Goal: Task Accomplishment & Management: Complete application form

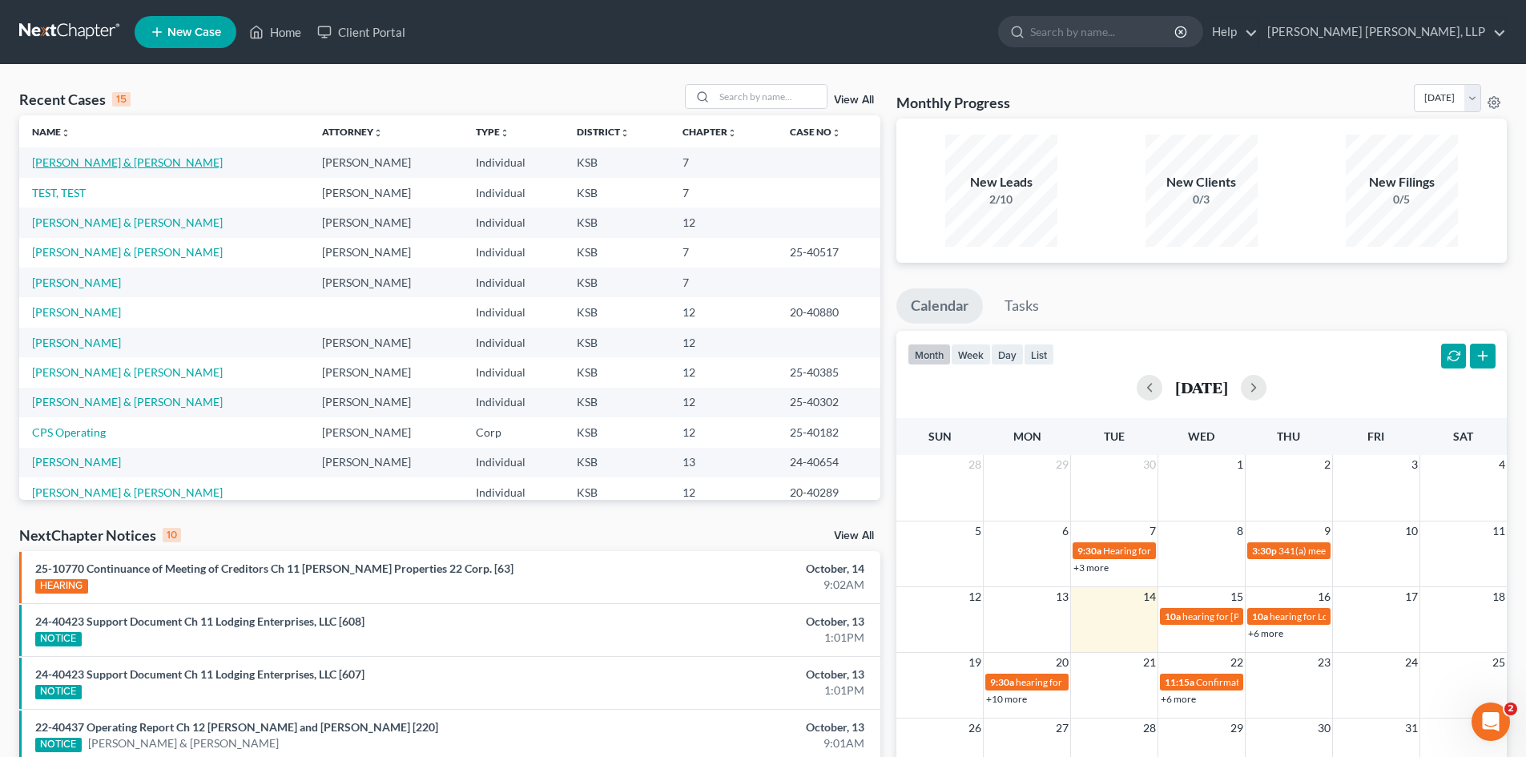
click at [127, 166] on link "[PERSON_NAME] & [PERSON_NAME]" at bounding box center [127, 162] width 191 height 14
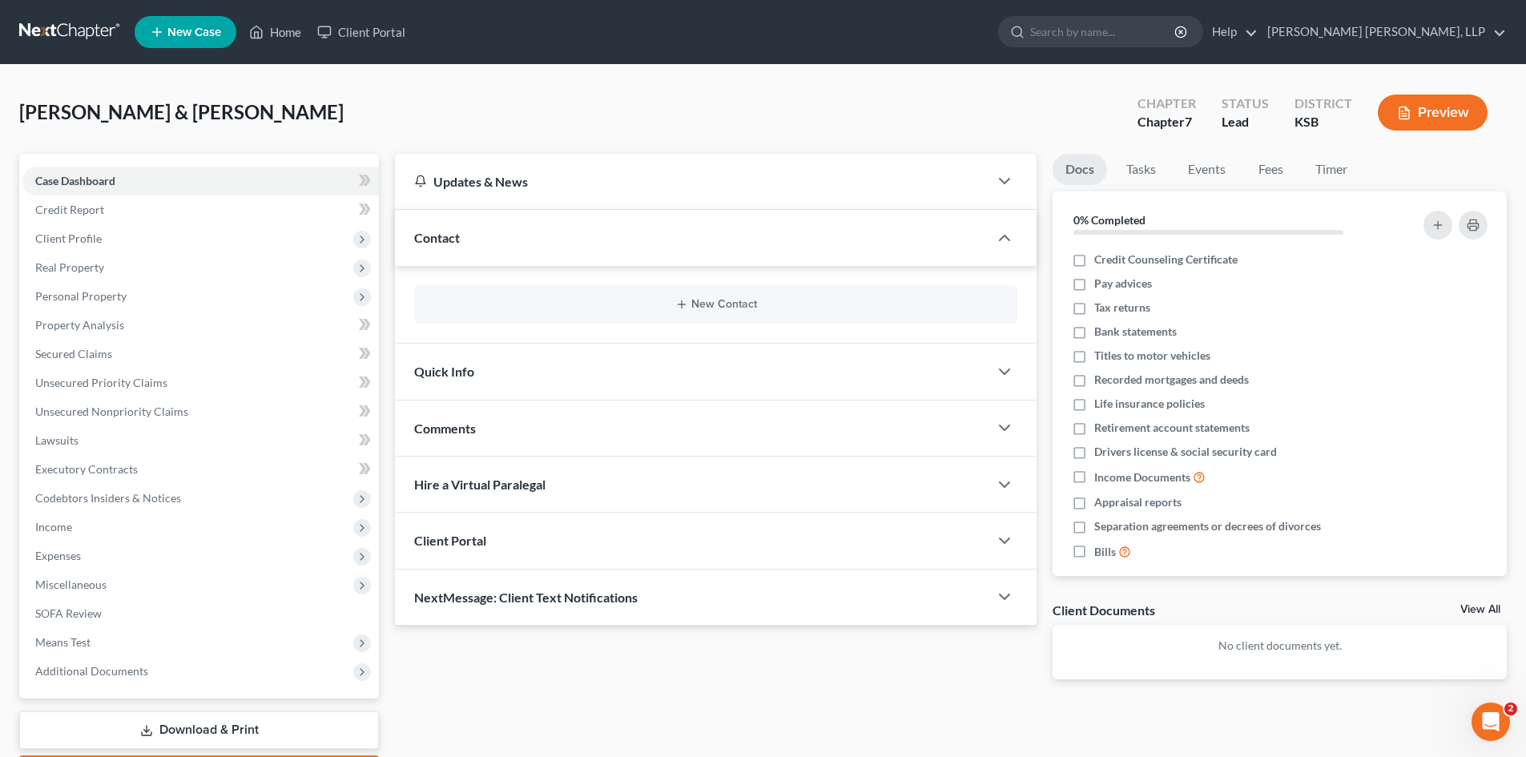
click at [1016, 242] on div at bounding box center [1012, 238] width 48 height 32
click at [1006, 239] on icon "button" at bounding box center [1004, 237] width 19 height 19
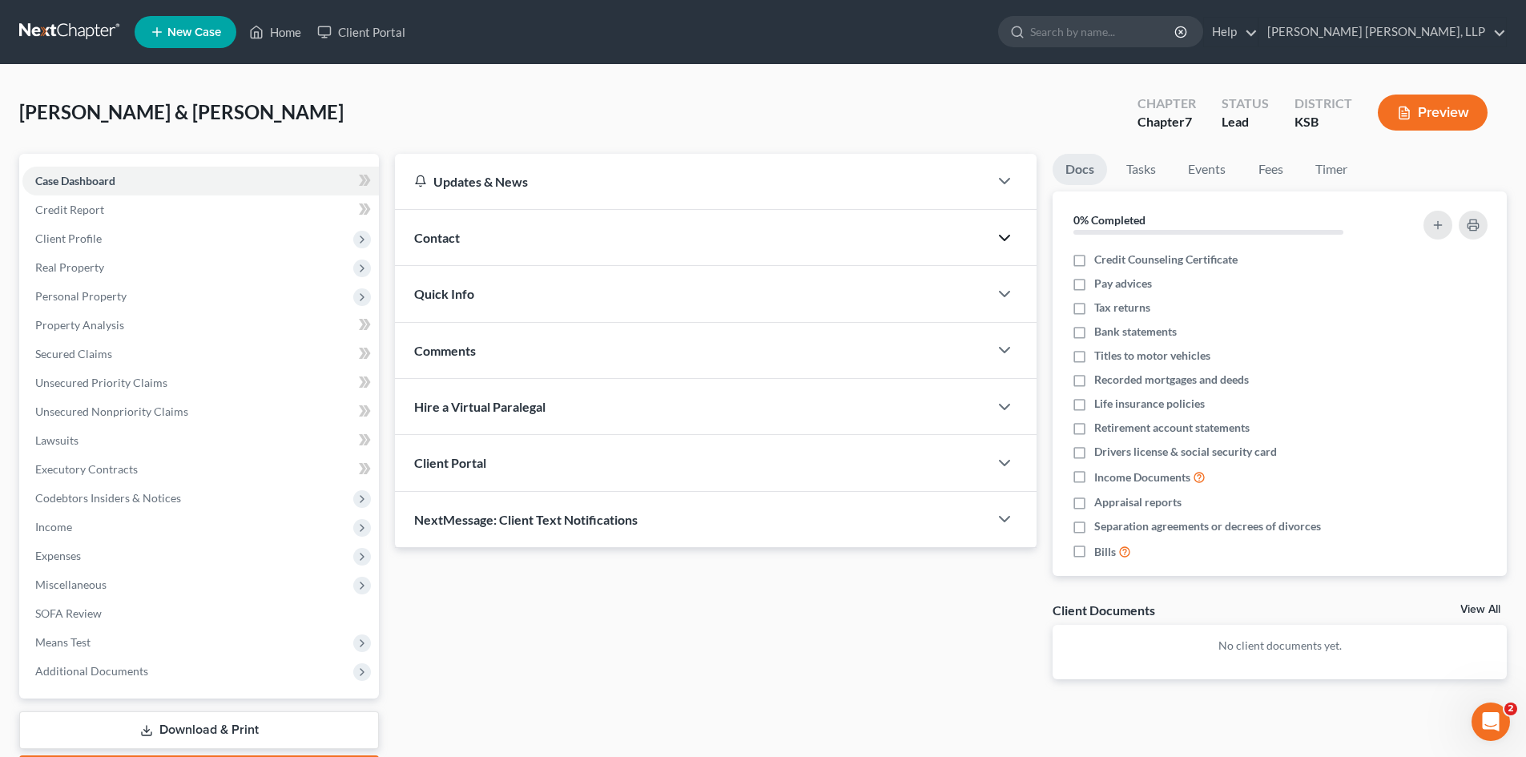
click at [1006, 239] on polyline "button" at bounding box center [1005, 237] width 10 height 5
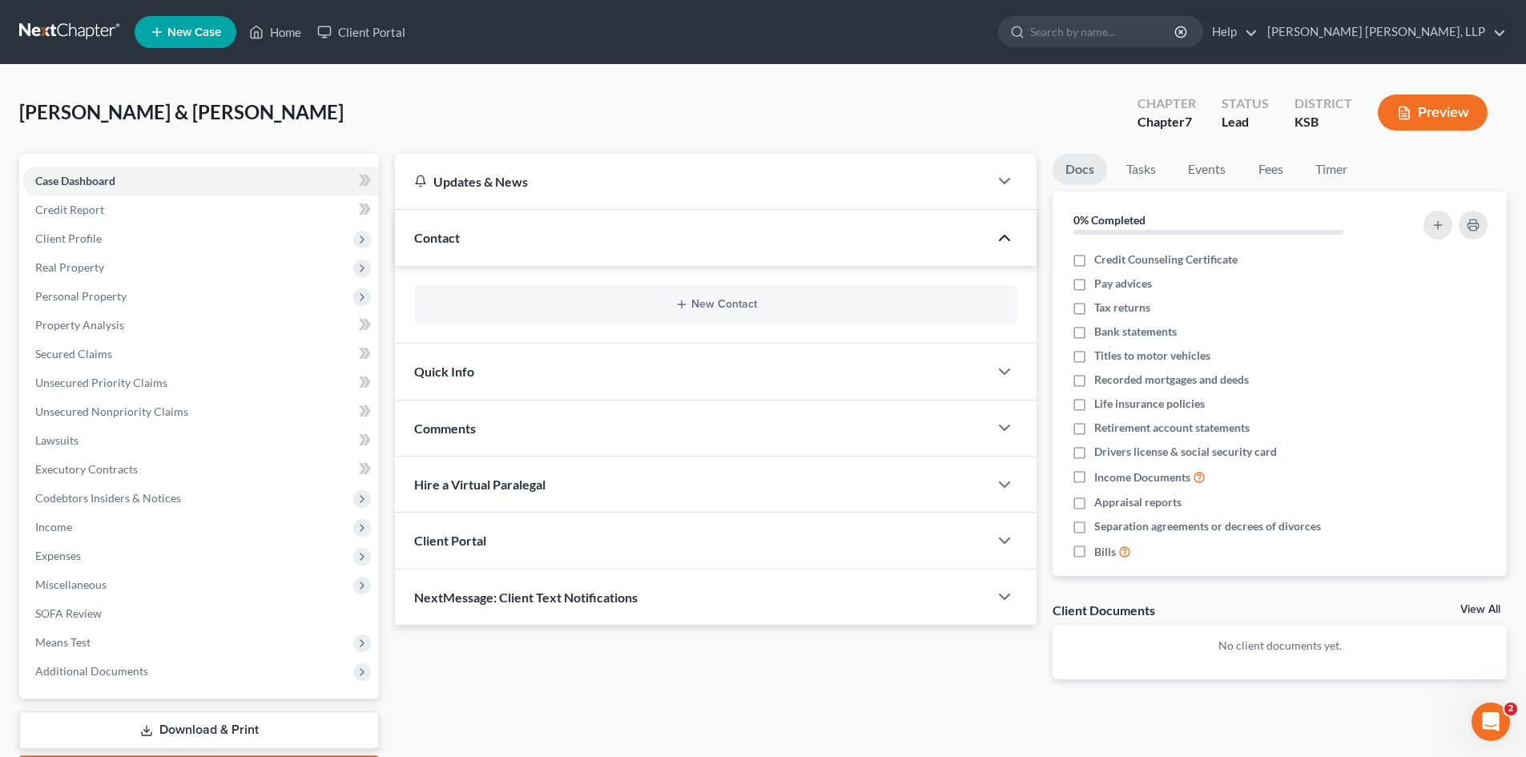
click at [1006, 239] on icon "button" at bounding box center [1004, 237] width 19 height 19
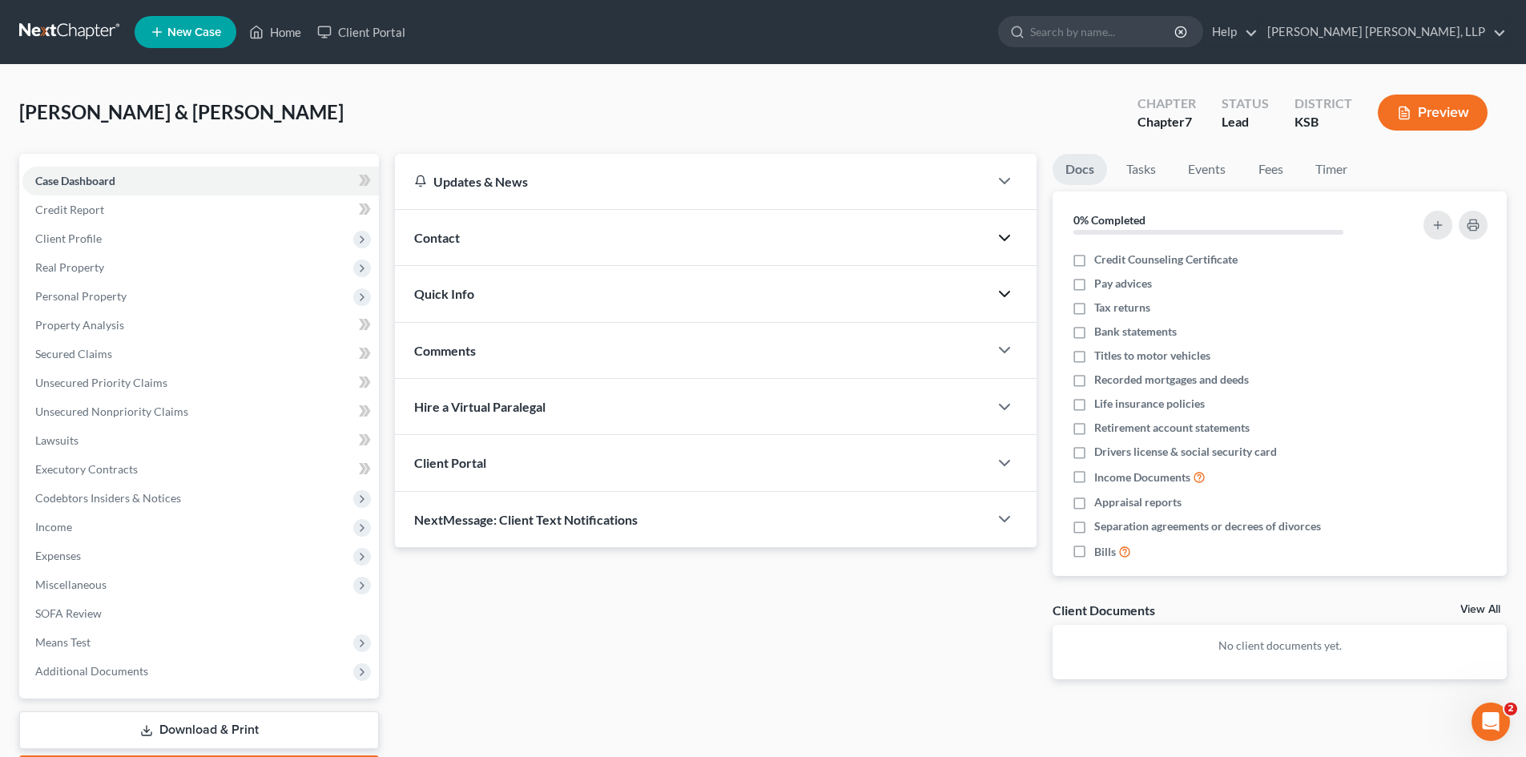
click at [1002, 291] on icon "button" at bounding box center [1004, 293] width 19 height 19
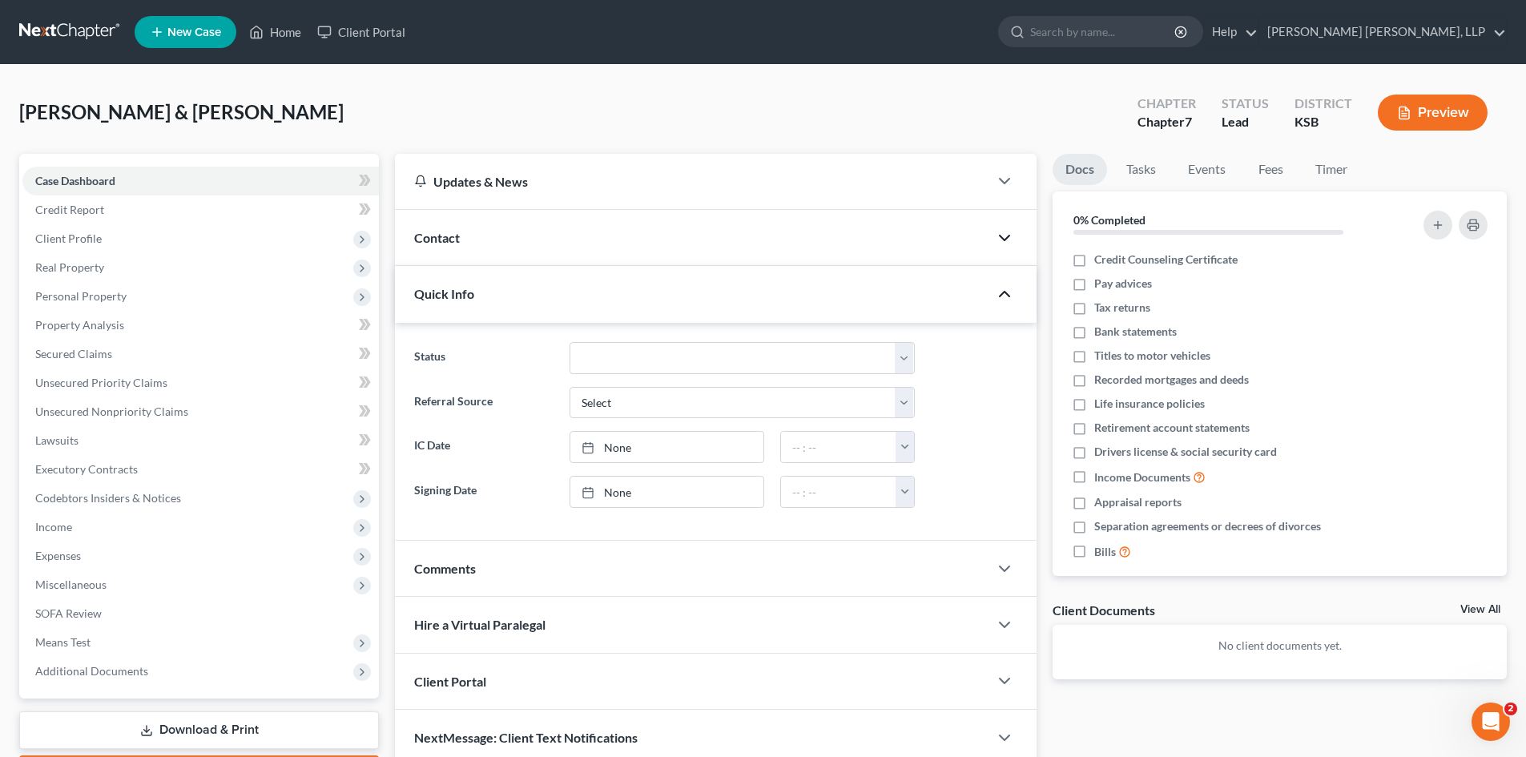
click at [1002, 291] on icon "button" at bounding box center [1004, 293] width 19 height 19
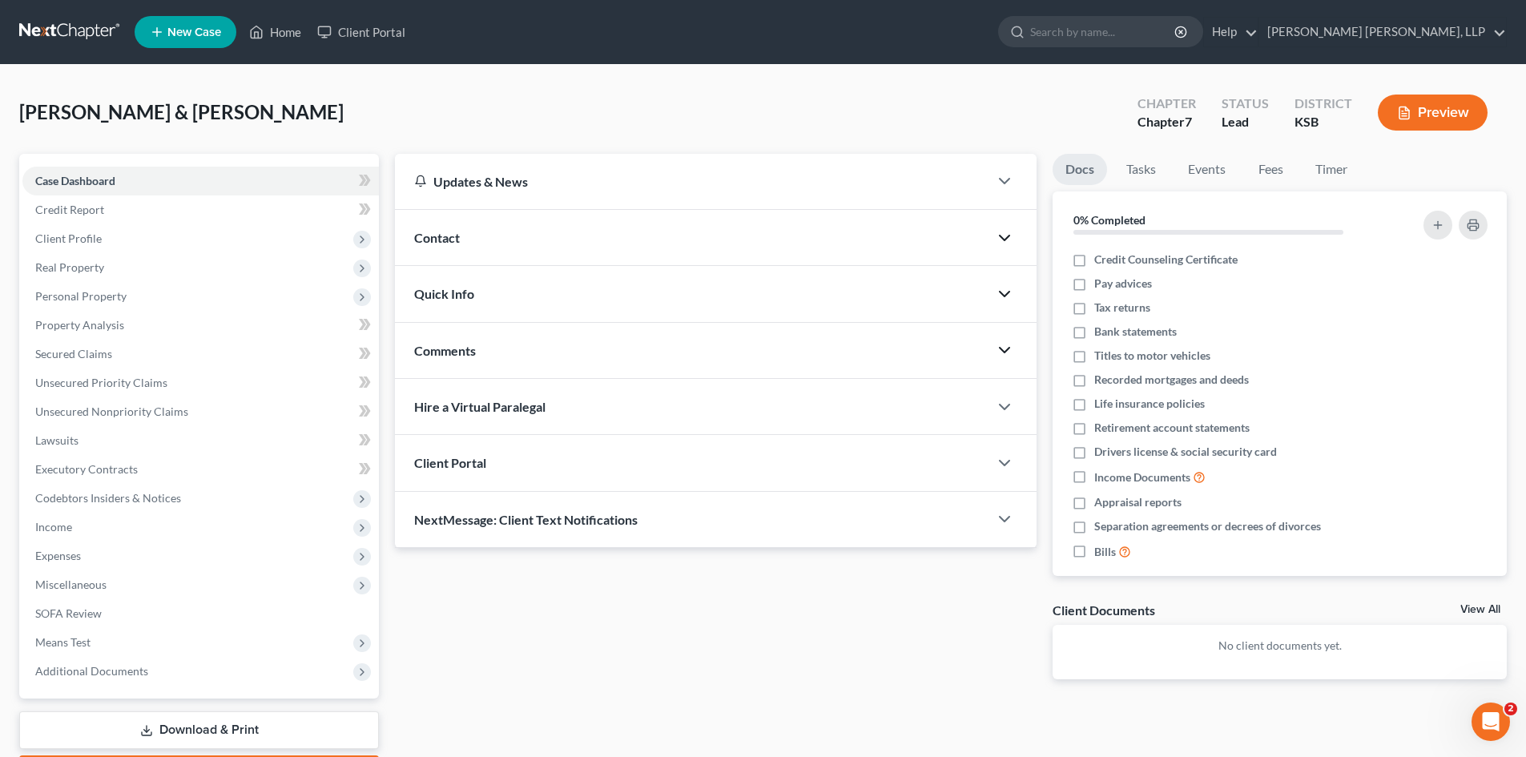
click at [1004, 353] on icon "button" at bounding box center [1004, 349] width 19 height 19
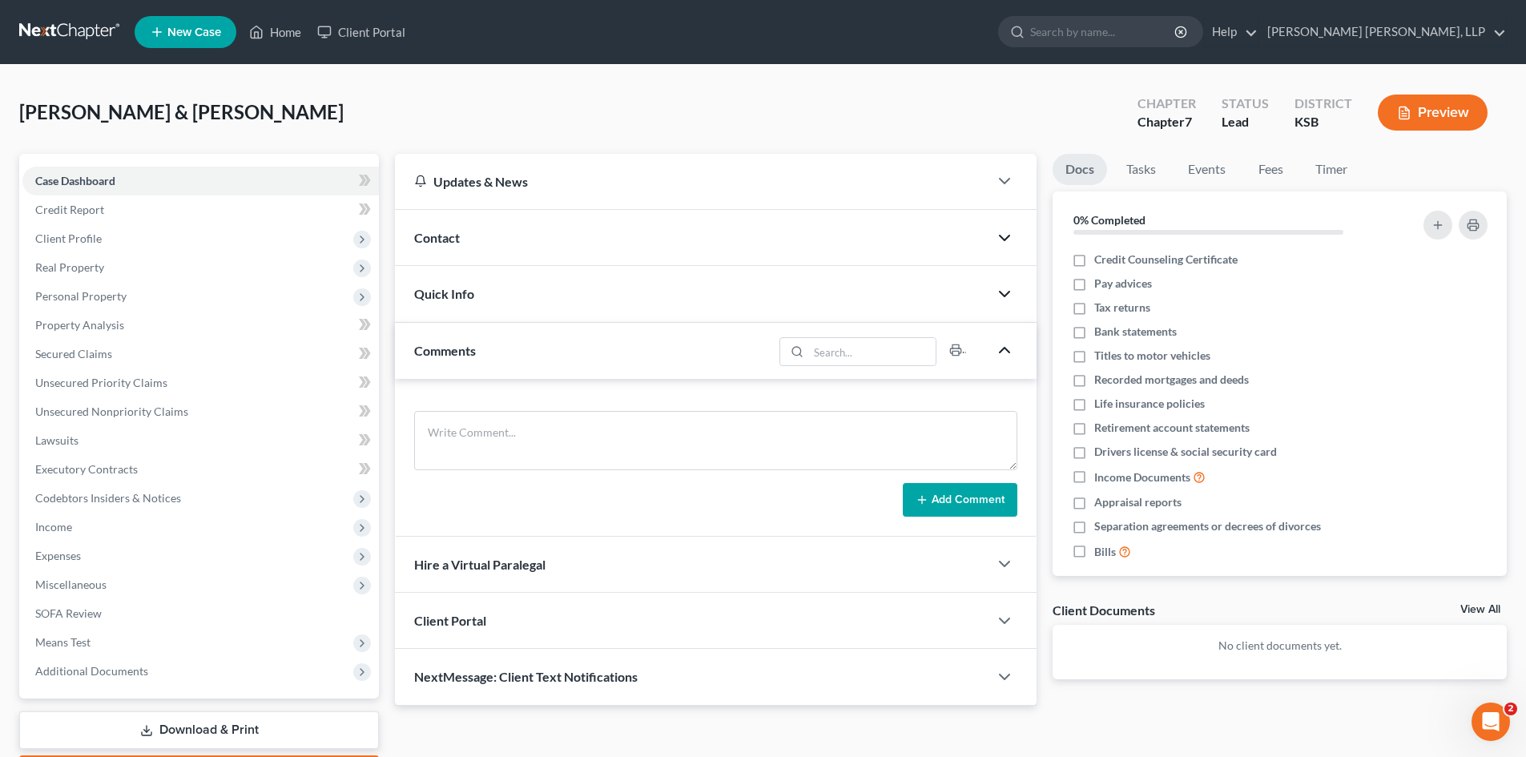
click at [1004, 353] on icon "button" at bounding box center [1004, 349] width 19 height 19
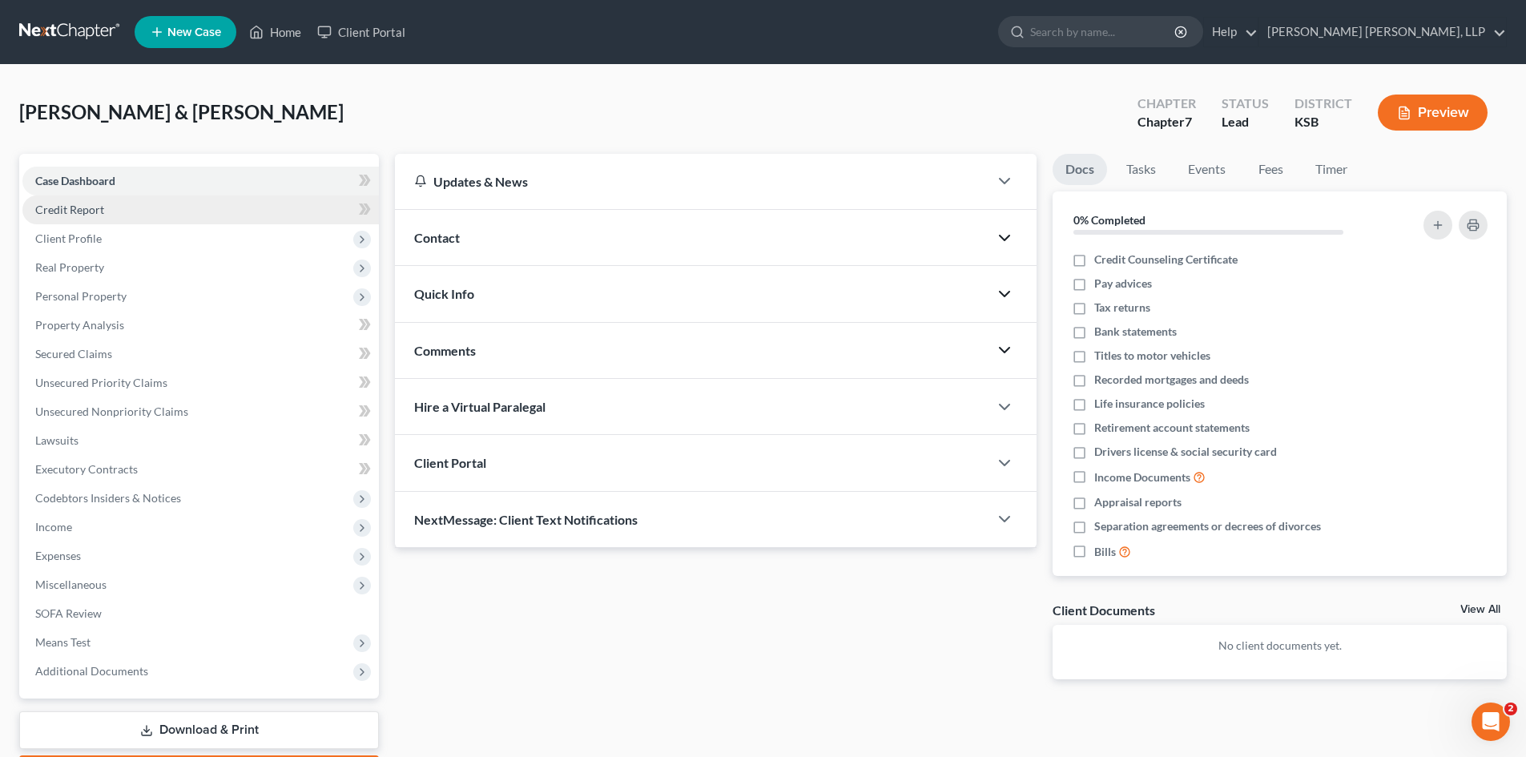
click at [104, 213] on link "Credit Report" at bounding box center [200, 209] width 356 height 29
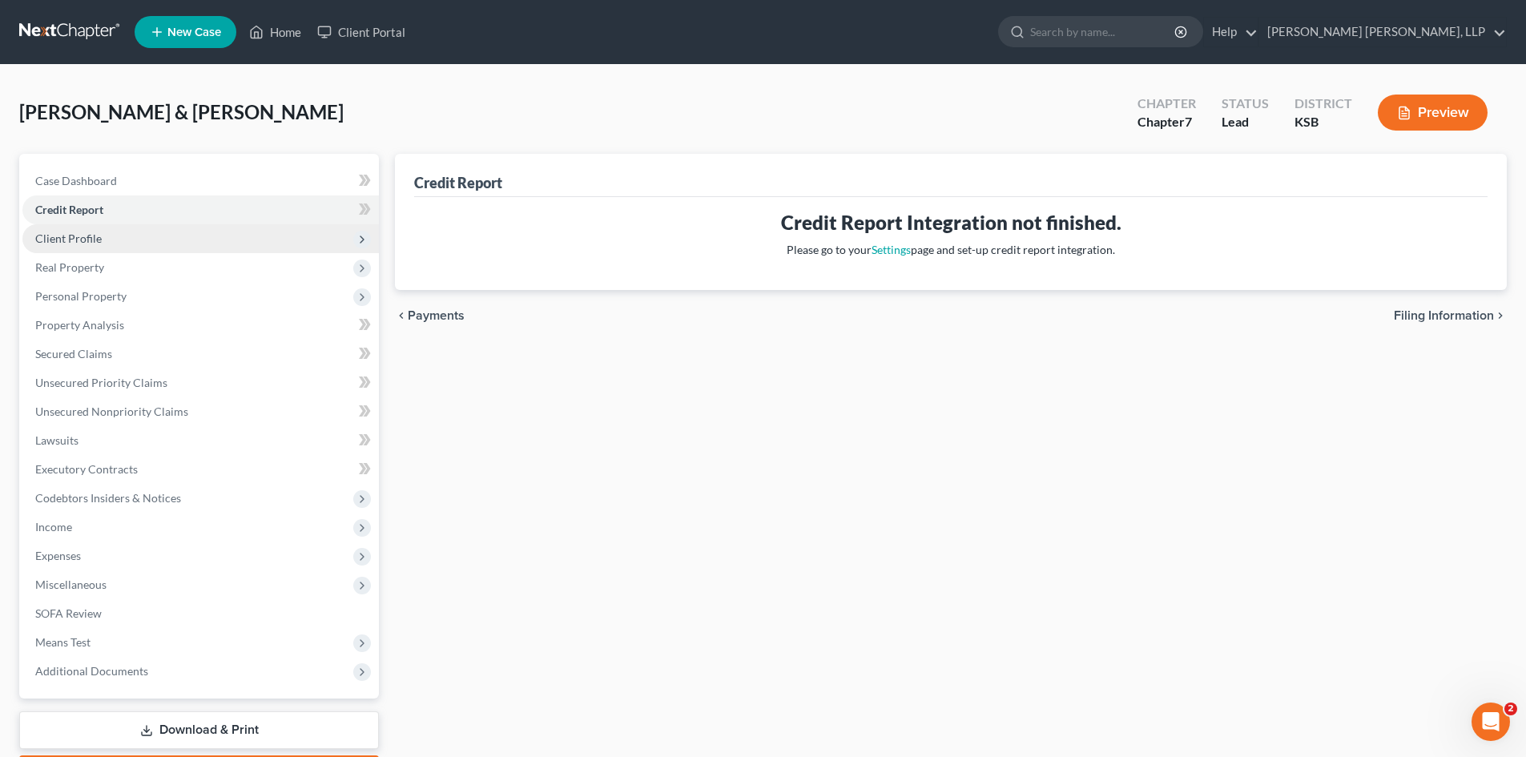
click at [95, 237] on span "Client Profile" at bounding box center [68, 238] width 66 height 14
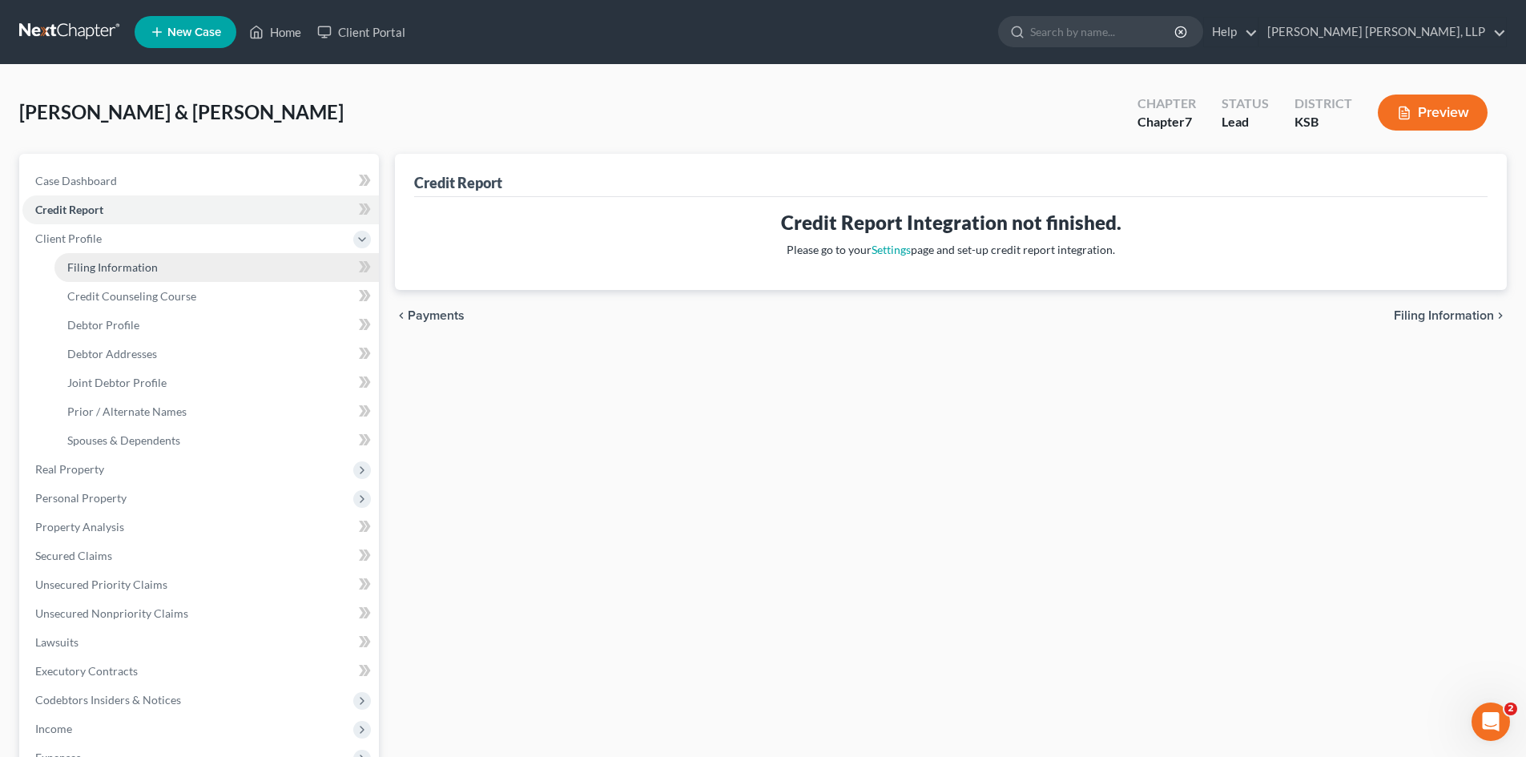
click at [95, 275] on link "Filing Information" at bounding box center [216, 267] width 324 height 29
select select "0"
select select "3"
select select "1"
select select "0"
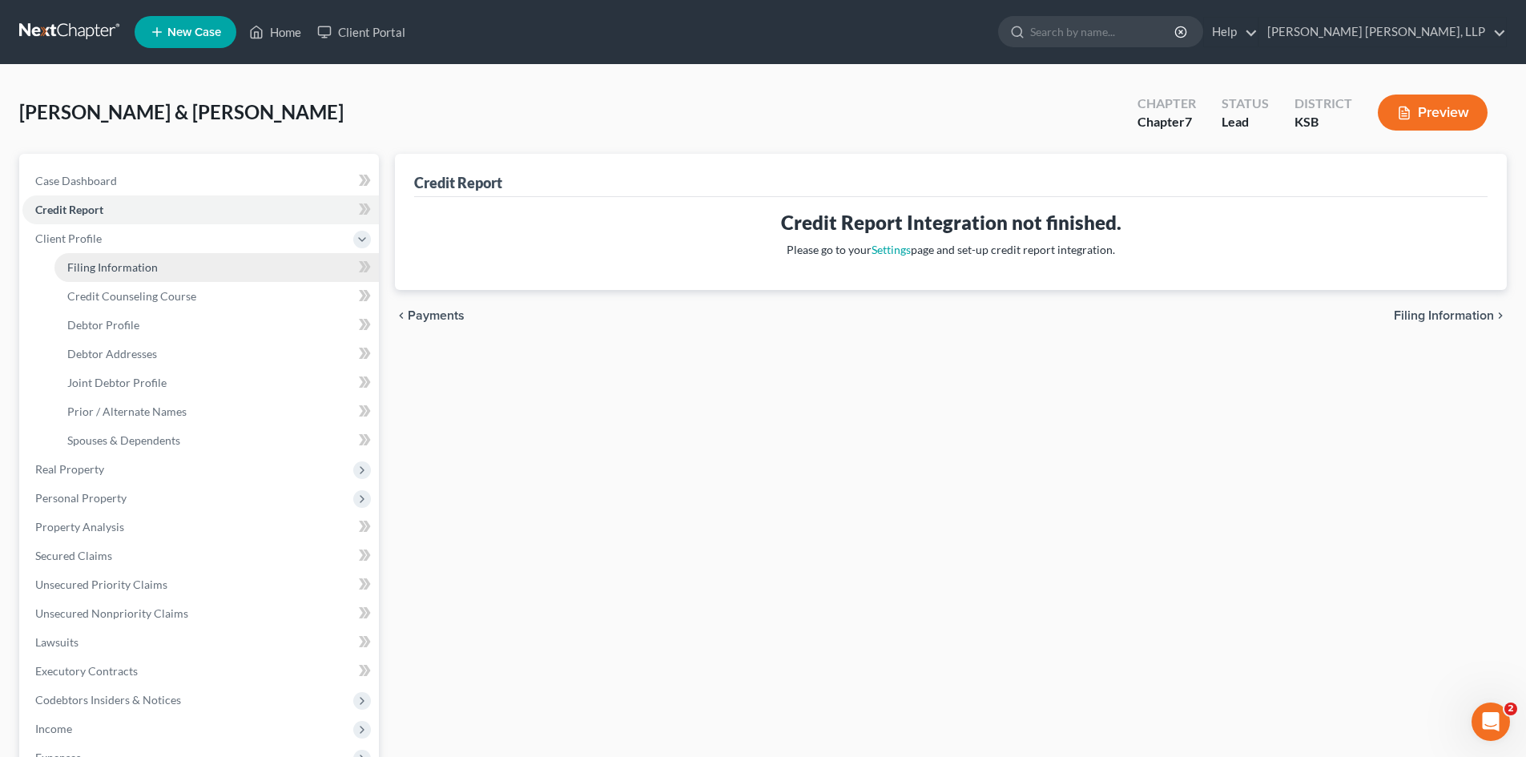
select select "17"
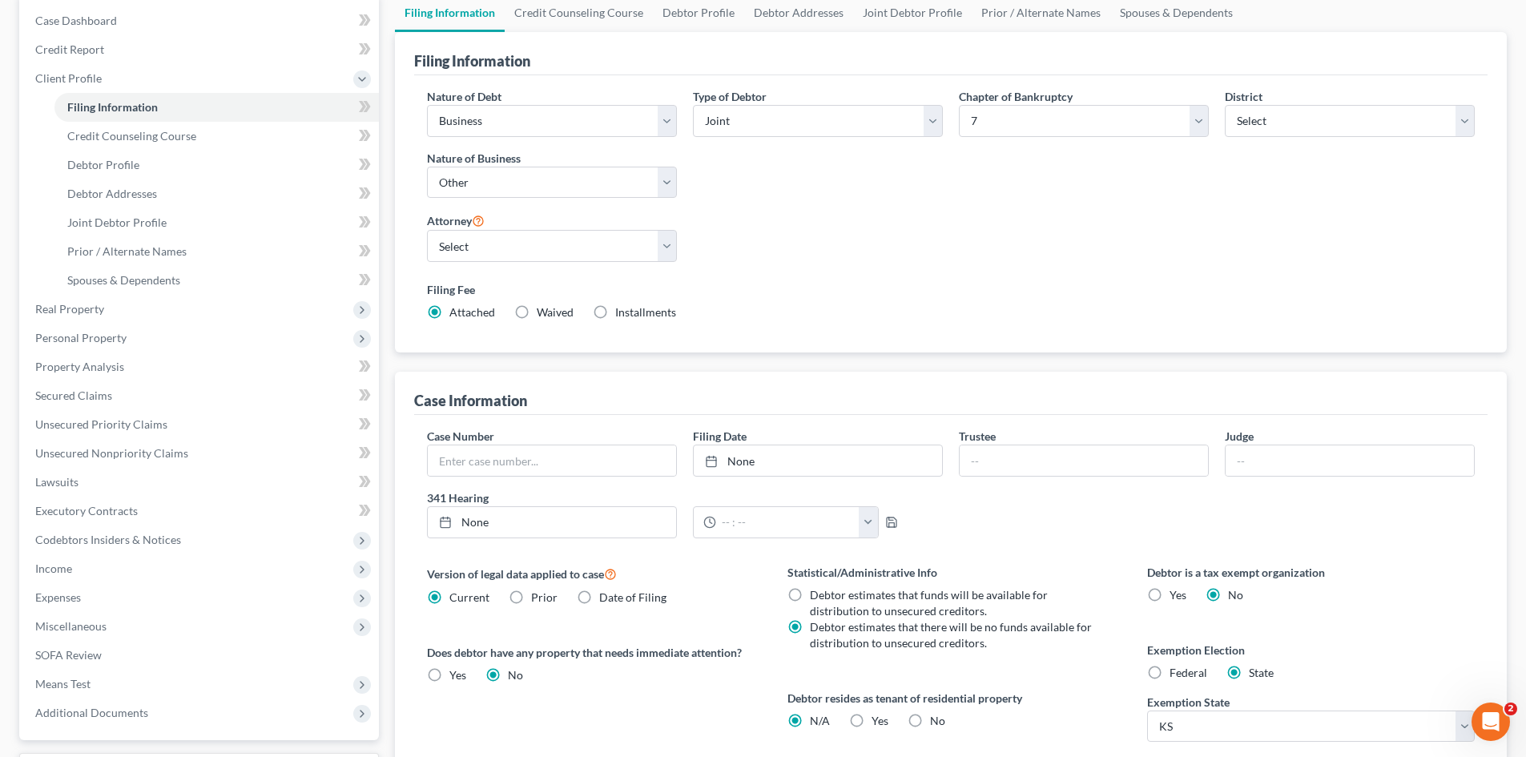
scroll to position [80, 0]
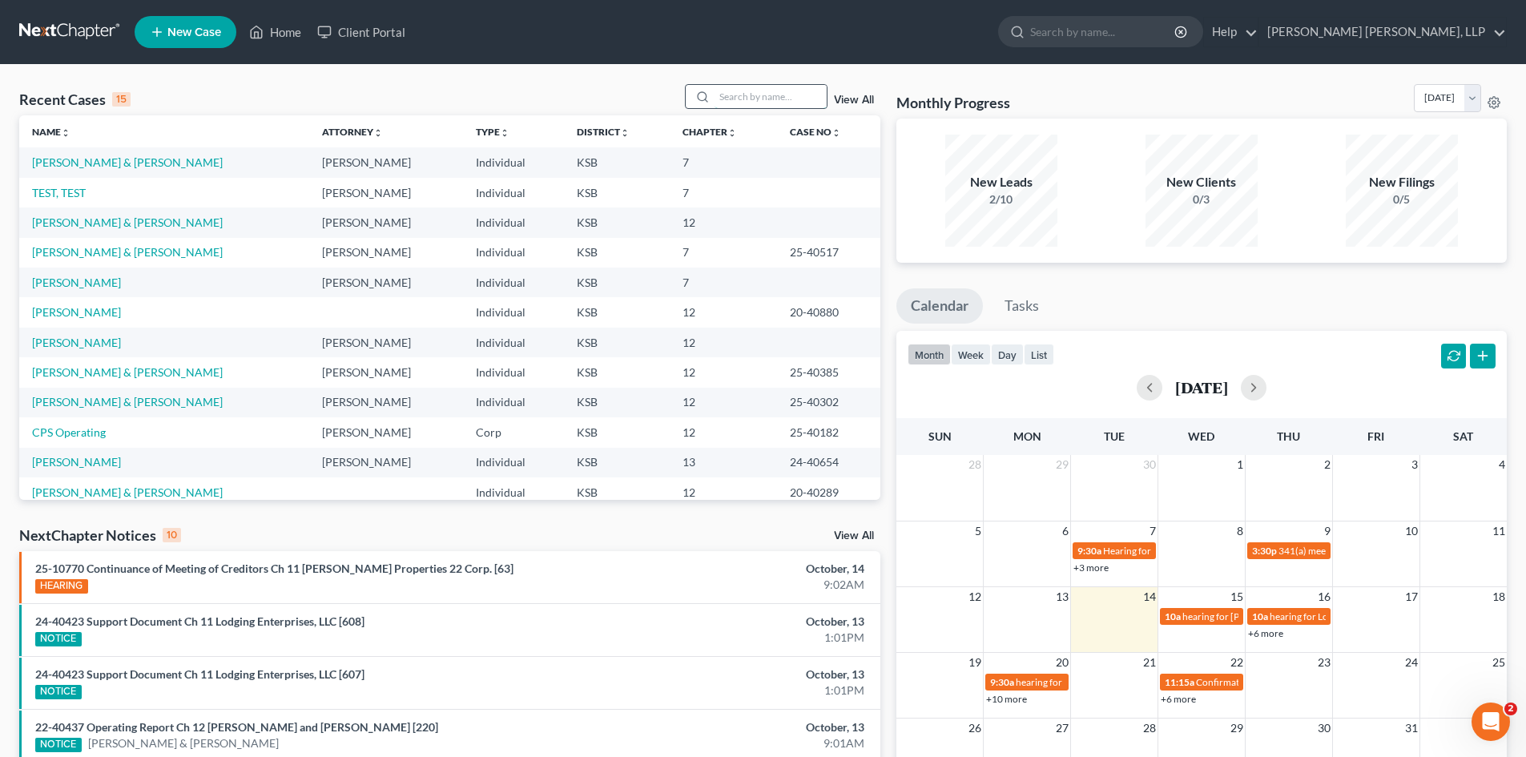
click at [718, 102] on input "search" at bounding box center [770, 96] width 112 height 23
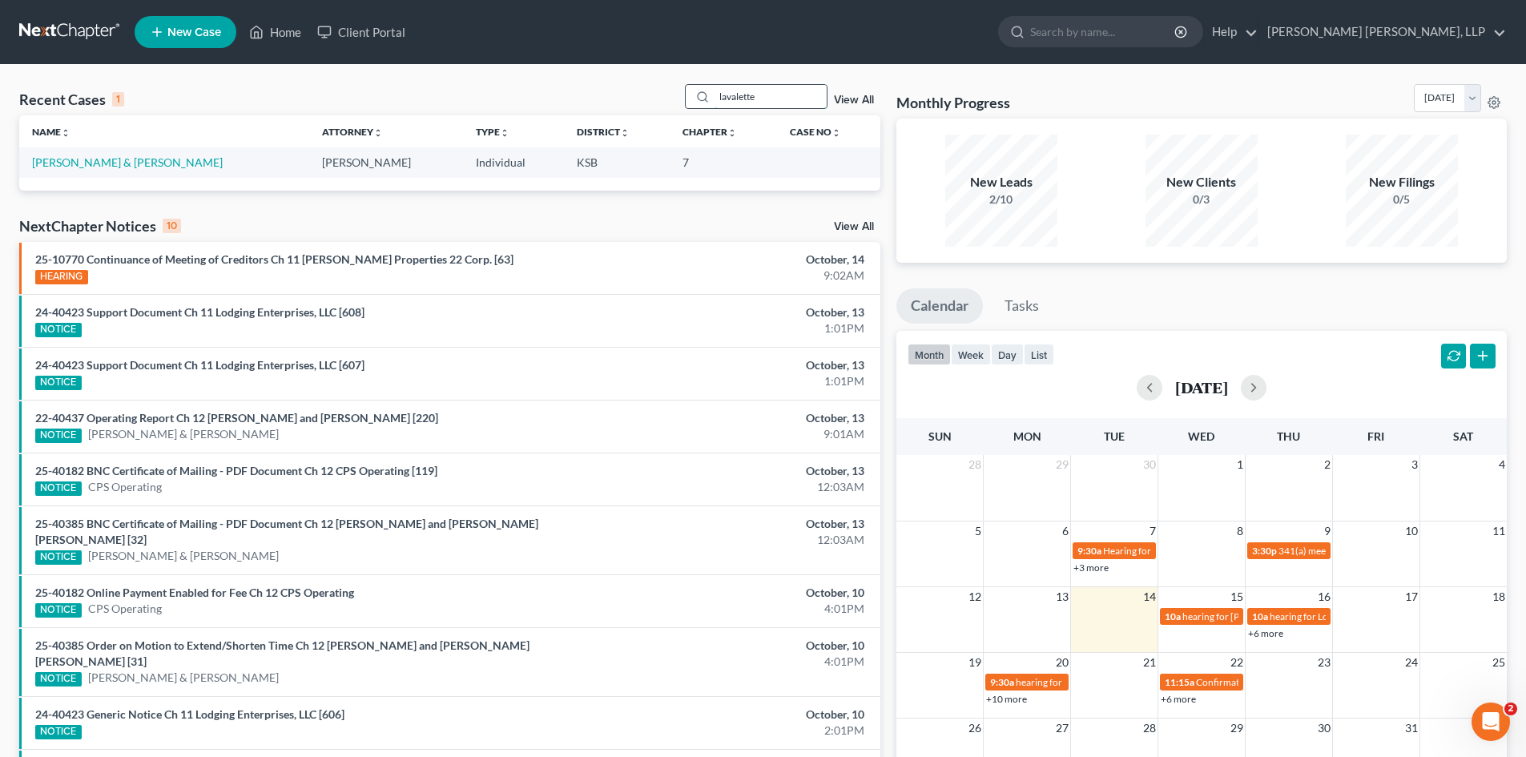
type input "lavalette"
click at [714, 98] on div at bounding box center [700, 96] width 29 height 23
click at [721, 95] on input "lavalette" at bounding box center [770, 96] width 112 height 23
click at [699, 95] on icon at bounding box center [702, 97] width 13 height 13
click at [856, 105] on link "View All" at bounding box center [854, 100] width 40 height 11
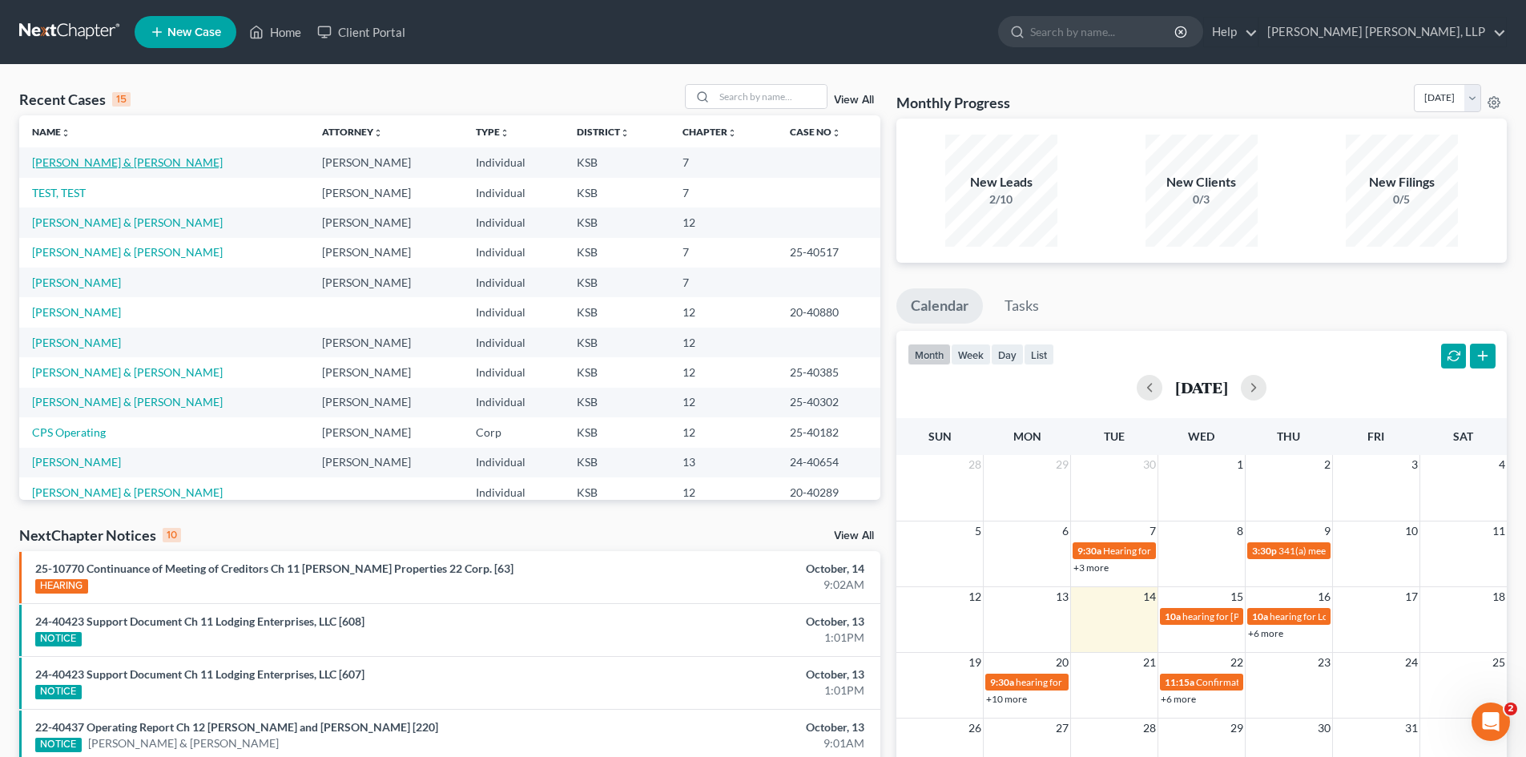
click at [123, 156] on link "[PERSON_NAME] & [PERSON_NAME]" at bounding box center [127, 162] width 191 height 14
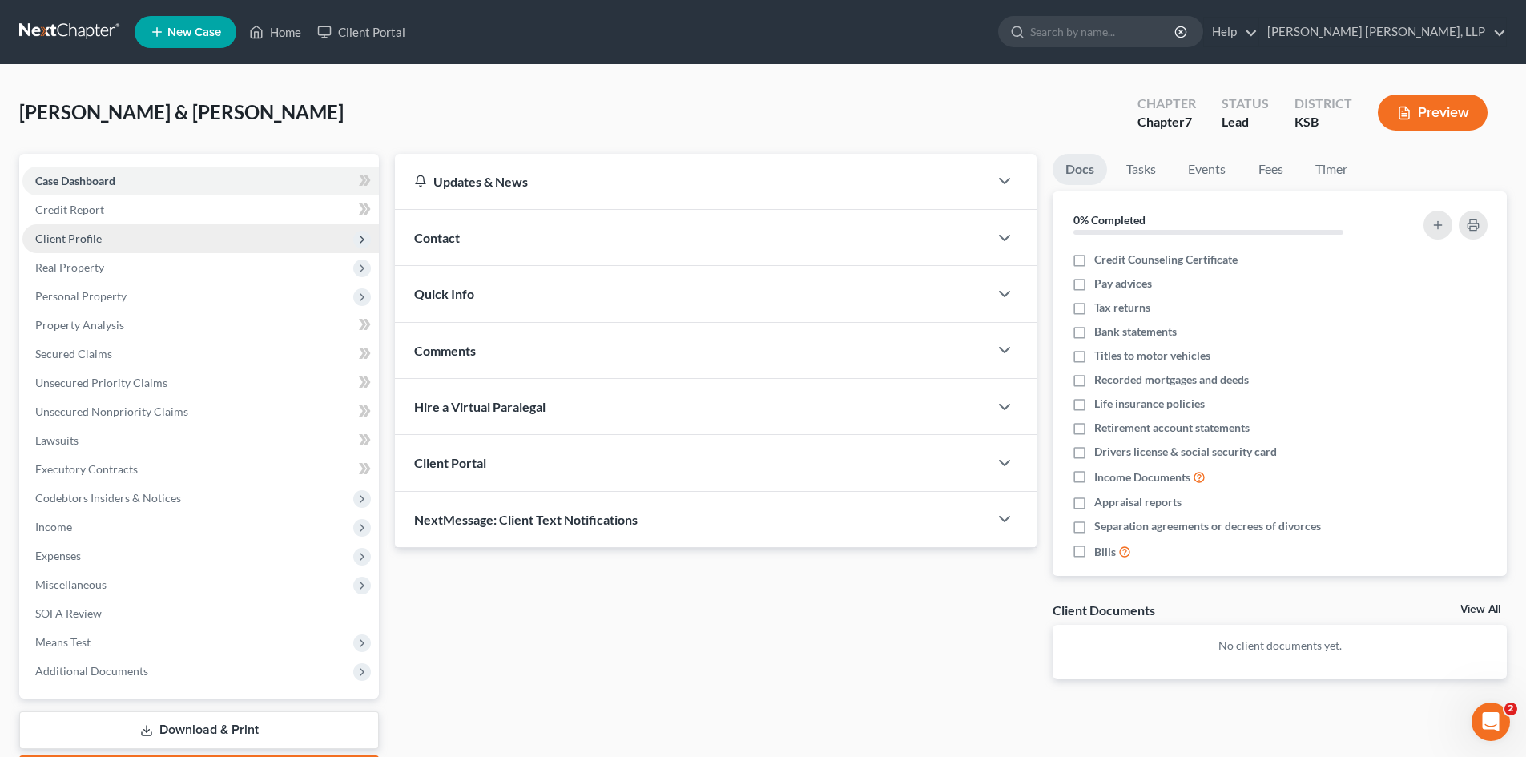
click at [211, 239] on span "Client Profile" at bounding box center [200, 238] width 356 height 29
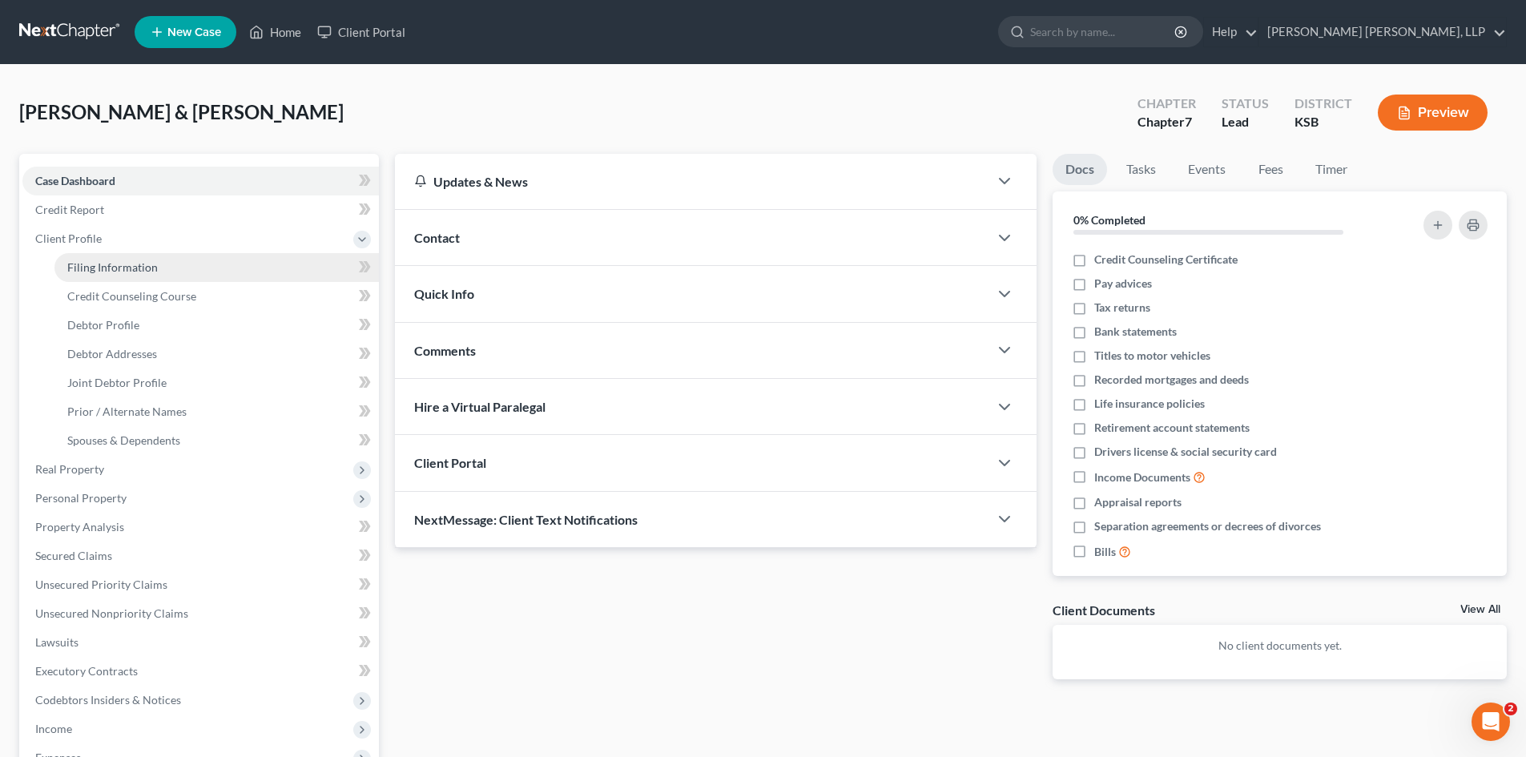
click at [194, 262] on link "Filing Information" at bounding box center [216, 267] width 324 height 29
select select "0"
select select "3"
select select "1"
select select "0"
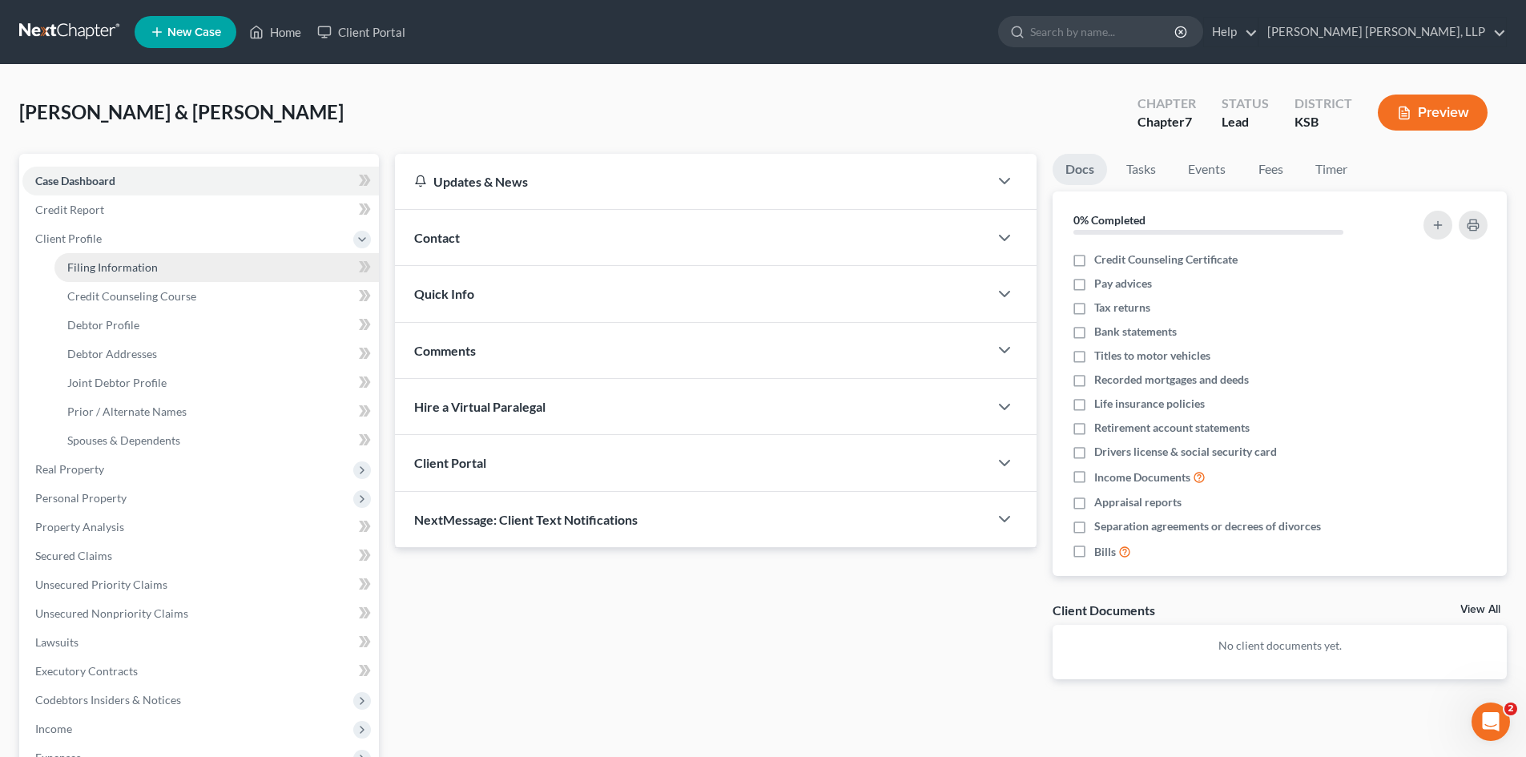
select select "17"
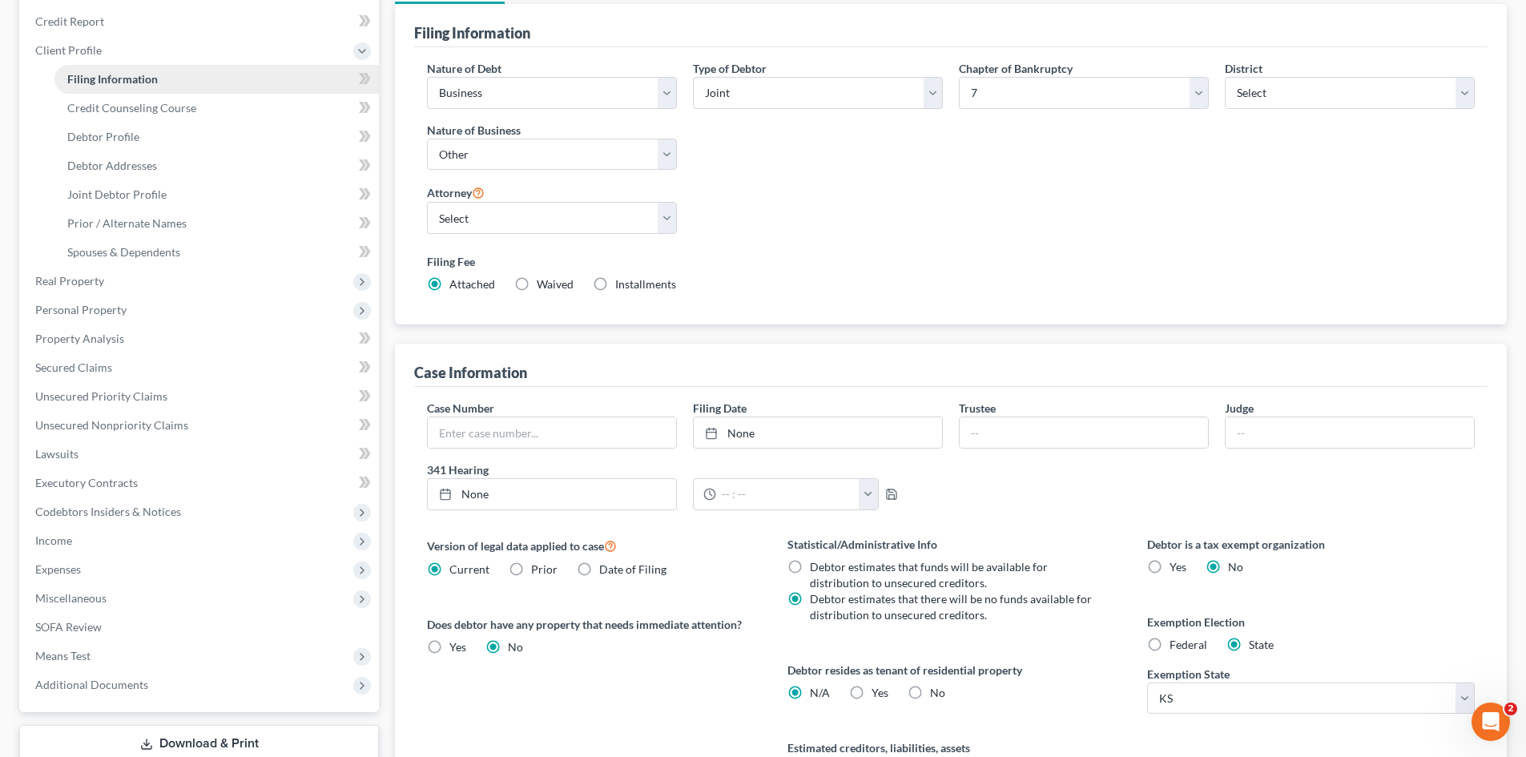
scroll to position [160, 0]
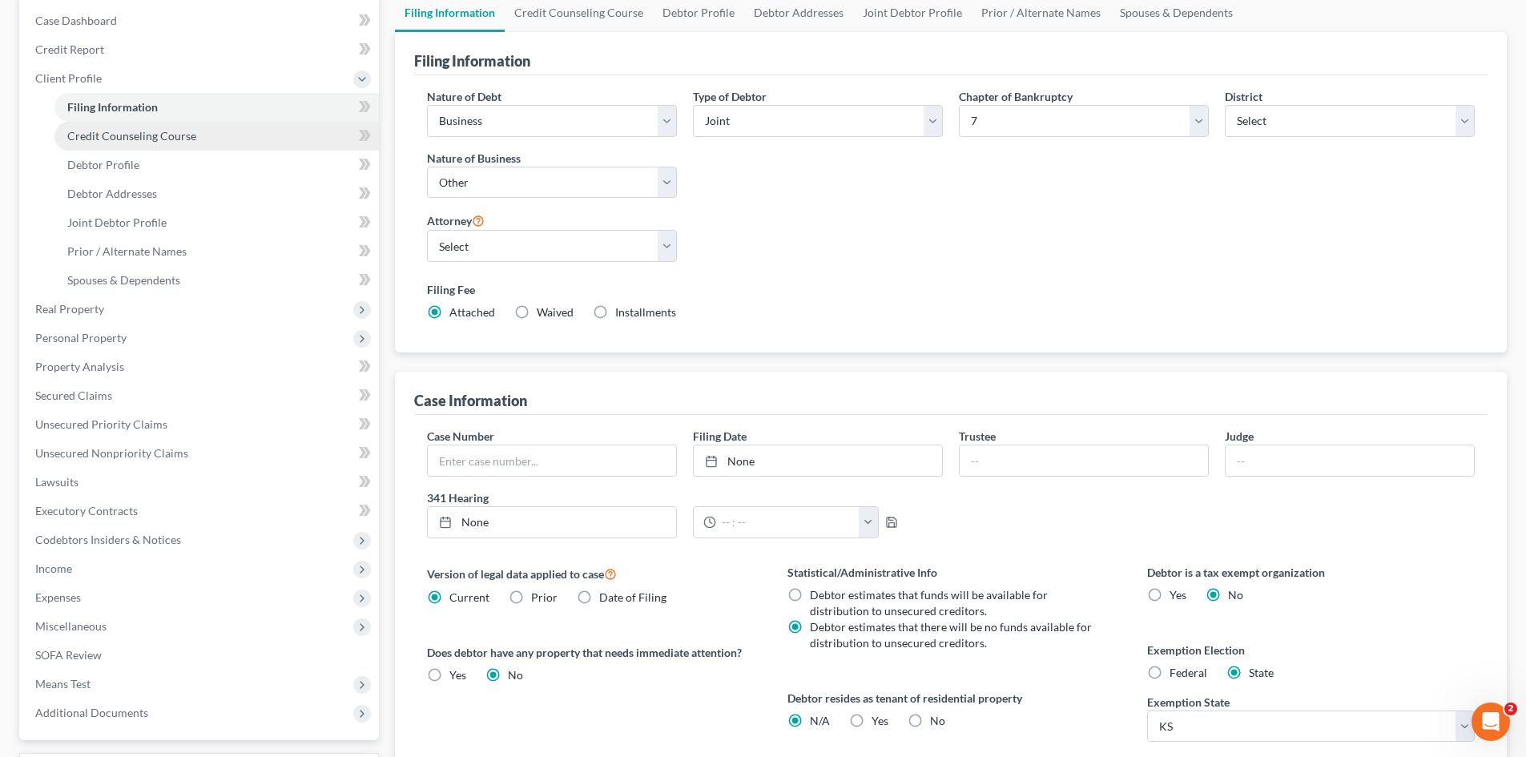
click at [153, 144] on link "Credit Counseling Course" at bounding box center [216, 136] width 324 height 29
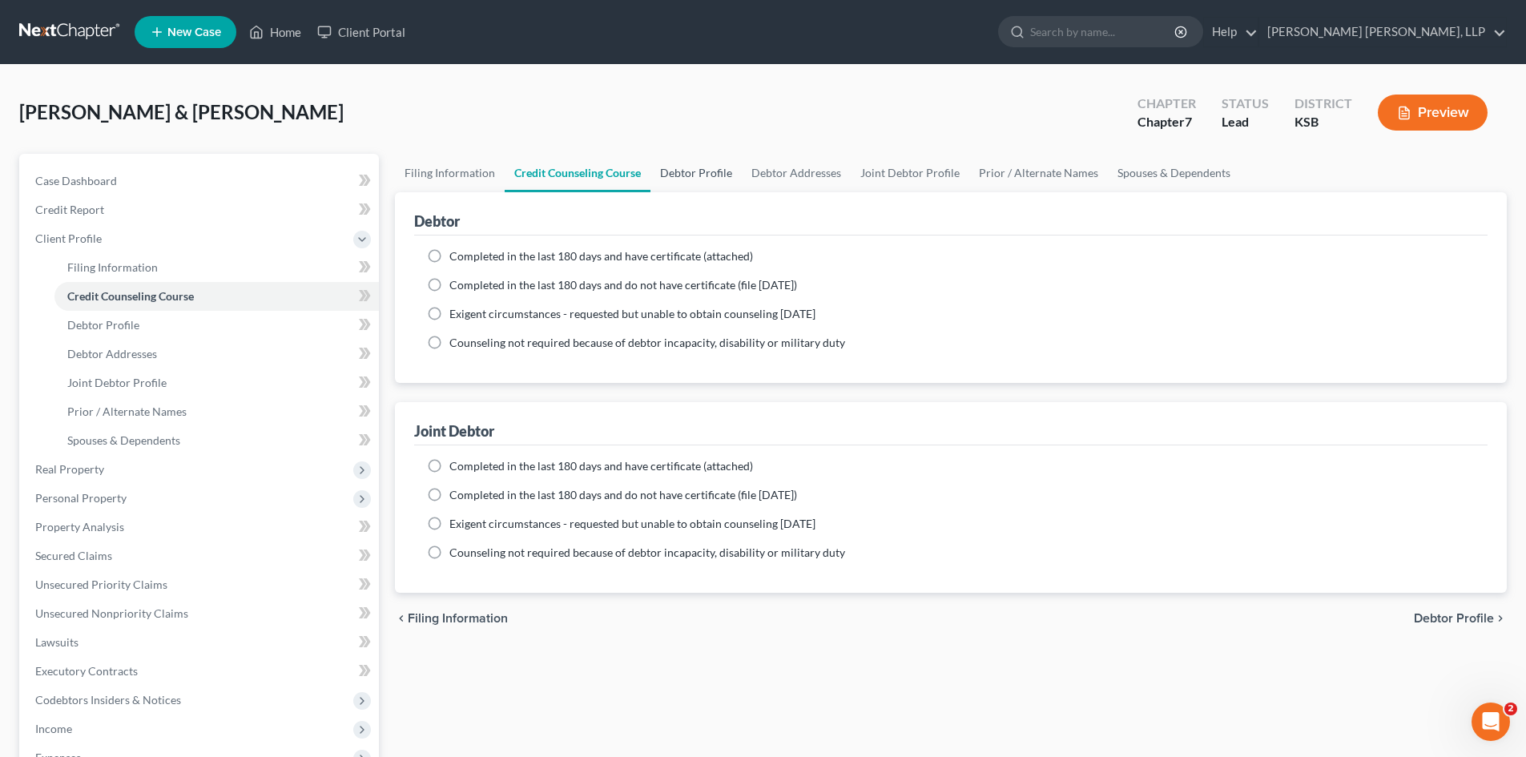
click at [709, 178] on link "Debtor Profile" at bounding box center [695, 173] width 91 height 38
select select "1"
select select "5"
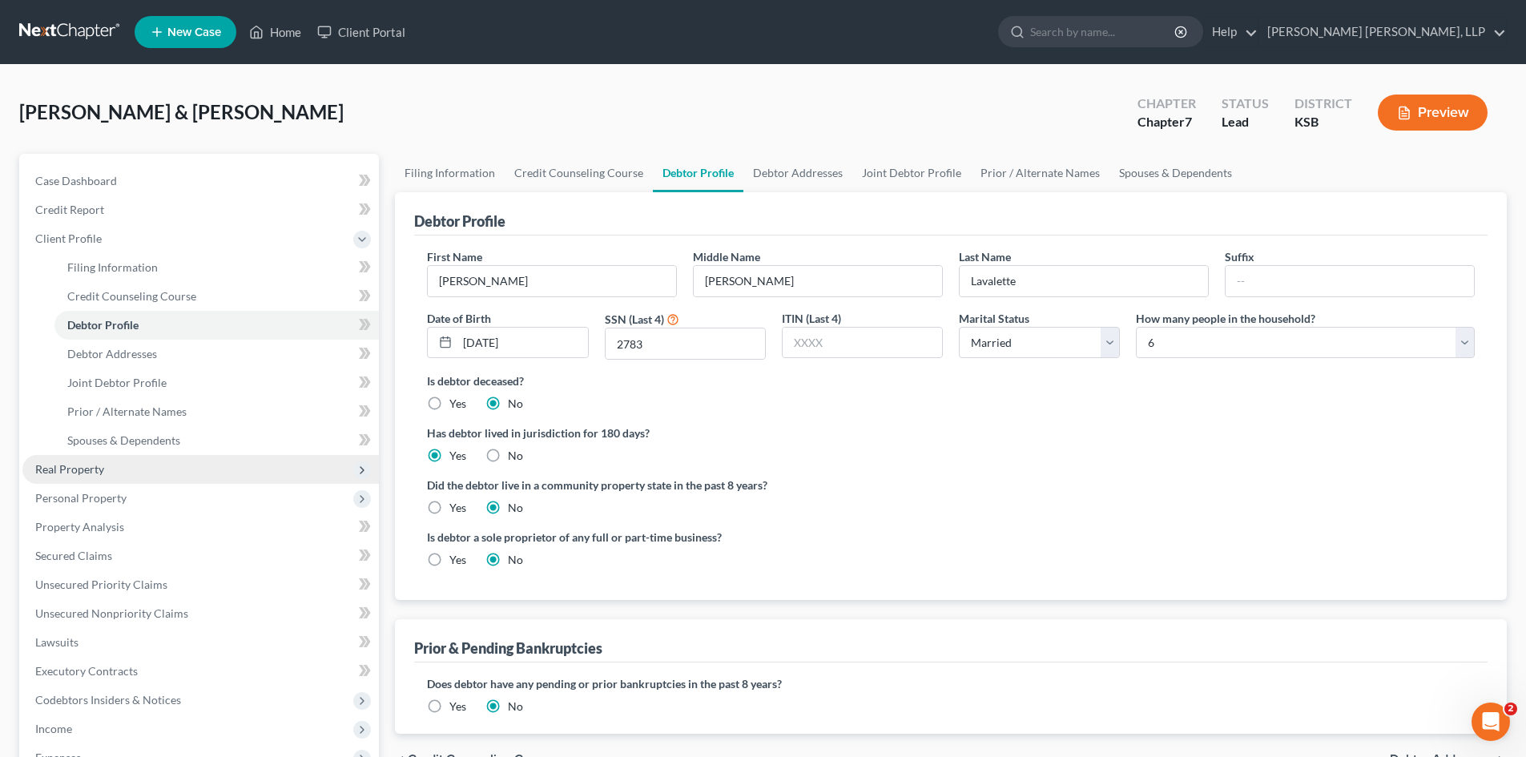
click at [93, 473] on span "Real Property" at bounding box center [69, 469] width 69 height 14
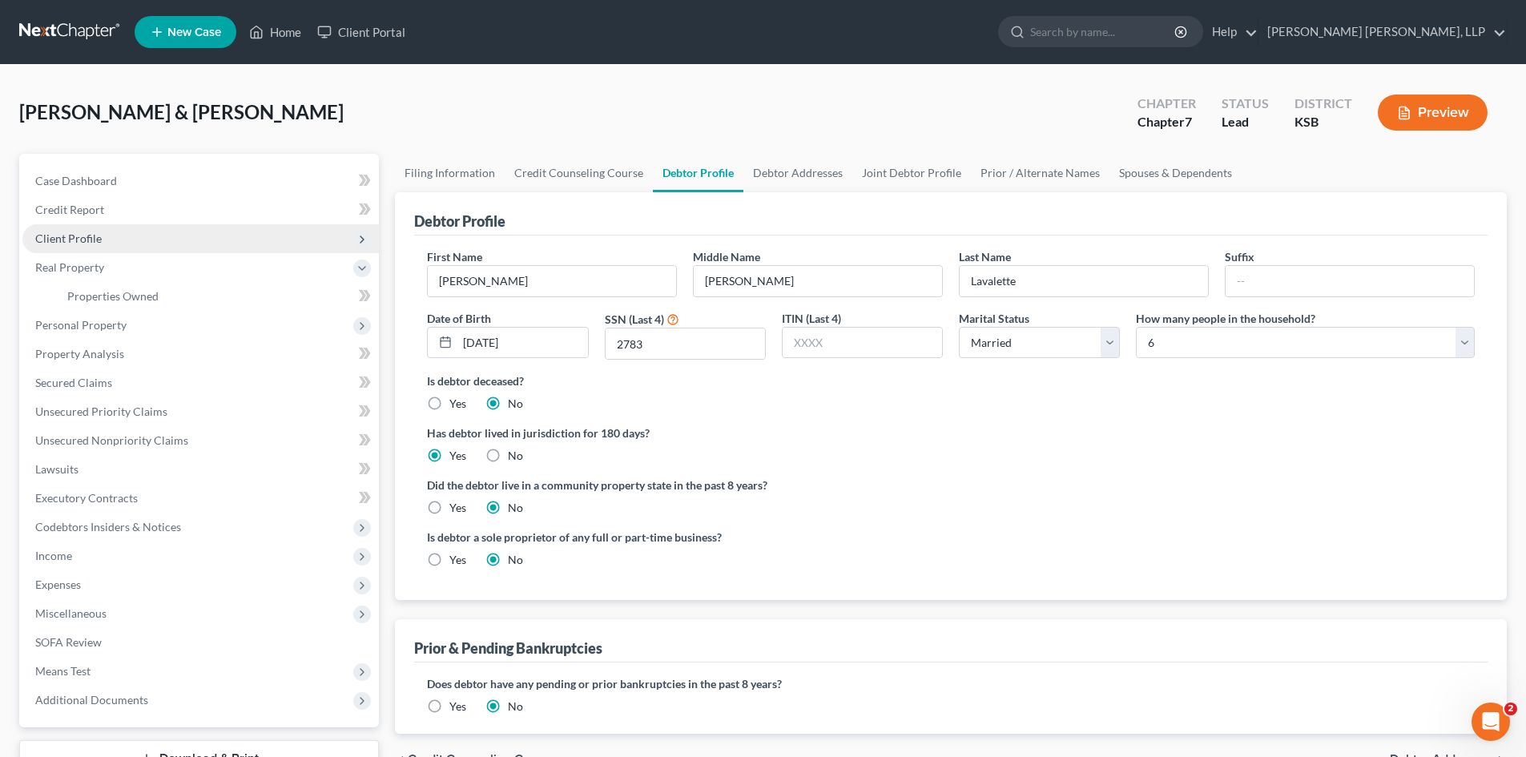
click at [91, 233] on span "Client Profile" at bounding box center [68, 238] width 66 height 14
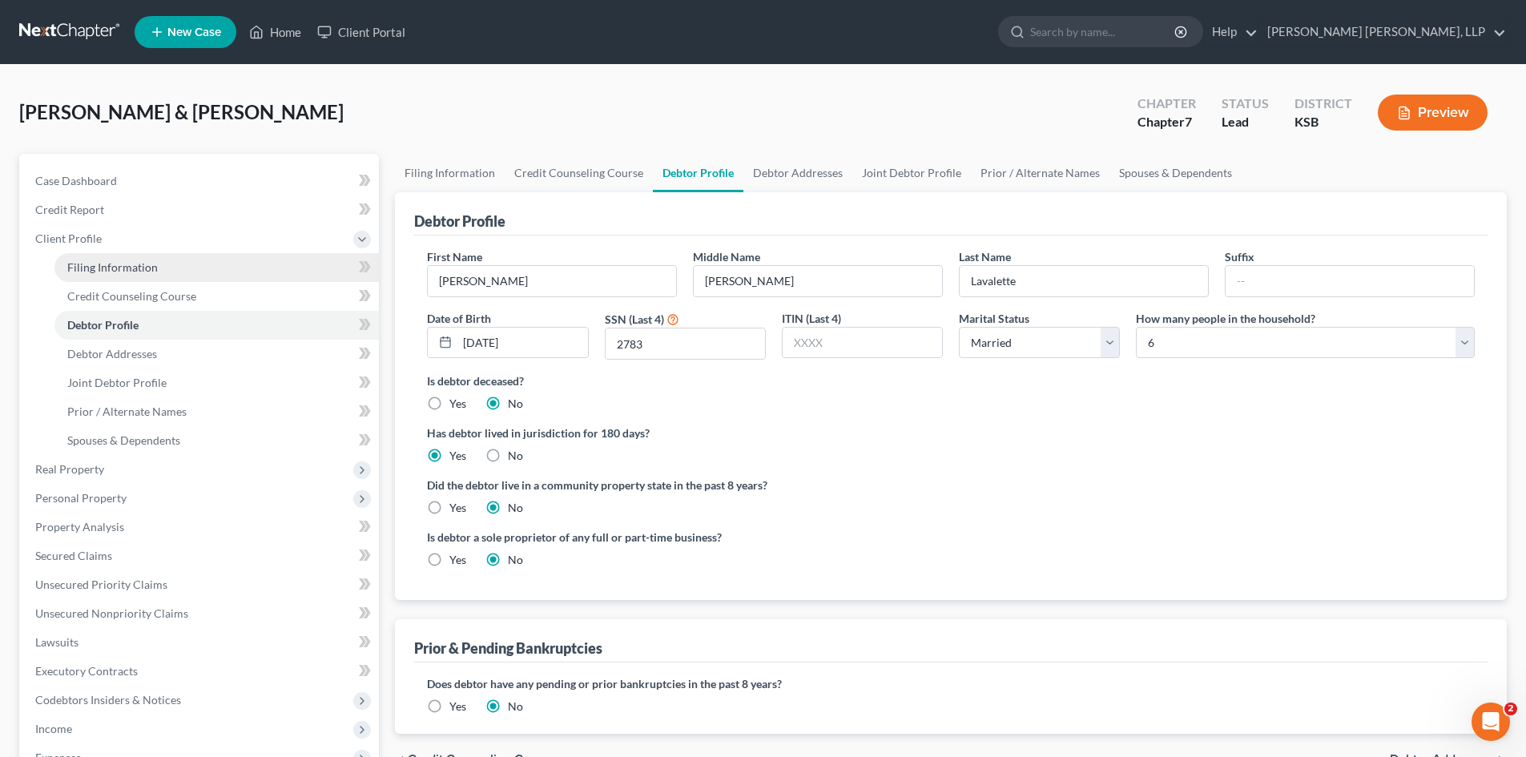
click at [120, 273] on span "Filing Information" at bounding box center [112, 267] width 91 height 14
select select "0"
select select "3"
select select "1"
select select "0"
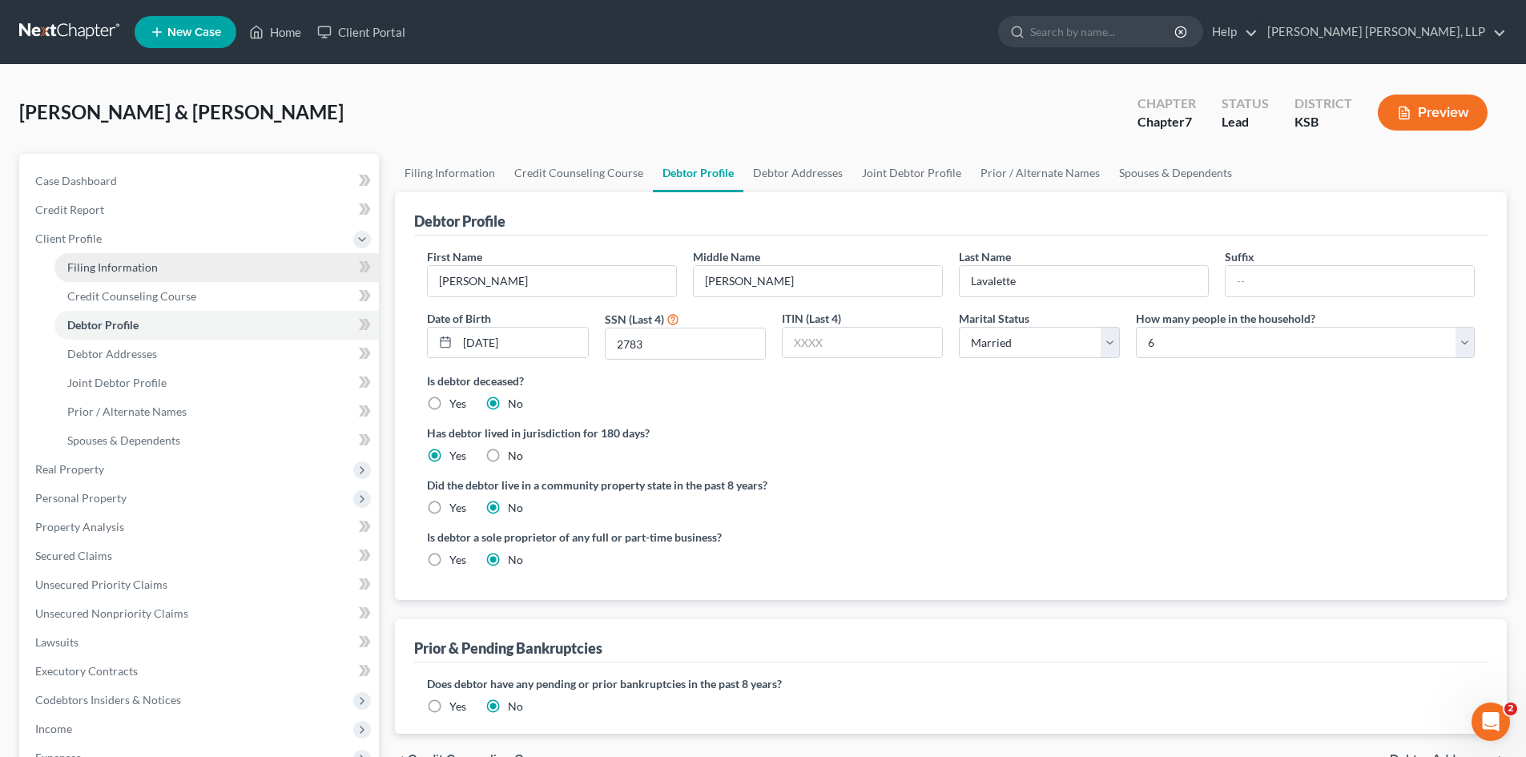
select select "31"
select select "1"
select select "17"
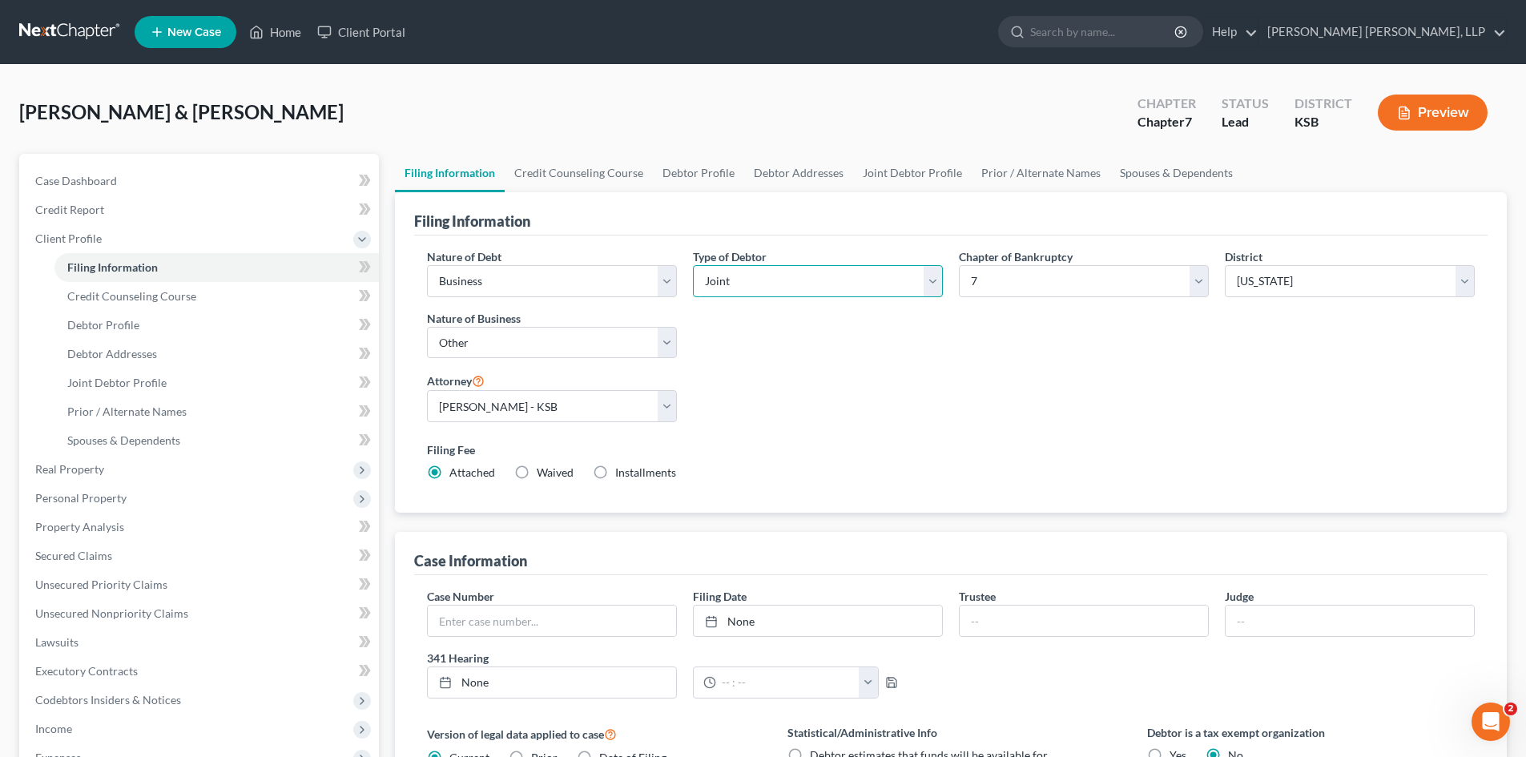
click at [820, 280] on select "Select Individual Joint" at bounding box center [818, 281] width 250 height 32
click at [693, 265] on select "Select Individual Joint" at bounding box center [818, 281] width 250 height 32
click at [797, 292] on select "Select Individual Joint" at bounding box center [818, 281] width 250 height 32
select select "1"
click at [693, 265] on select "Select Individual Joint" at bounding box center [818, 281] width 250 height 32
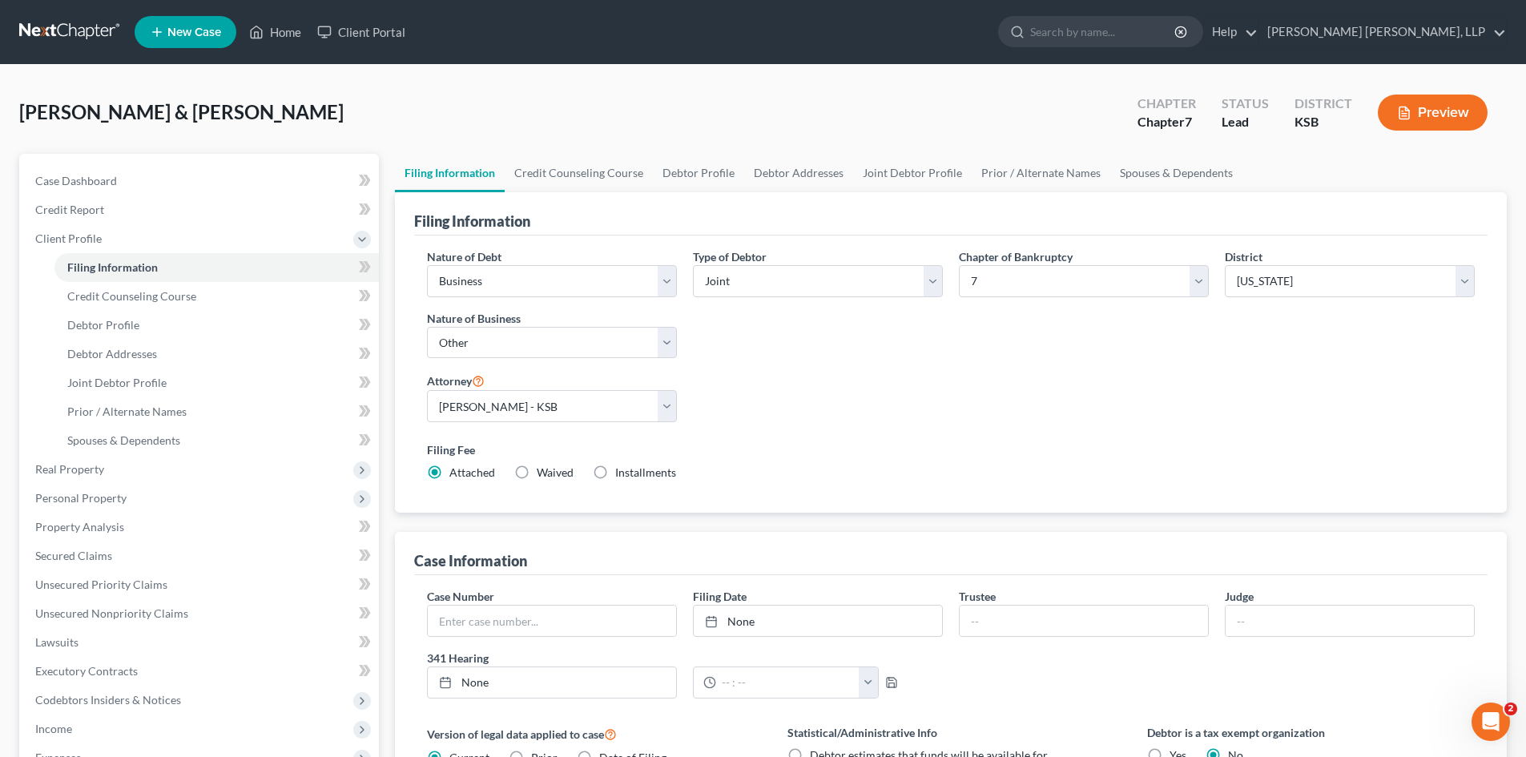
click at [816, 382] on div "Nature of Debt Select Business Consumer Other Nature of Business Select Clearin…" at bounding box center [951, 370] width 1064 height 245
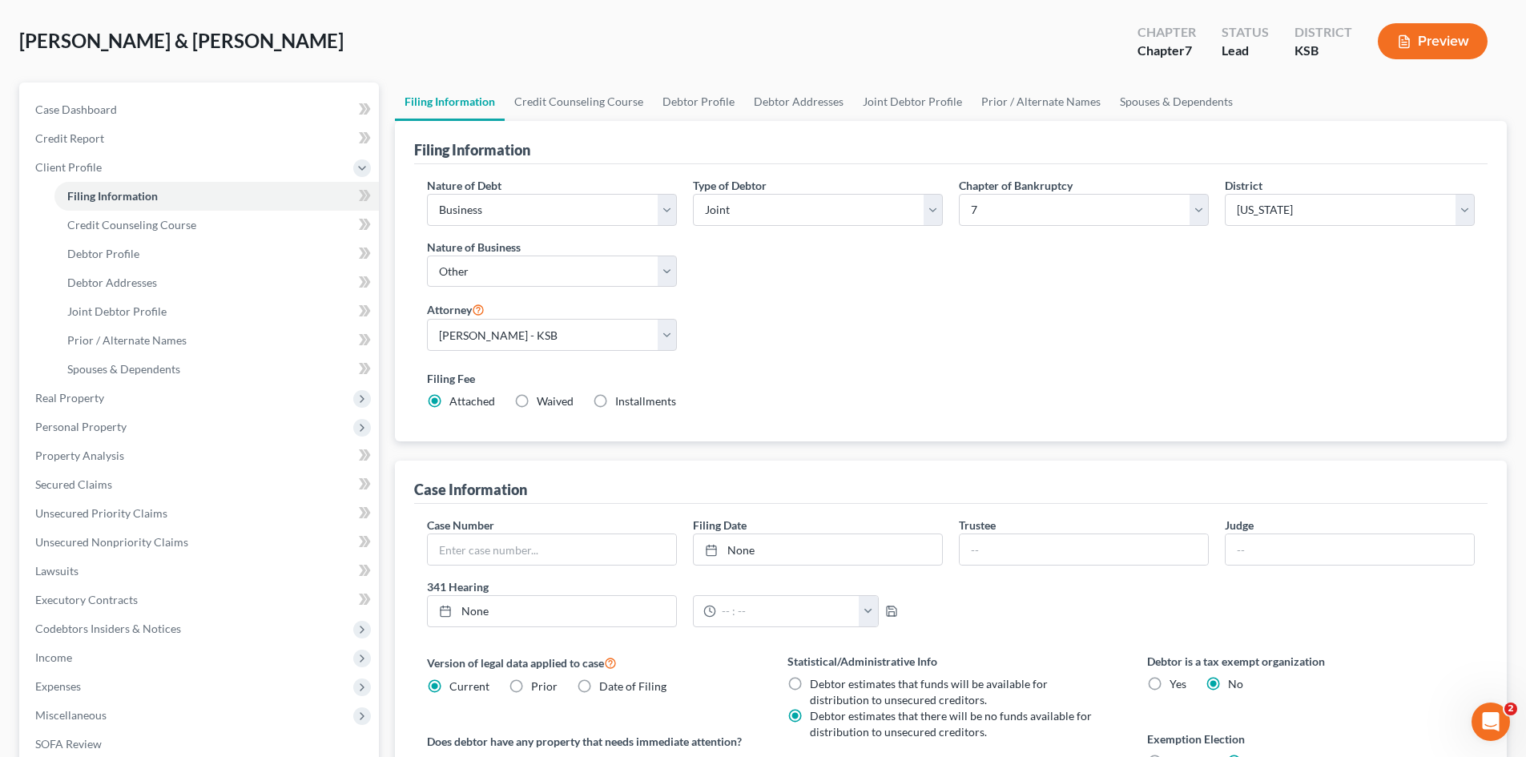
scroll to position [40, 0]
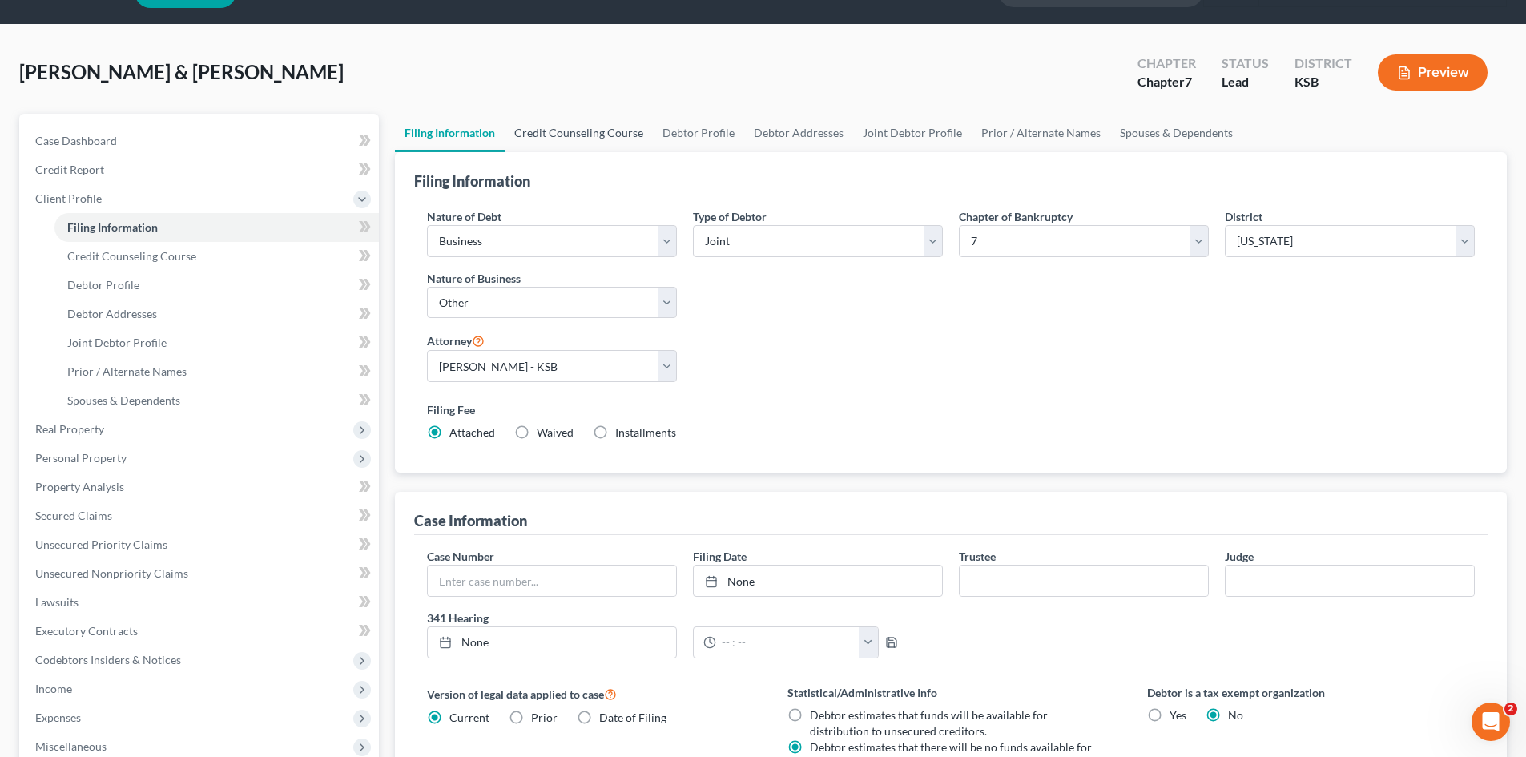
click at [598, 136] on link "Credit Counseling Course" at bounding box center [579, 133] width 148 height 38
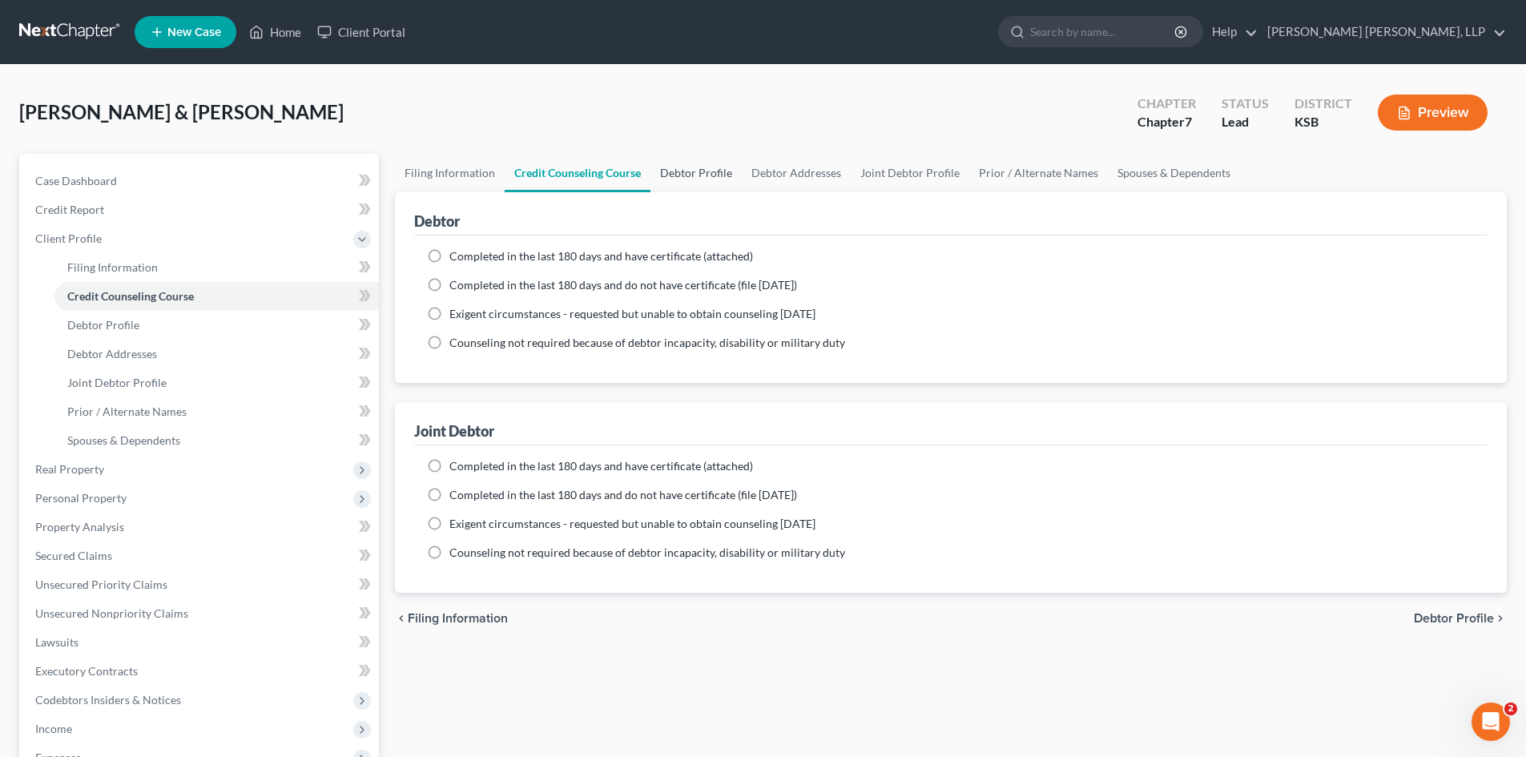
click at [694, 174] on link "Debtor Profile" at bounding box center [695, 173] width 91 height 38
select select "1"
select select "5"
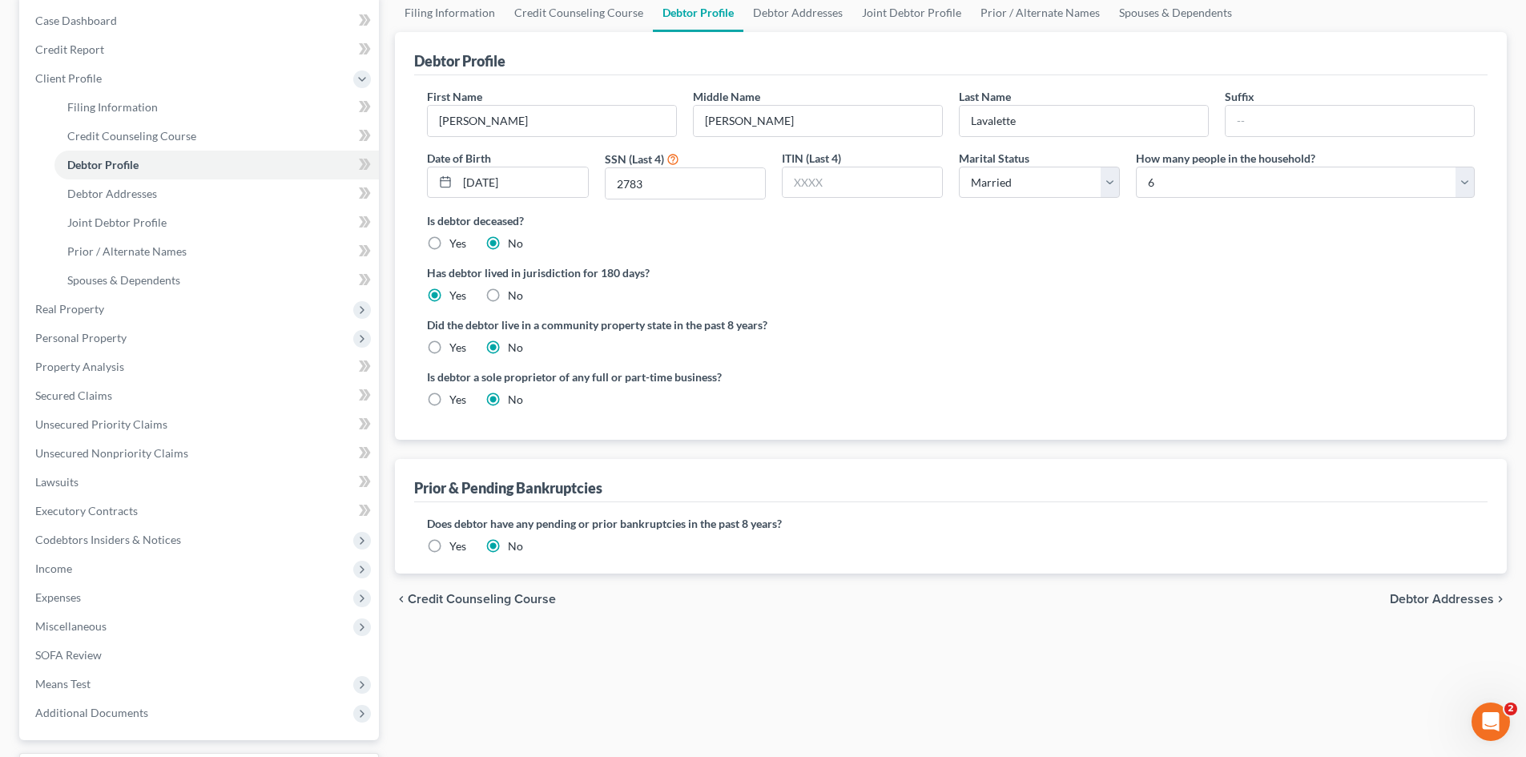
scroll to position [80, 0]
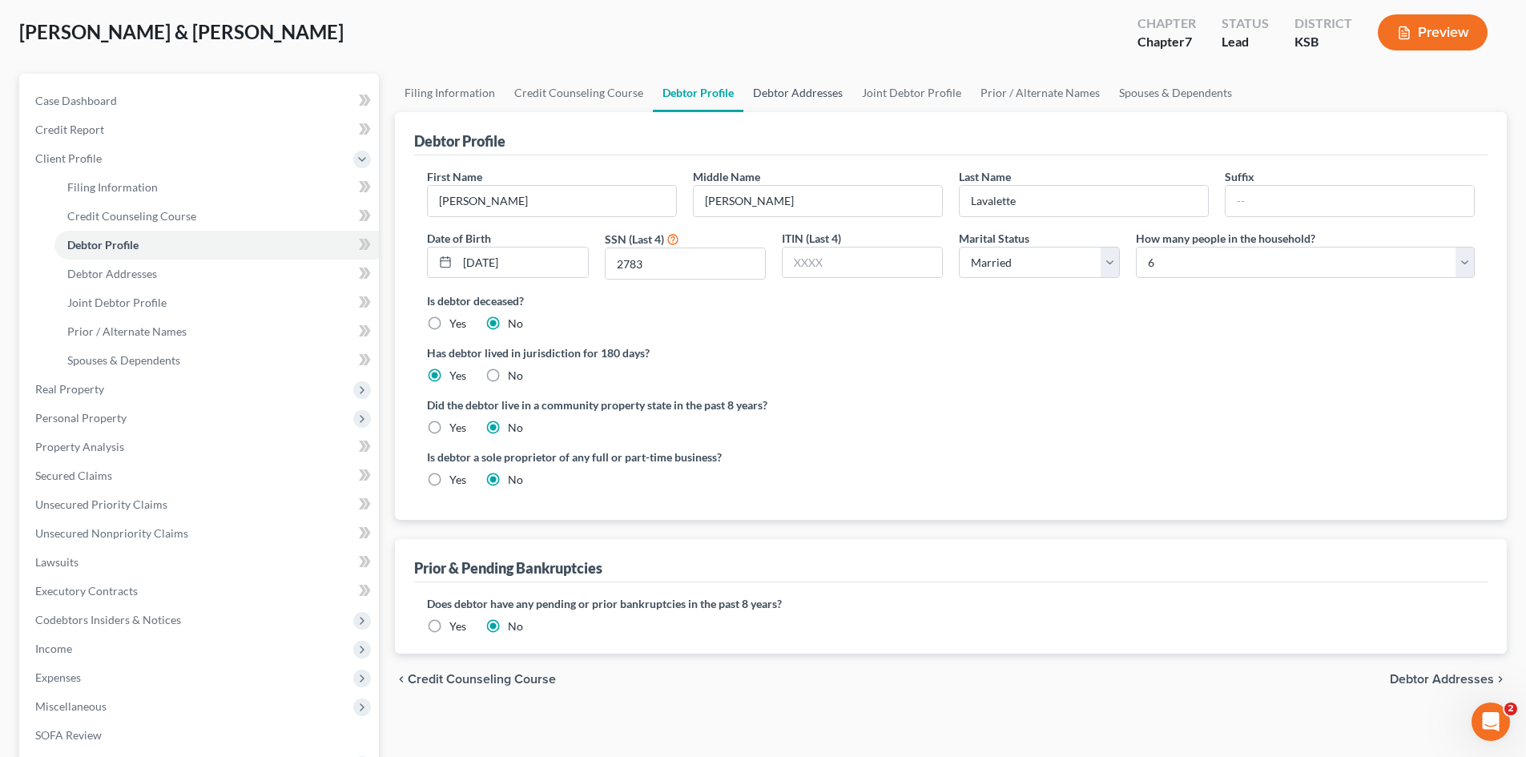
click at [803, 93] on link "Debtor Addresses" at bounding box center [797, 93] width 109 height 38
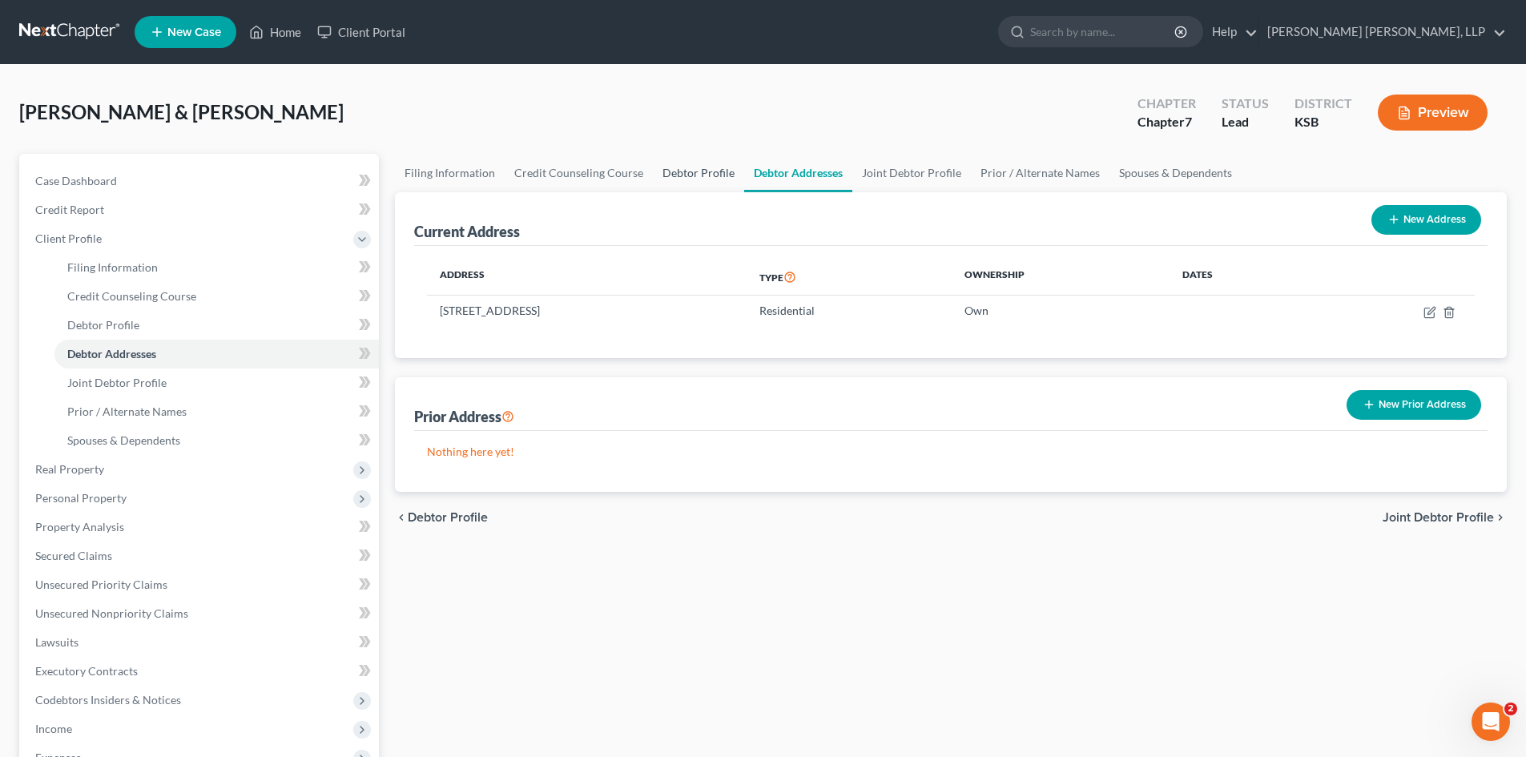
click at [689, 179] on link "Debtor Profile" at bounding box center [698, 173] width 91 height 38
select select "1"
select select "5"
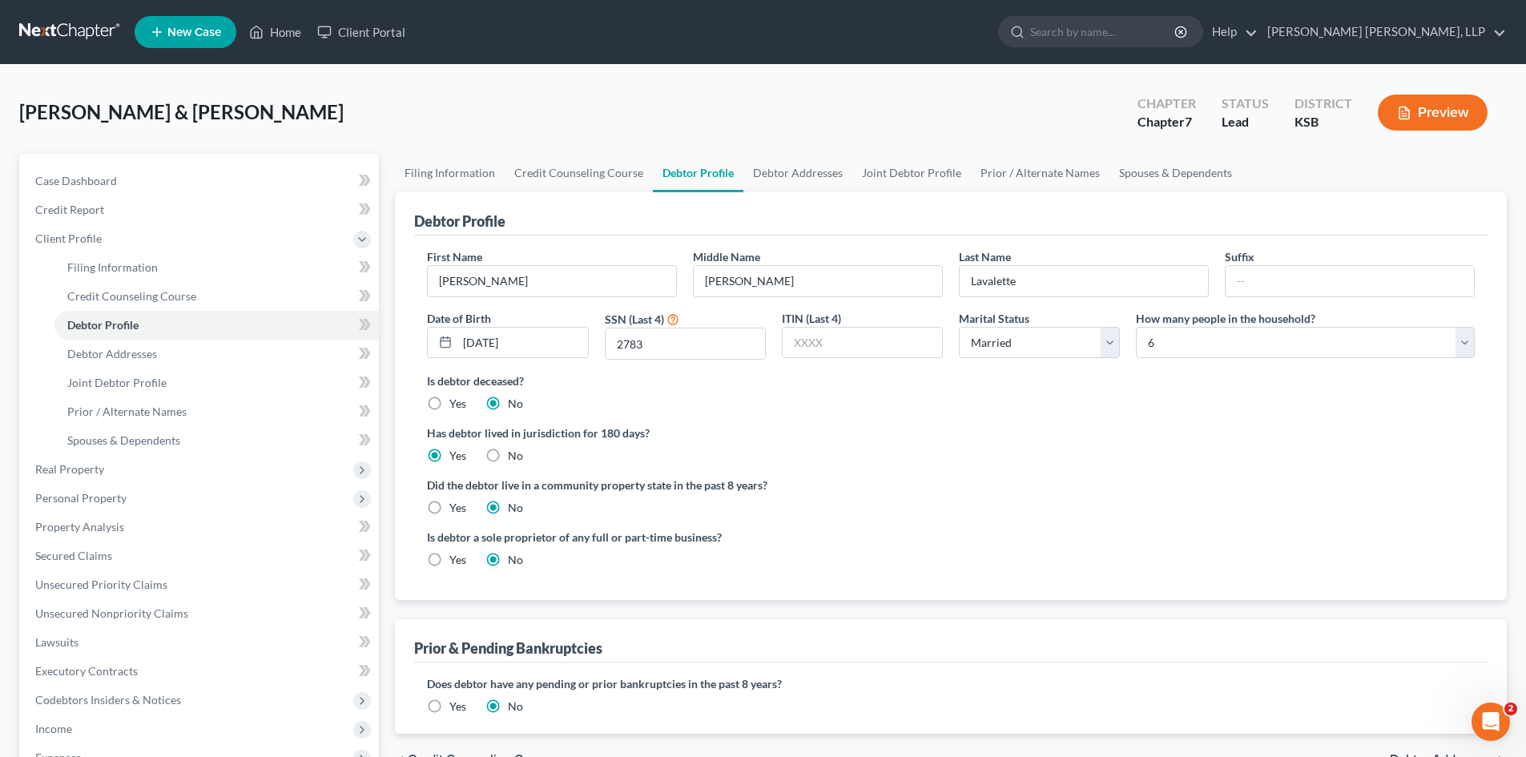
scroll to position [80, 0]
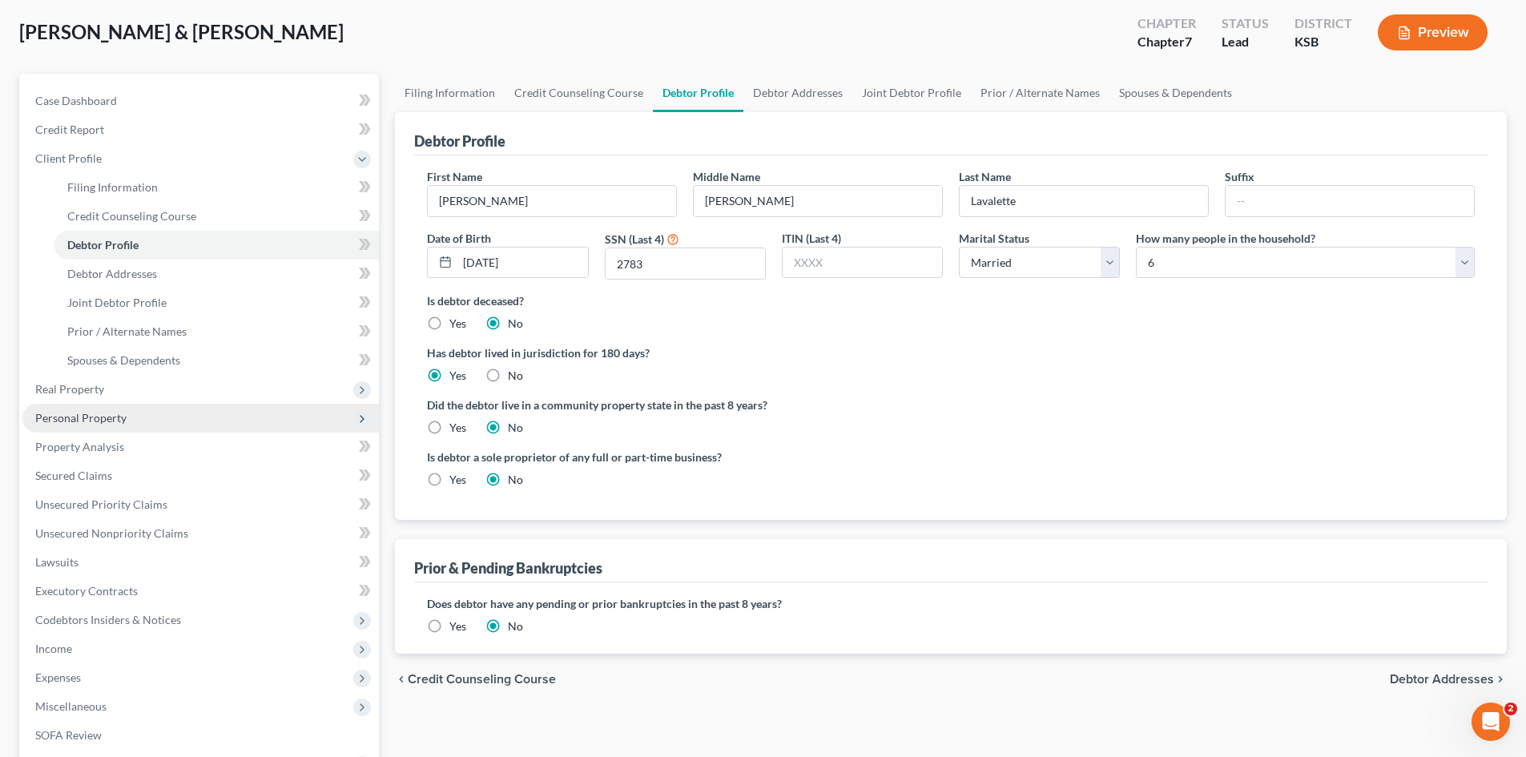
click at [265, 420] on span "Personal Property" at bounding box center [200, 418] width 356 height 29
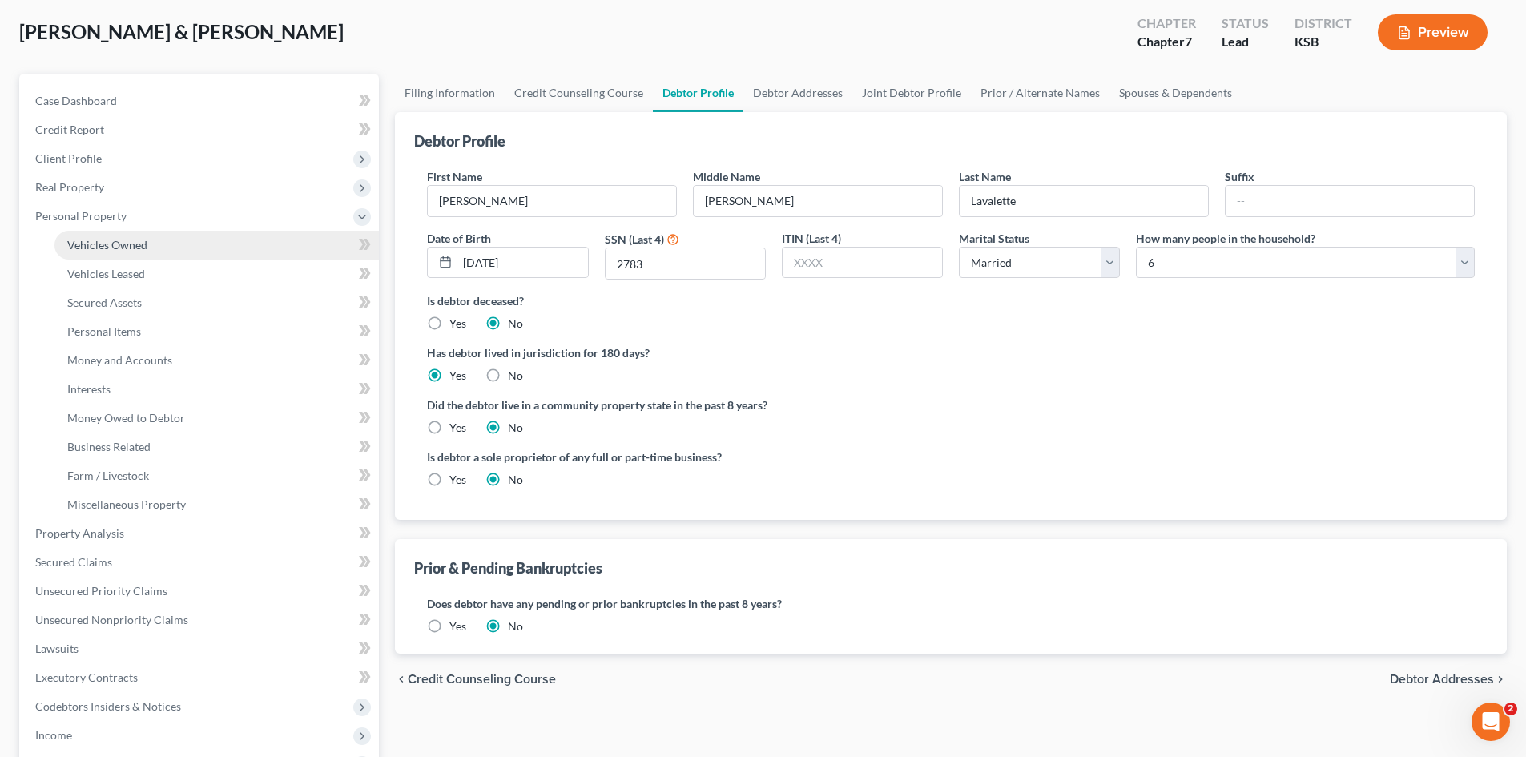
click at [205, 247] on link "Vehicles Owned" at bounding box center [216, 245] width 324 height 29
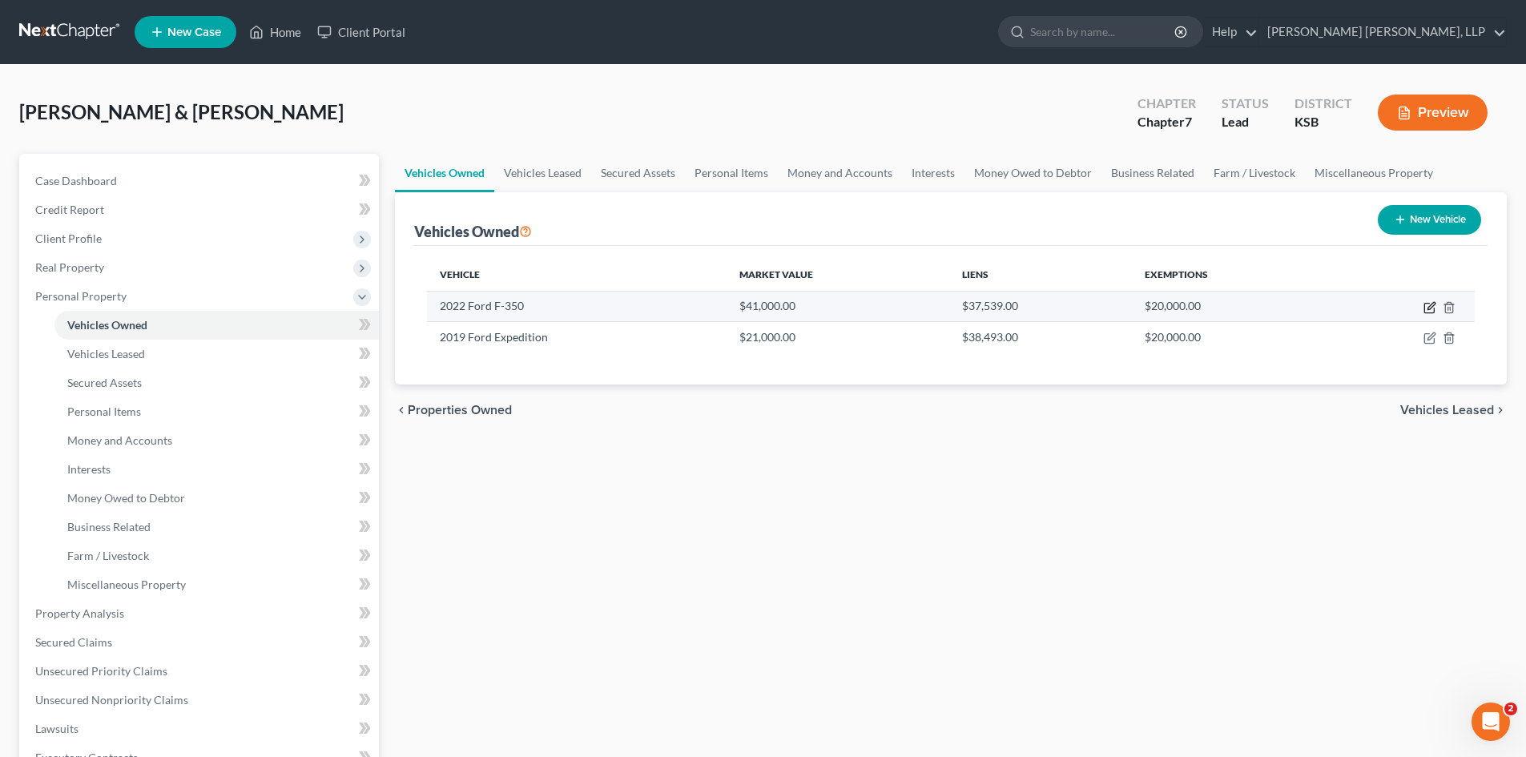
click at [1430, 312] on icon "button" at bounding box center [1429, 309] width 10 height 10
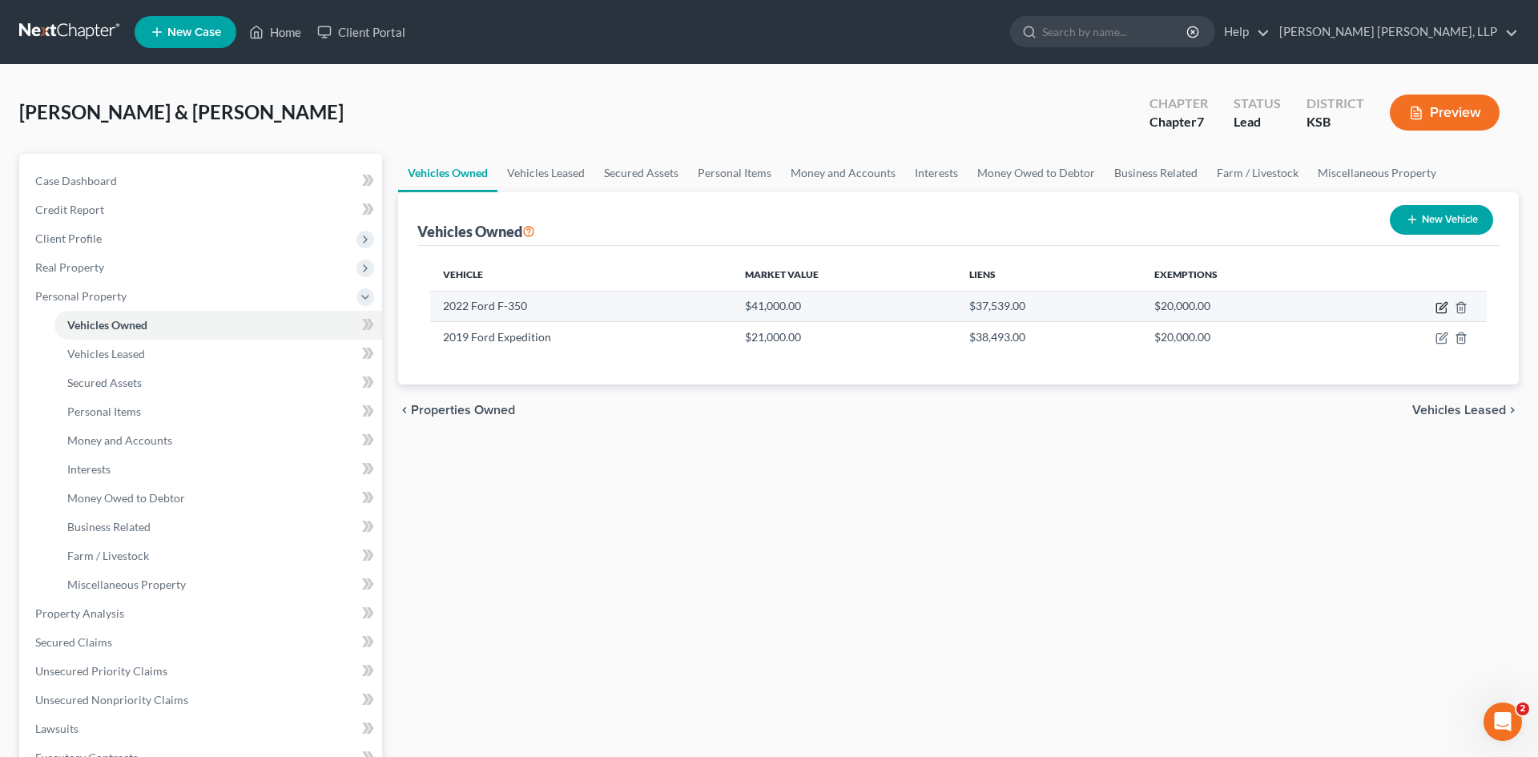
select select "0"
select select "4"
select select "2"
select select "0"
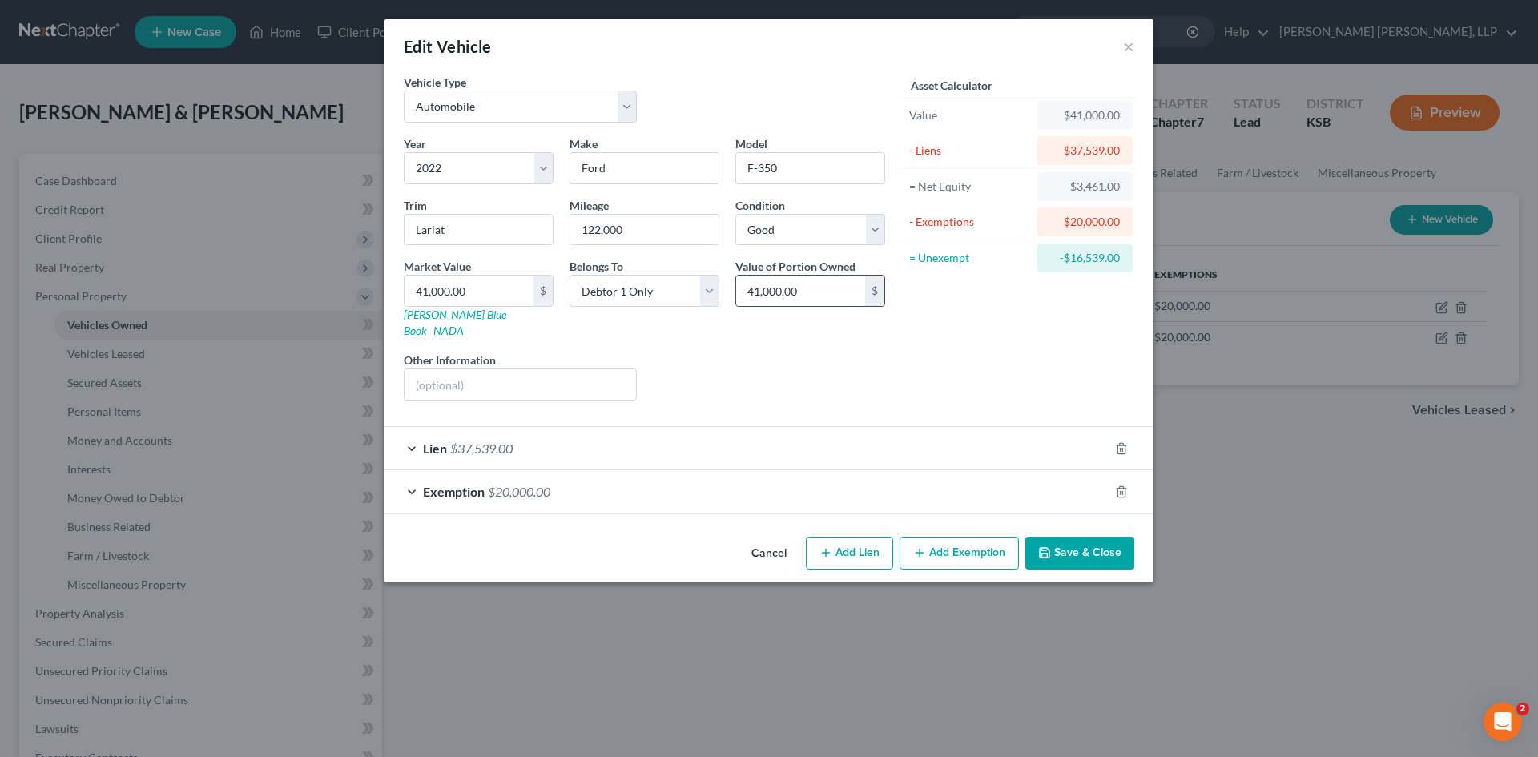
click at [877, 300] on div "$" at bounding box center [874, 291] width 19 height 30
click at [497, 292] on input "41,000.00" at bounding box center [468, 291] width 129 height 30
type input "4"
type input "4.00"
type input "45"
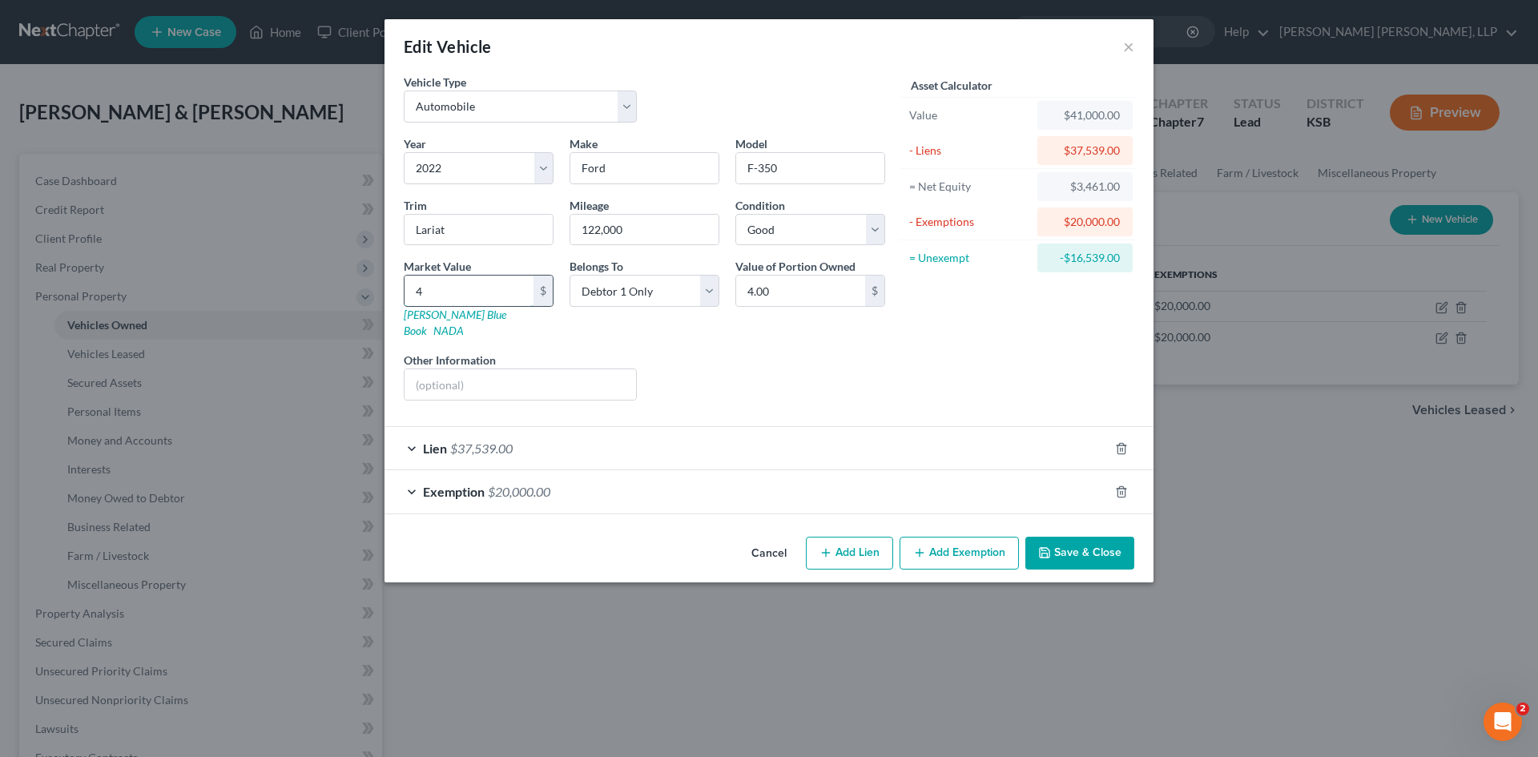
type input "45.00"
type input "450"
type input "450.00"
type input "4500"
type input "4,500.00"
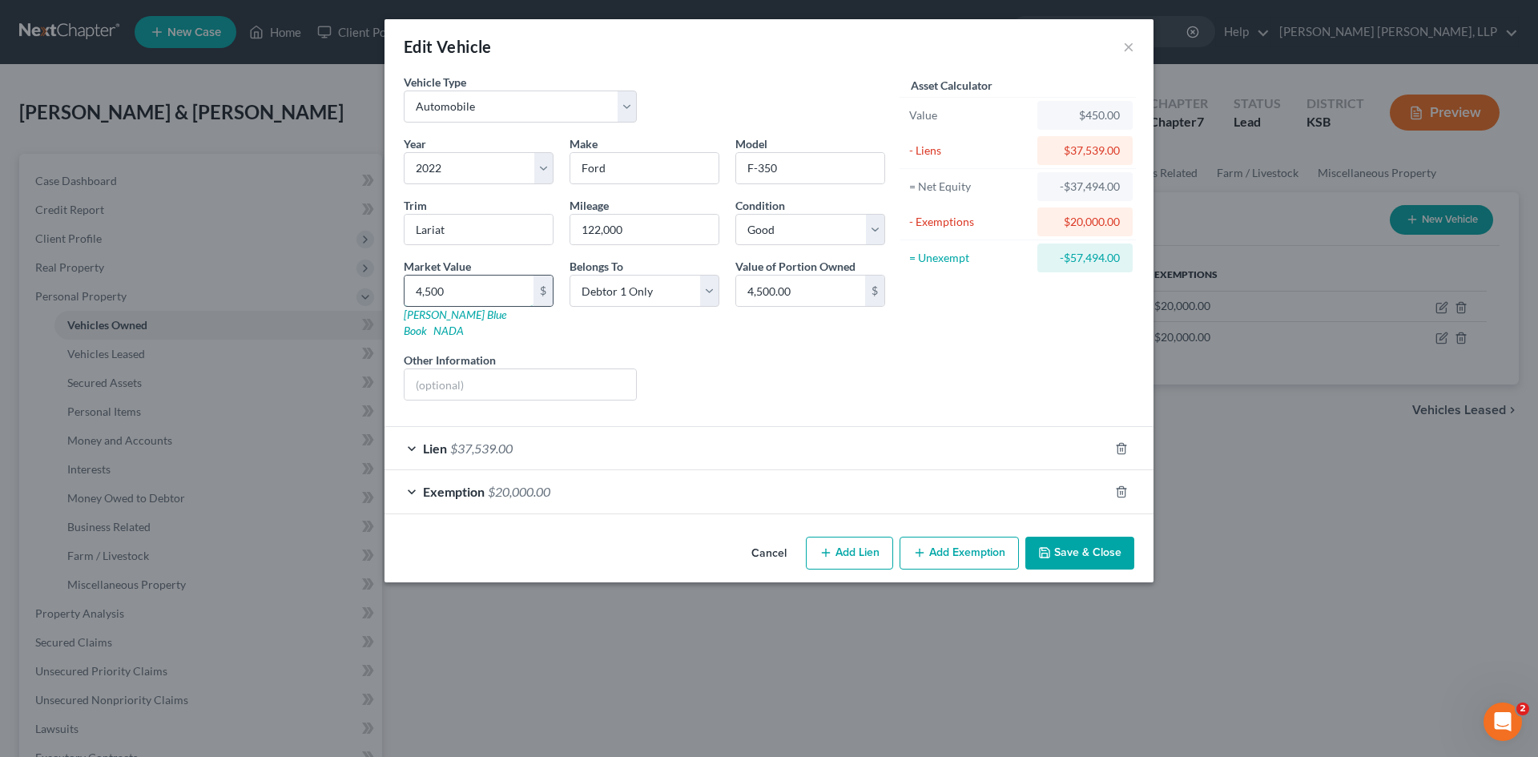
type input "4,5000"
type input "45,000.00"
click at [1066, 537] on button "Save & Close" at bounding box center [1079, 554] width 109 height 34
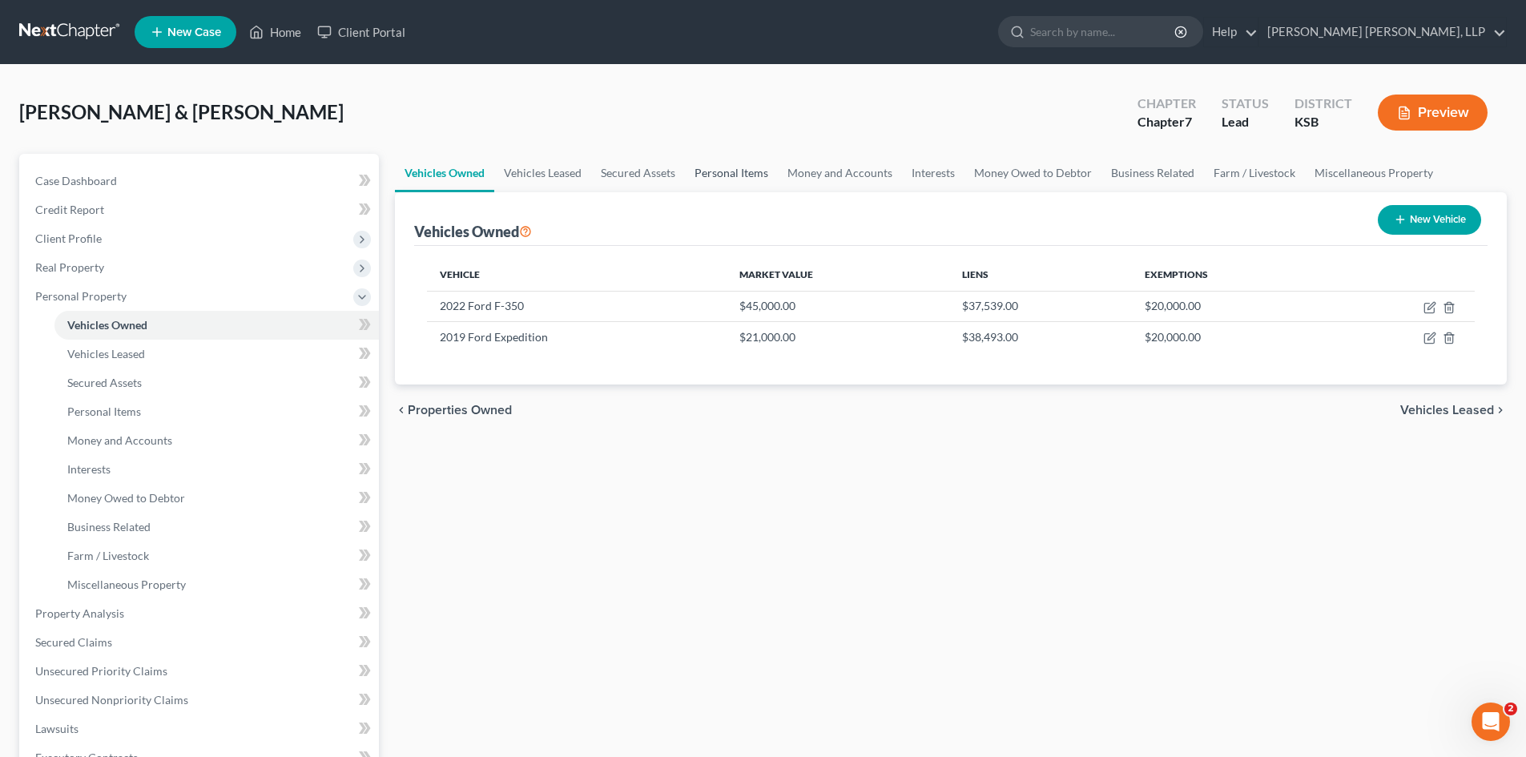
click at [722, 179] on link "Personal Items" at bounding box center [731, 173] width 93 height 38
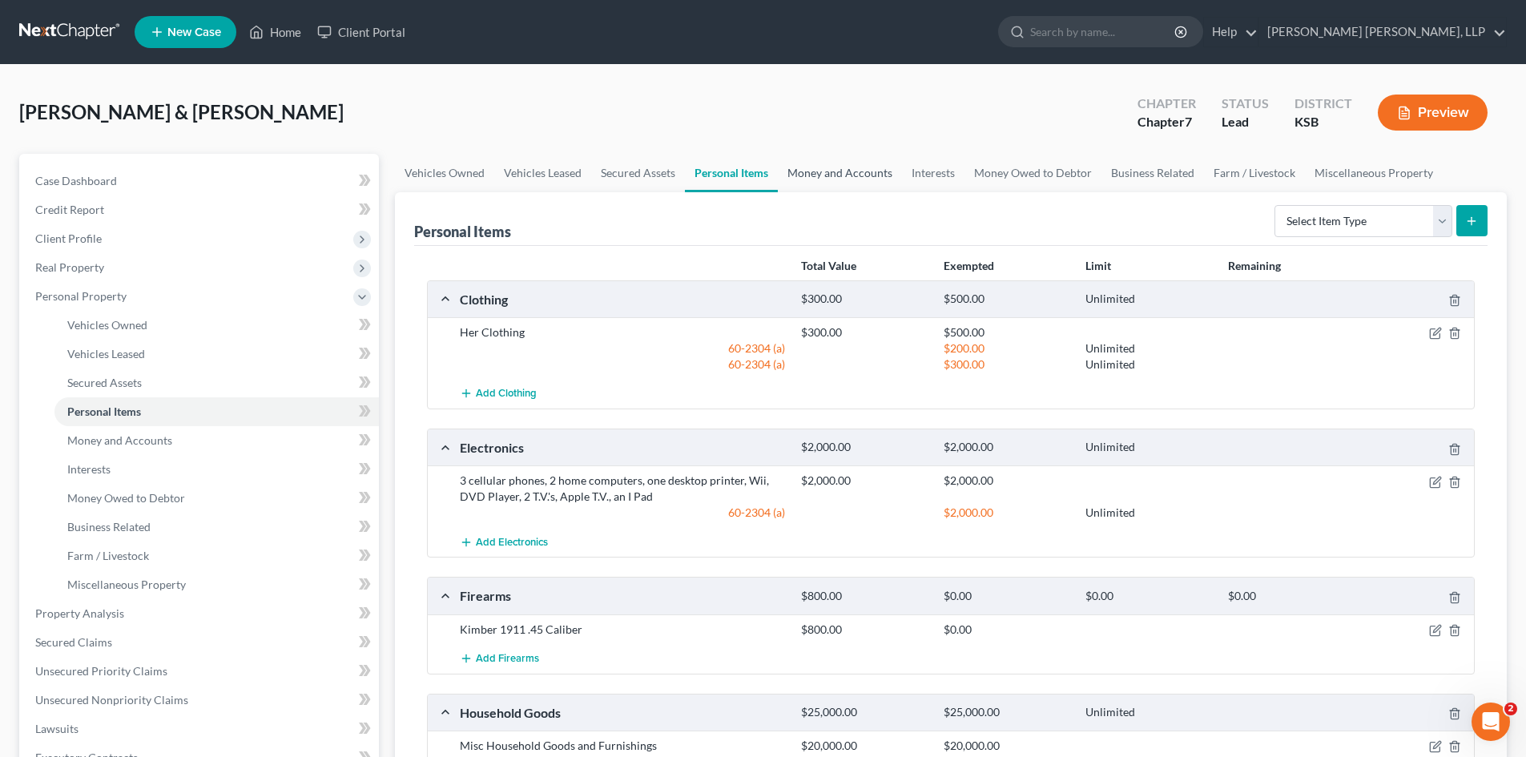
click at [852, 173] on link "Money and Accounts" at bounding box center [840, 173] width 124 height 38
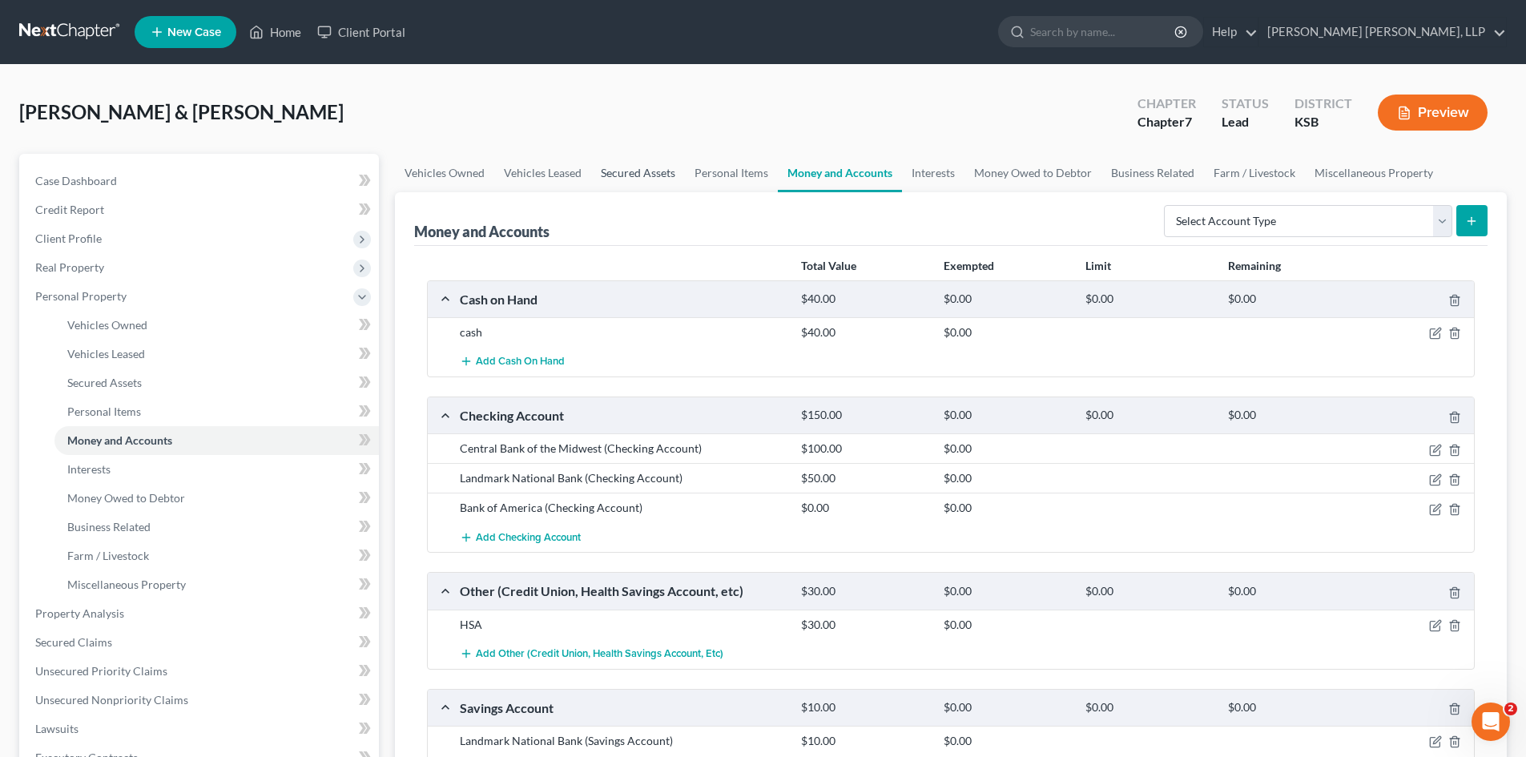
click at [643, 171] on link "Secured Assets" at bounding box center [638, 173] width 94 height 38
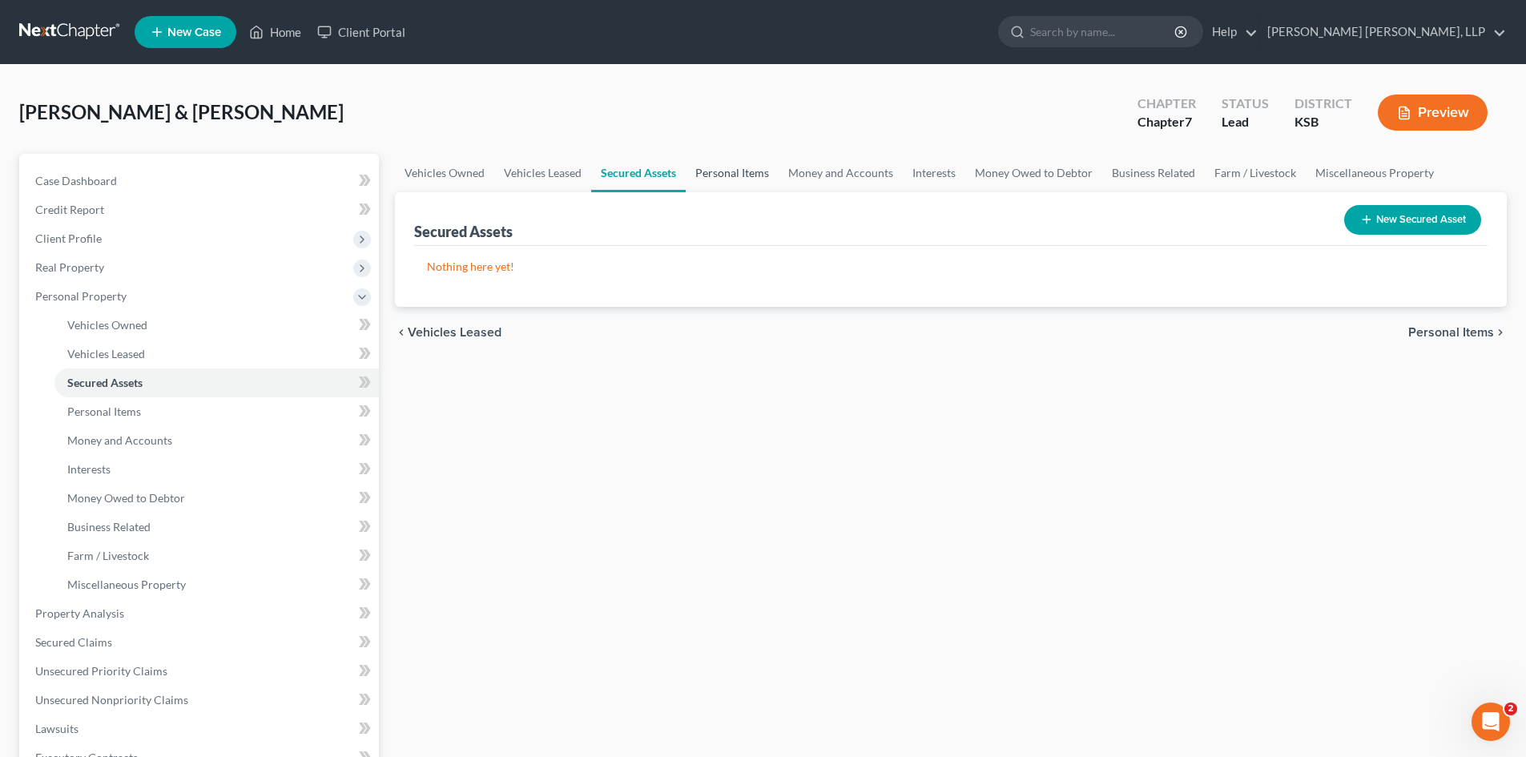
click at [750, 164] on link "Personal Items" at bounding box center [732, 173] width 93 height 38
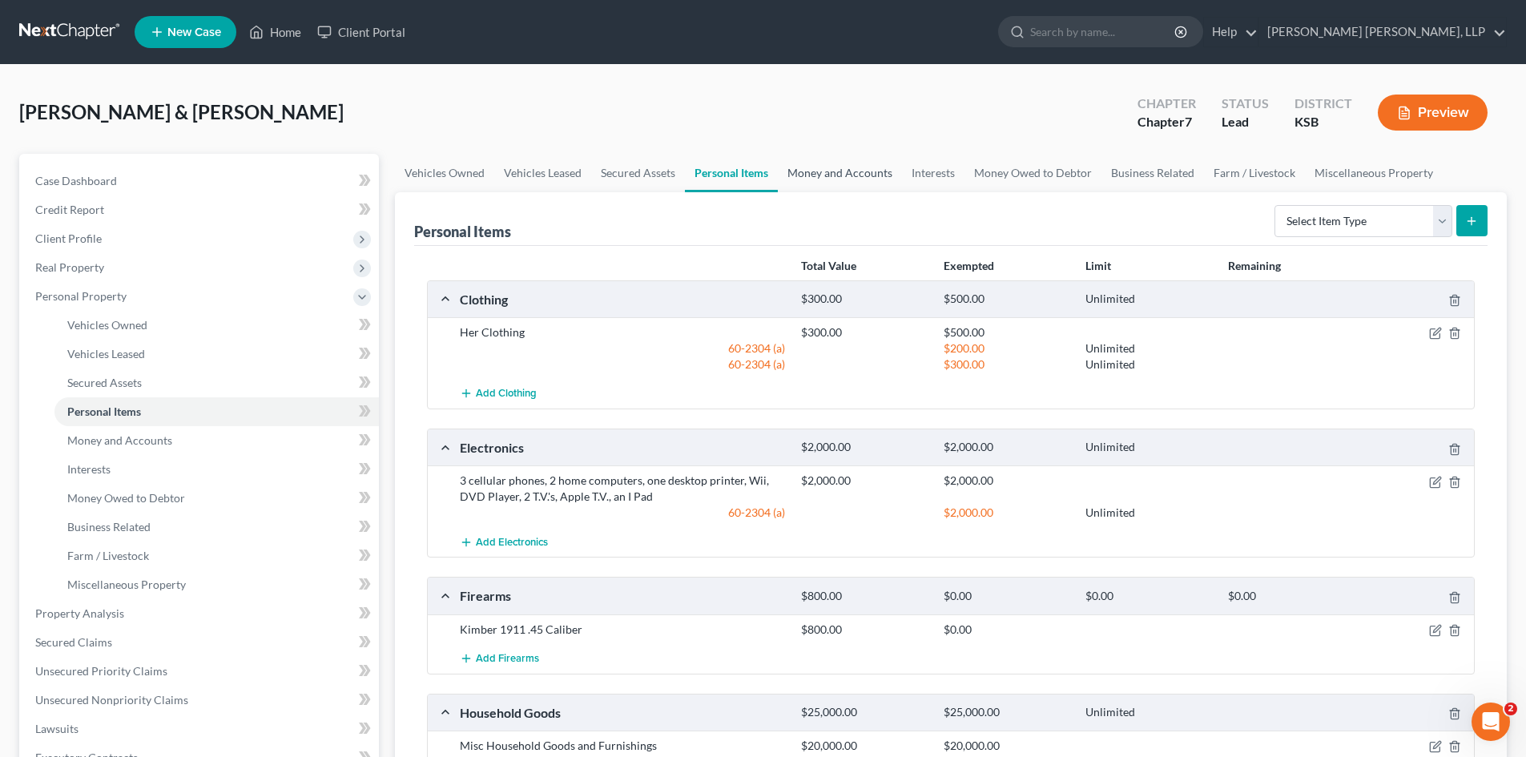
click at [874, 168] on link "Money and Accounts" at bounding box center [840, 173] width 124 height 38
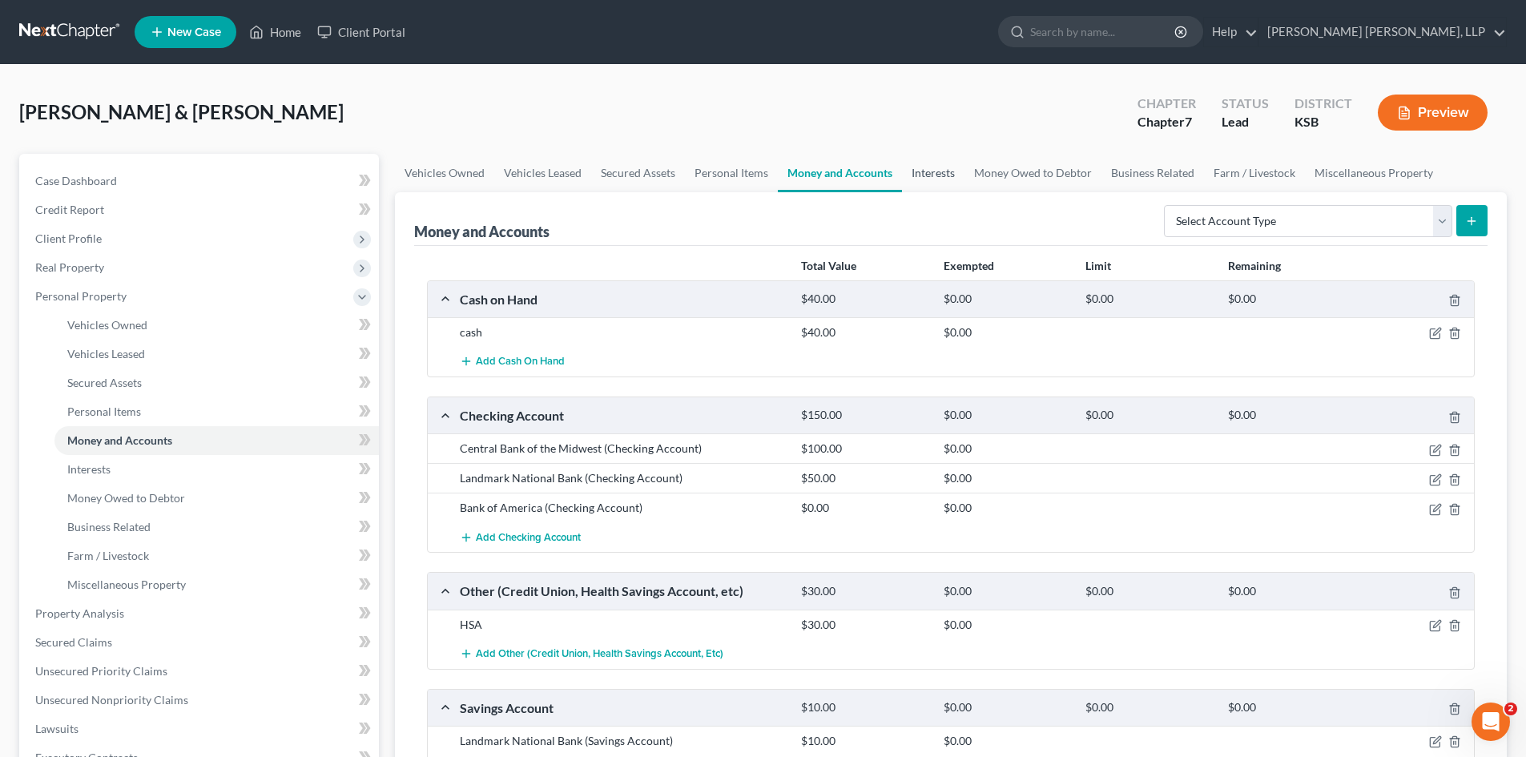
click at [944, 169] on link "Interests" at bounding box center [933, 173] width 62 height 38
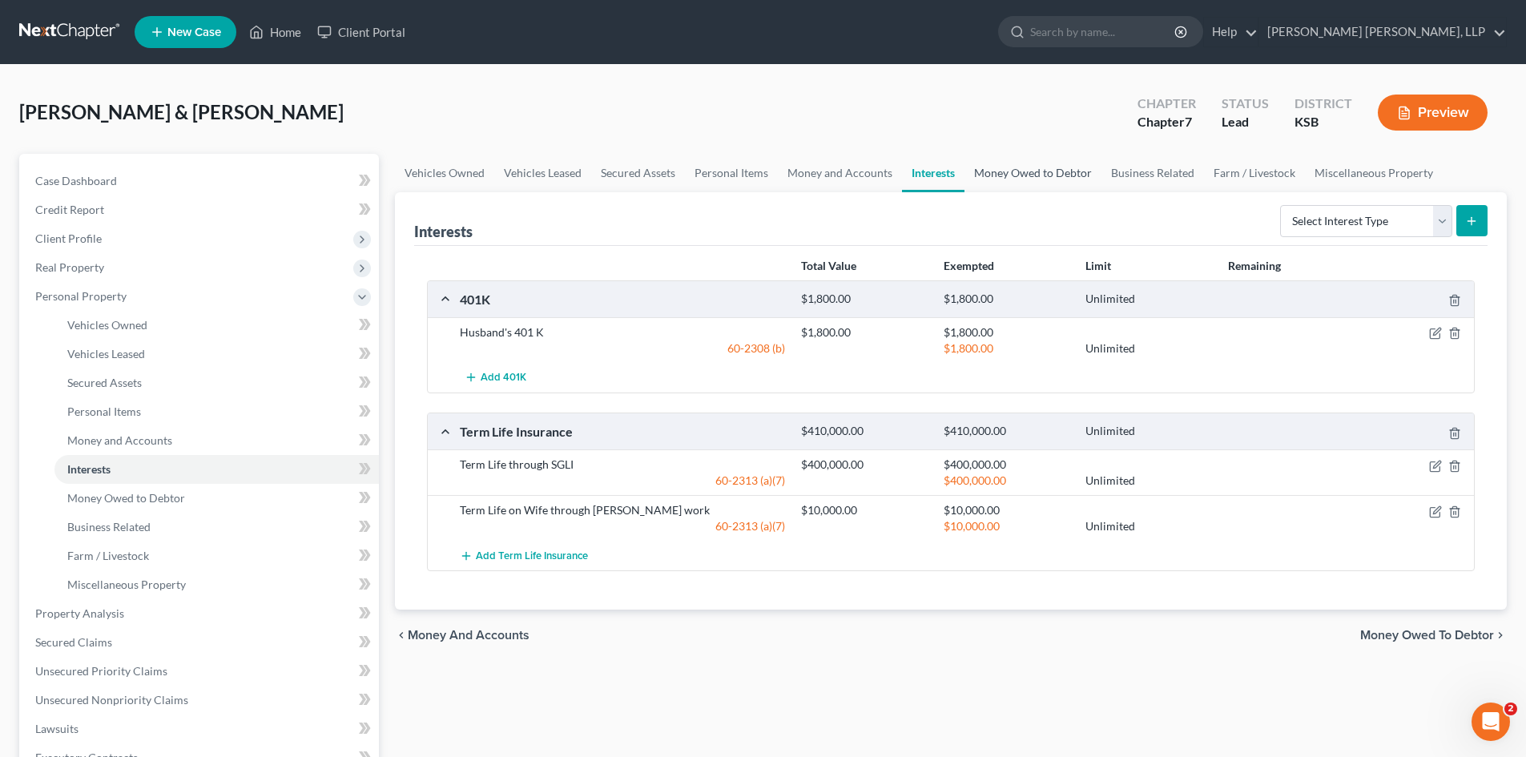
click at [1008, 171] on link "Money Owed to Debtor" at bounding box center [1032, 173] width 137 height 38
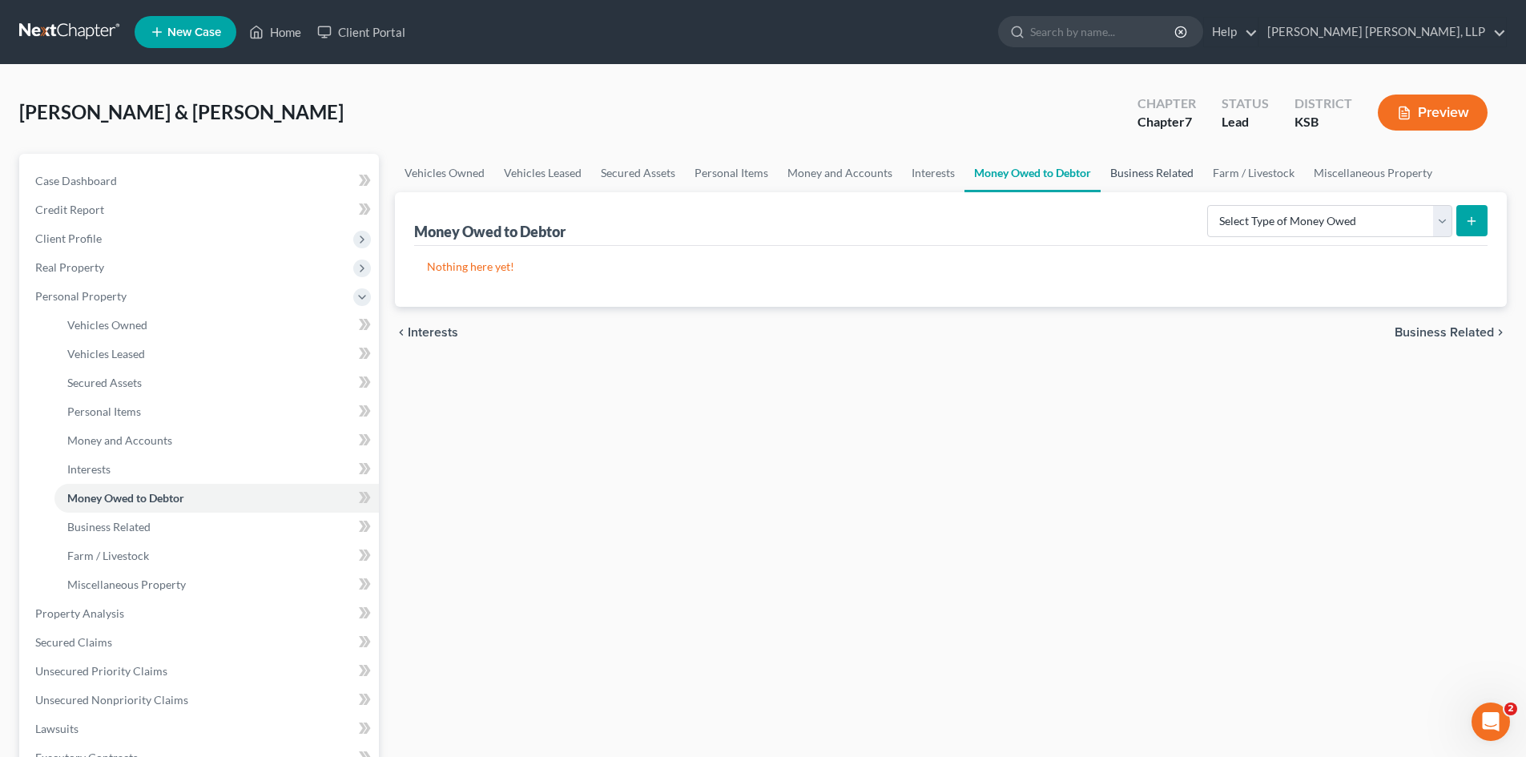
click at [1136, 172] on link "Business Related" at bounding box center [1152, 173] width 103 height 38
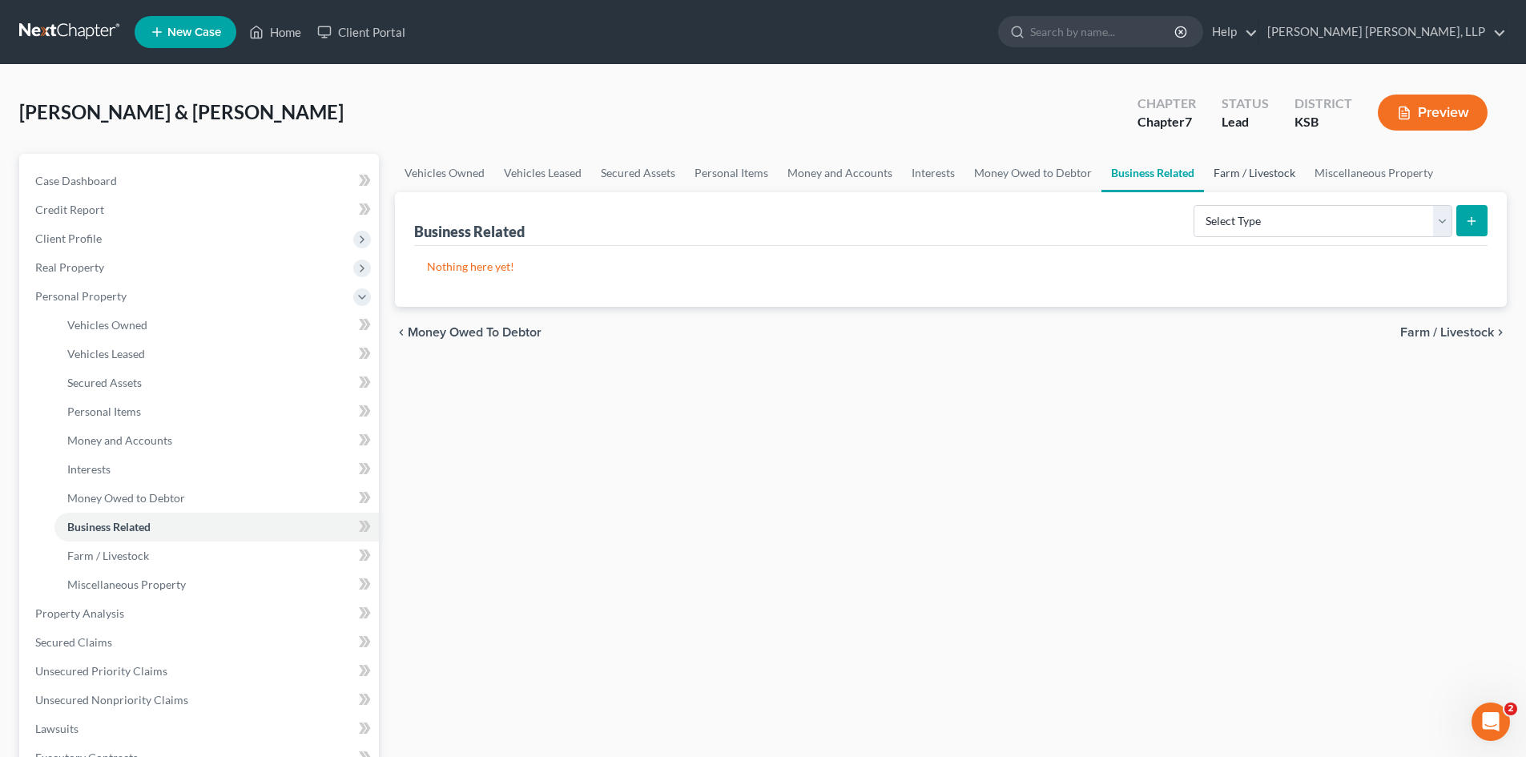
click at [1254, 174] on link "Farm / Livestock" at bounding box center [1254, 173] width 101 height 38
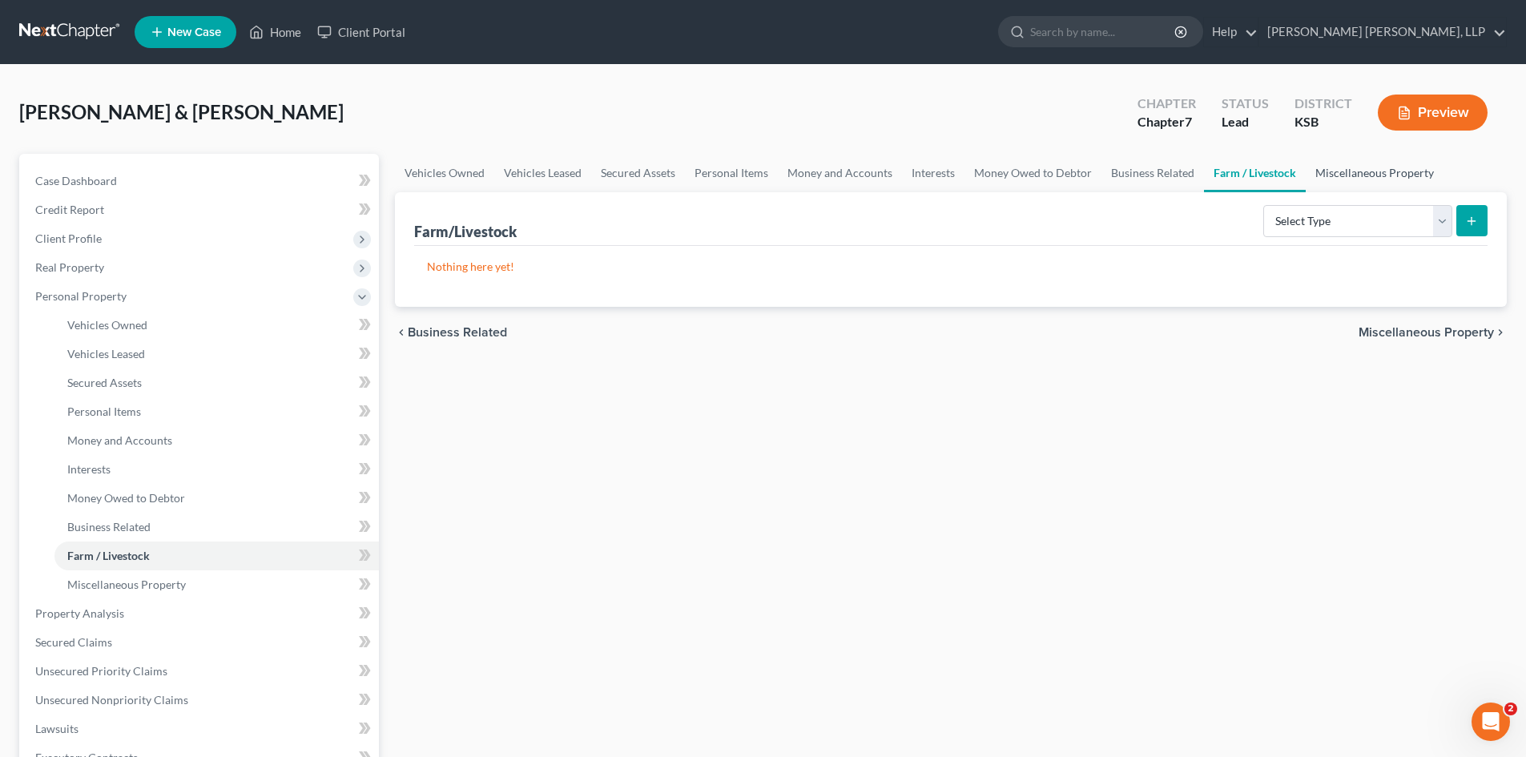
click at [1344, 174] on link "Miscellaneous Property" at bounding box center [1375, 173] width 138 height 38
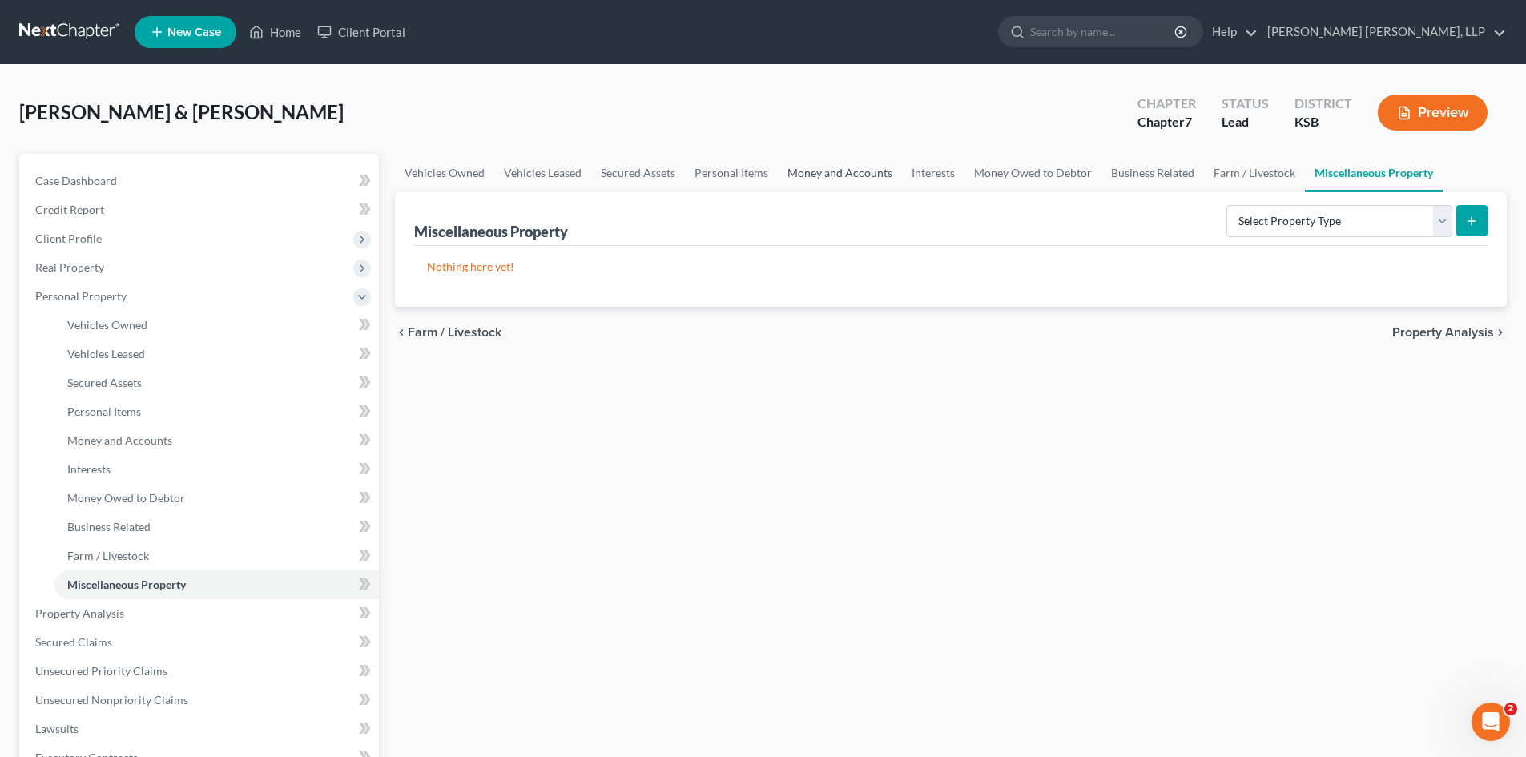
click at [832, 176] on link "Money and Accounts" at bounding box center [840, 173] width 124 height 38
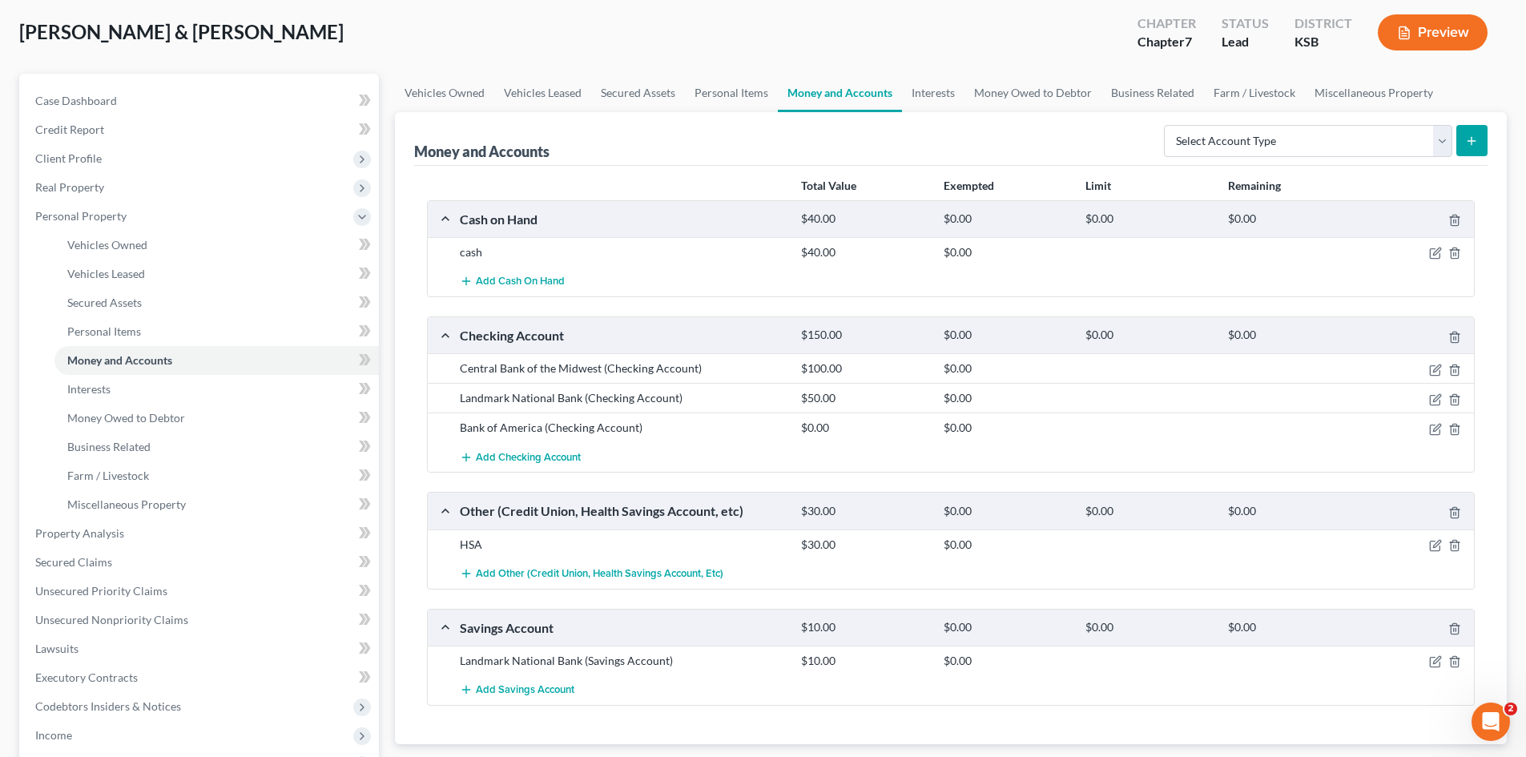
scroll to position [160, 0]
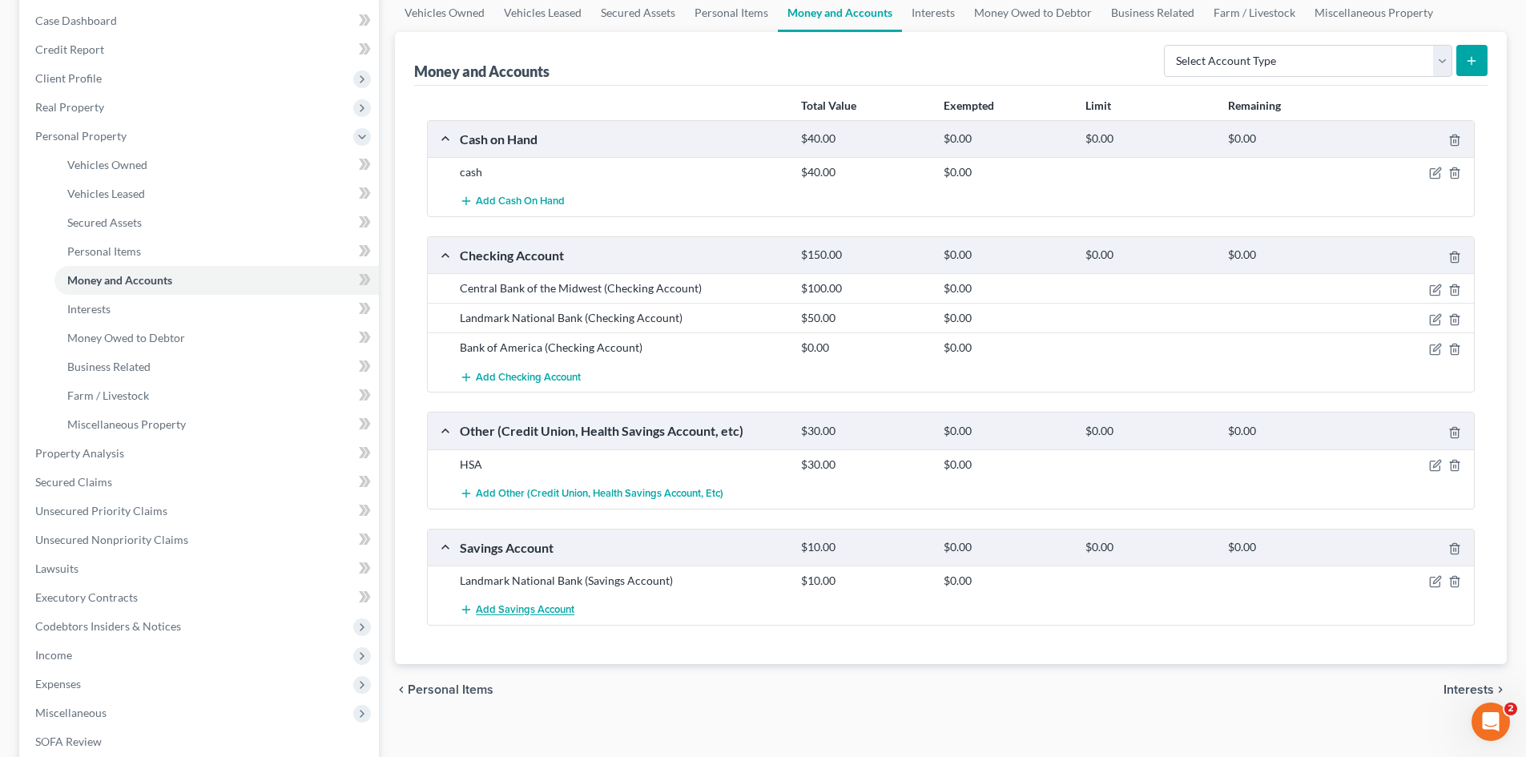
click at [557, 614] on span "Add Savings Account" at bounding box center [525, 610] width 99 height 13
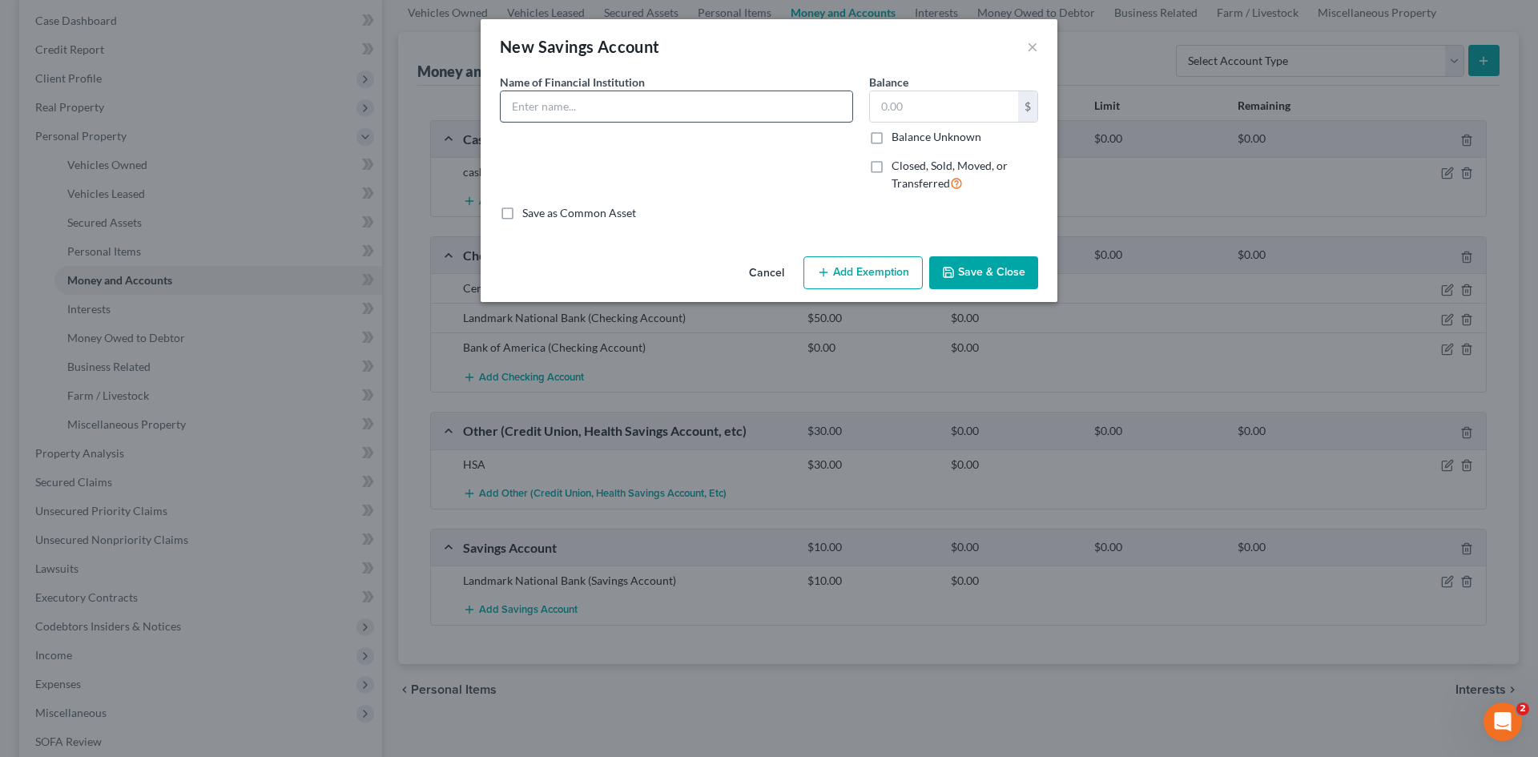
click at [596, 116] on input "text" at bounding box center [677, 106] width 352 height 30
type input "Bank of America"
click at [984, 103] on input "text" at bounding box center [944, 106] width 148 height 30
type input "58.00"
click at [980, 275] on button "Save & Close" at bounding box center [983, 273] width 109 height 34
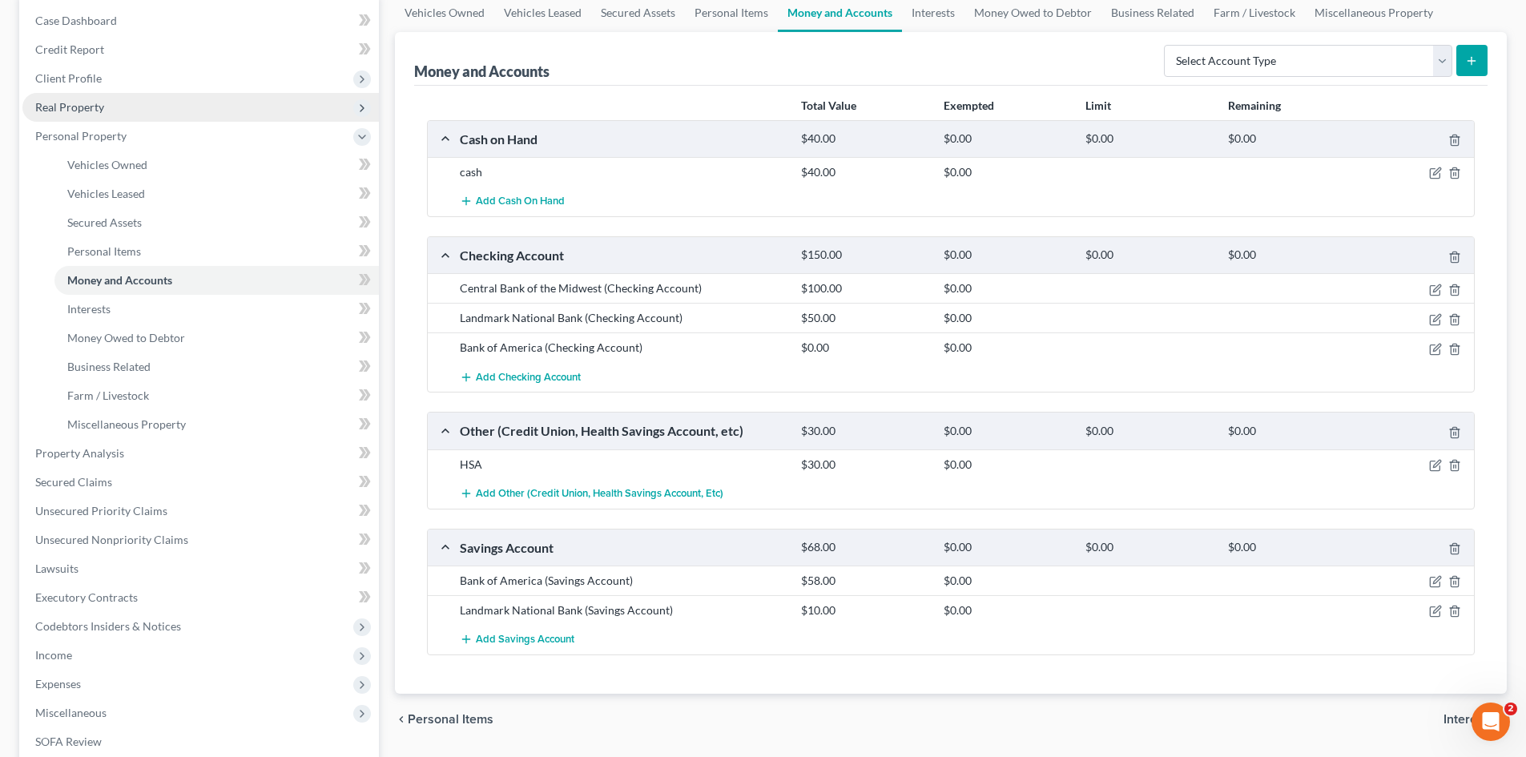
click at [180, 113] on span "Real Property" at bounding box center [200, 107] width 356 height 29
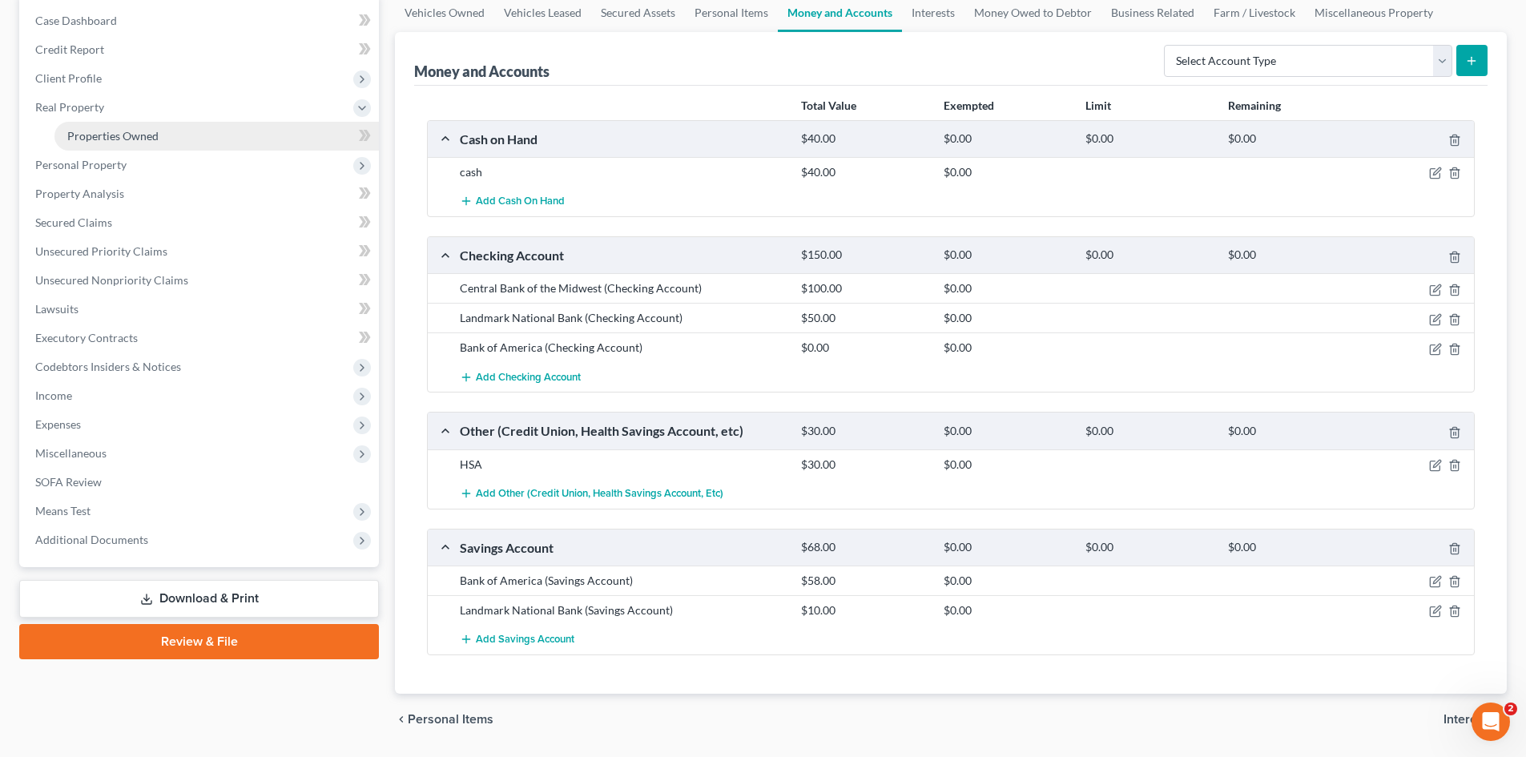
click at [168, 138] on link "Properties Owned" at bounding box center [216, 136] width 324 height 29
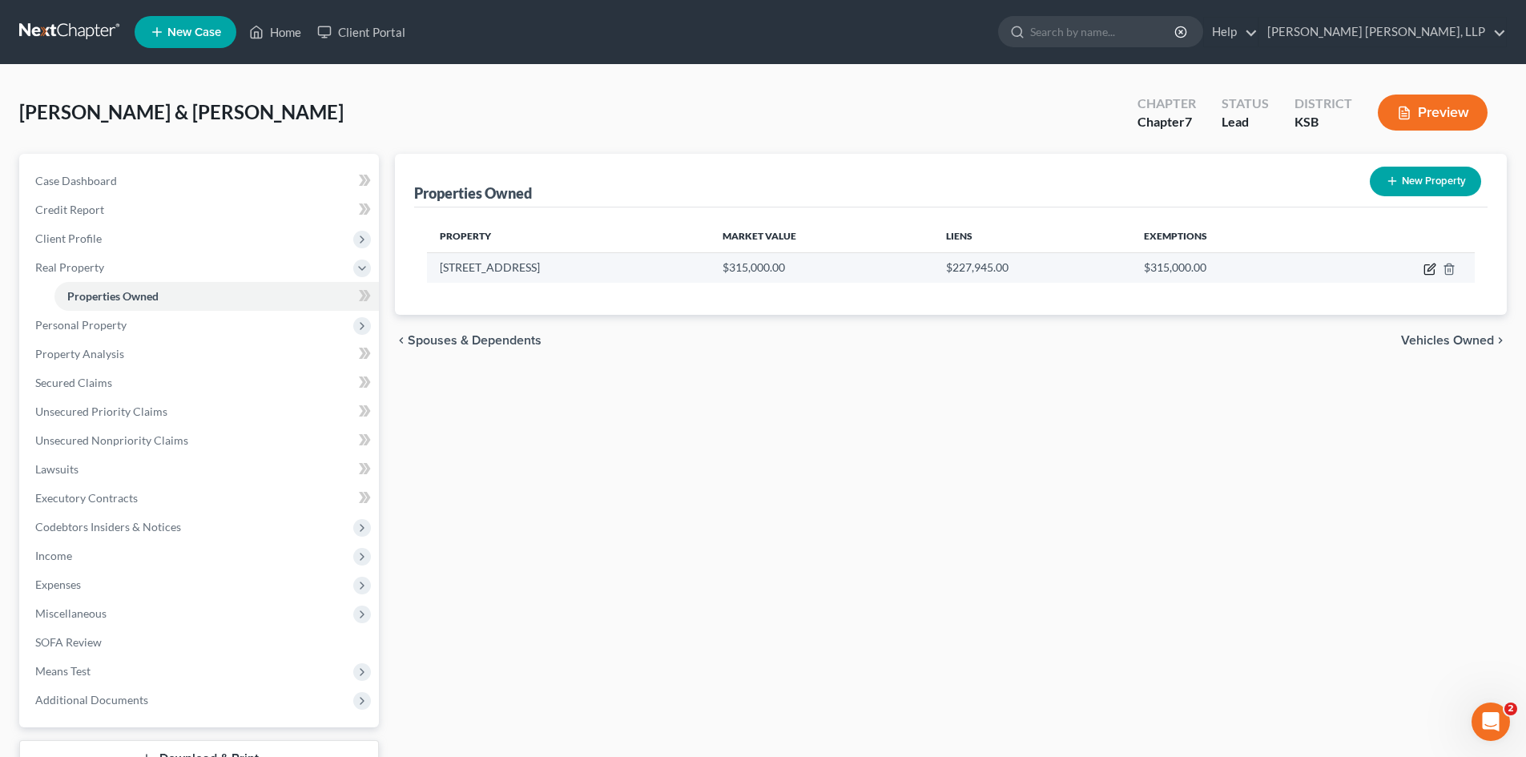
click at [1432, 268] on icon "button" at bounding box center [1430, 267] width 7 height 7
select select "17"
select select "2"
select select "0"
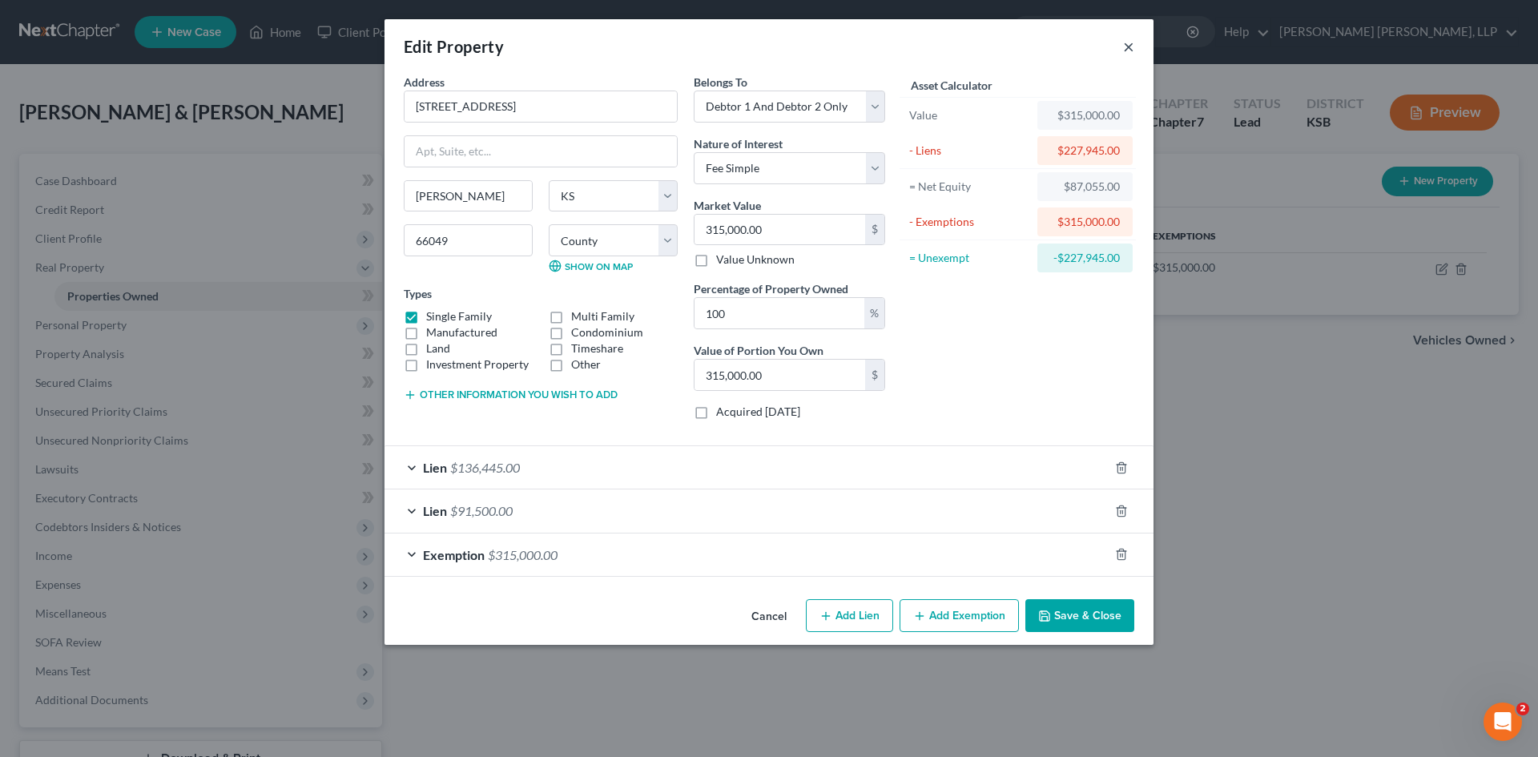
click at [1131, 50] on button "×" at bounding box center [1128, 46] width 11 height 19
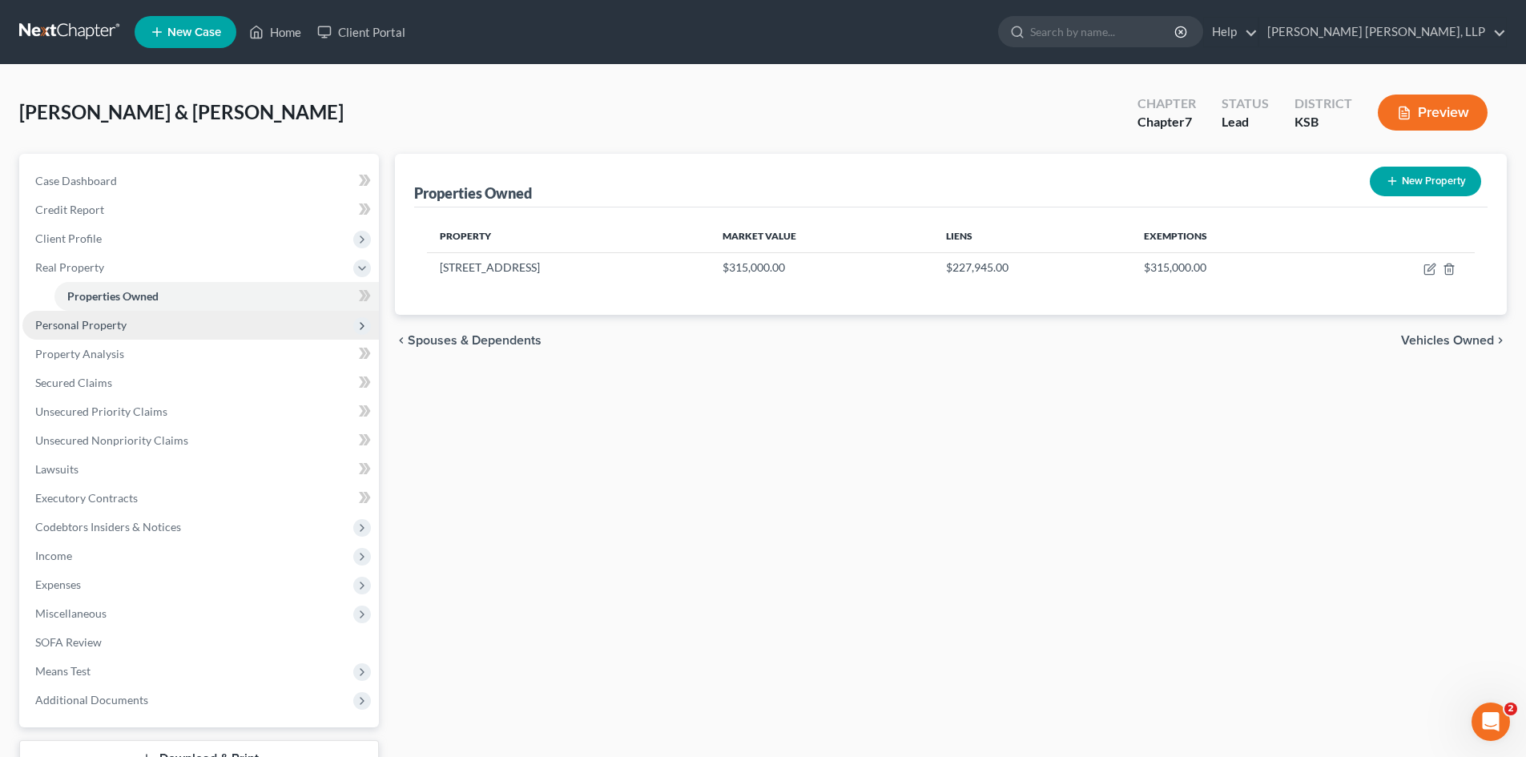
click at [102, 330] on span "Personal Property" at bounding box center [80, 325] width 91 height 14
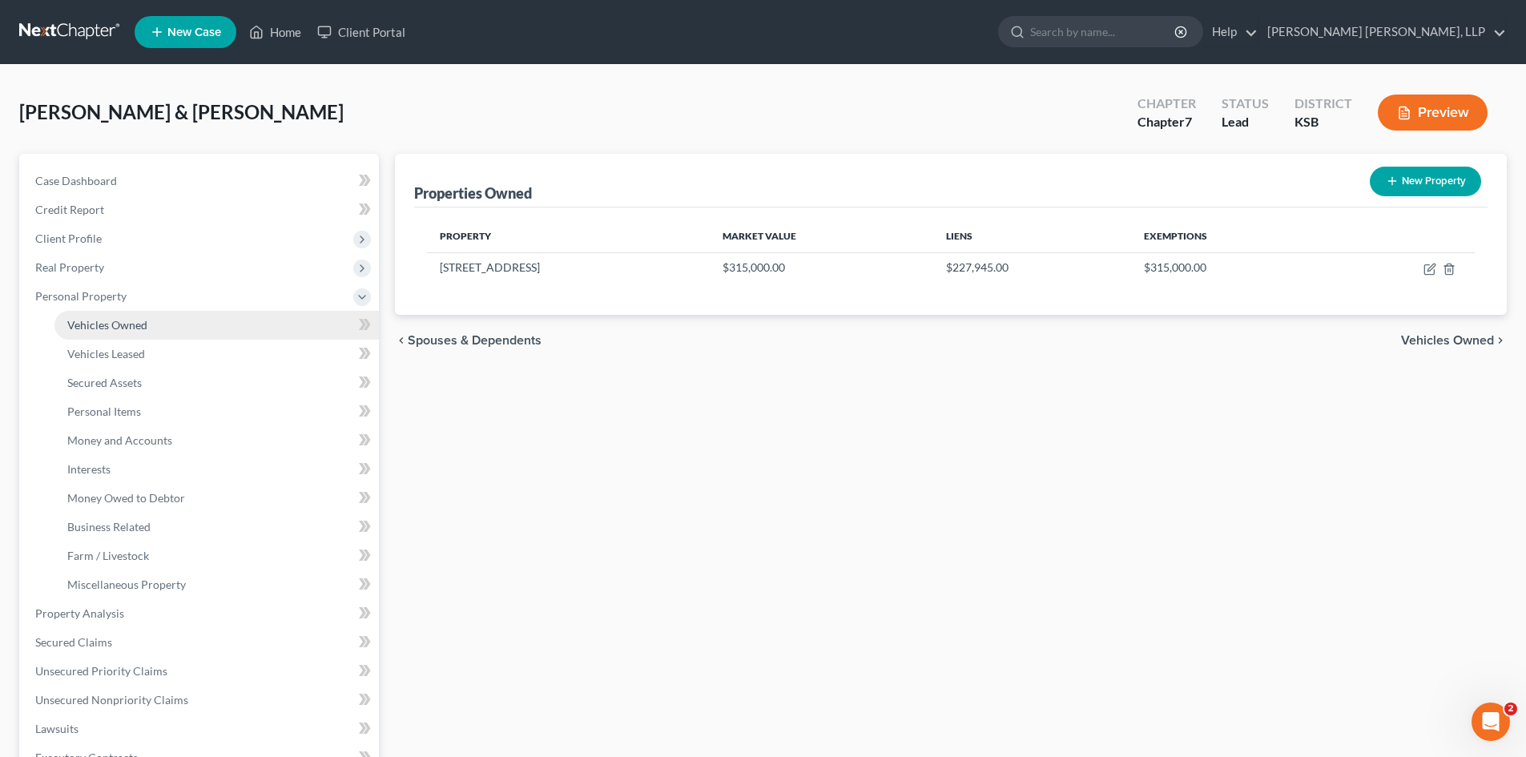
click at [155, 329] on link "Vehicles Owned" at bounding box center [216, 325] width 324 height 29
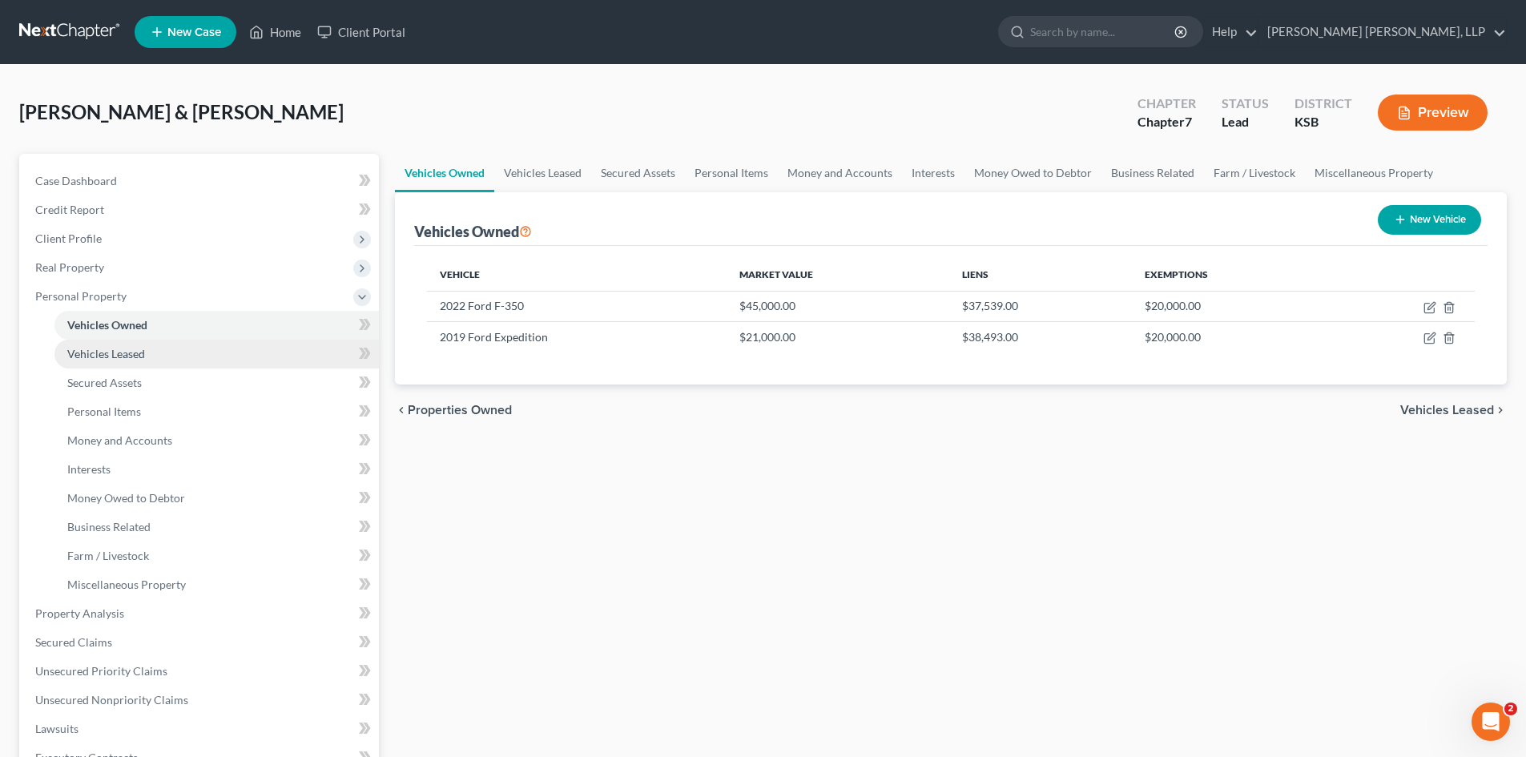
click at [139, 353] on span "Vehicles Leased" at bounding box center [106, 354] width 78 height 14
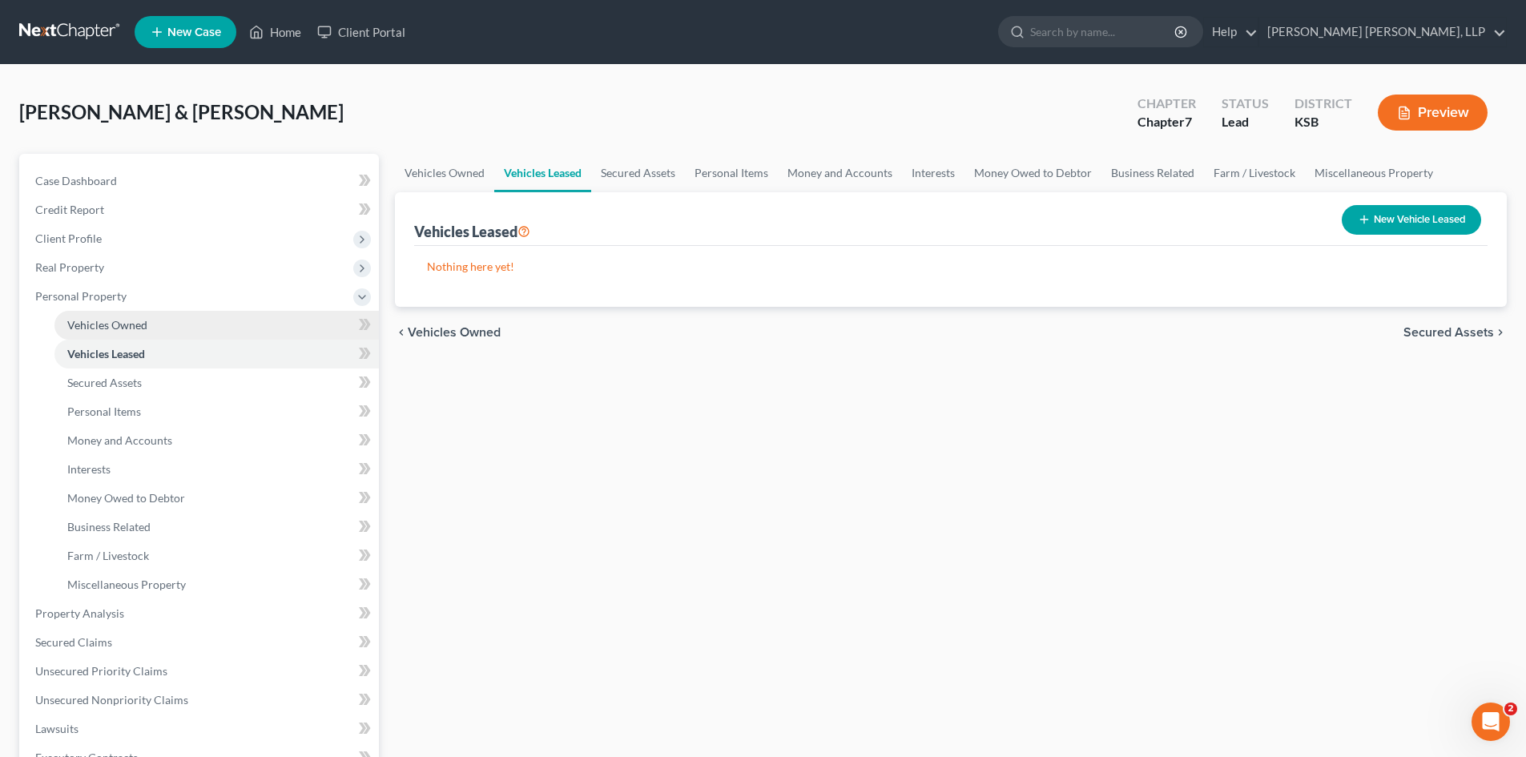
click at [134, 323] on span "Vehicles Owned" at bounding box center [107, 325] width 80 height 14
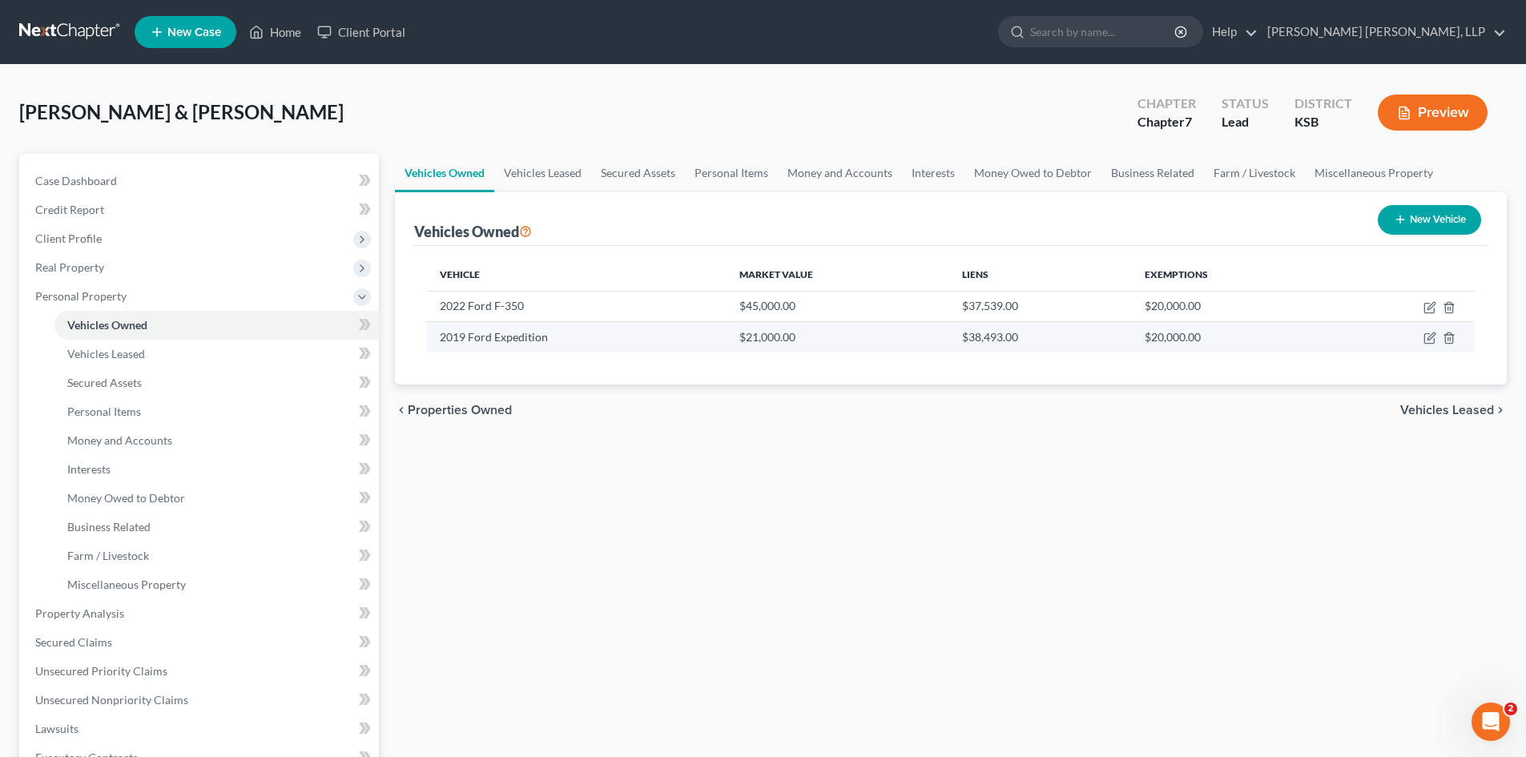
click at [1423, 345] on td at bounding box center [1402, 337] width 143 height 30
click at [1427, 341] on icon "button" at bounding box center [1429, 338] width 13 height 13
select select "0"
select select "7"
select select "3"
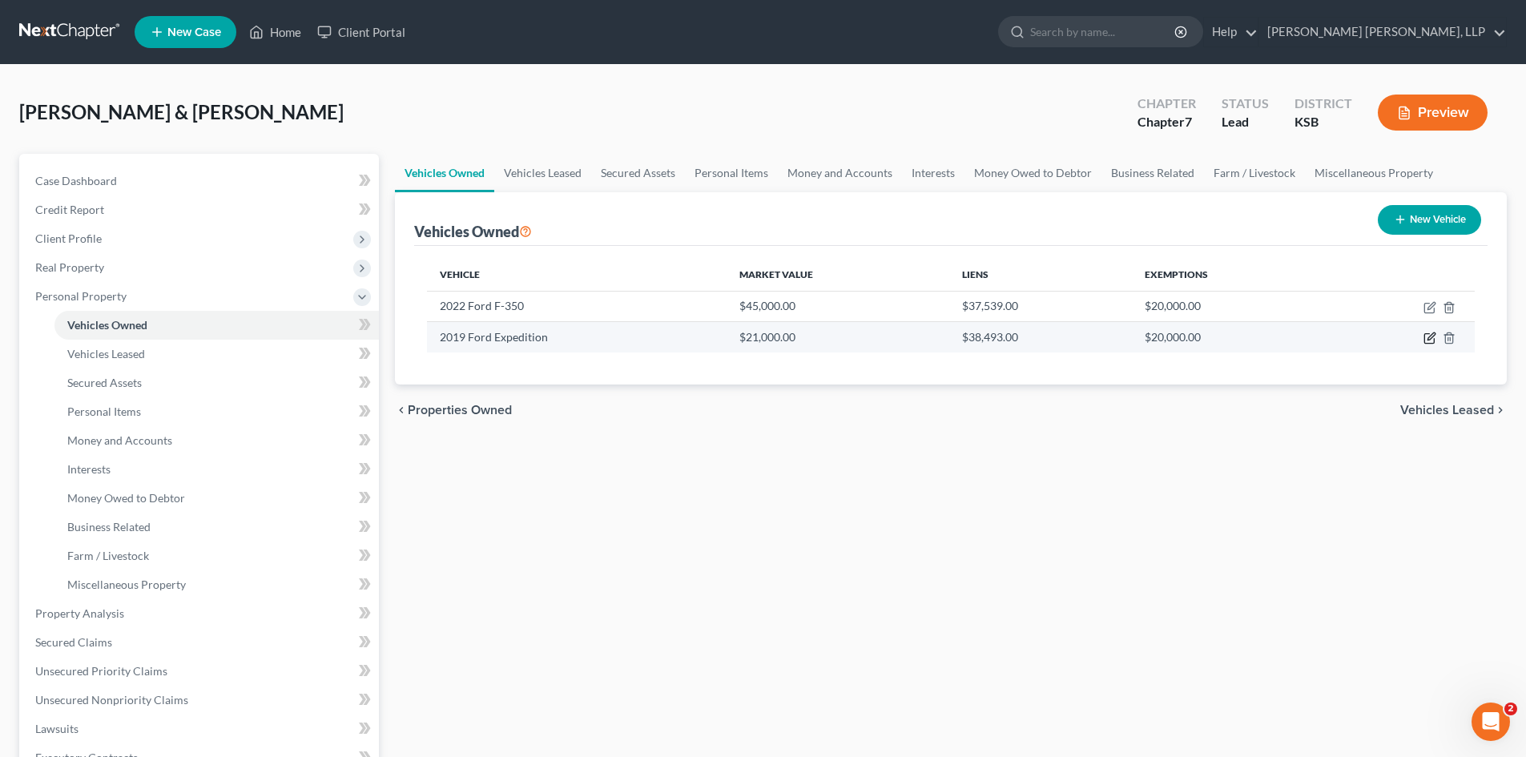
select select "2"
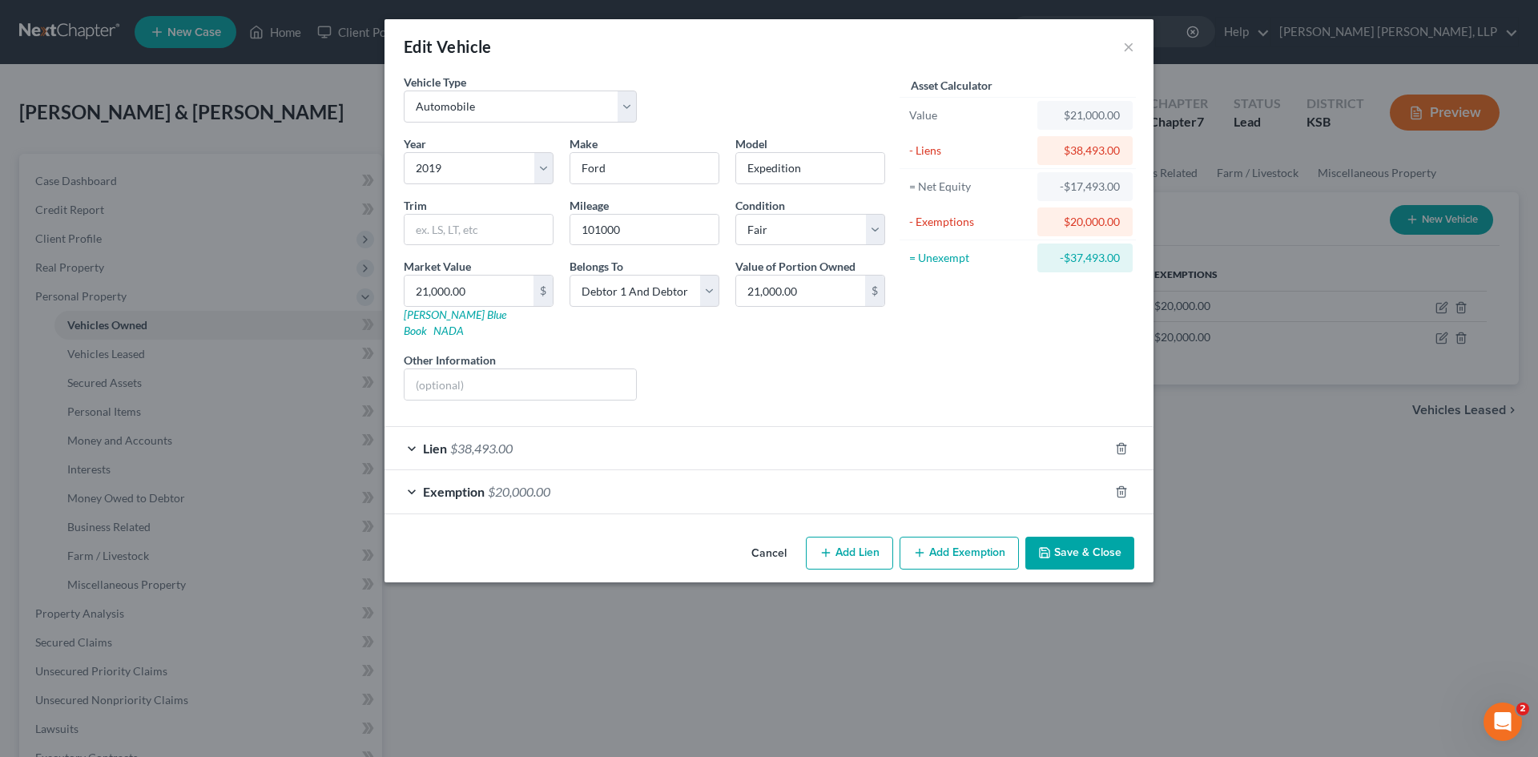
click at [765, 538] on button "Cancel" at bounding box center [769, 554] width 61 height 32
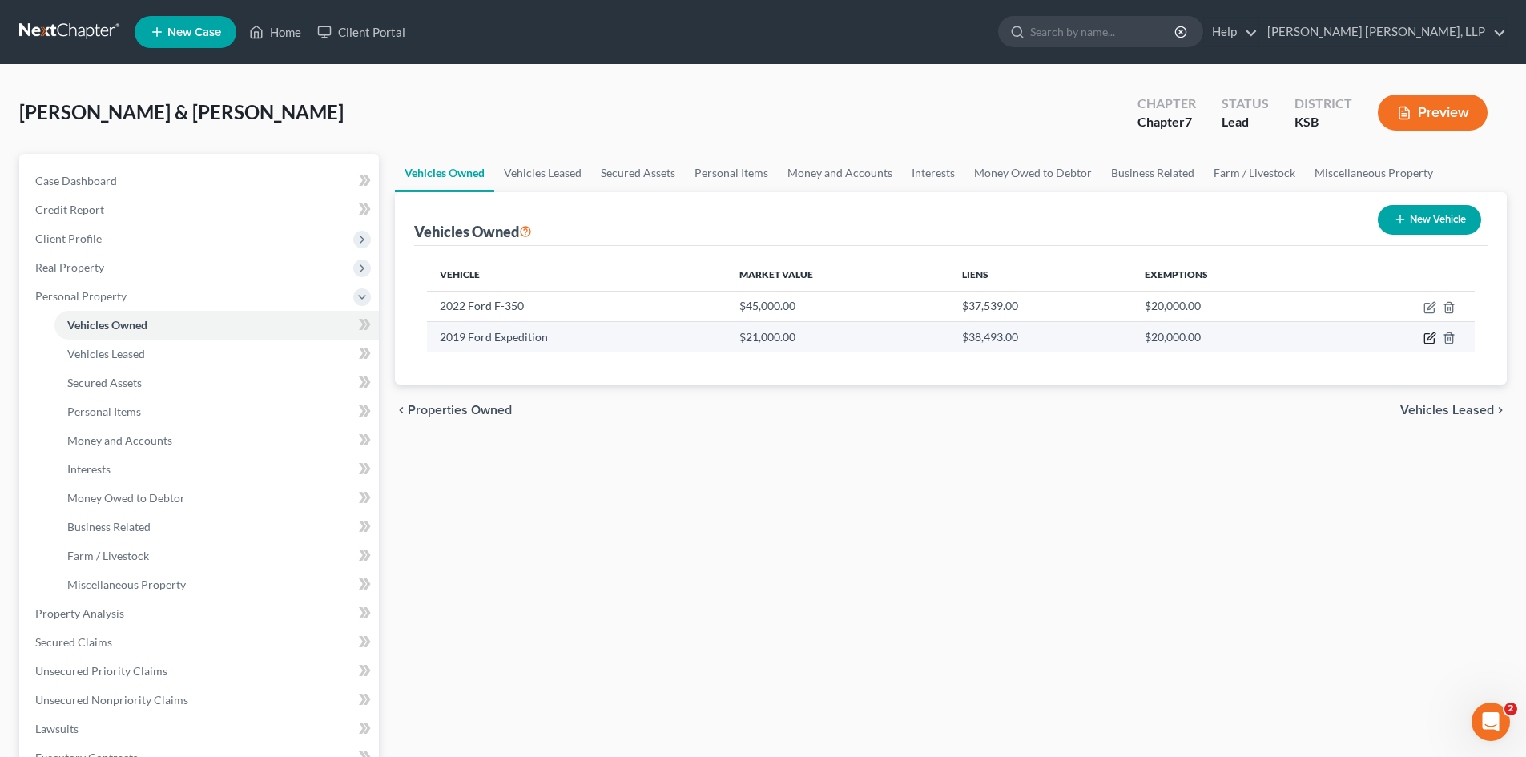
click at [1428, 341] on icon "button" at bounding box center [1429, 338] width 13 height 13
select select "0"
select select "7"
select select "3"
select select "2"
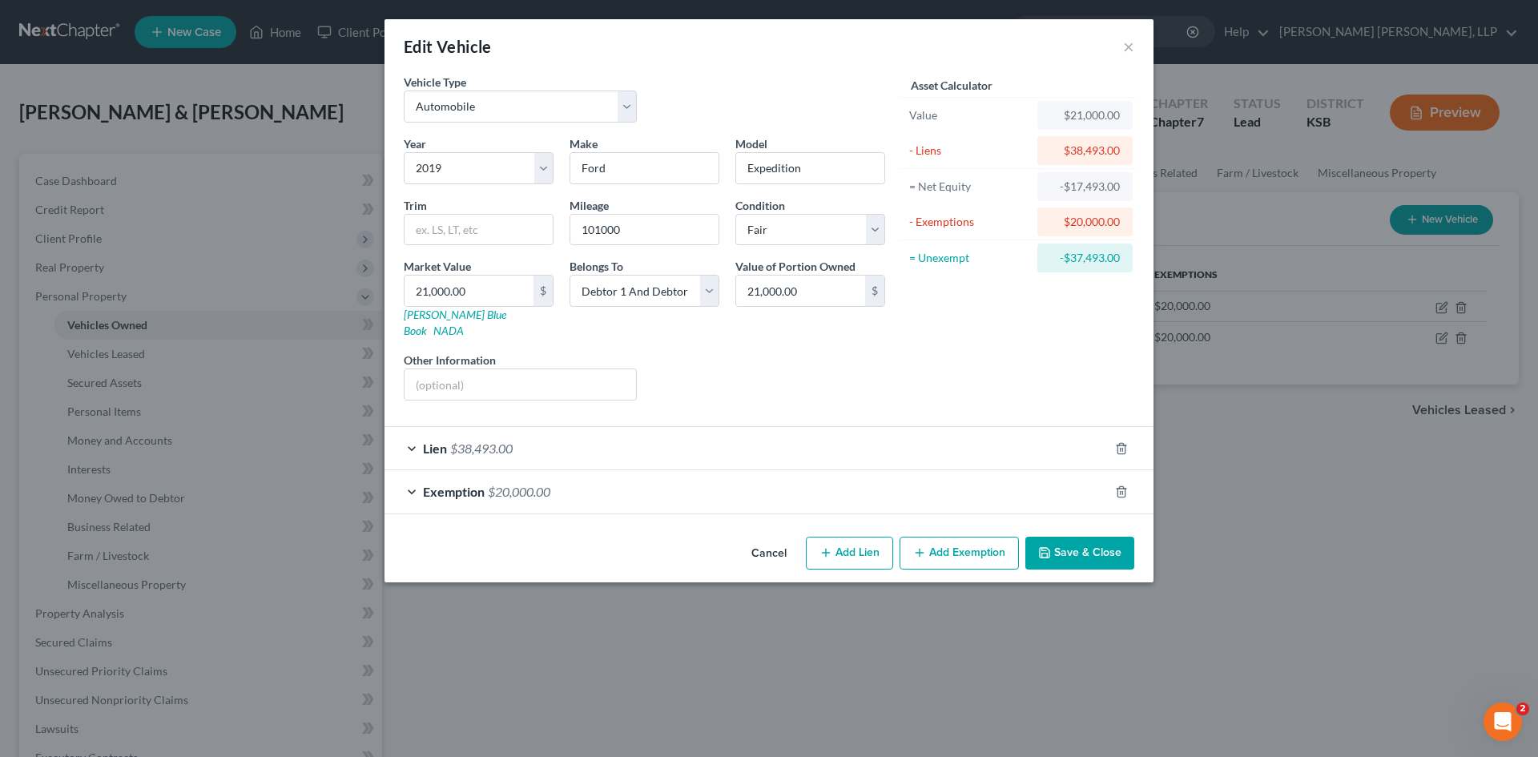
click at [410, 435] on div "Lien $38,493.00" at bounding box center [746, 448] width 724 height 42
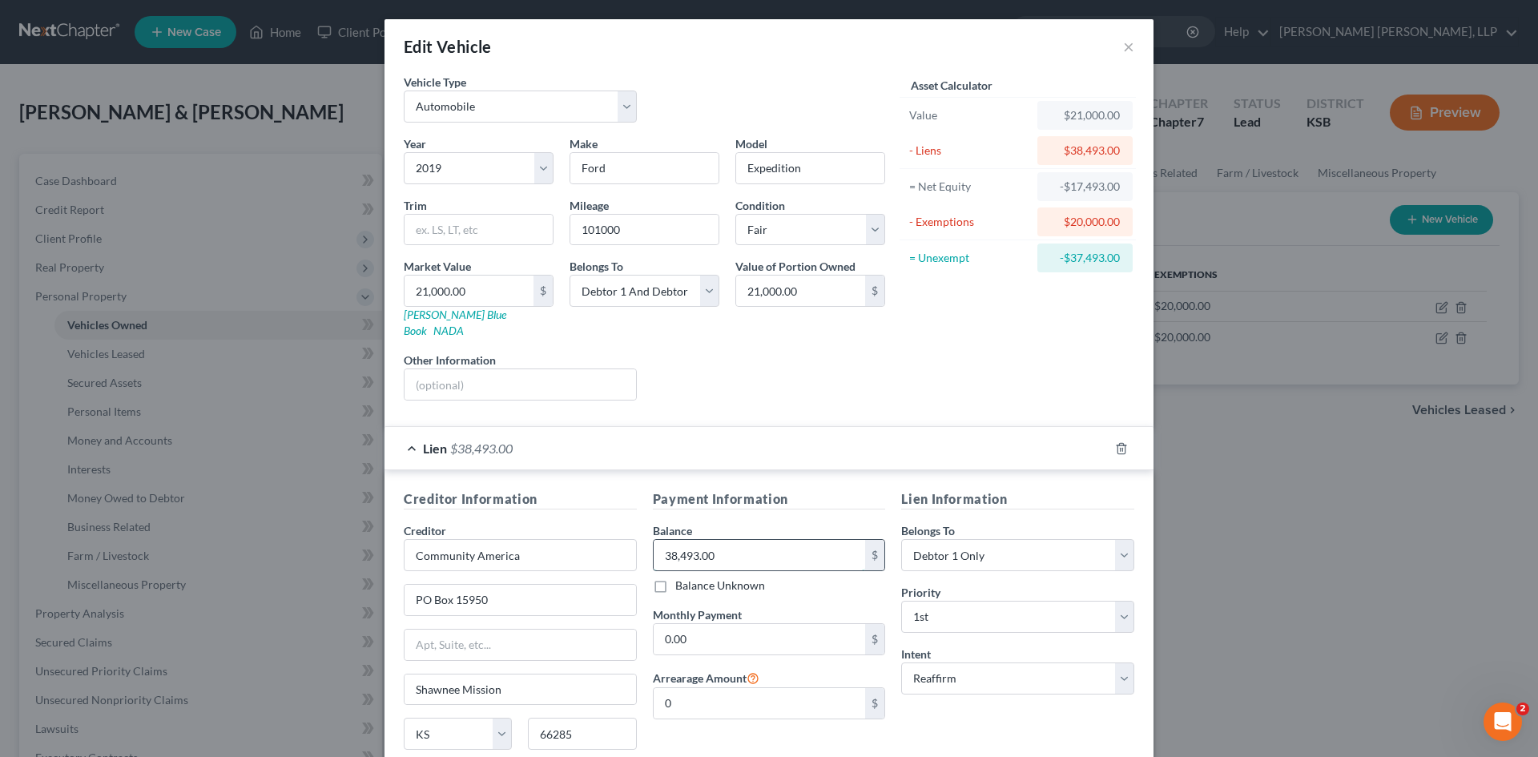
click at [726, 540] on input "38,493.00" at bounding box center [760, 555] width 212 height 30
type input "34,674.00"
click at [911, 392] on div "Asset Calculator Value $21,000.00 - Liens $34,674.00 = Net Equity -$13,674.00 -…" at bounding box center [1017, 244] width 249 height 340
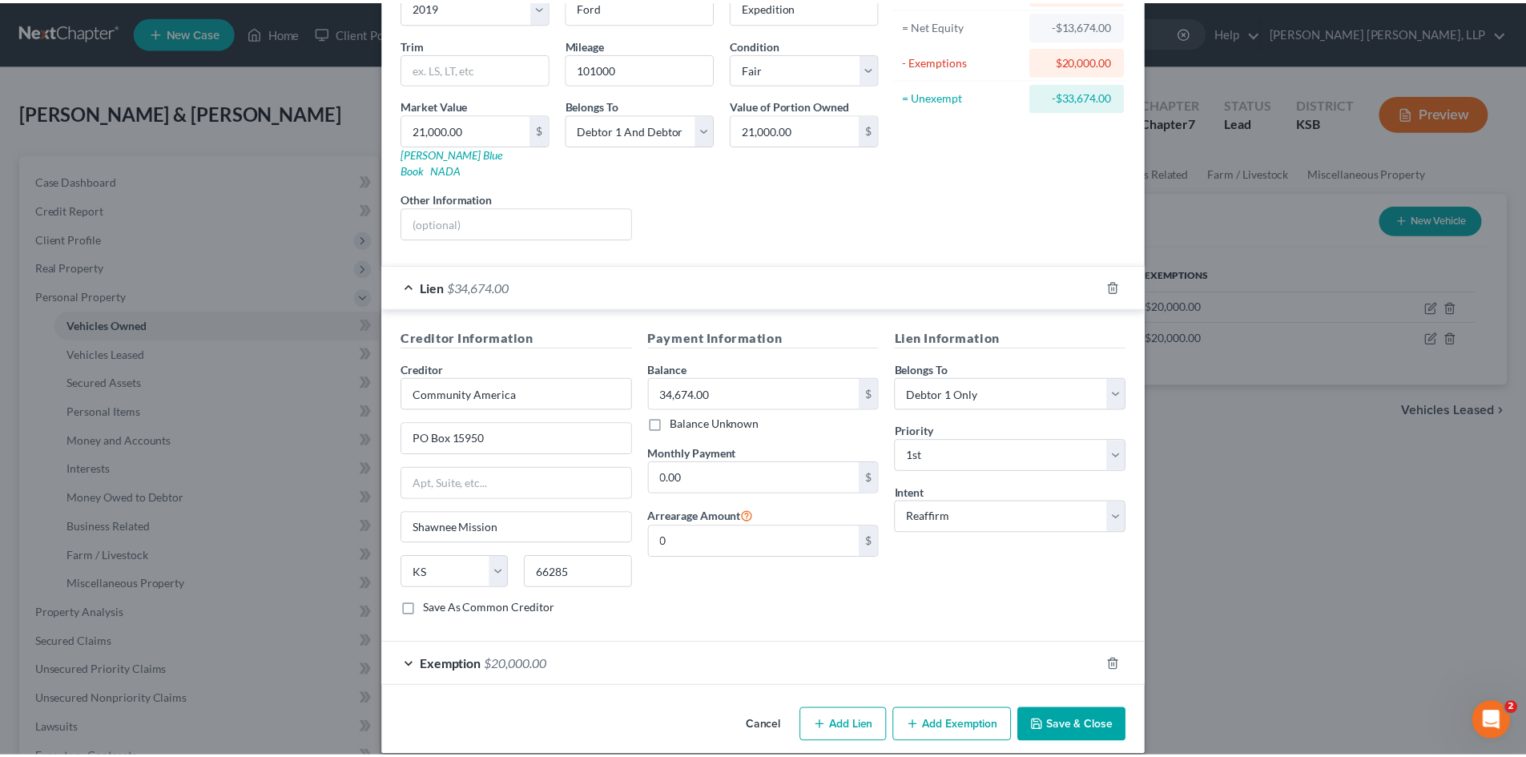
scroll to position [163, 0]
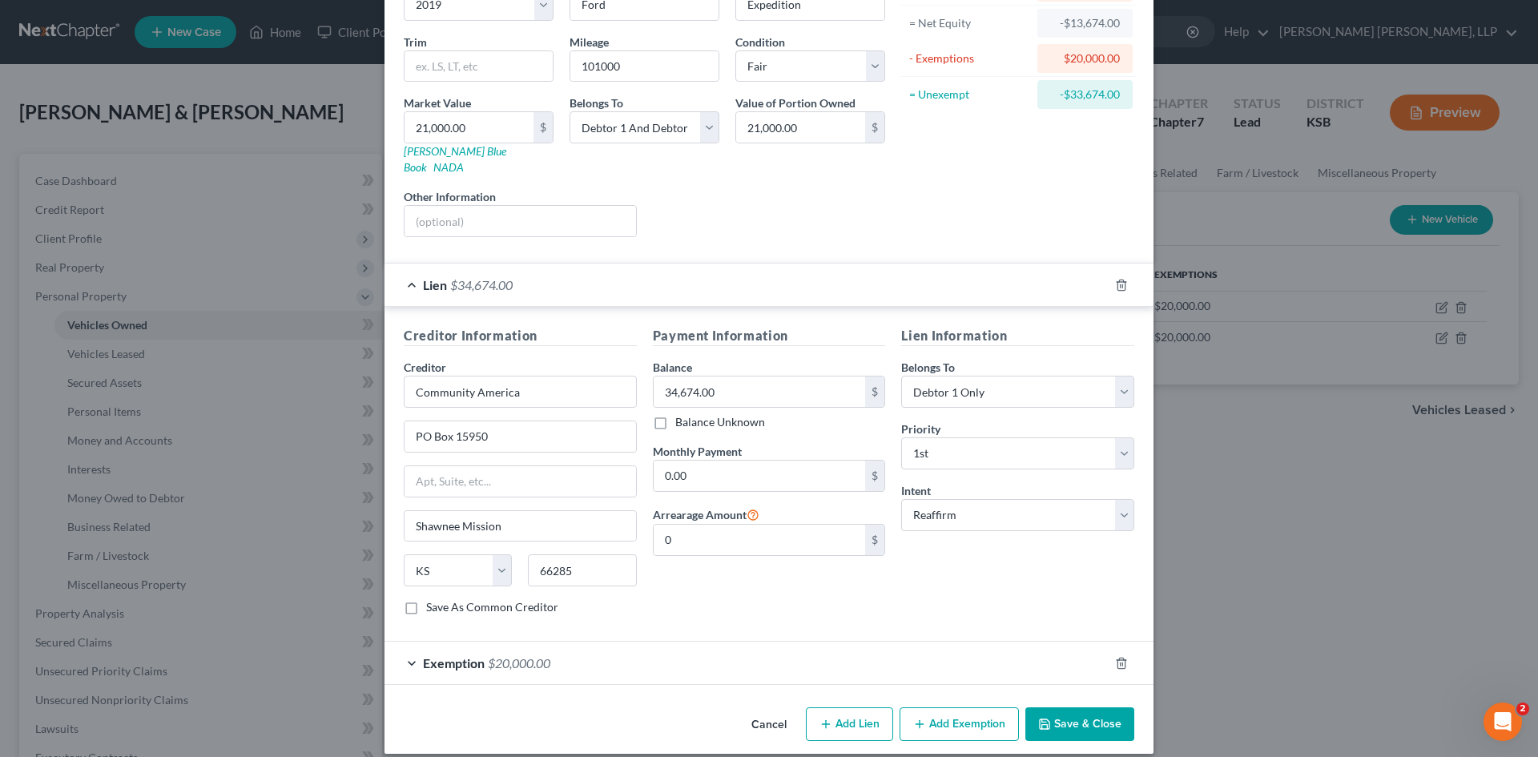
click at [1058, 707] on button "Save & Close" at bounding box center [1079, 724] width 109 height 34
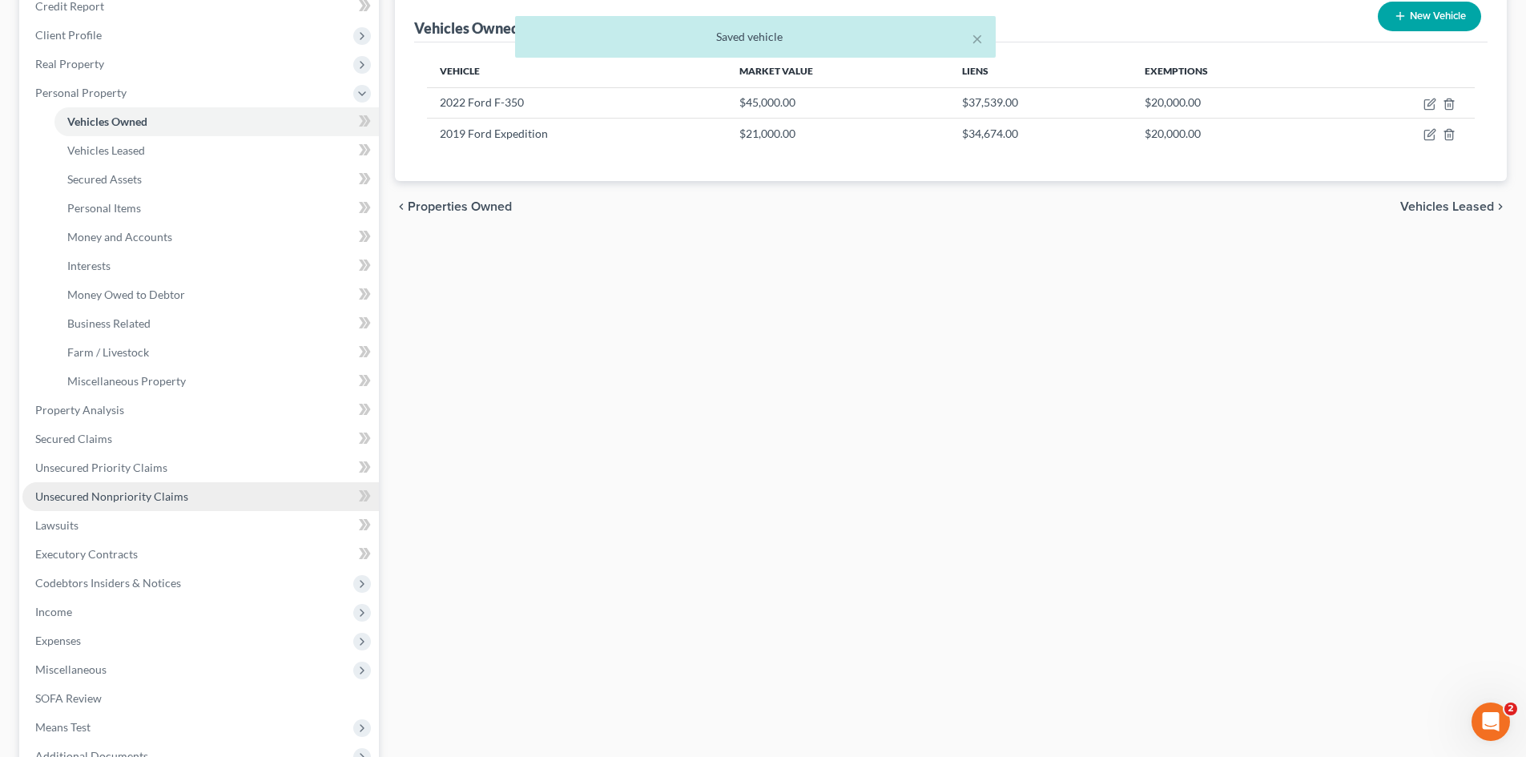
scroll to position [240, 0]
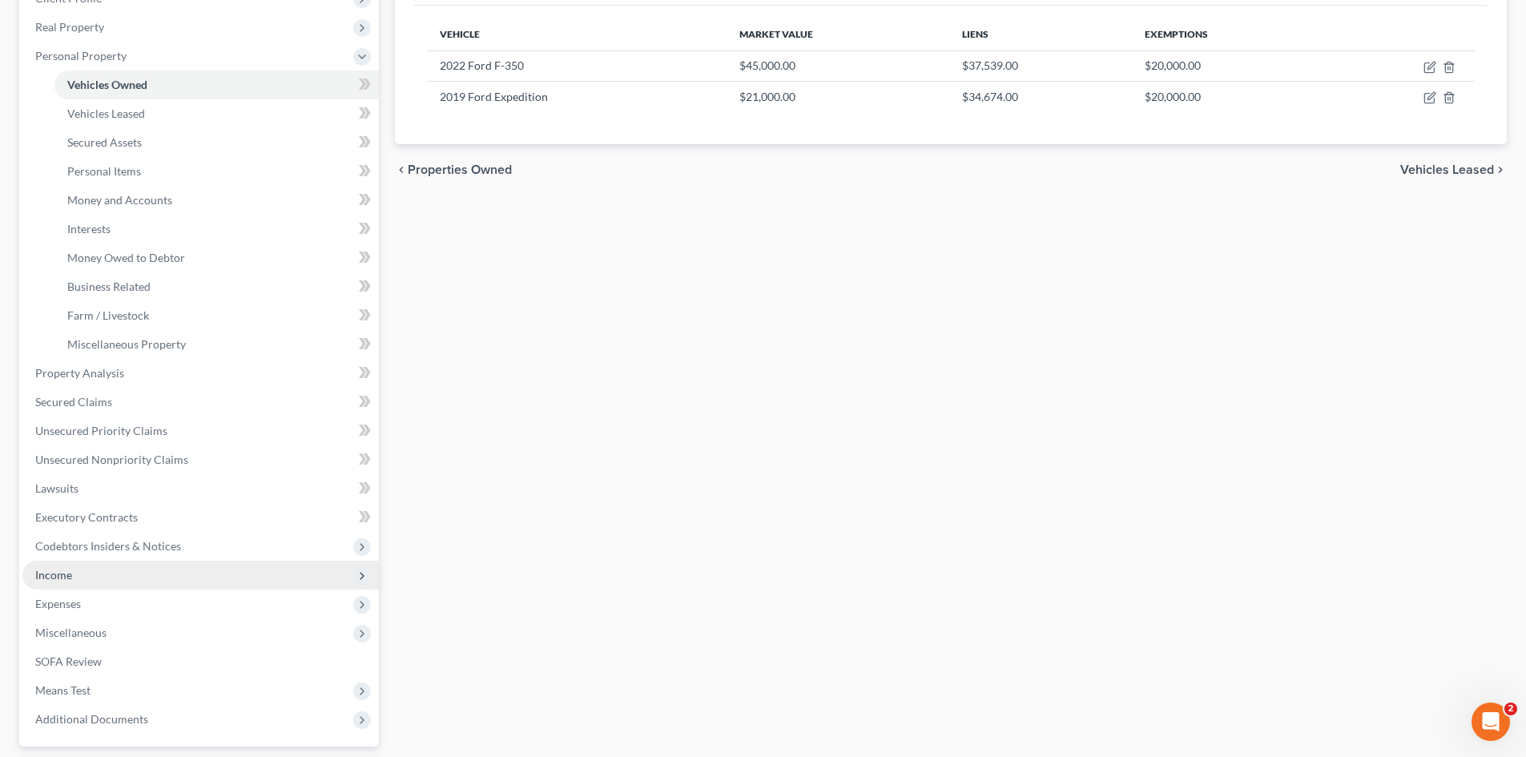
click at [173, 574] on span "Income" at bounding box center [200, 575] width 356 height 29
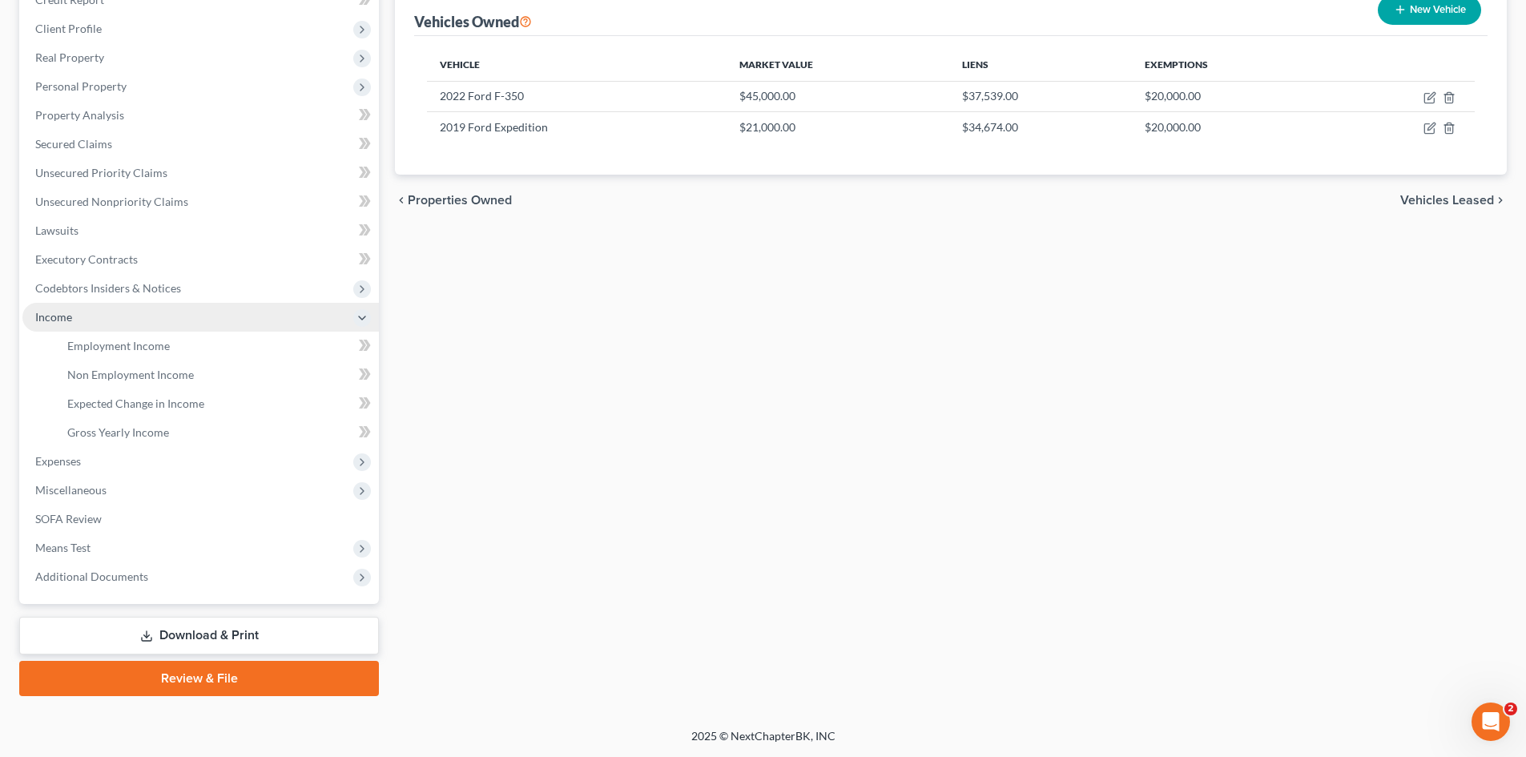
scroll to position [210, 0]
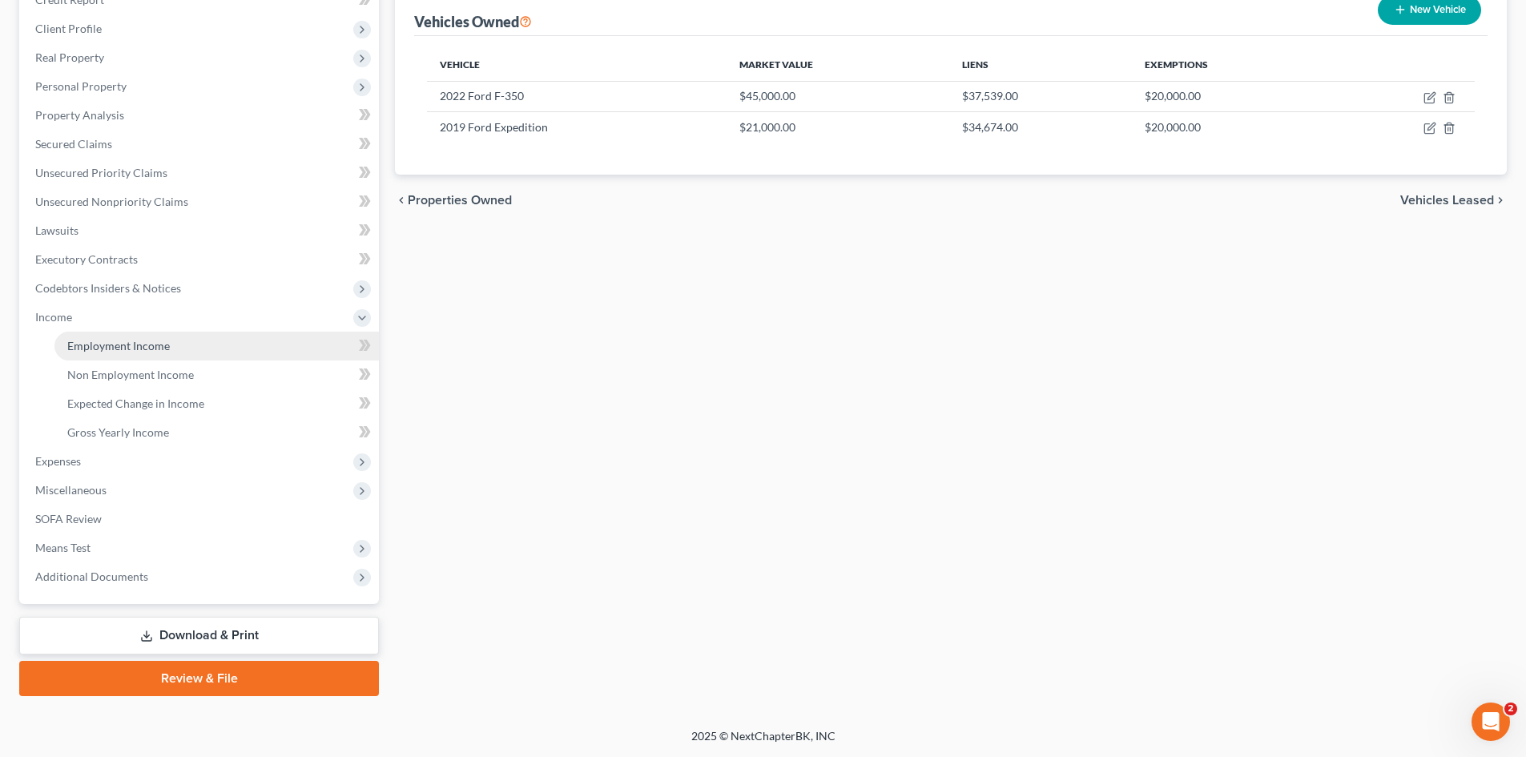
click at [215, 340] on link "Employment Income" at bounding box center [216, 346] width 324 height 29
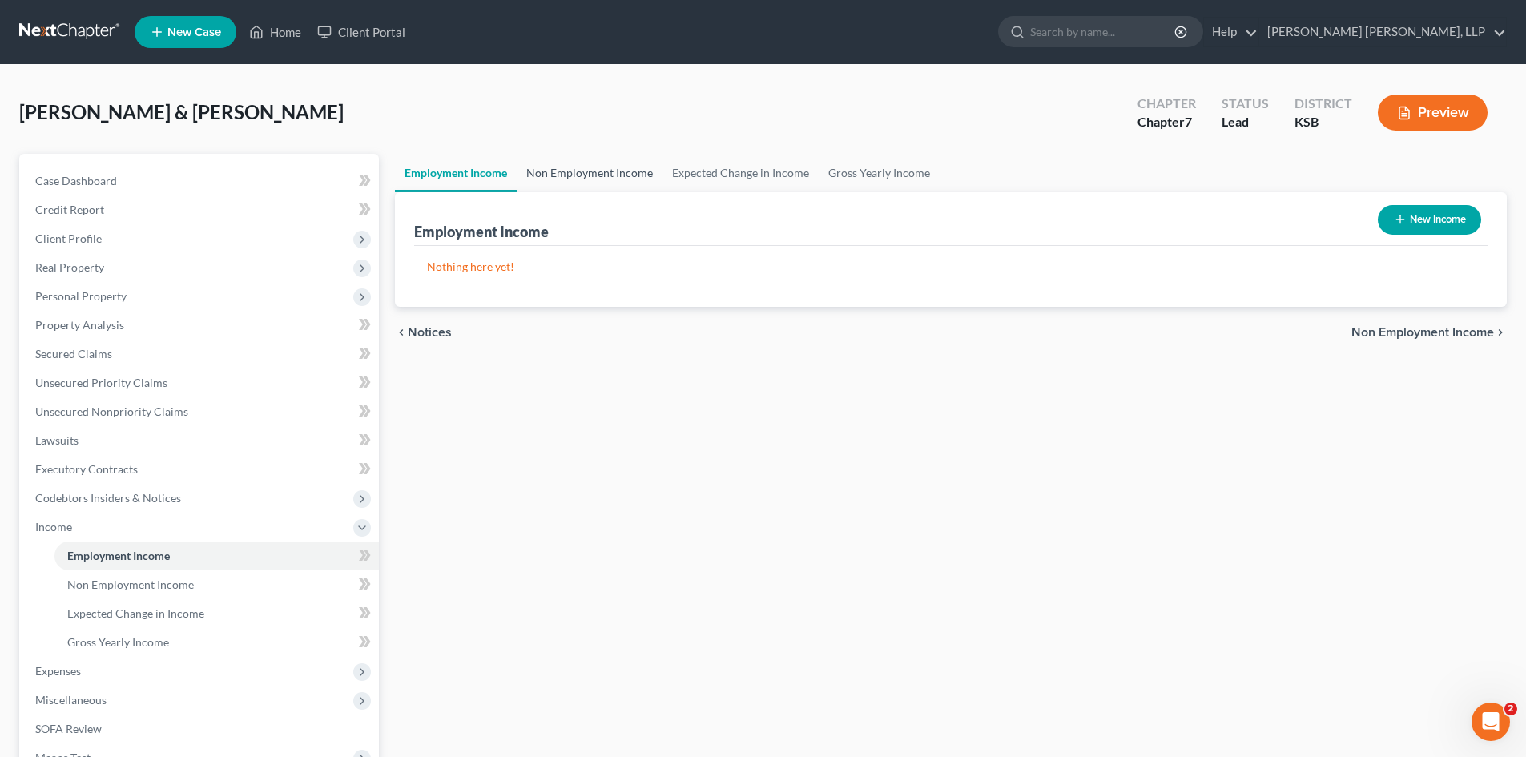
click at [606, 173] on link "Non Employment Income" at bounding box center [590, 173] width 146 height 38
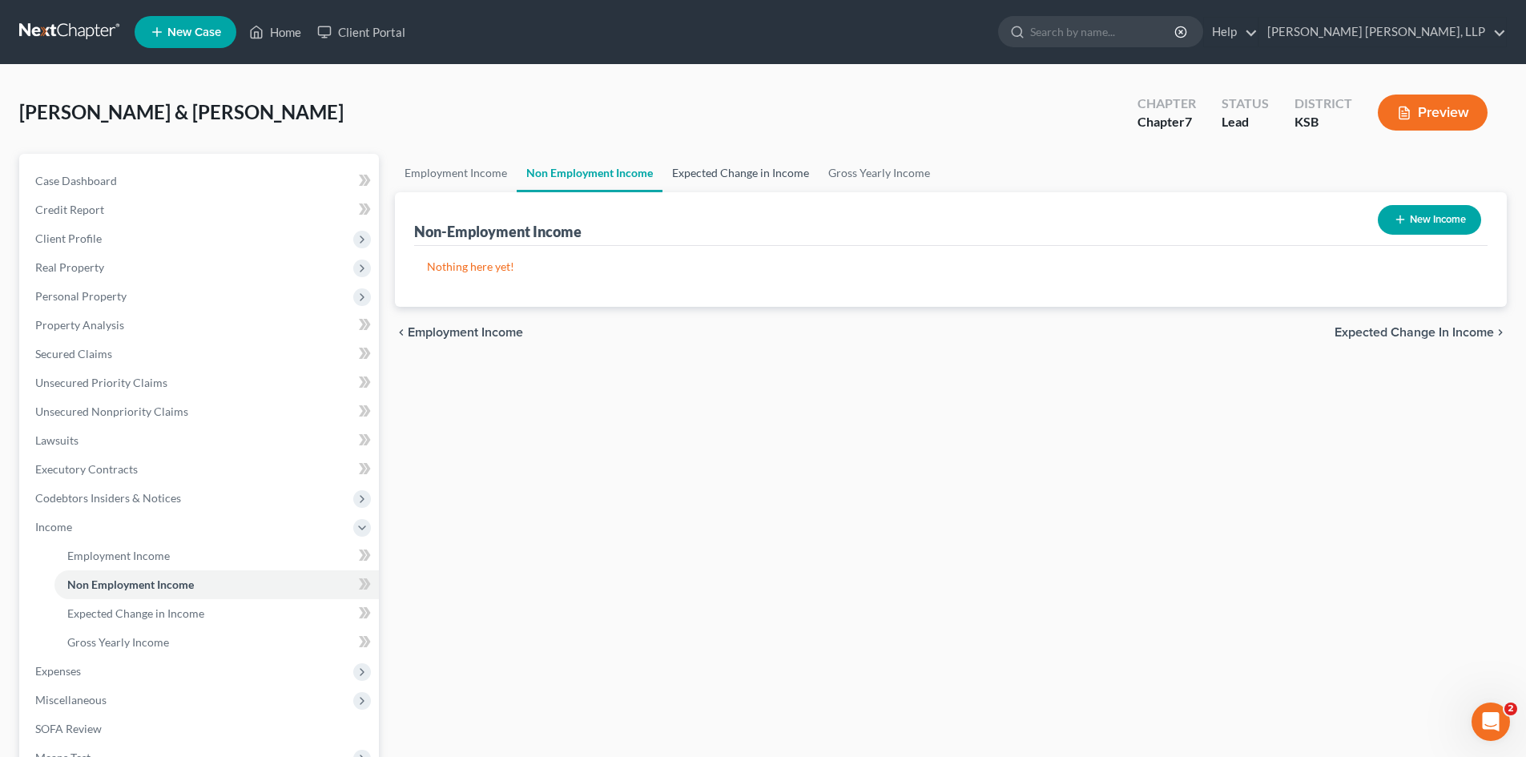
click at [705, 171] on link "Expected Change in Income" at bounding box center [740, 173] width 156 height 38
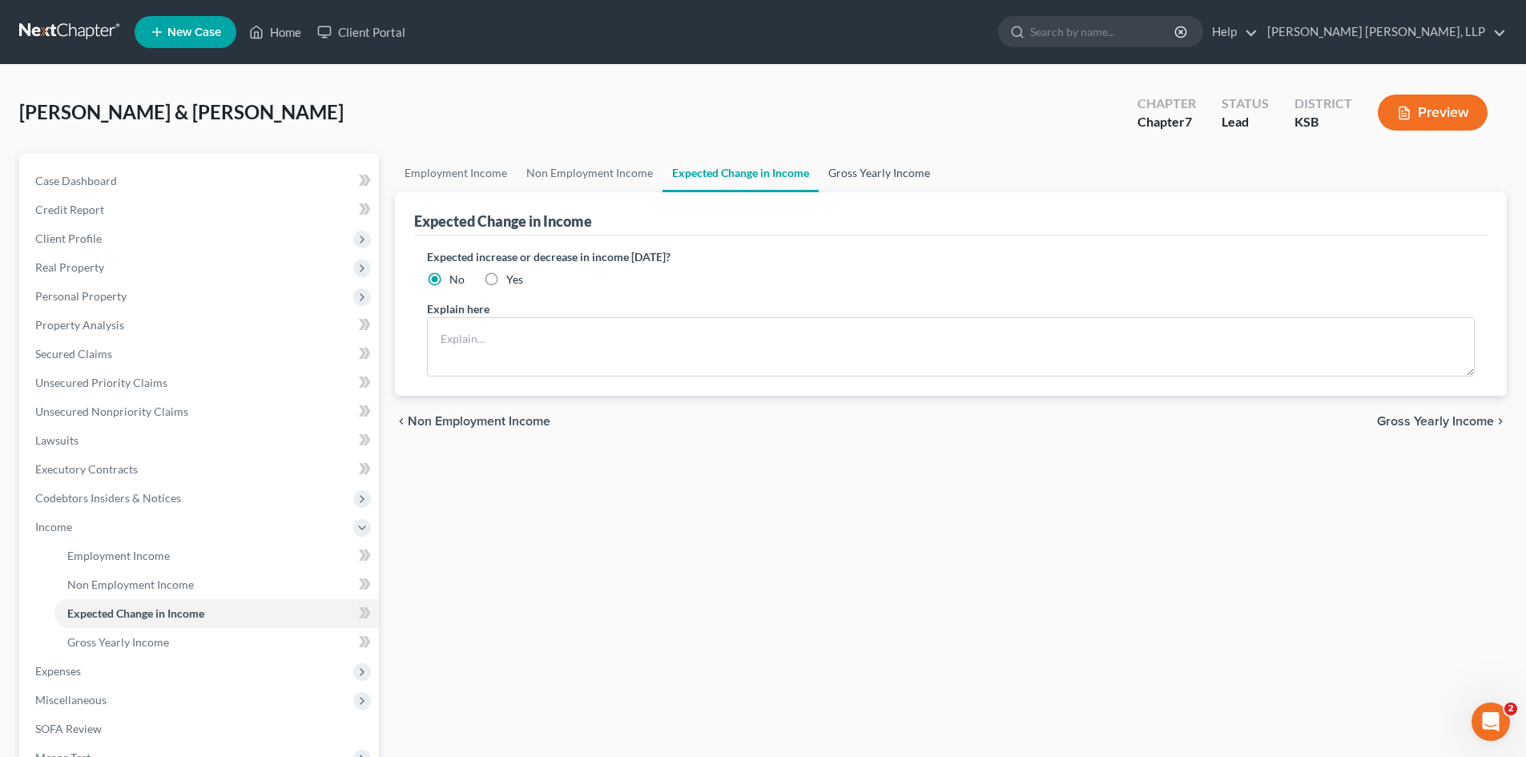
click at [838, 173] on link "Gross Yearly Income" at bounding box center [879, 173] width 121 height 38
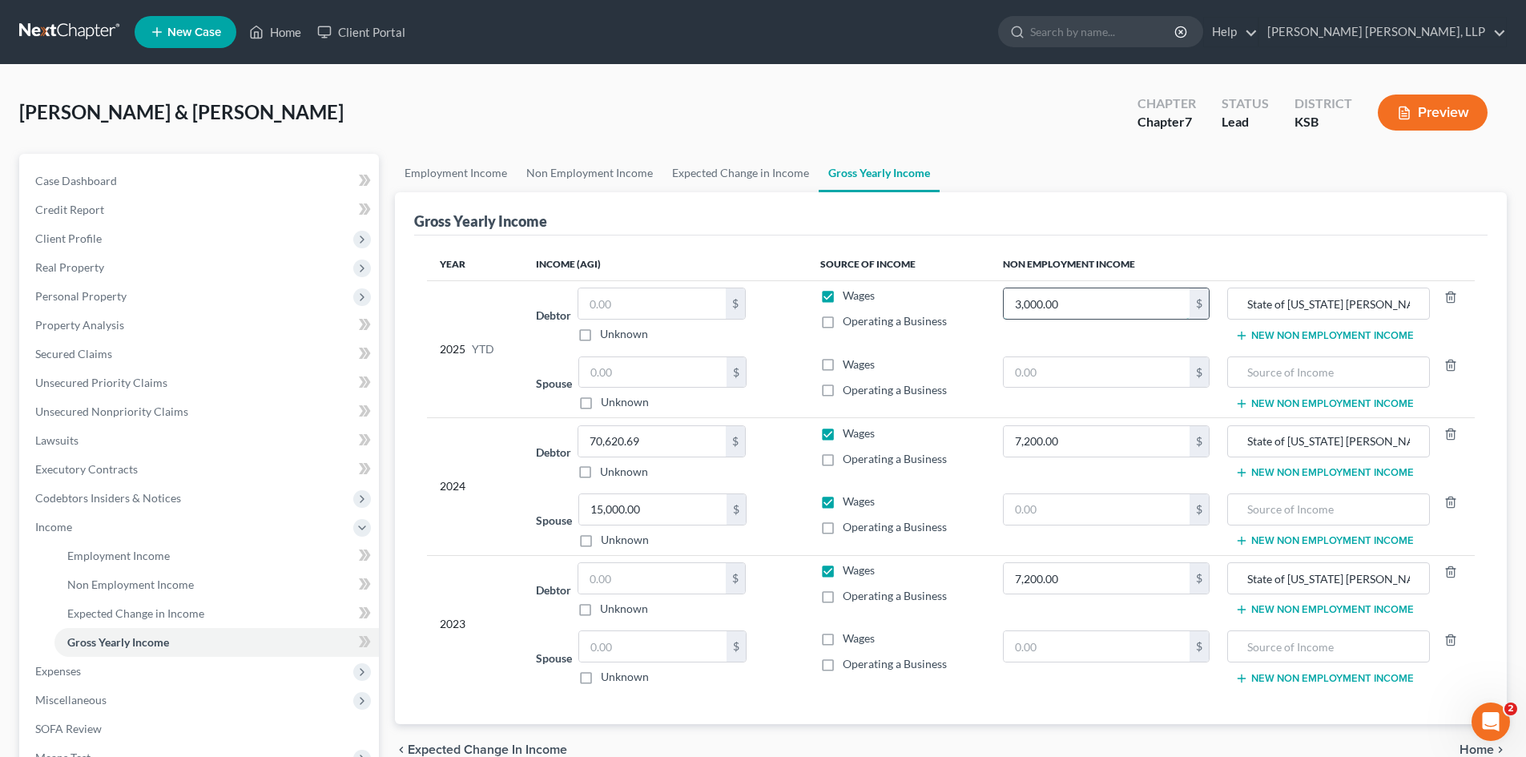
click at [1126, 304] on input "3,000.00" at bounding box center [1097, 303] width 187 height 30
click at [584, 302] on input "text" at bounding box center [651, 303] width 147 height 30
click at [487, 180] on link "Employment Income" at bounding box center [456, 173] width 122 height 38
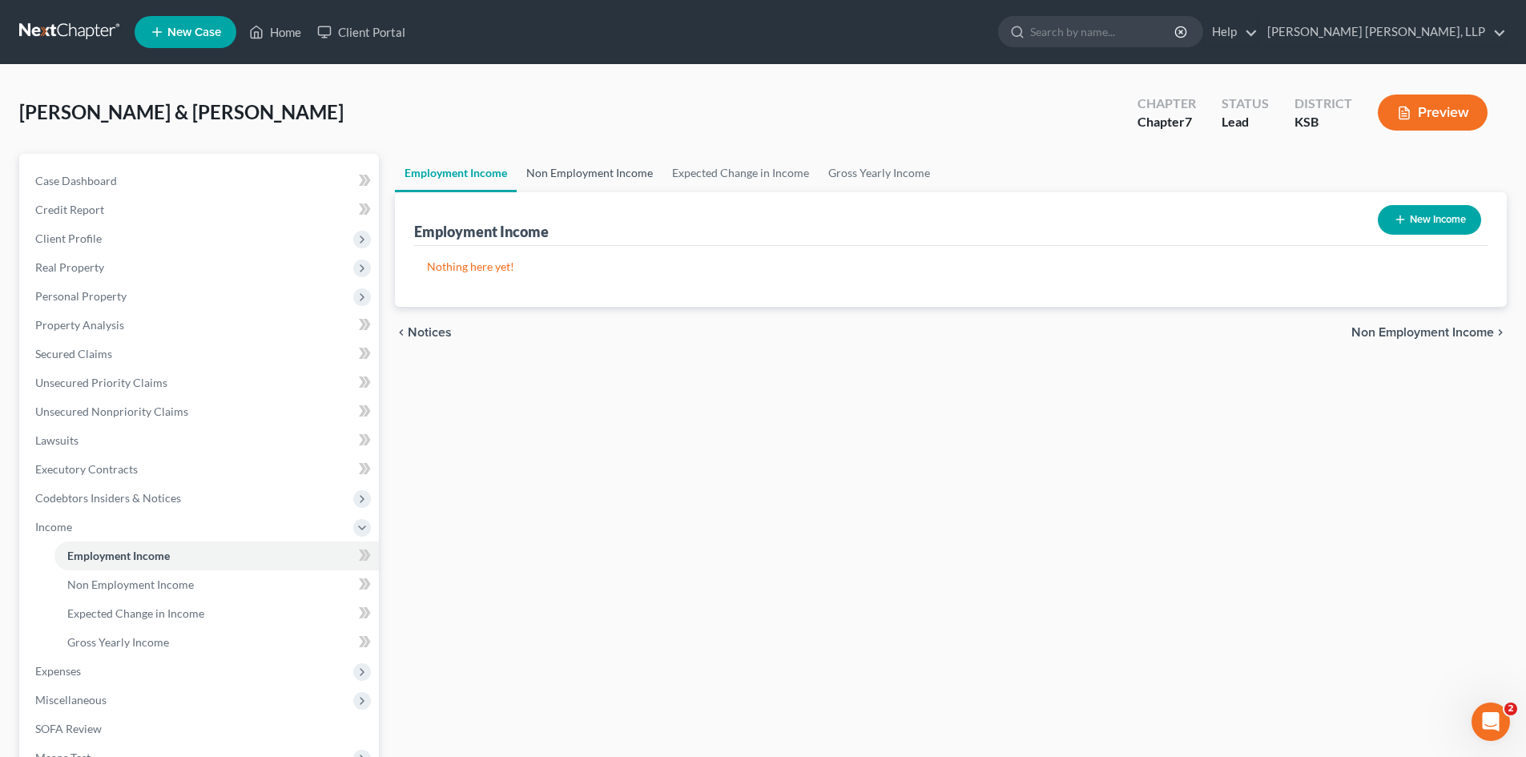
click at [546, 172] on link "Non Employment Income" at bounding box center [590, 173] width 146 height 38
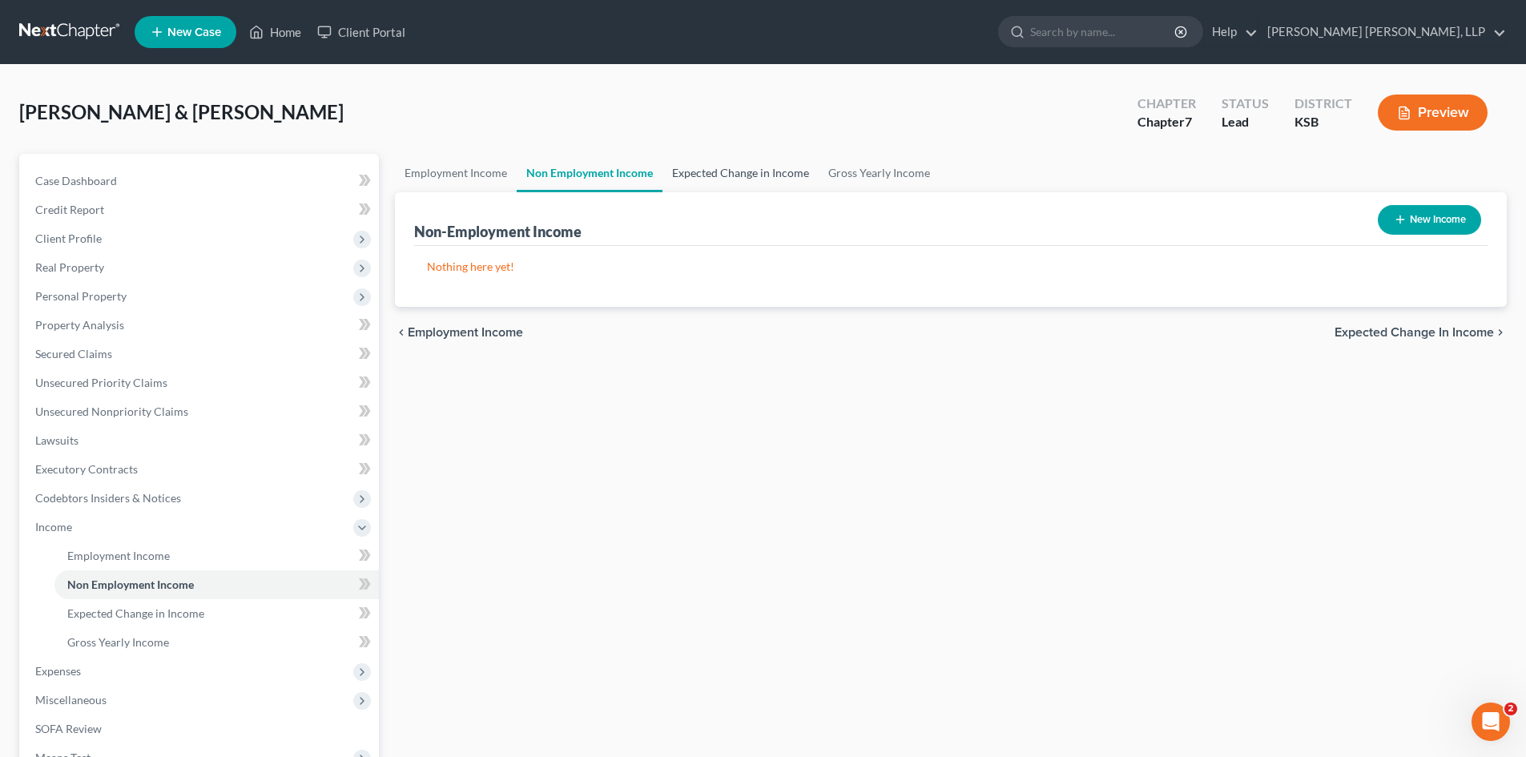
click at [680, 172] on link "Expected Change in Income" at bounding box center [740, 173] width 156 height 38
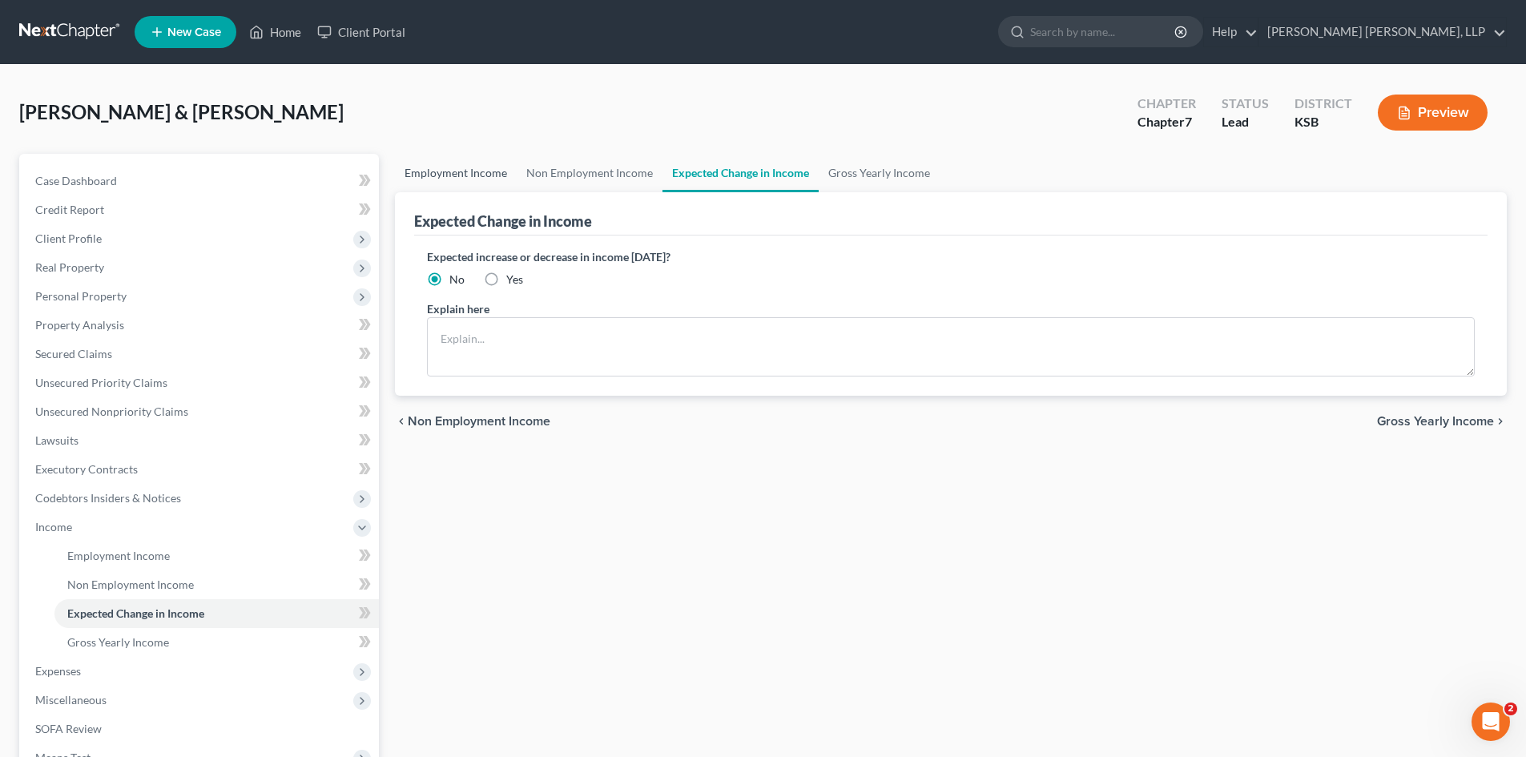
click at [509, 175] on link "Employment Income" at bounding box center [456, 173] width 122 height 38
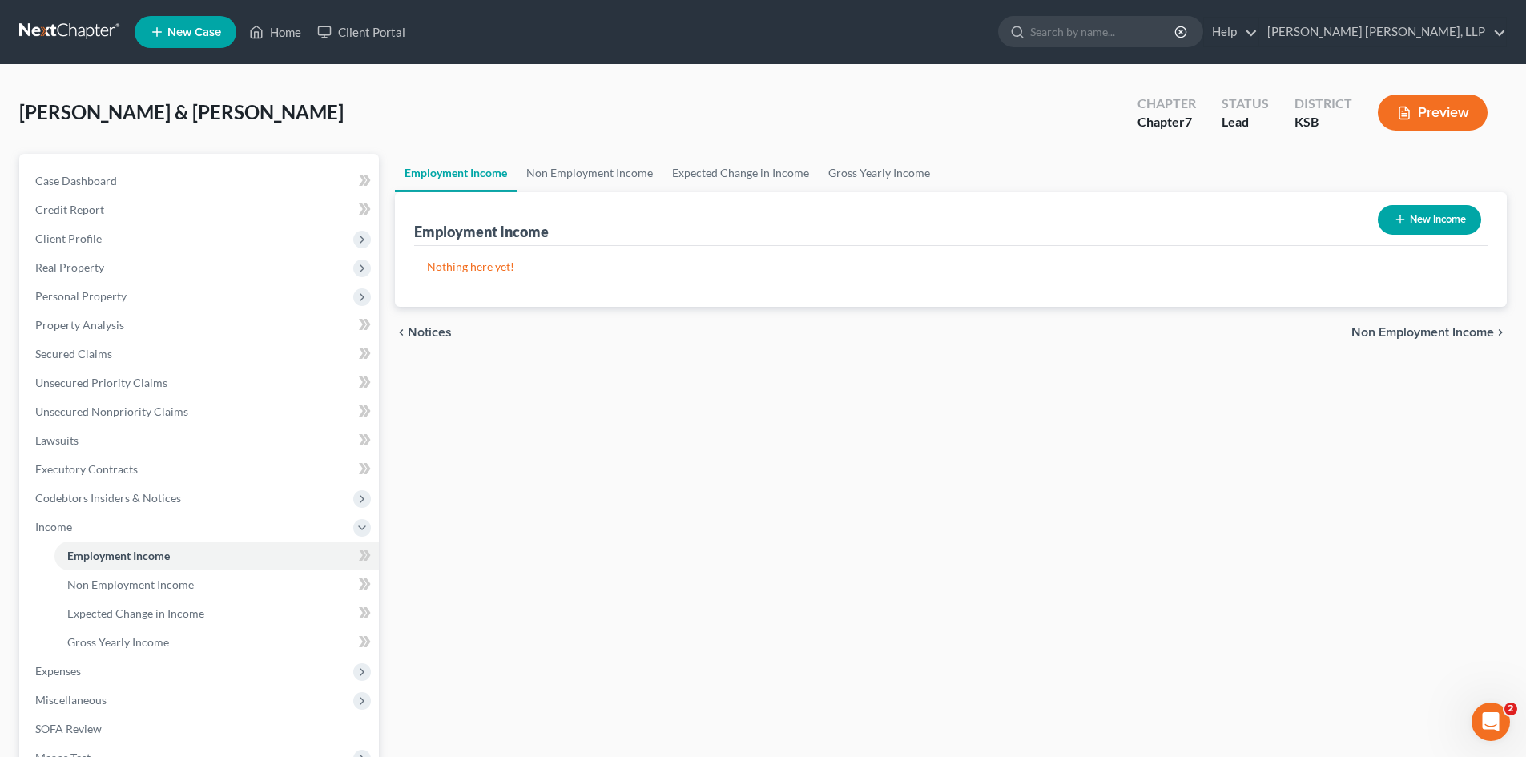
click at [1423, 227] on button "New Income" at bounding box center [1429, 220] width 103 height 30
select select "0"
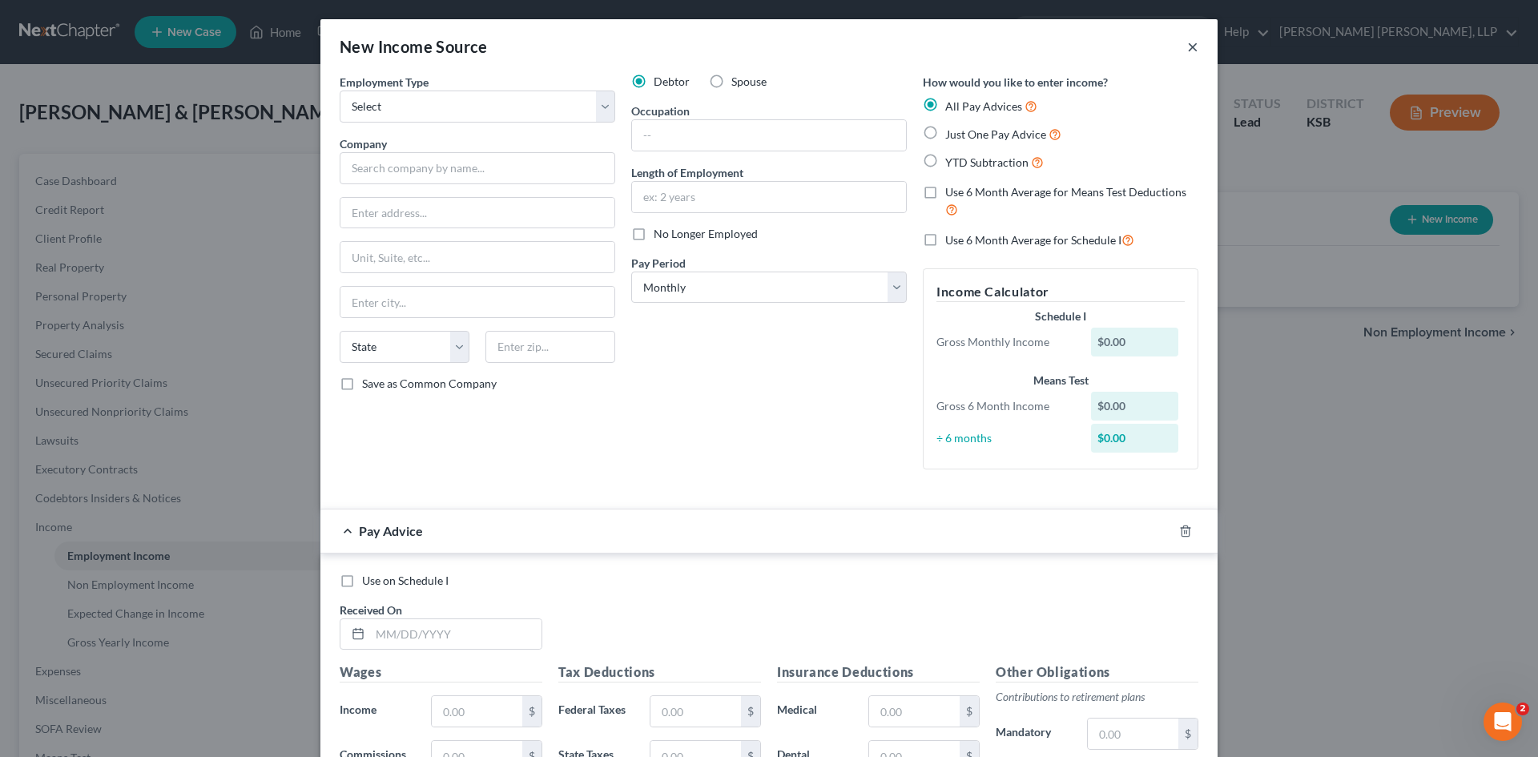
click at [1187, 50] on button "×" at bounding box center [1192, 46] width 11 height 19
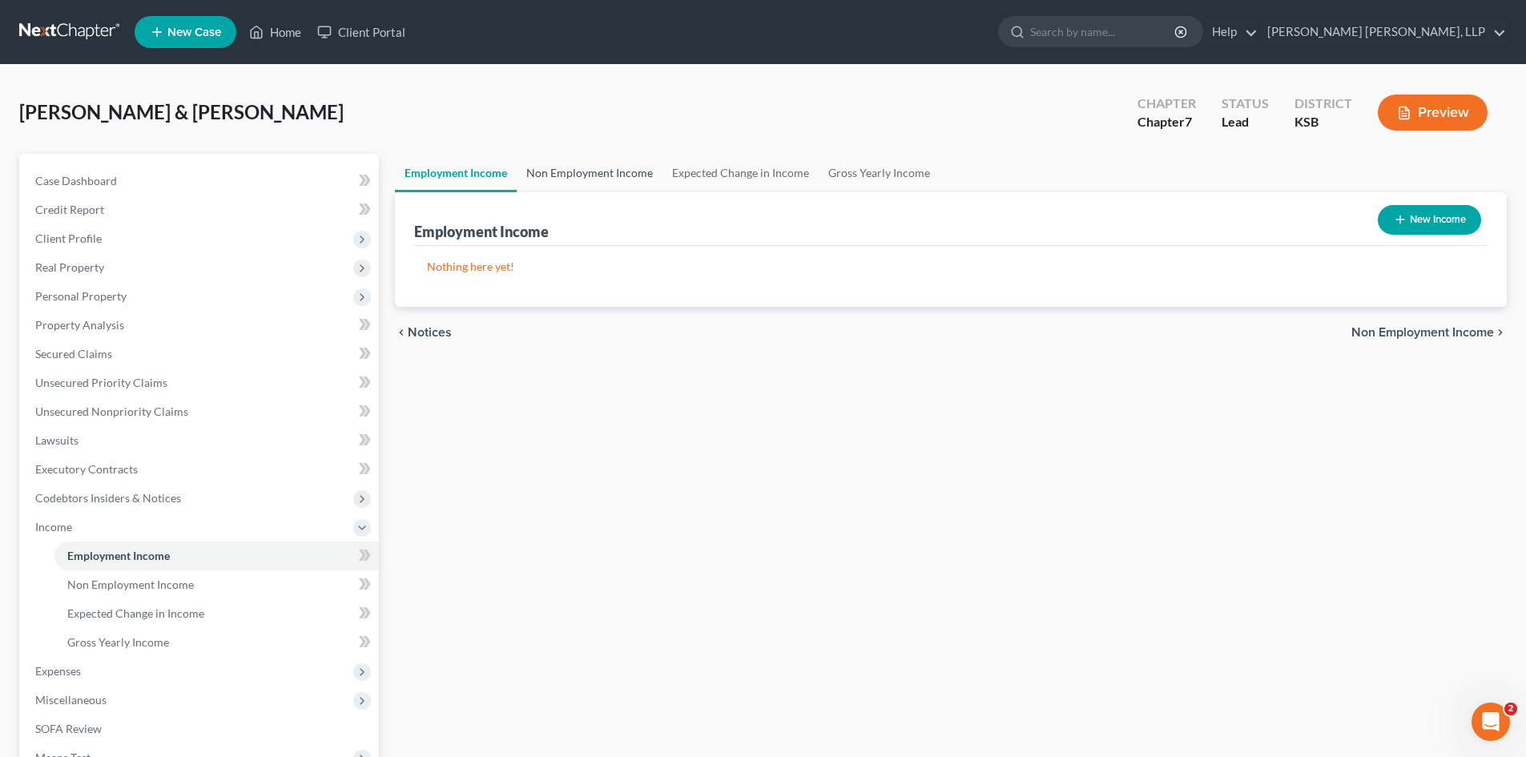
click at [616, 167] on link "Non Employment Income" at bounding box center [590, 173] width 146 height 38
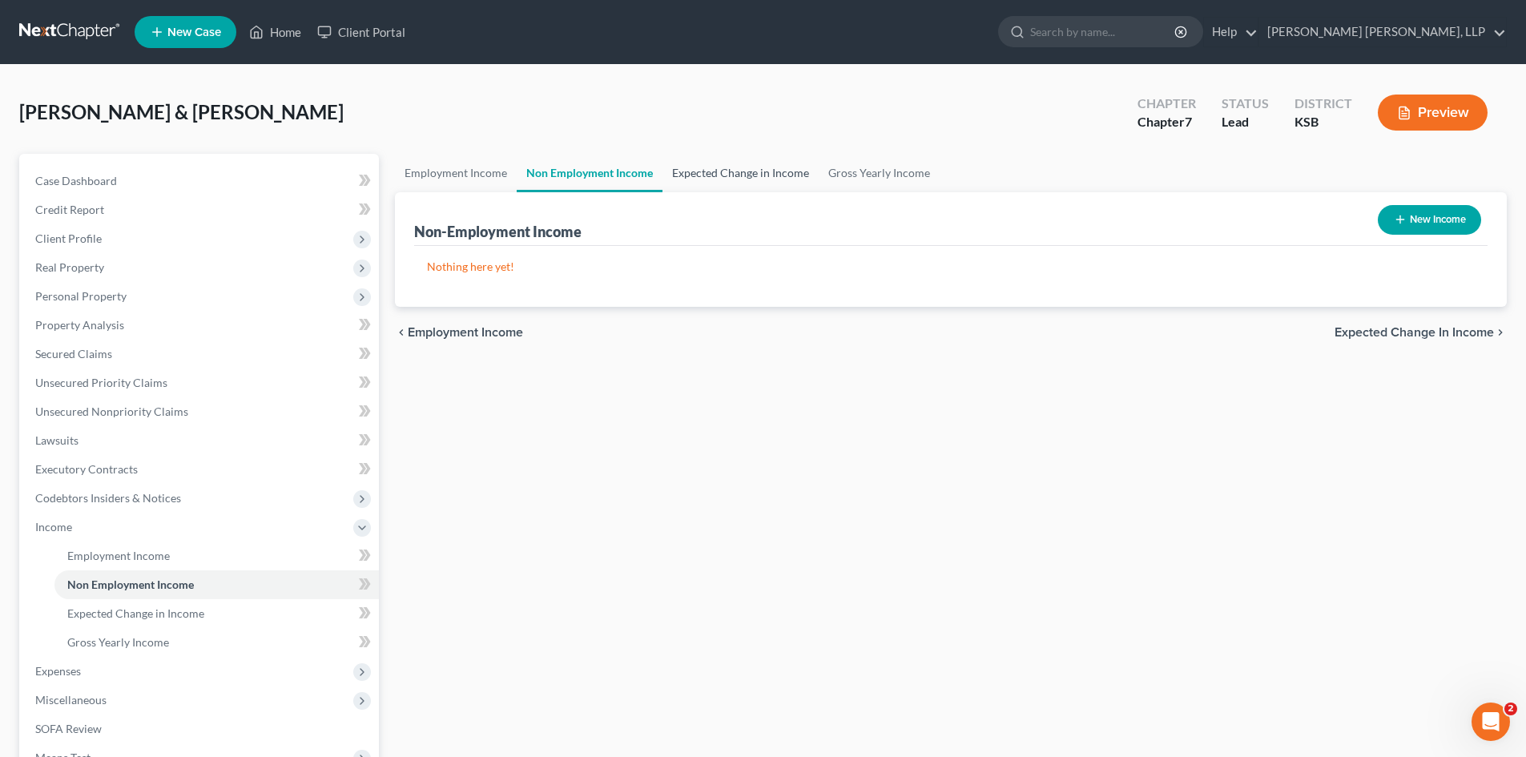
click at [761, 174] on link "Expected Change in Income" at bounding box center [740, 173] width 156 height 38
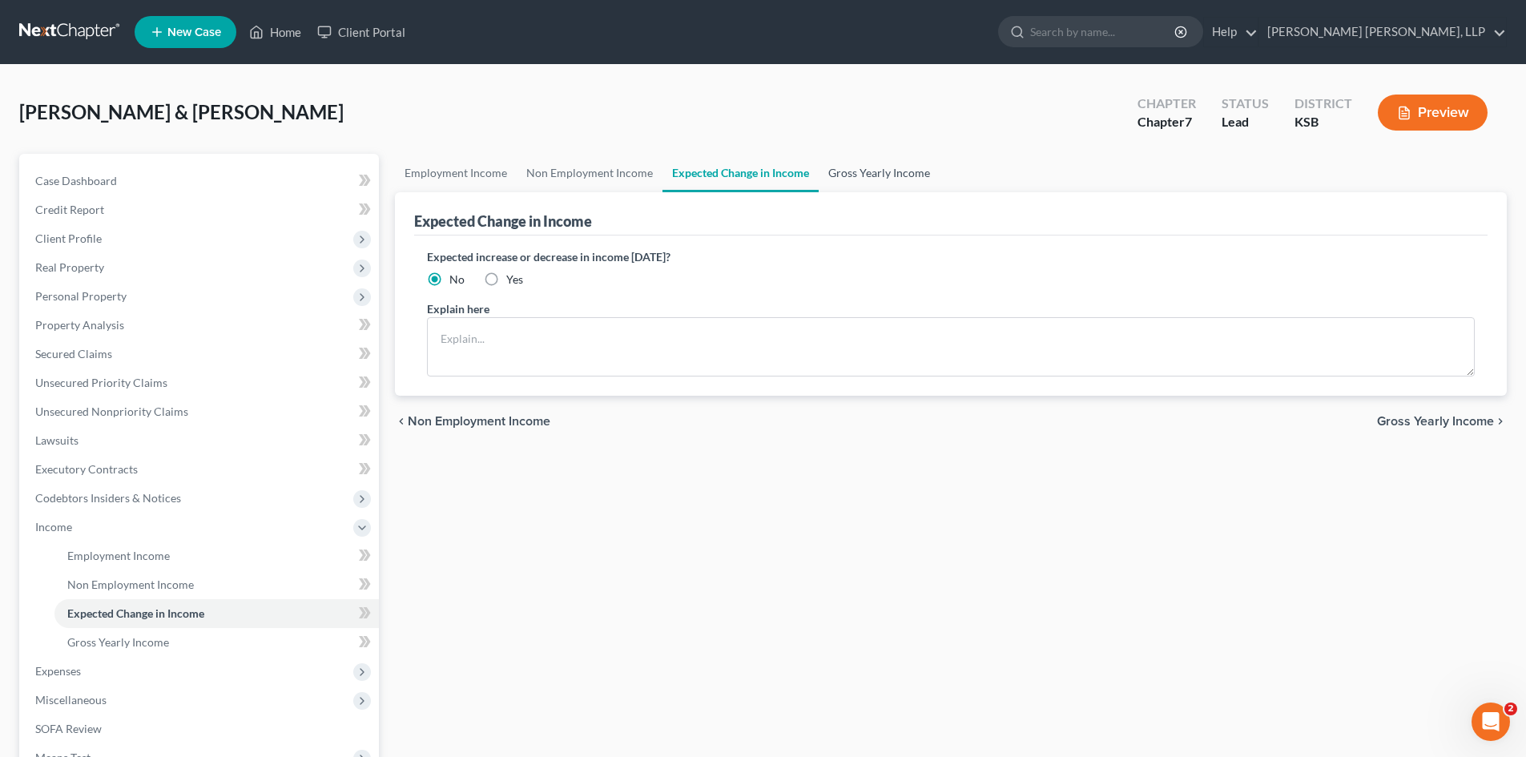
click at [859, 172] on link "Gross Yearly Income" at bounding box center [879, 173] width 121 height 38
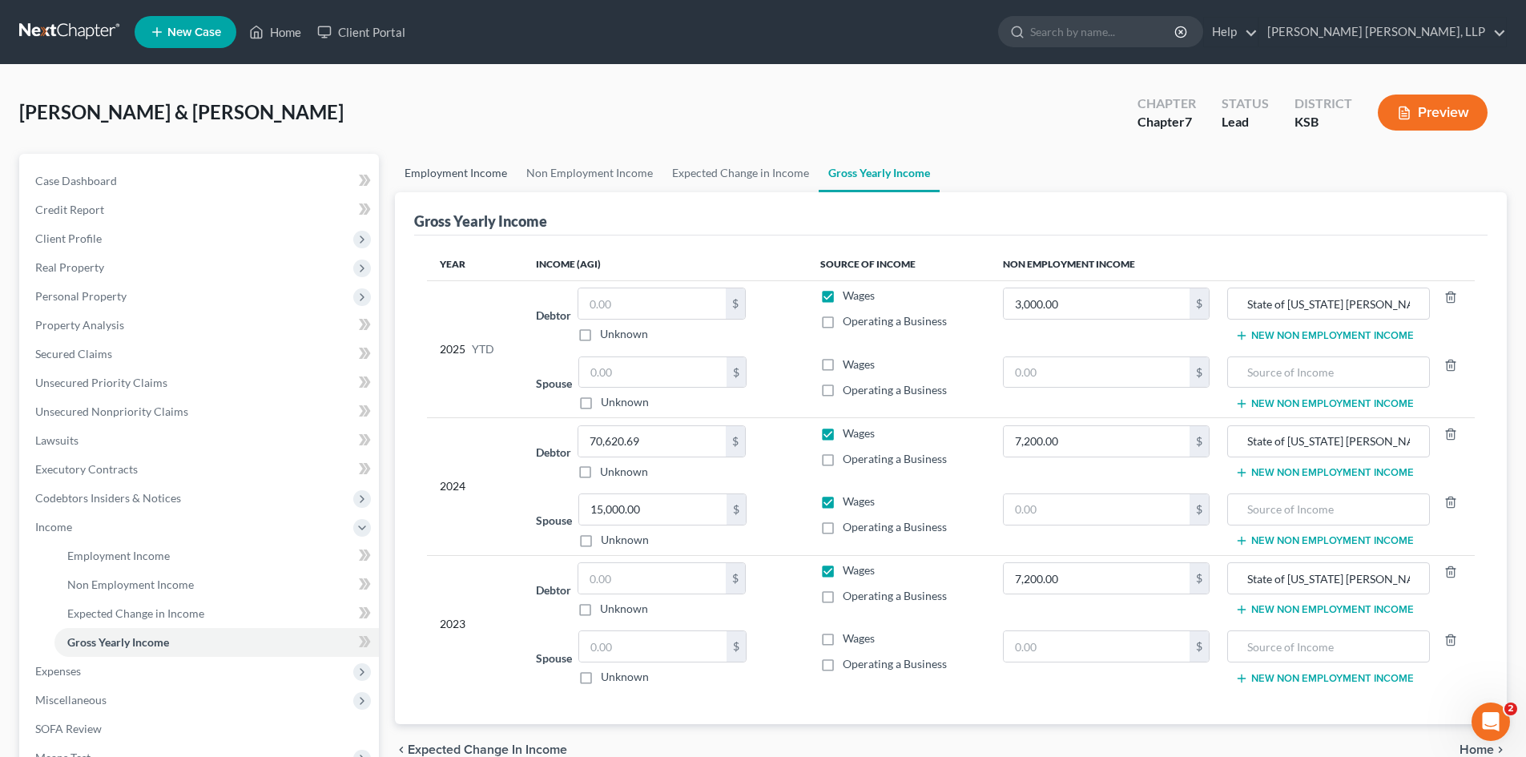
click at [478, 179] on link "Employment Income" at bounding box center [456, 173] width 122 height 38
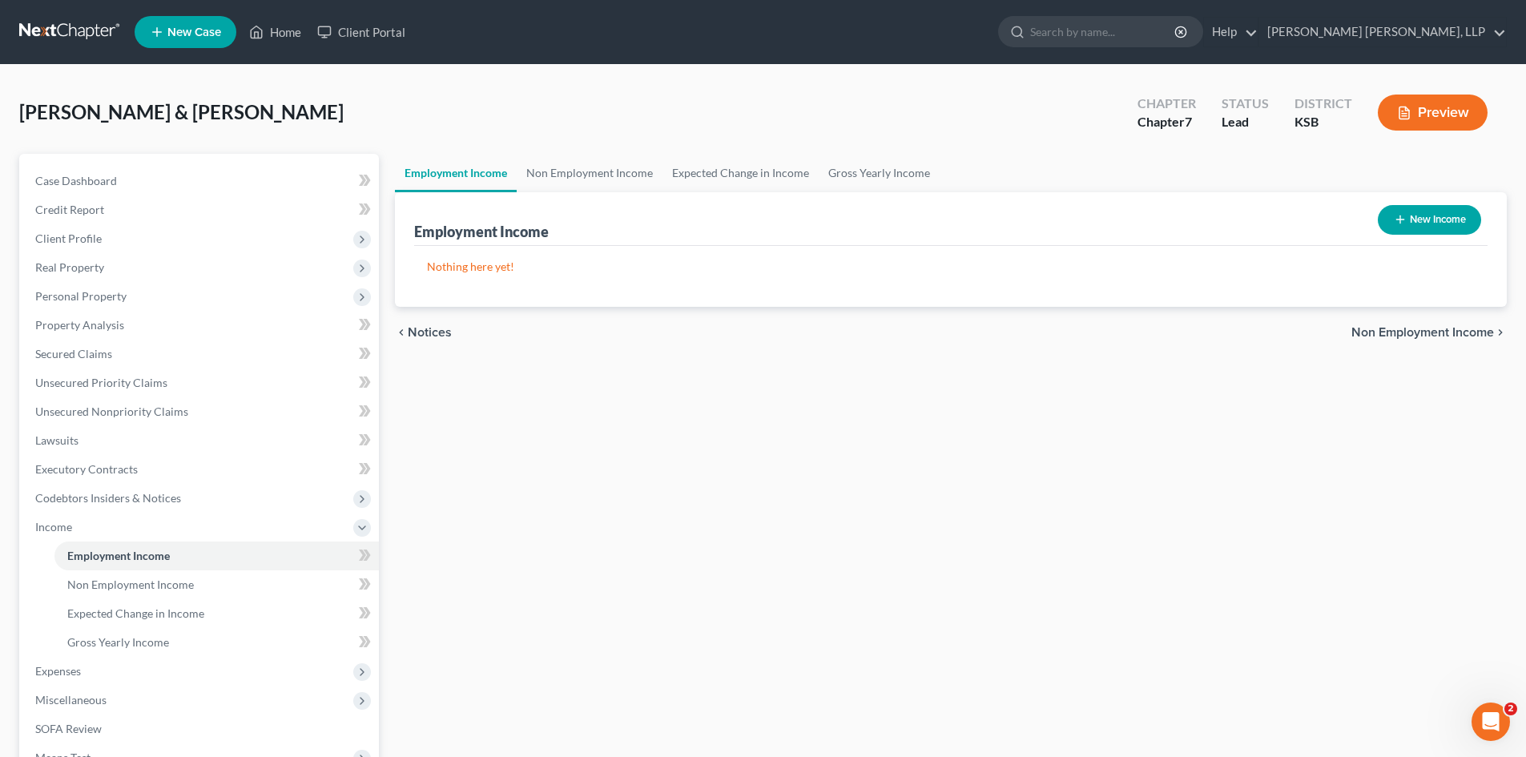
click at [1446, 219] on button "New Income" at bounding box center [1429, 220] width 103 height 30
select select "0"
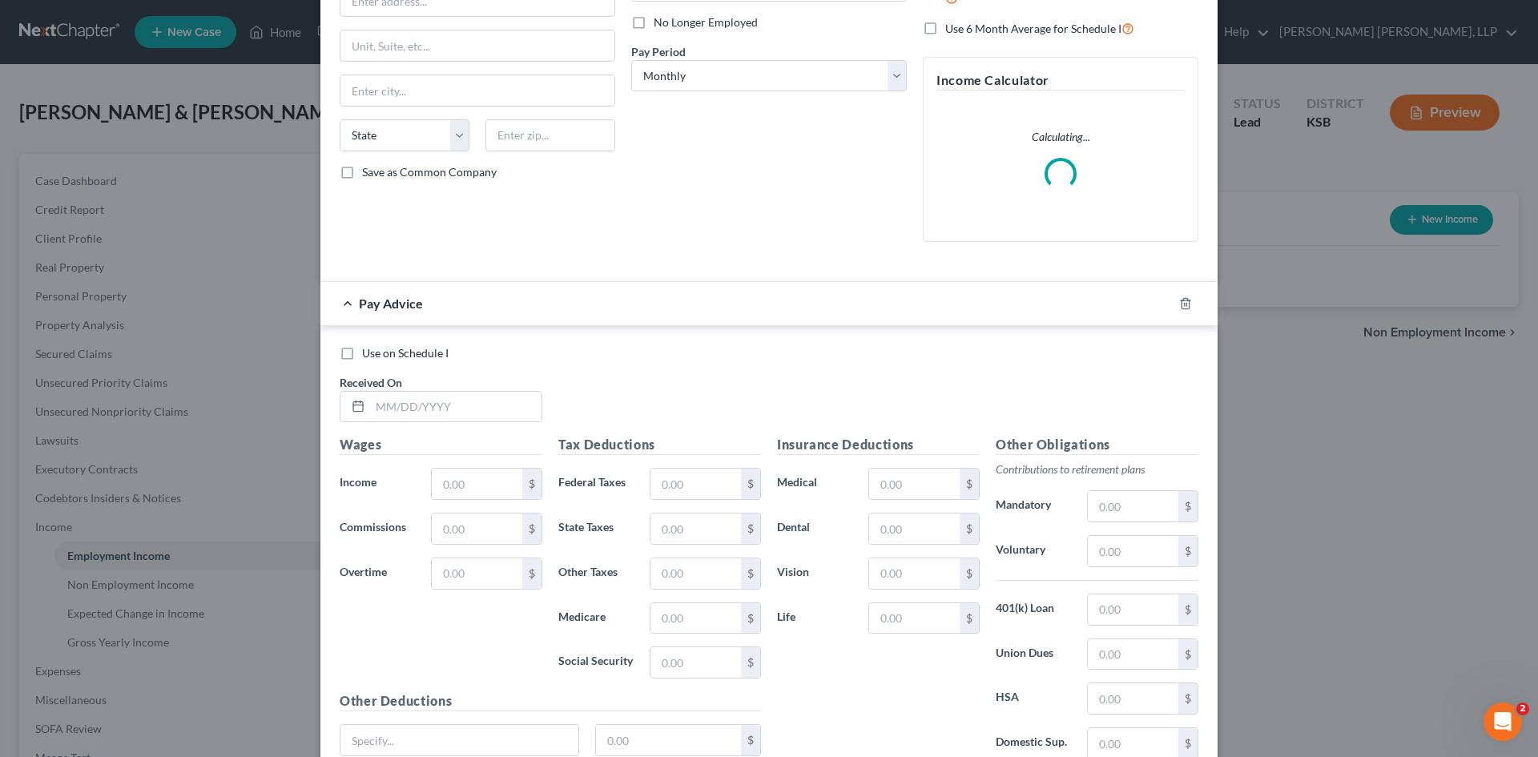
scroll to position [240, 0]
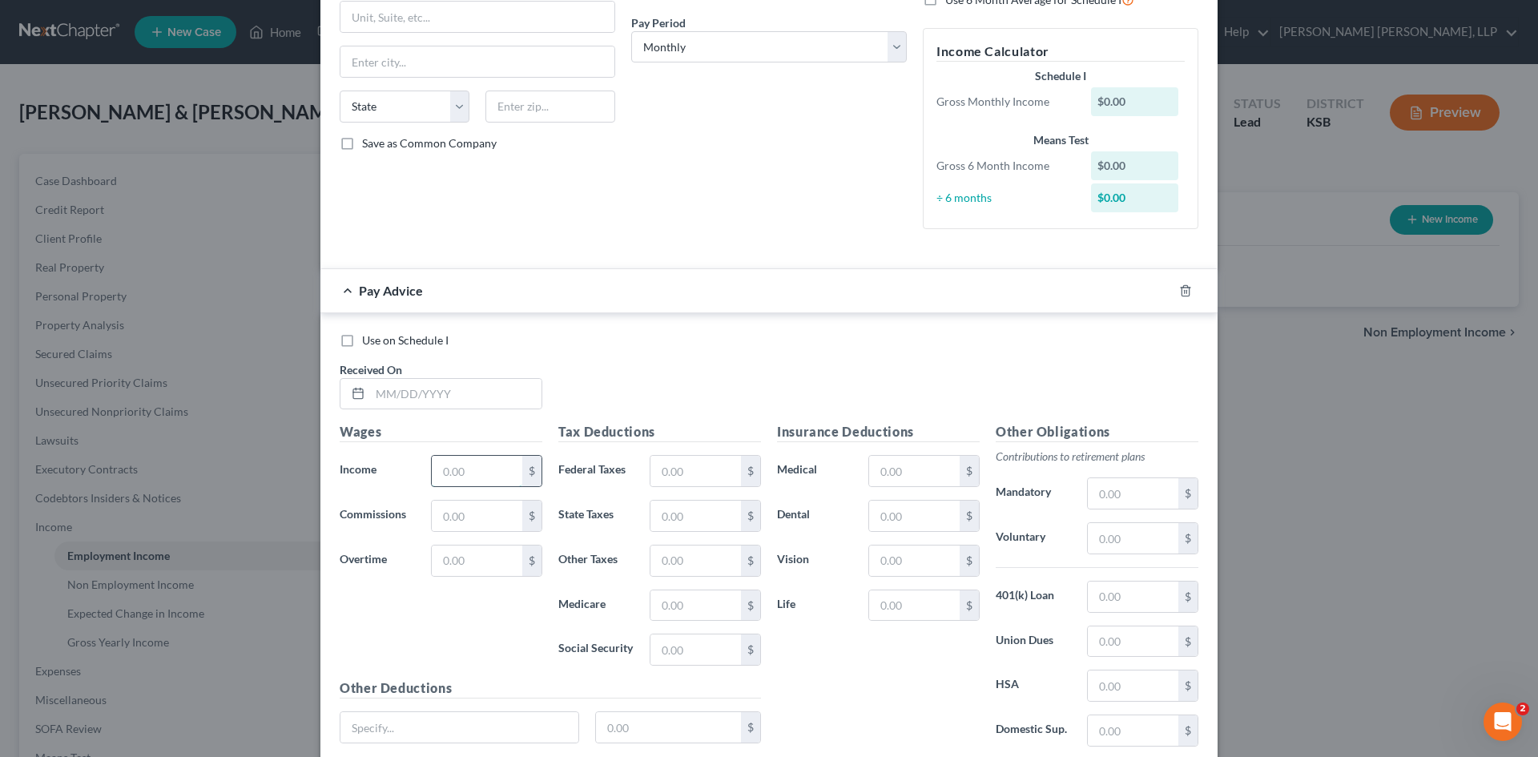
click at [457, 461] on input "text" at bounding box center [477, 471] width 91 height 30
click at [891, 287] on div "Pay Advice" at bounding box center [746, 290] width 852 height 42
click at [659, 248] on div "Employment Type * Select Full or Part Time Employment Self Employment Company *…" at bounding box center [769, 44] width 875 height 422
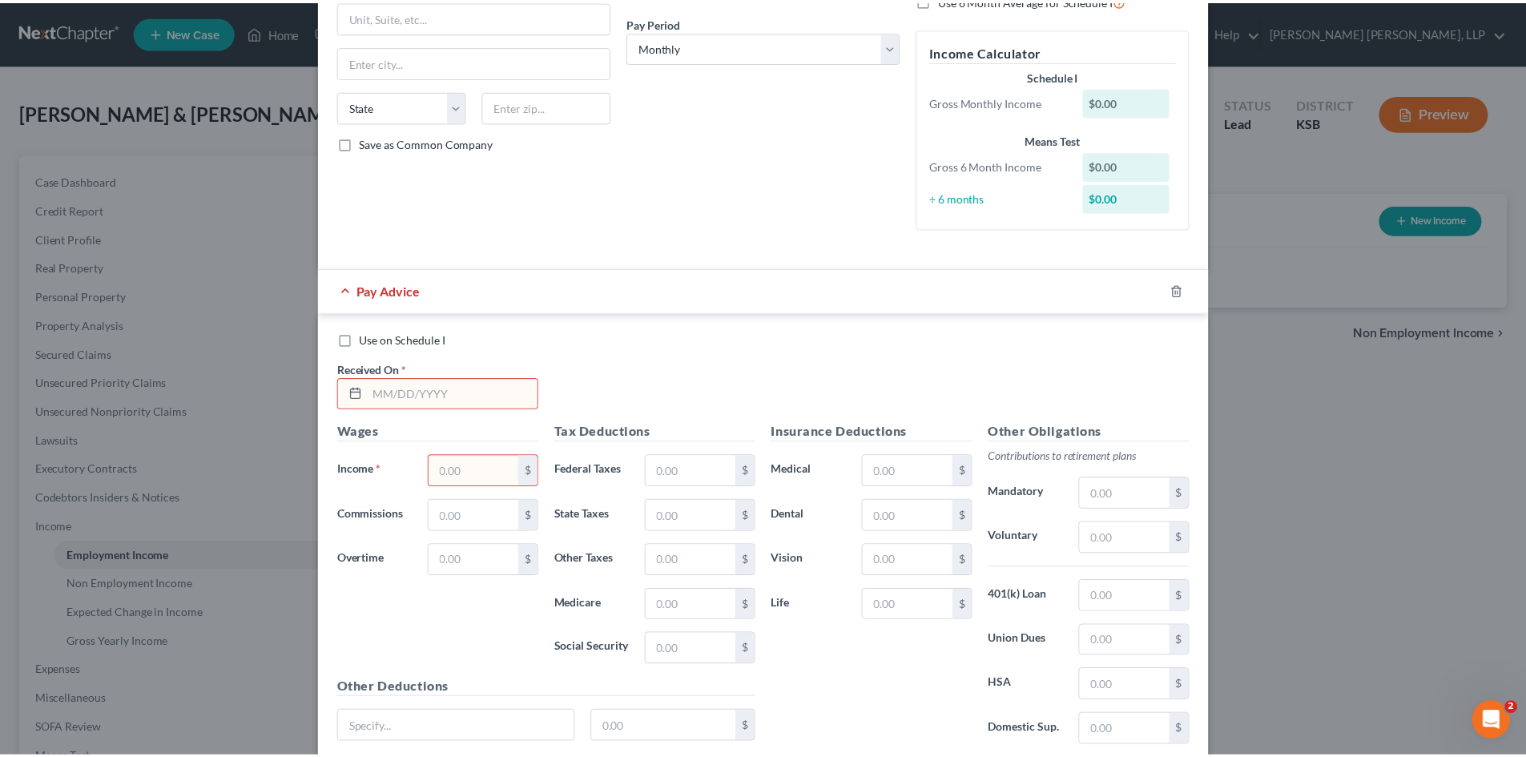
scroll to position [0, 0]
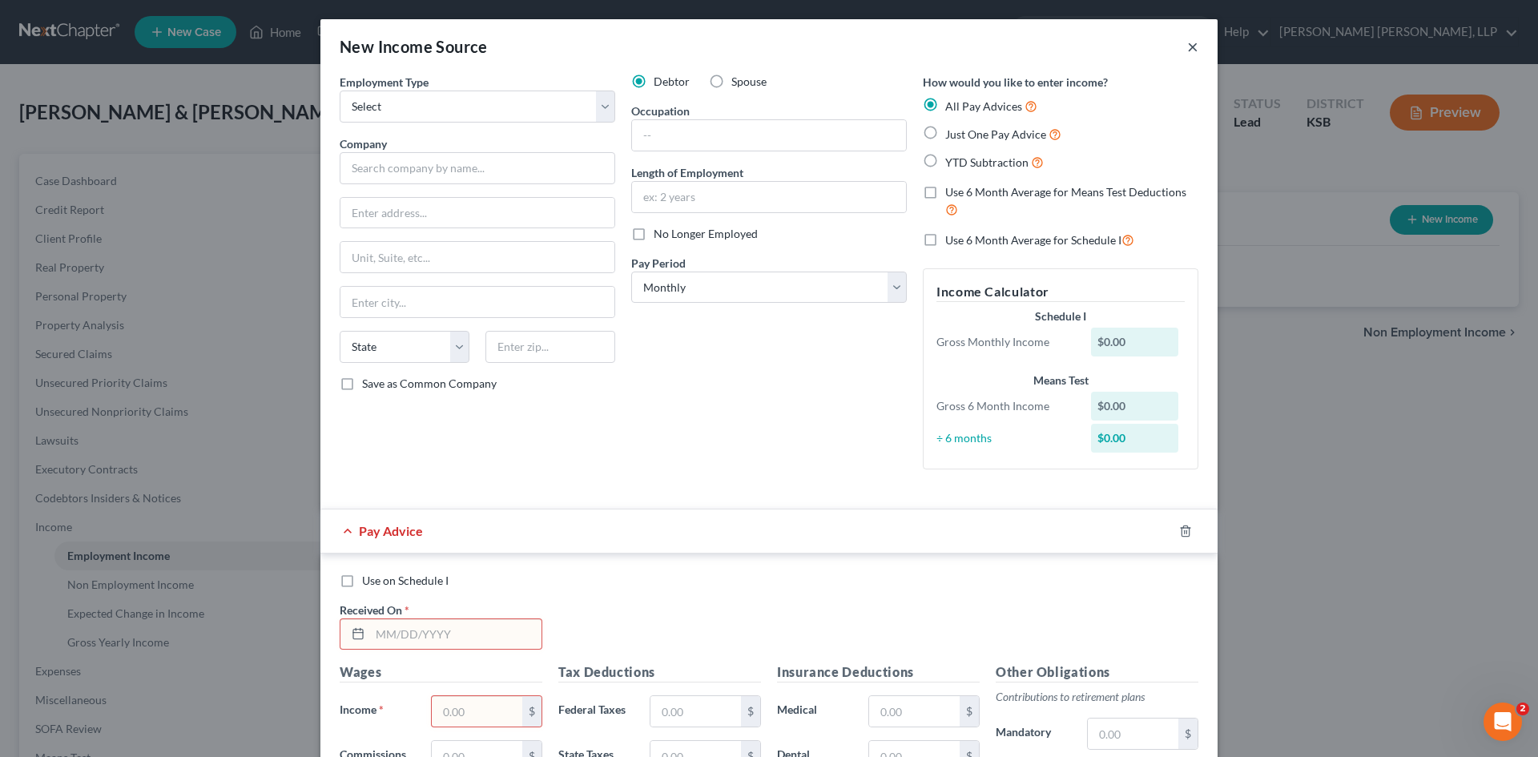
click at [1188, 49] on button "×" at bounding box center [1192, 46] width 11 height 19
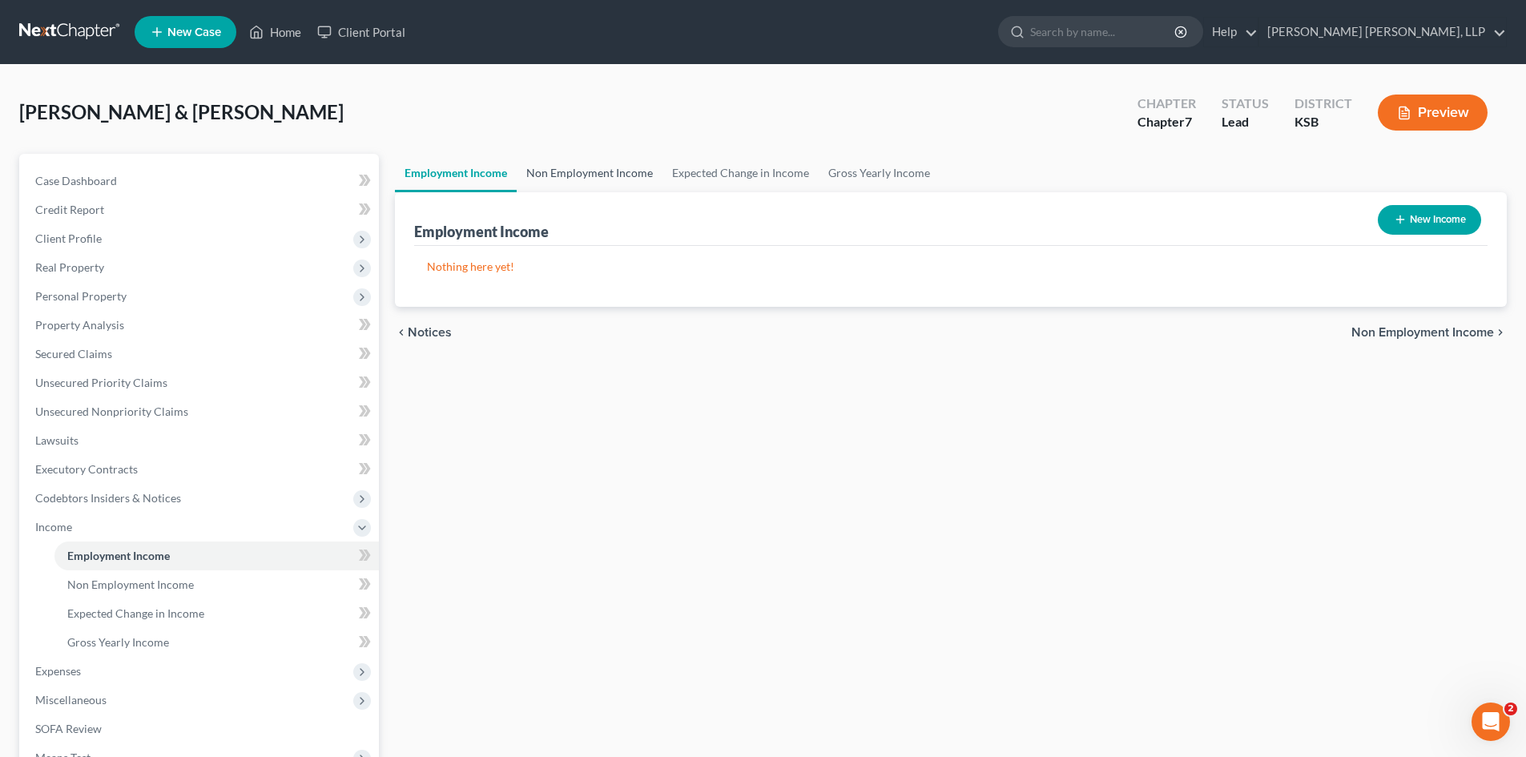
click at [629, 174] on link "Non Employment Income" at bounding box center [590, 173] width 146 height 38
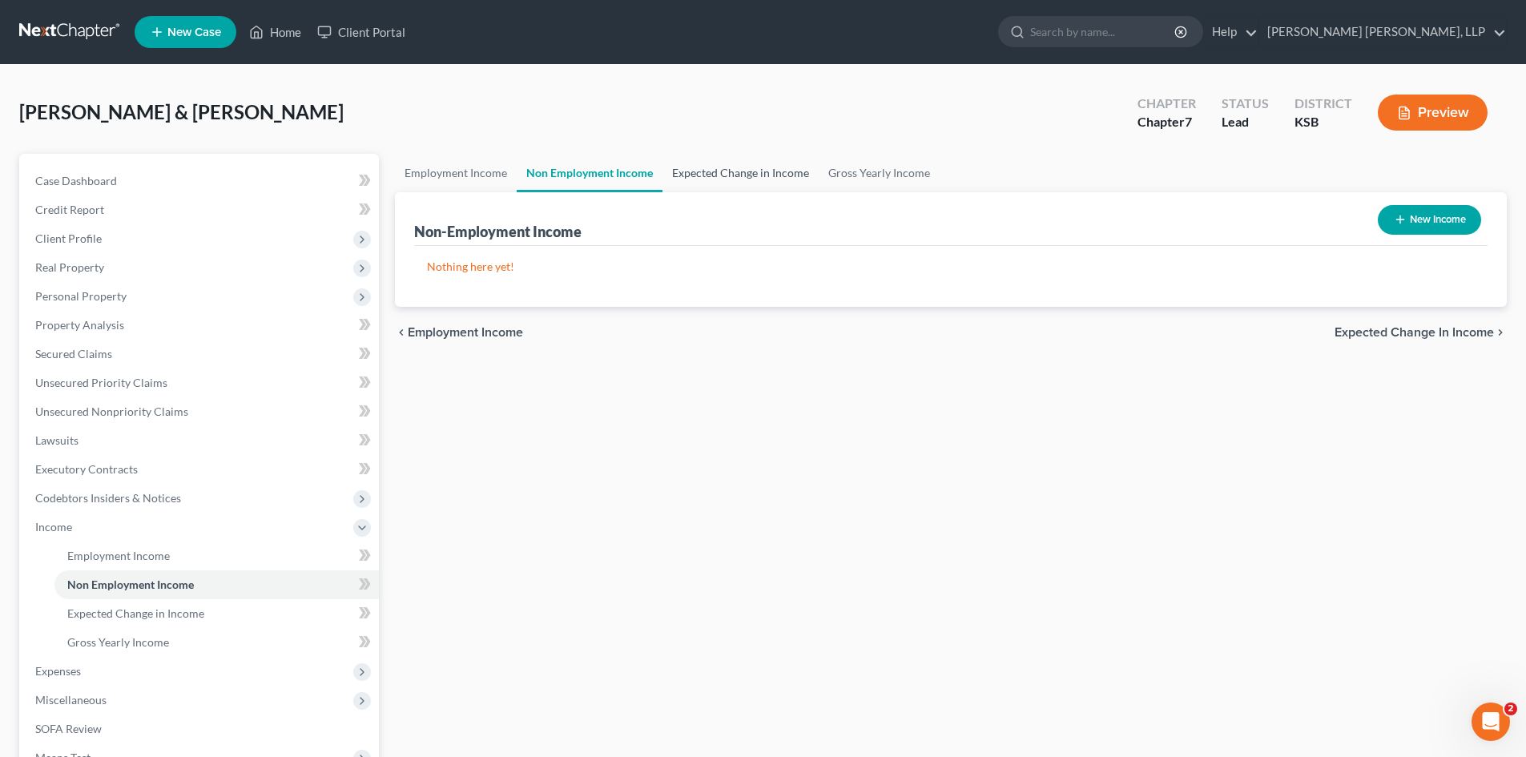
click at [758, 166] on link "Expected Change in Income" at bounding box center [740, 173] width 156 height 38
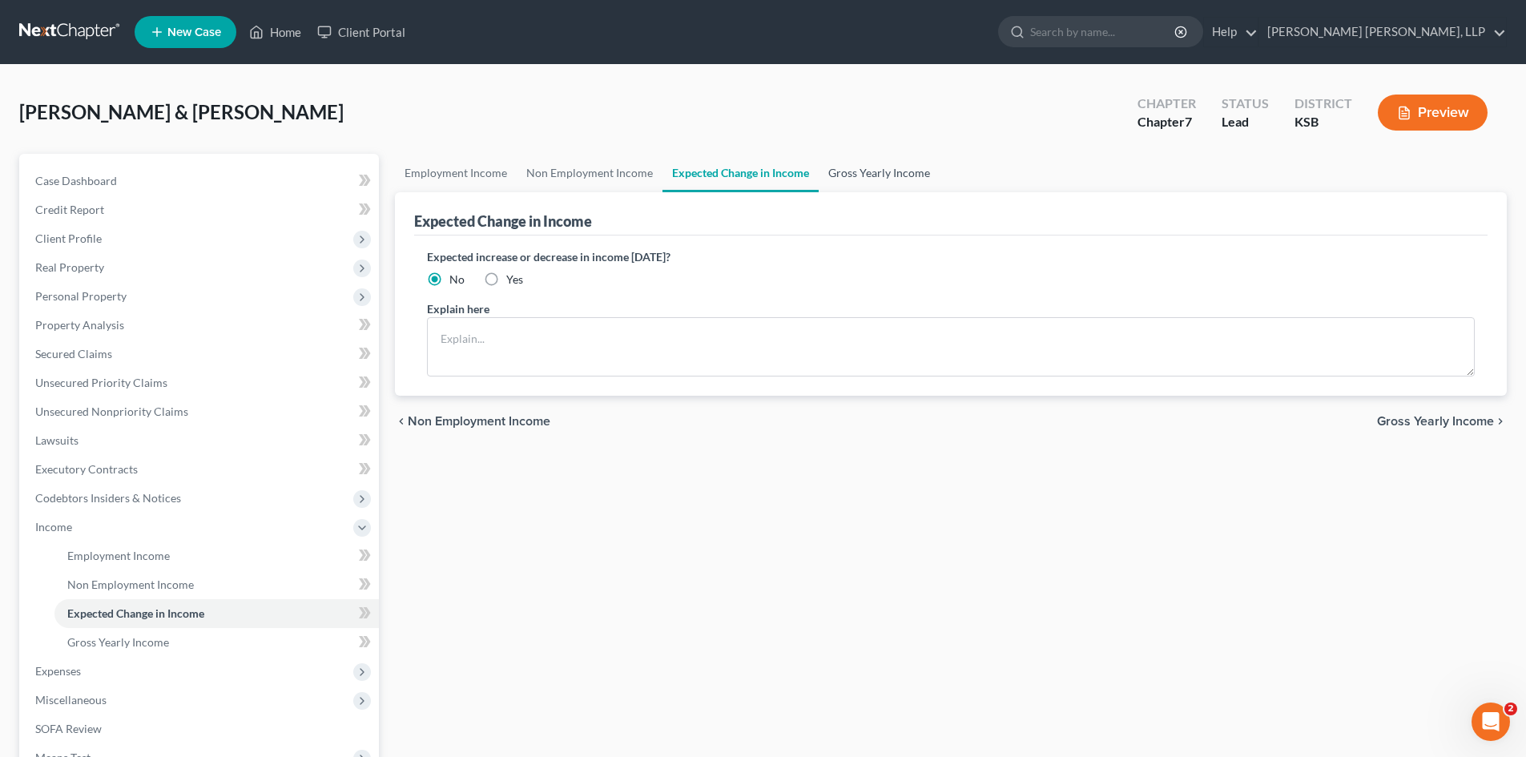
click at [901, 161] on link "Gross Yearly Income" at bounding box center [879, 173] width 121 height 38
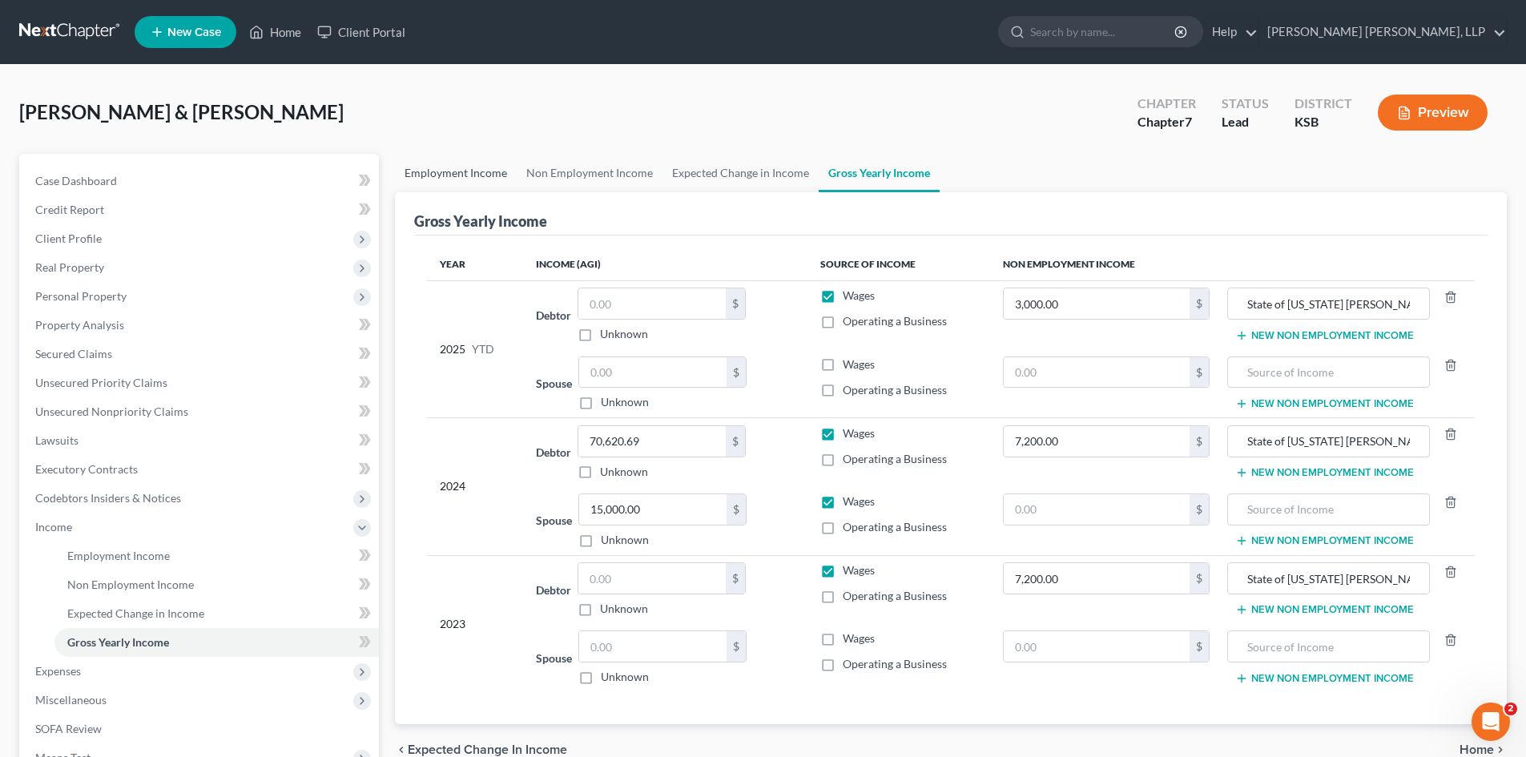
click at [422, 180] on link "Employment Income" at bounding box center [456, 173] width 122 height 38
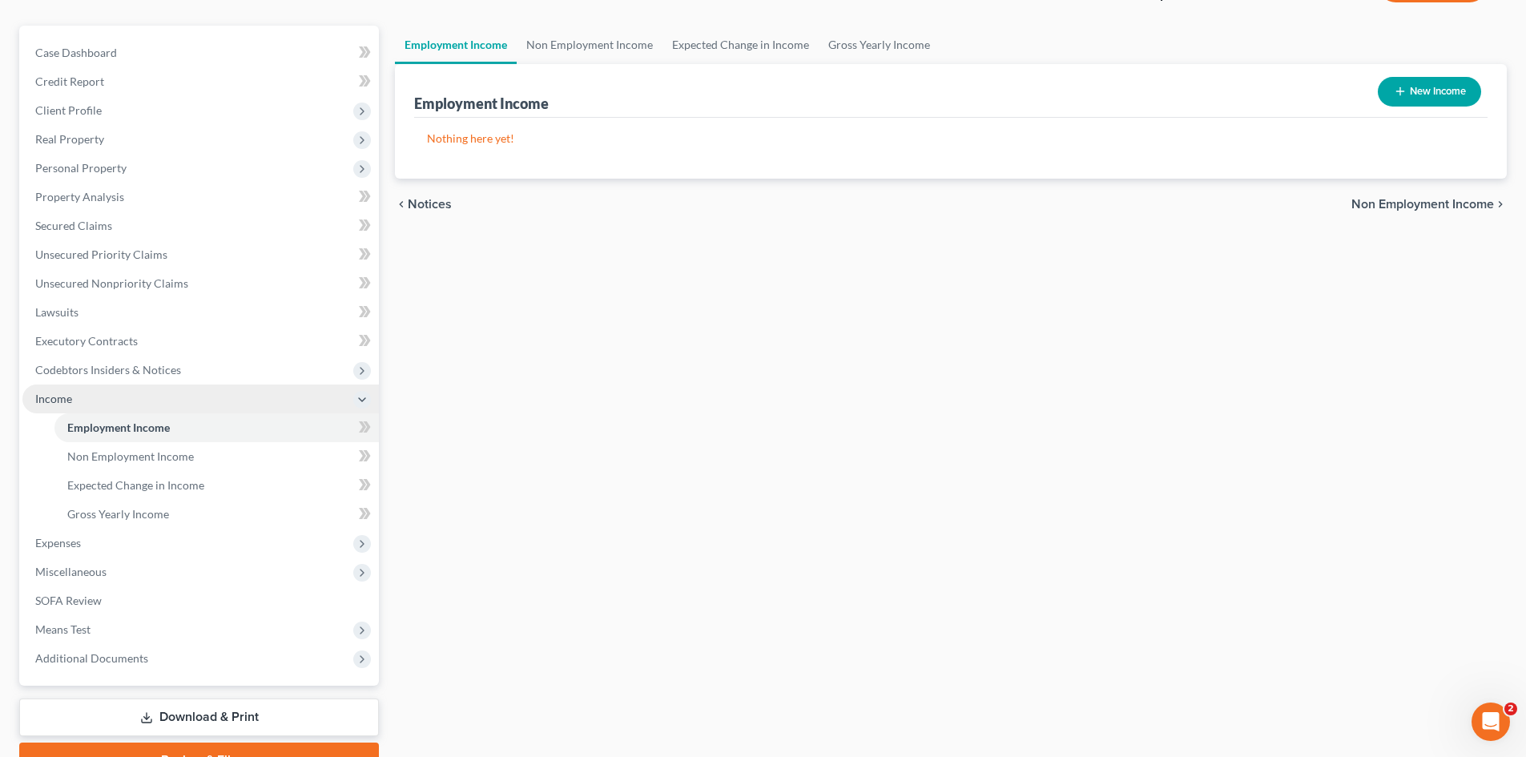
scroll to position [160, 0]
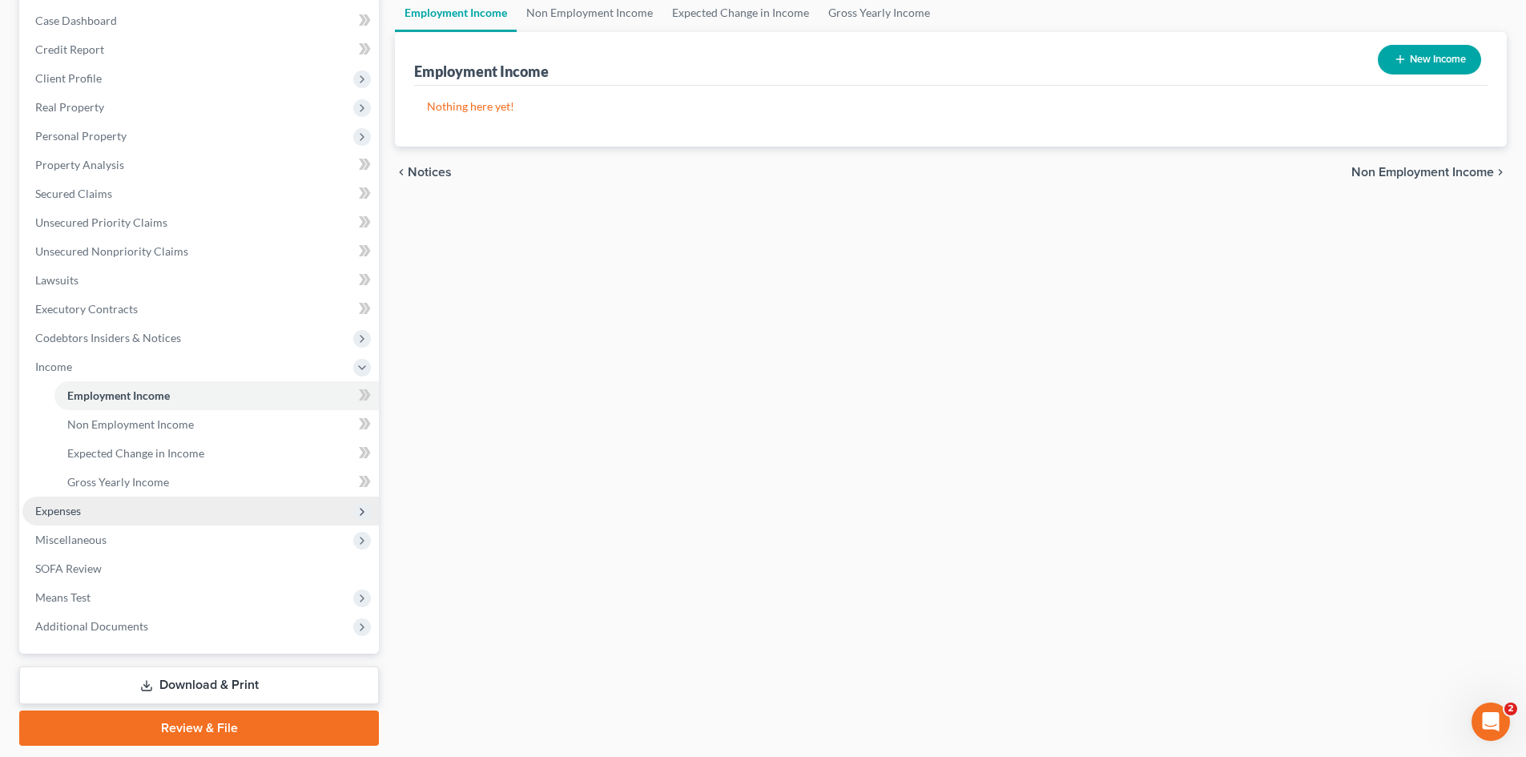
click at [175, 501] on span "Expenses" at bounding box center [200, 511] width 356 height 29
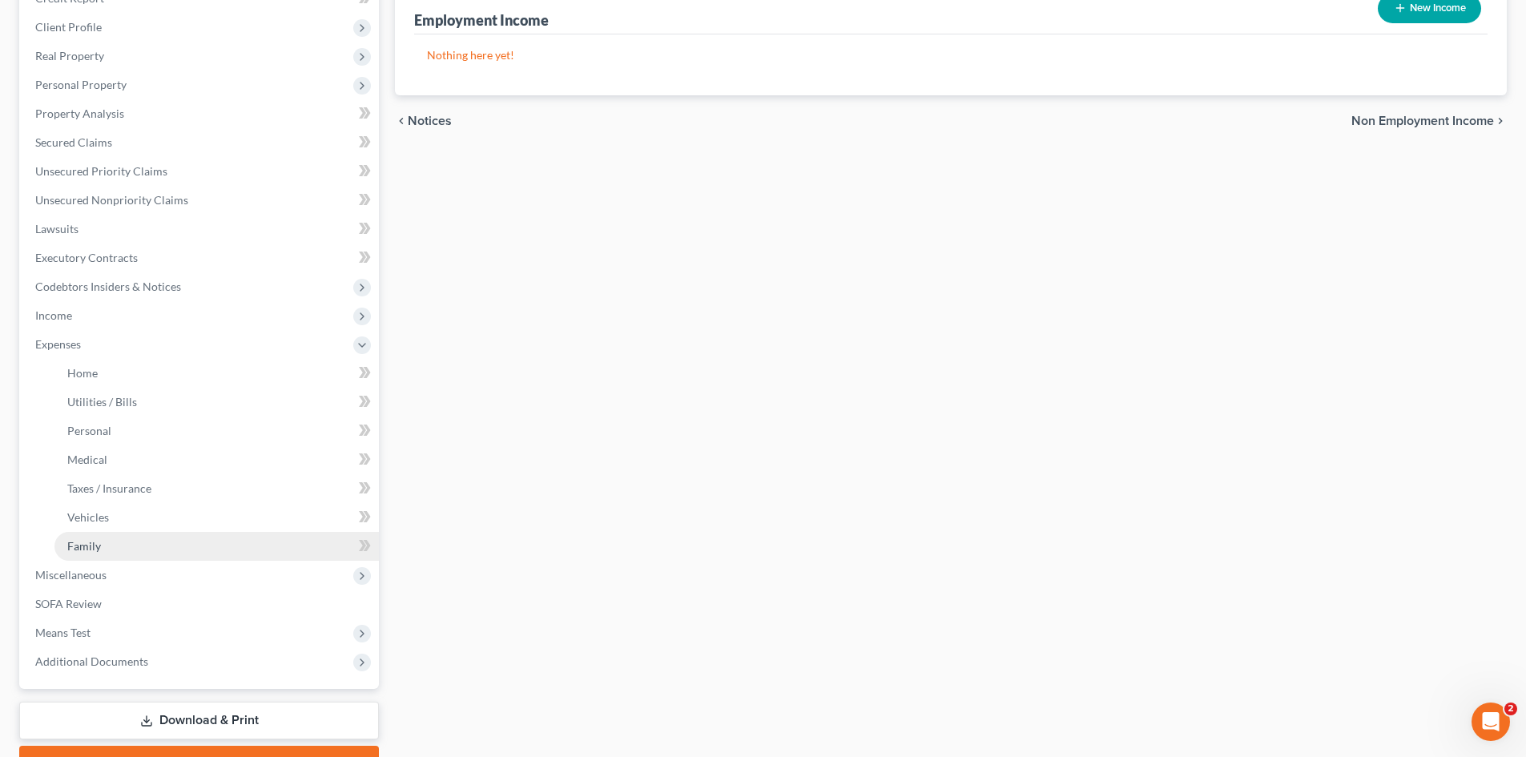
scroll to position [240, 0]
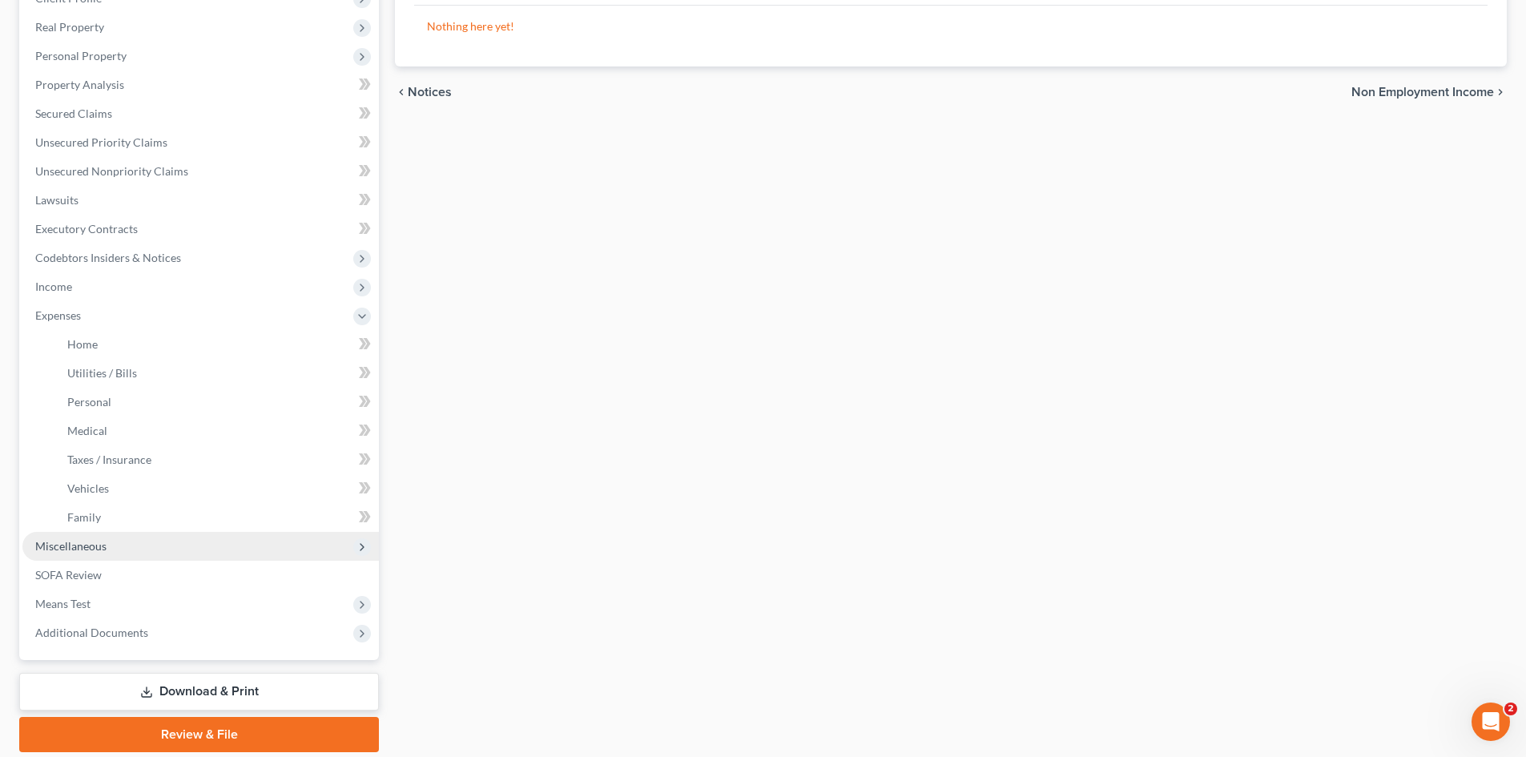
click at [178, 534] on span "Miscellaneous" at bounding box center [200, 546] width 356 height 29
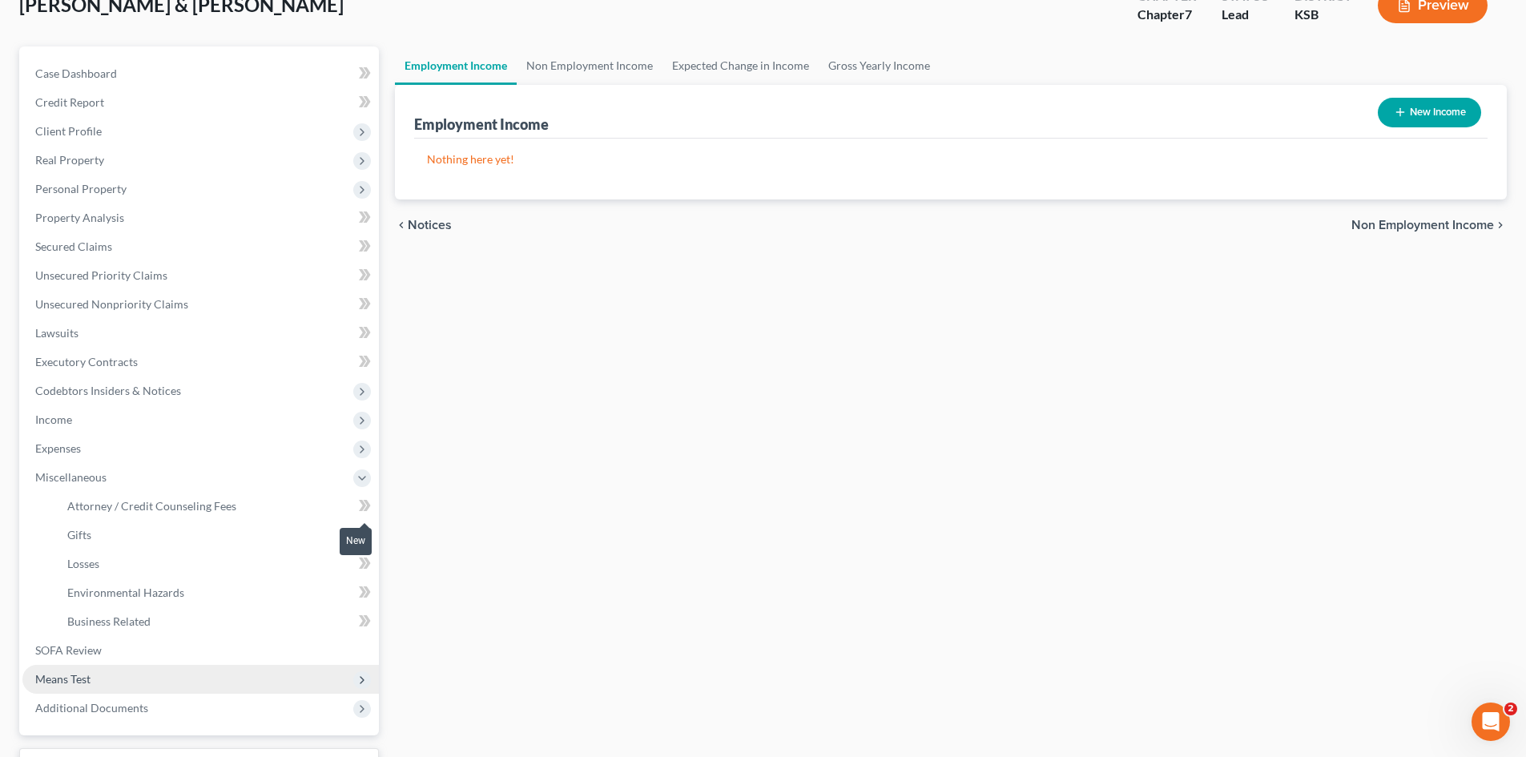
scroll to position [78, 0]
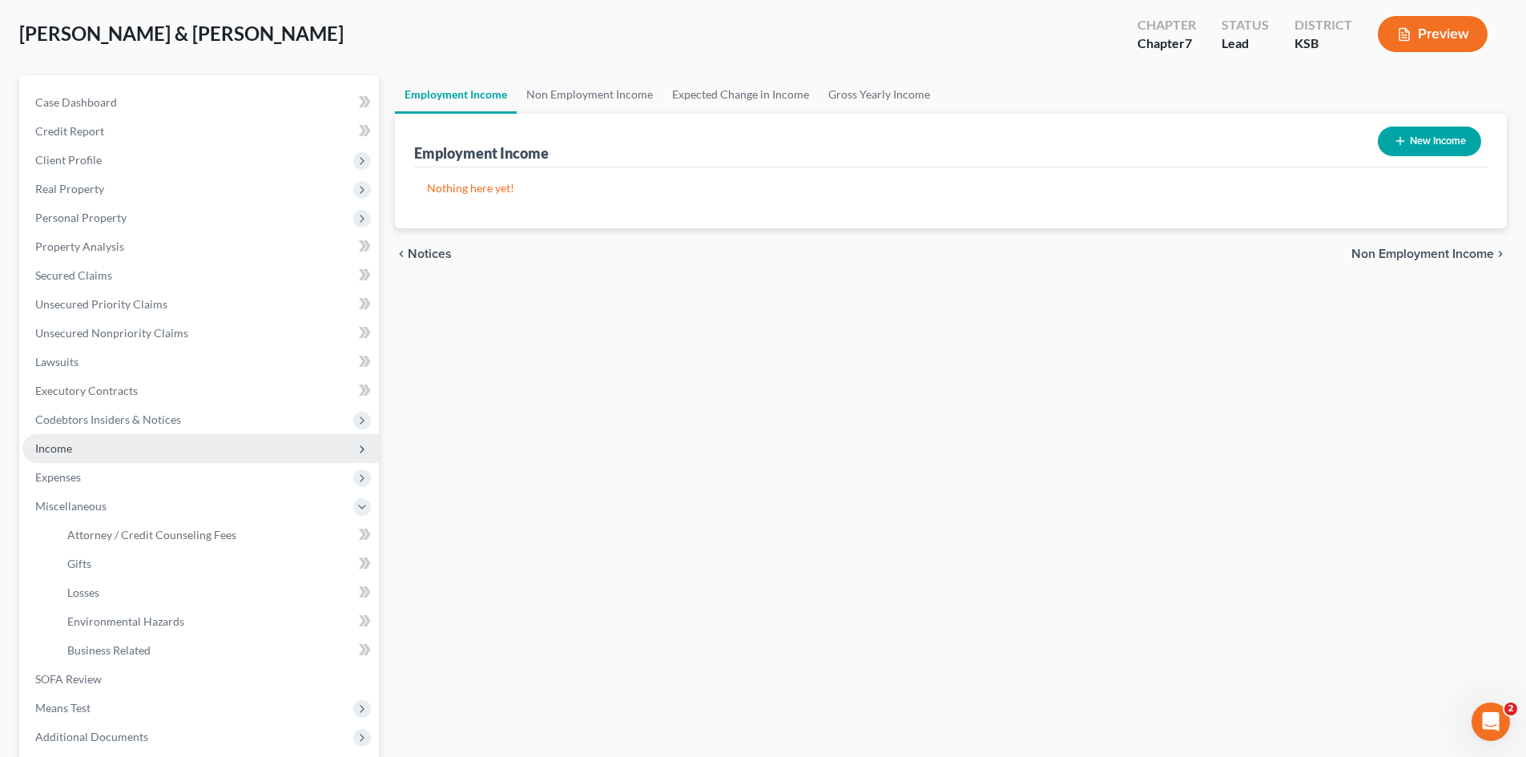
click at [353, 445] on icon at bounding box center [362, 450] width 18 height 18
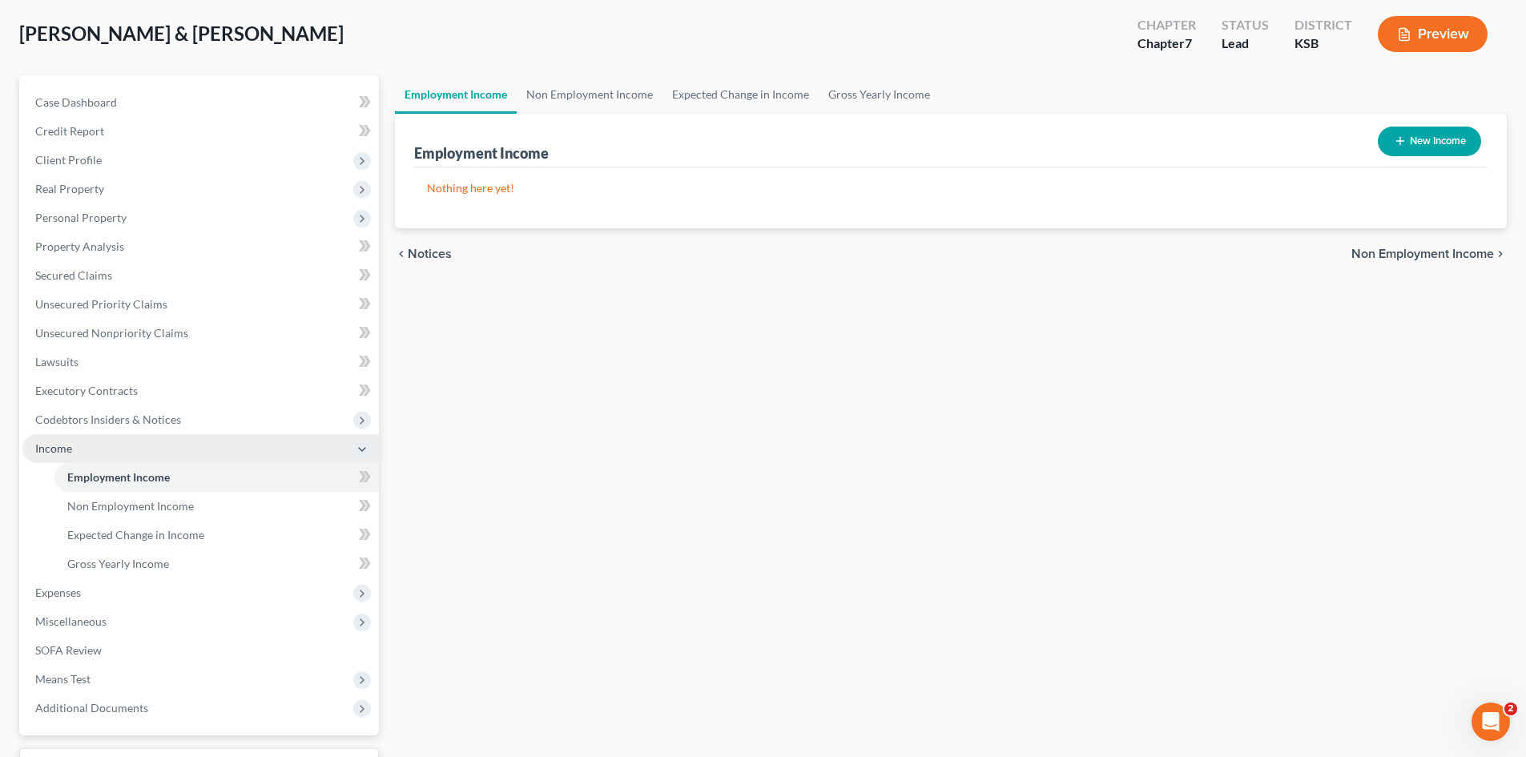
click at [360, 448] on polyline at bounding box center [362, 449] width 6 height 3
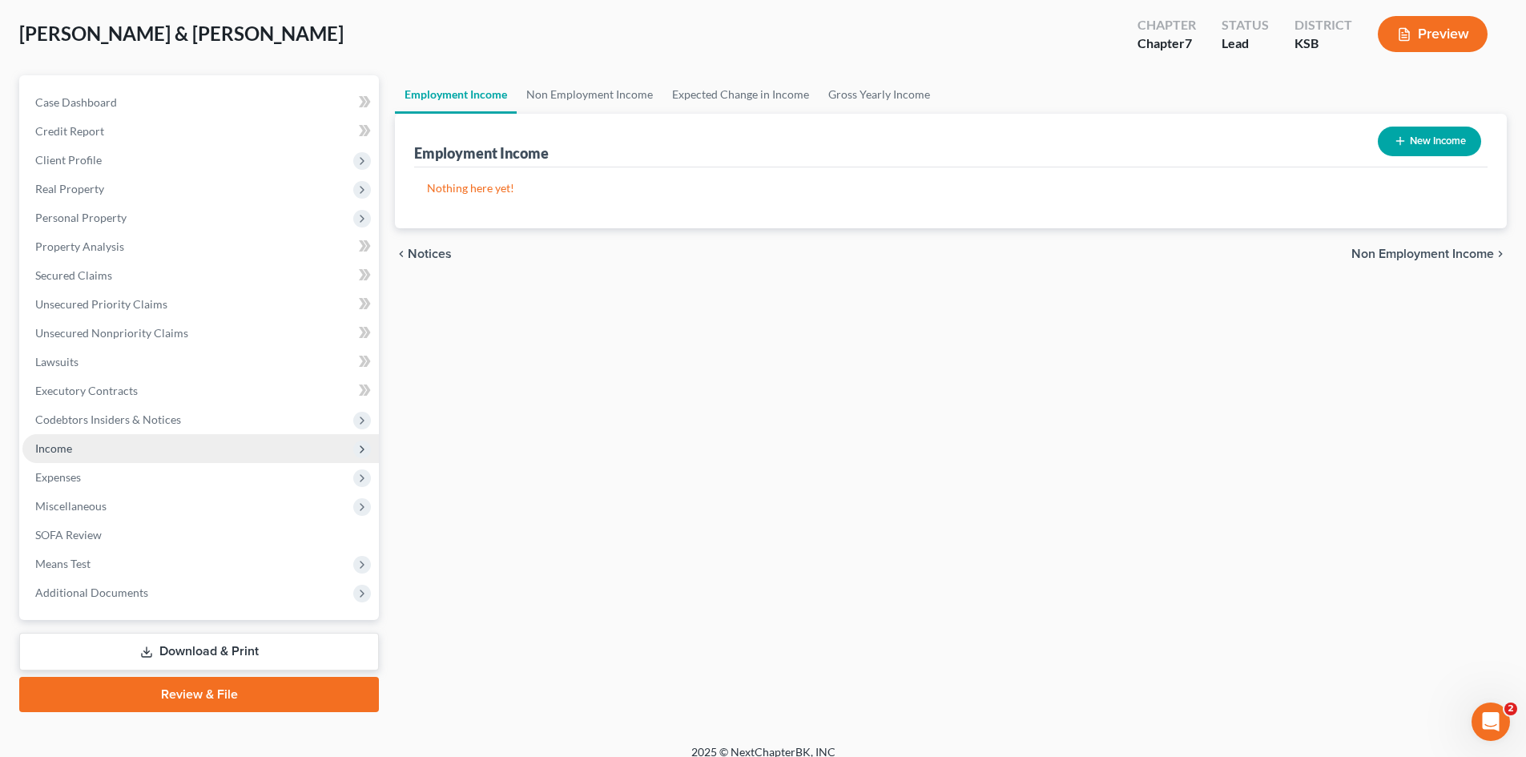
click at [360, 446] on polyline at bounding box center [361, 449] width 3 height 6
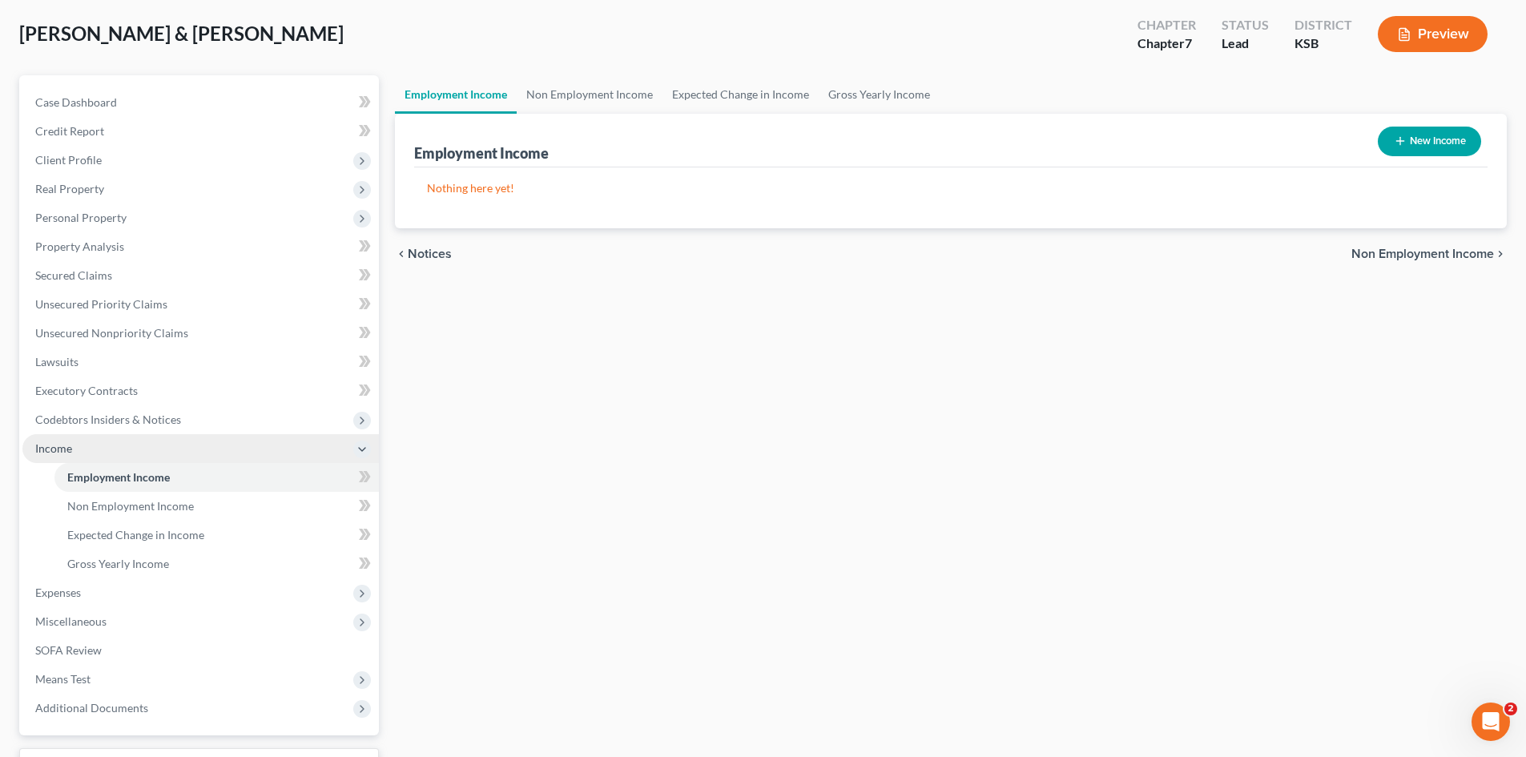
click at [1431, 147] on button "New Income" at bounding box center [1429, 142] width 103 height 30
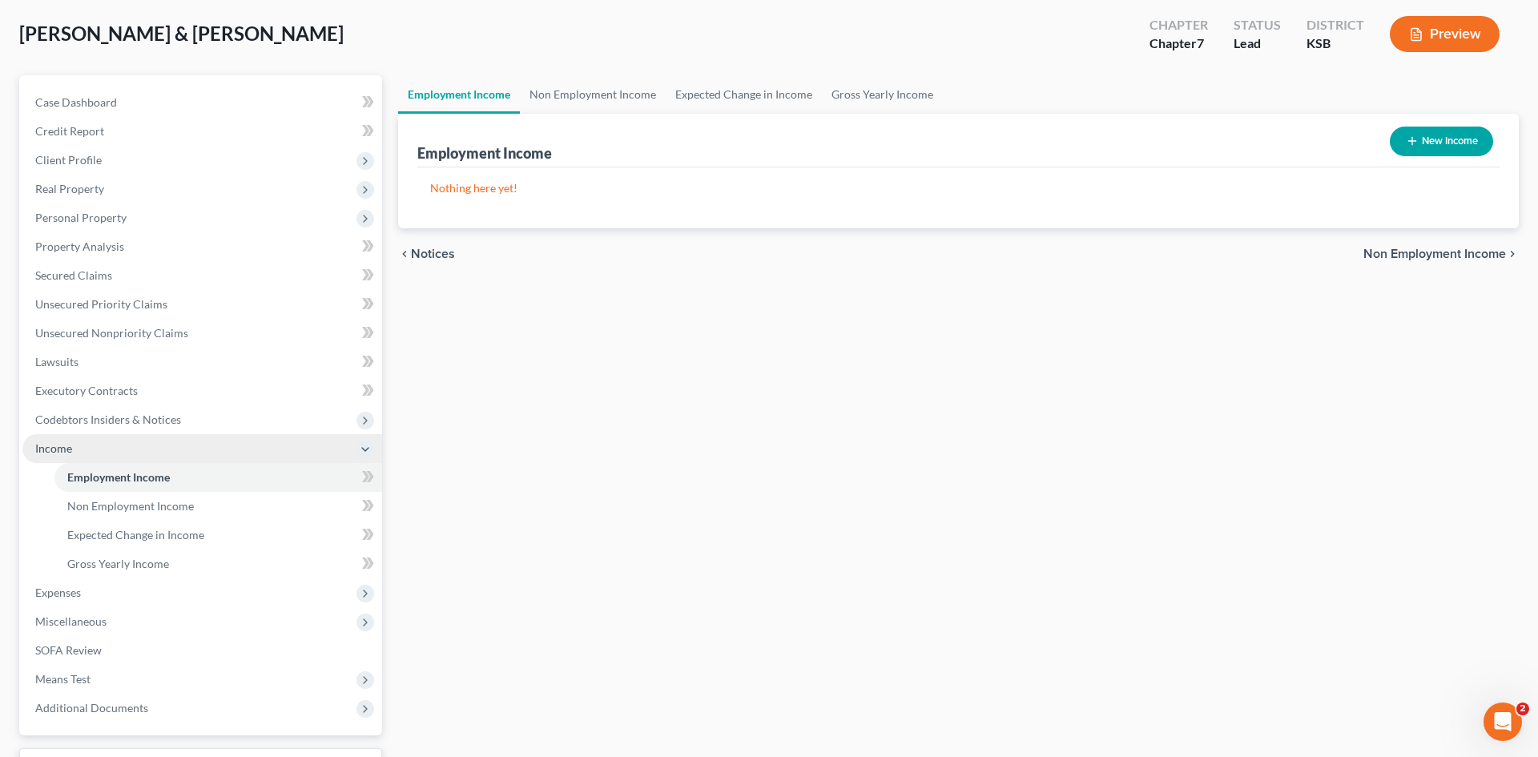
select select "0"
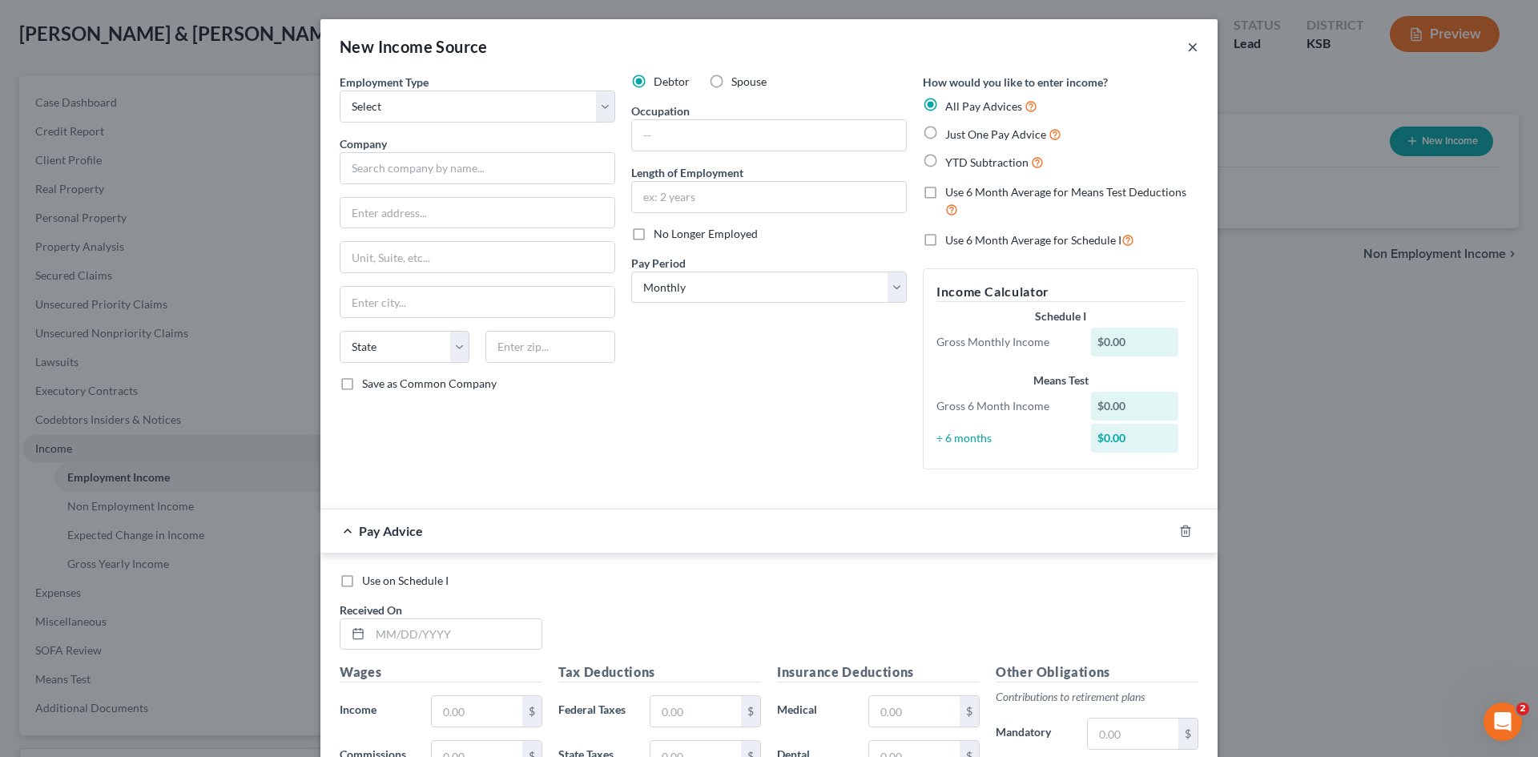
click at [1187, 49] on button "×" at bounding box center [1192, 46] width 11 height 19
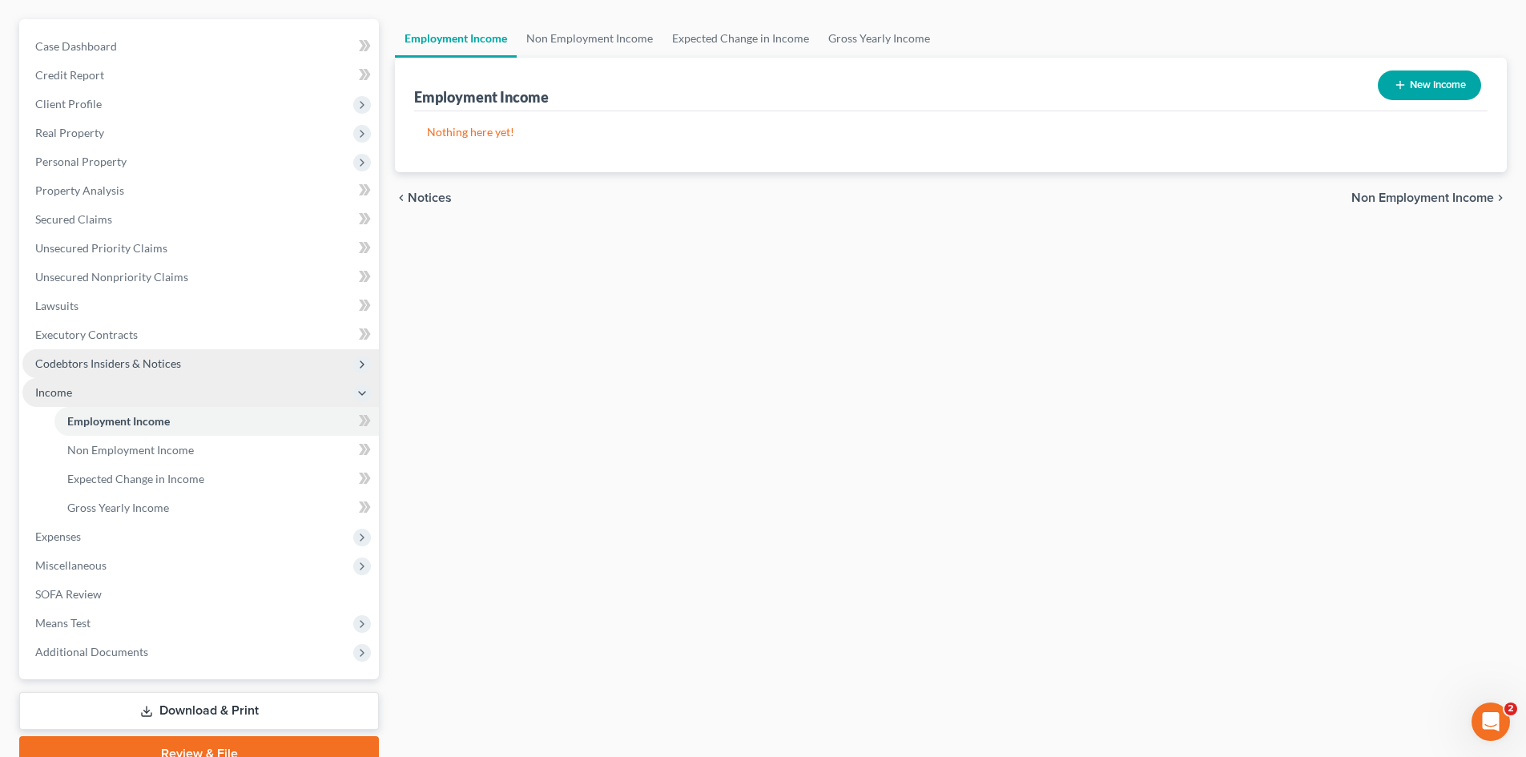
scroll to position [210, 0]
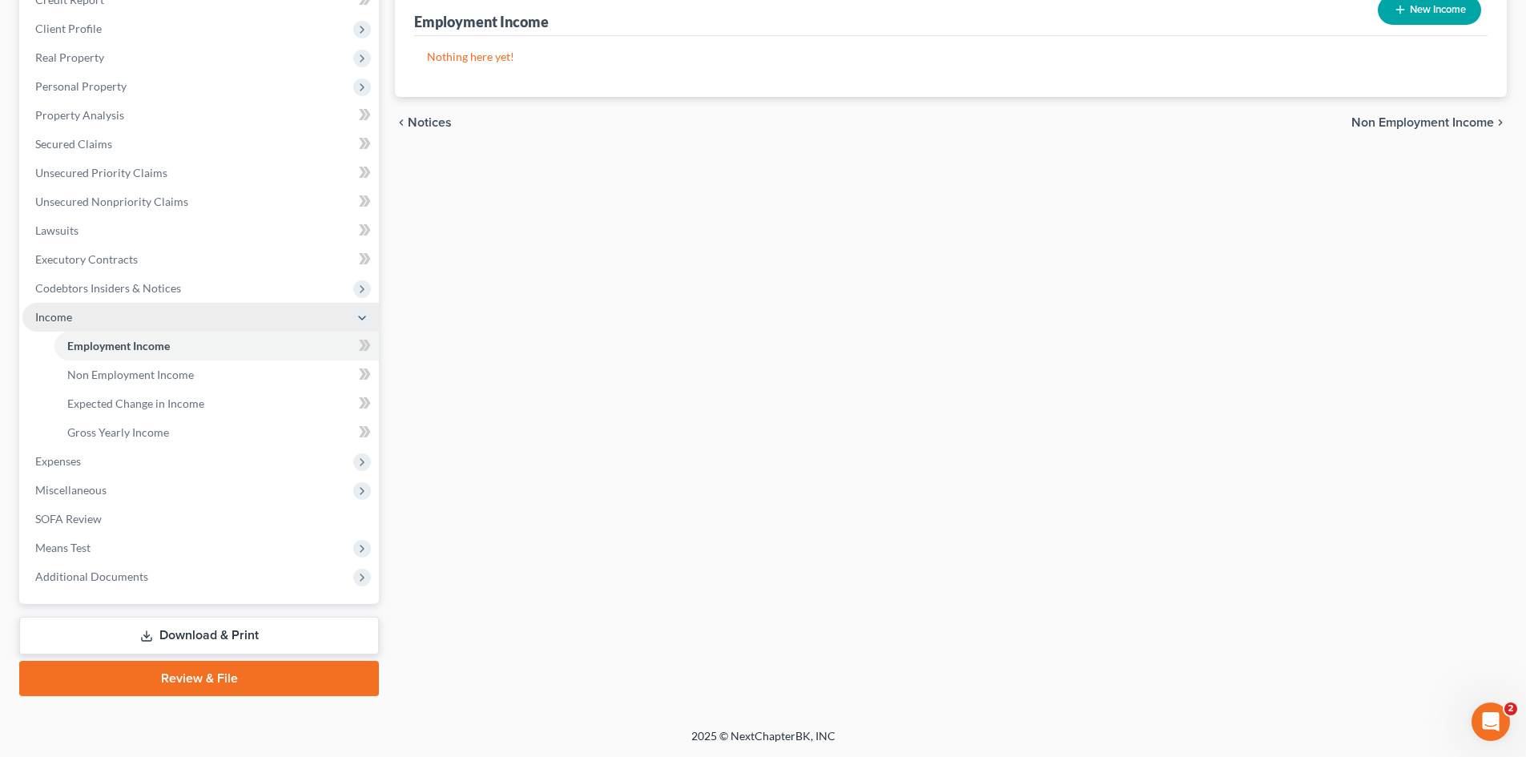
click at [290, 638] on link "Download & Print" at bounding box center [199, 636] width 360 height 38
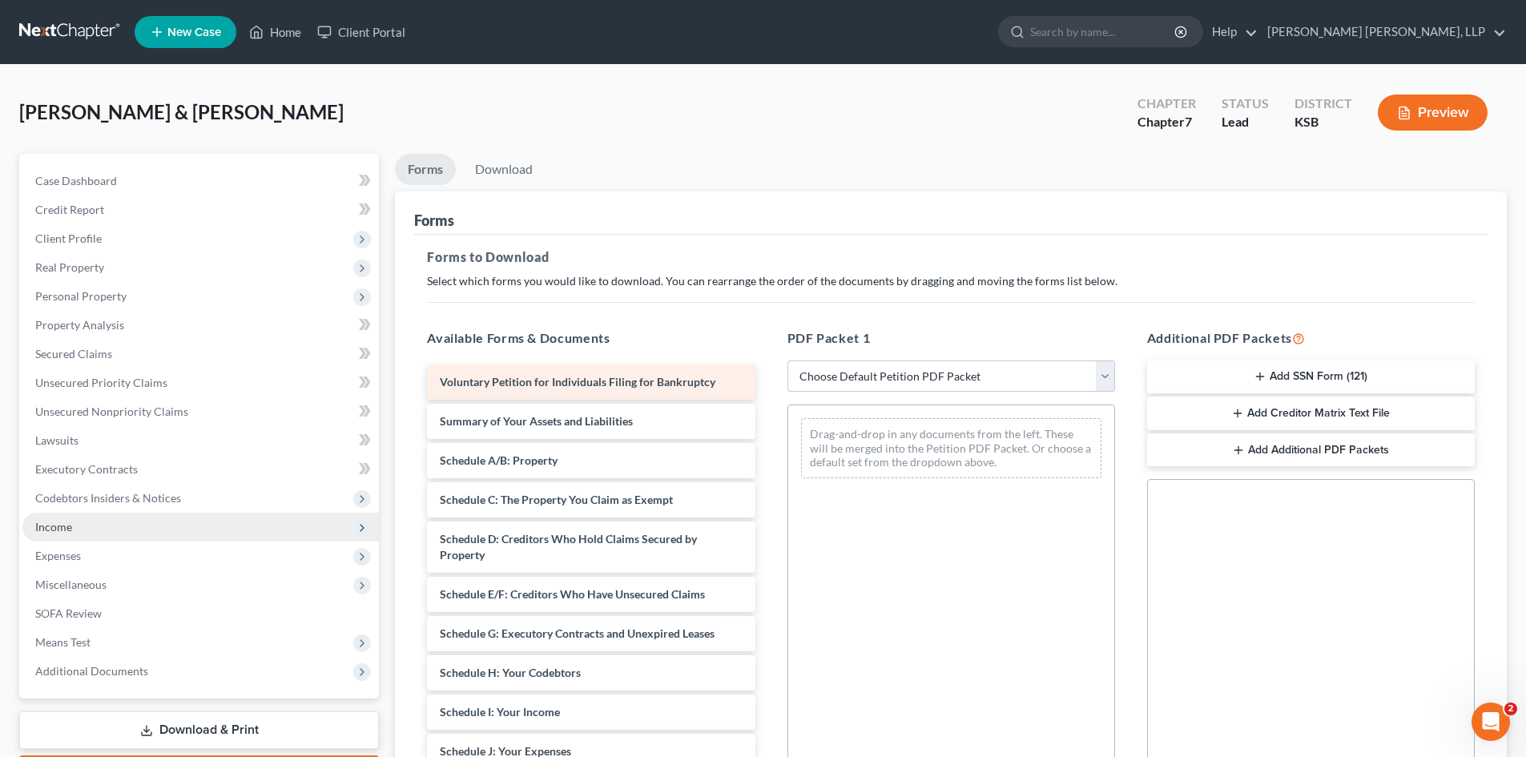
click at [616, 378] on span "Voluntary Petition for Individuals Filing for Bankruptcy" at bounding box center [578, 382] width 276 height 14
click at [1101, 376] on select "Choose Default Petition PDF Packet Complete Bankruptcy Petition (all forms and …" at bounding box center [951, 376] width 328 height 32
select select "0"
click at [787, 360] on select "Choose Default Petition PDF Packet Complete Bankruptcy Petition (all forms and …" at bounding box center [951, 376] width 328 height 32
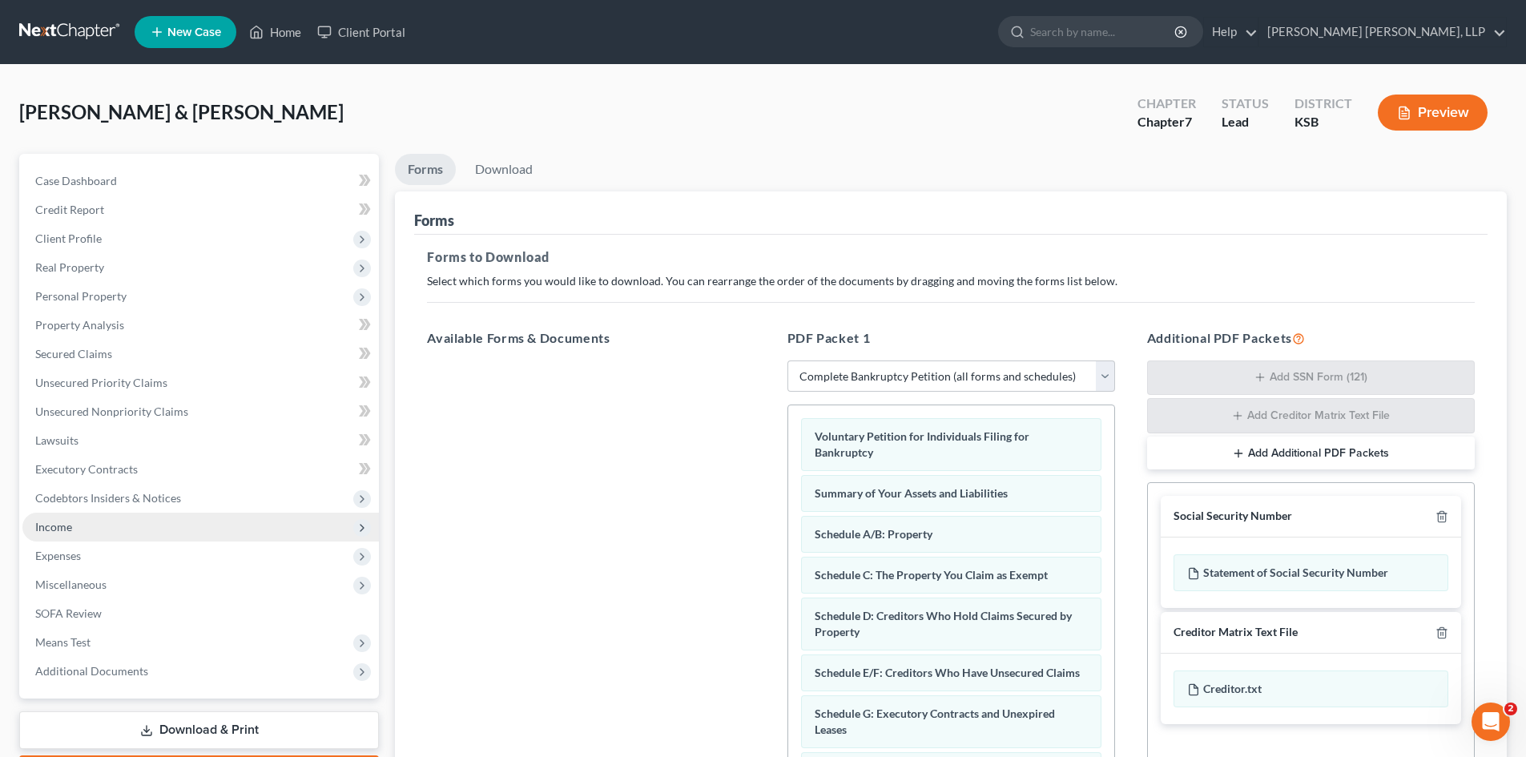
scroll to position [95, 0]
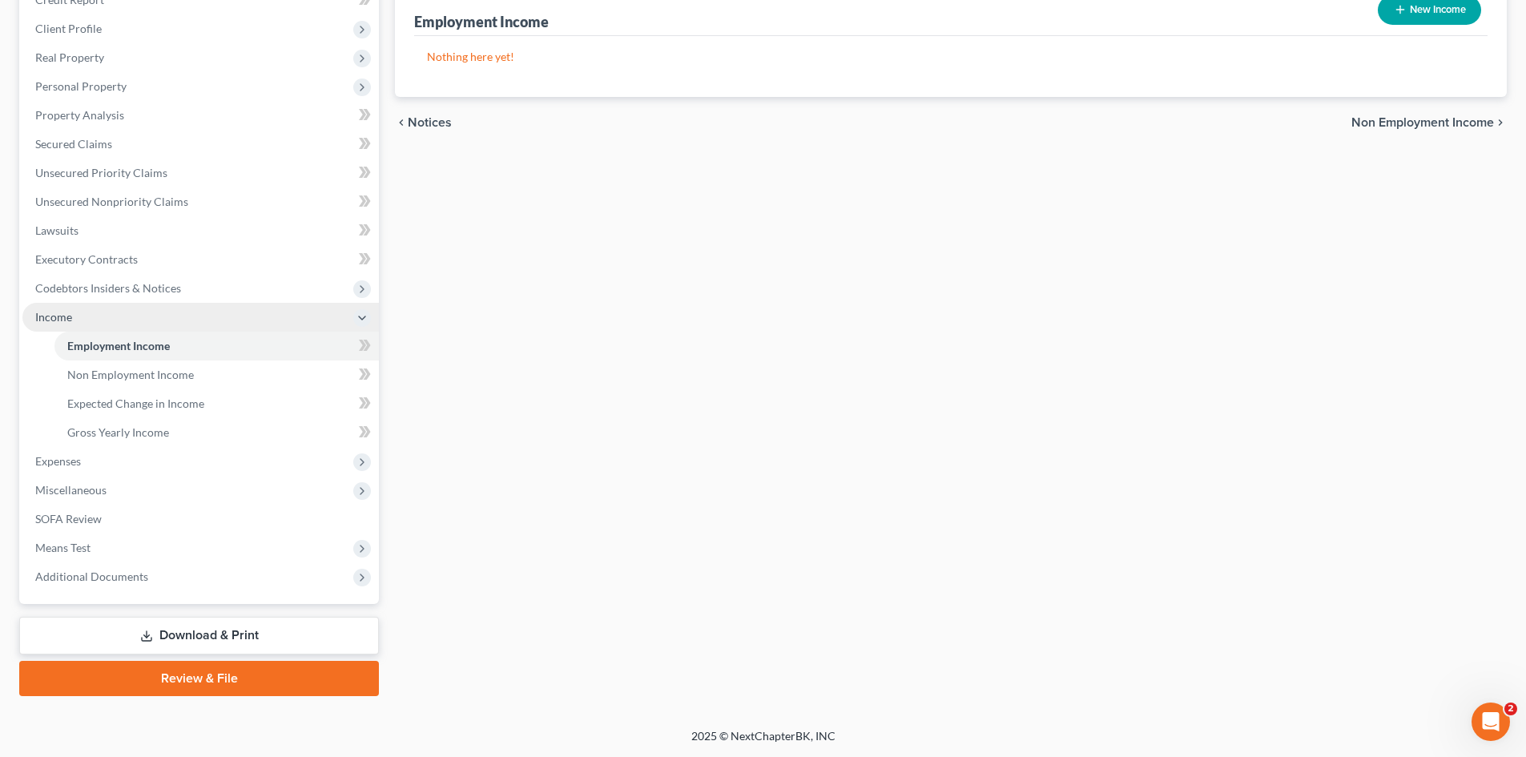
click at [270, 625] on link "Download & Print" at bounding box center [199, 636] width 360 height 38
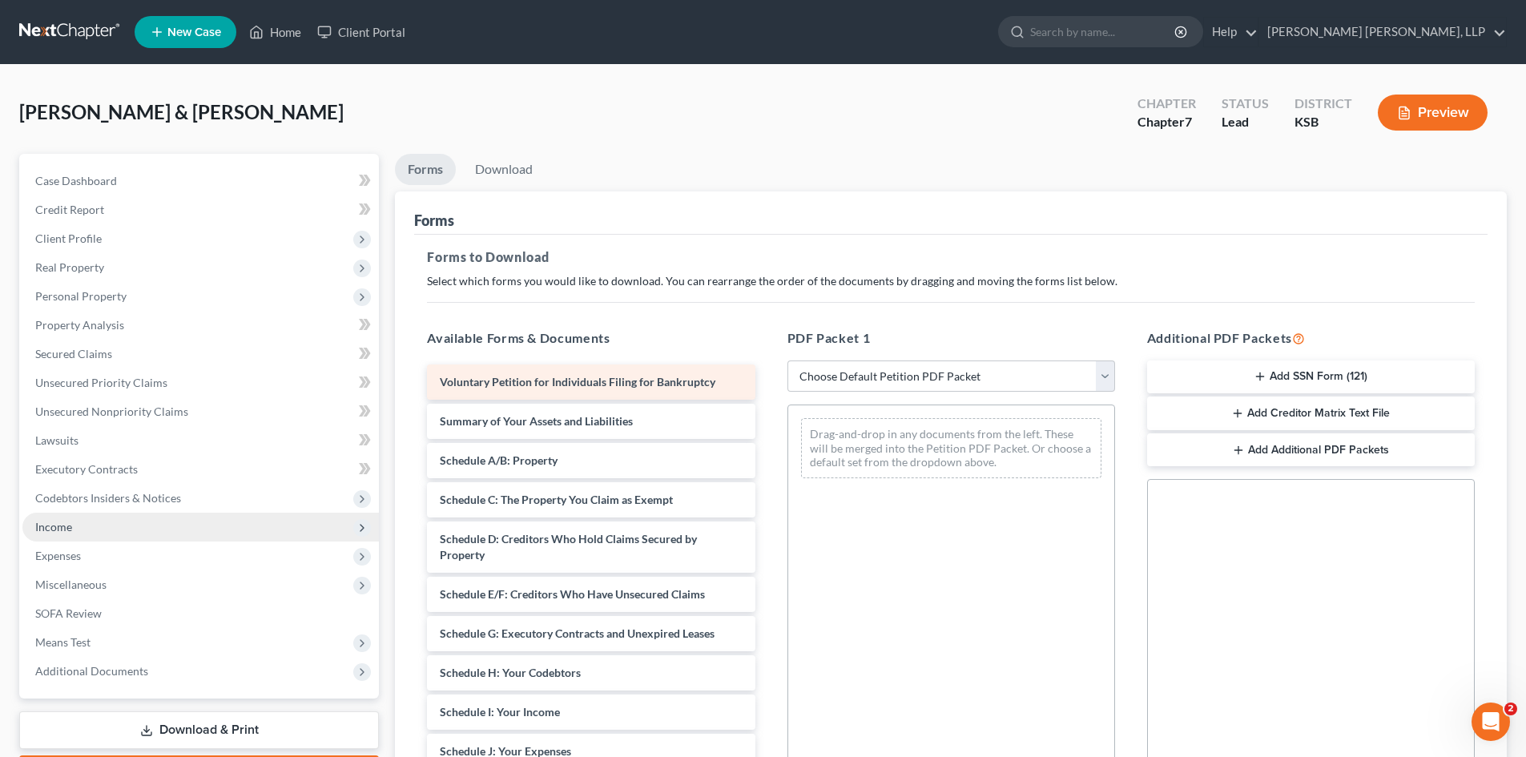
click at [708, 381] on span "Voluntary Petition for Individuals Filing for Bankruptcy" at bounding box center [578, 382] width 276 height 14
click at [687, 381] on span "Voluntary Petition for Individuals Filing for Bankruptcy" at bounding box center [578, 382] width 276 height 14
click at [511, 168] on link "Download" at bounding box center [503, 169] width 83 height 31
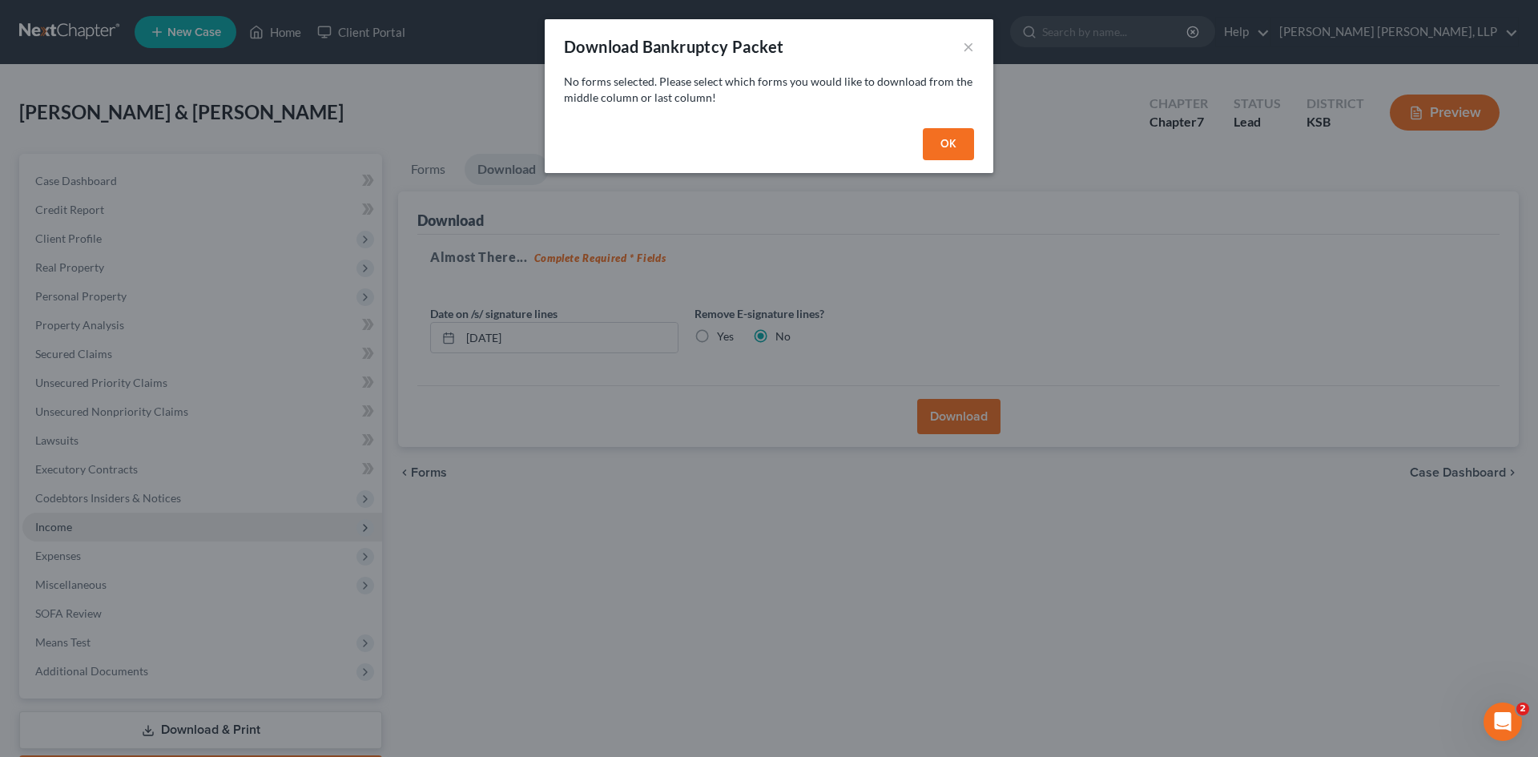
click at [964, 145] on button "OK" at bounding box center [948, 144] width 51 height 32
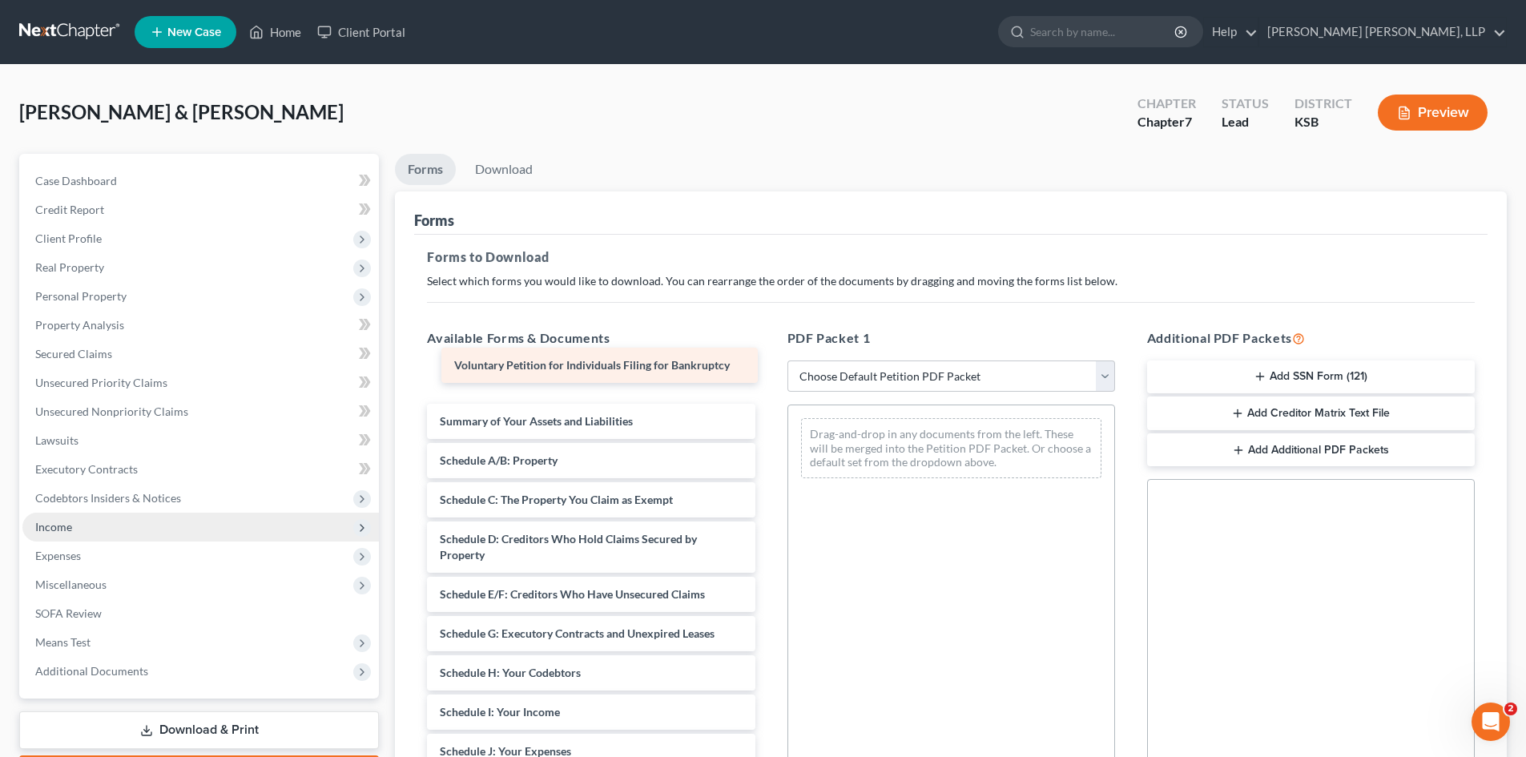
drag, startPoint x: 637, startPoint y: 384, endPoint x: 649, endPoint y: 368, distance: 20.7
click at [649, 368] on div "Voluntary Petition for Individuals Filing for Bankruptcy Voluntary Petition for…" at bounding box center [590, 767] width 353 height 806
click at [927, 364] on select "Choose Default Petition PDF Packet Complete Bankruptcy Petition (all forms and …" at bounding box center [951, 376] width 328 height 32
select select "0"
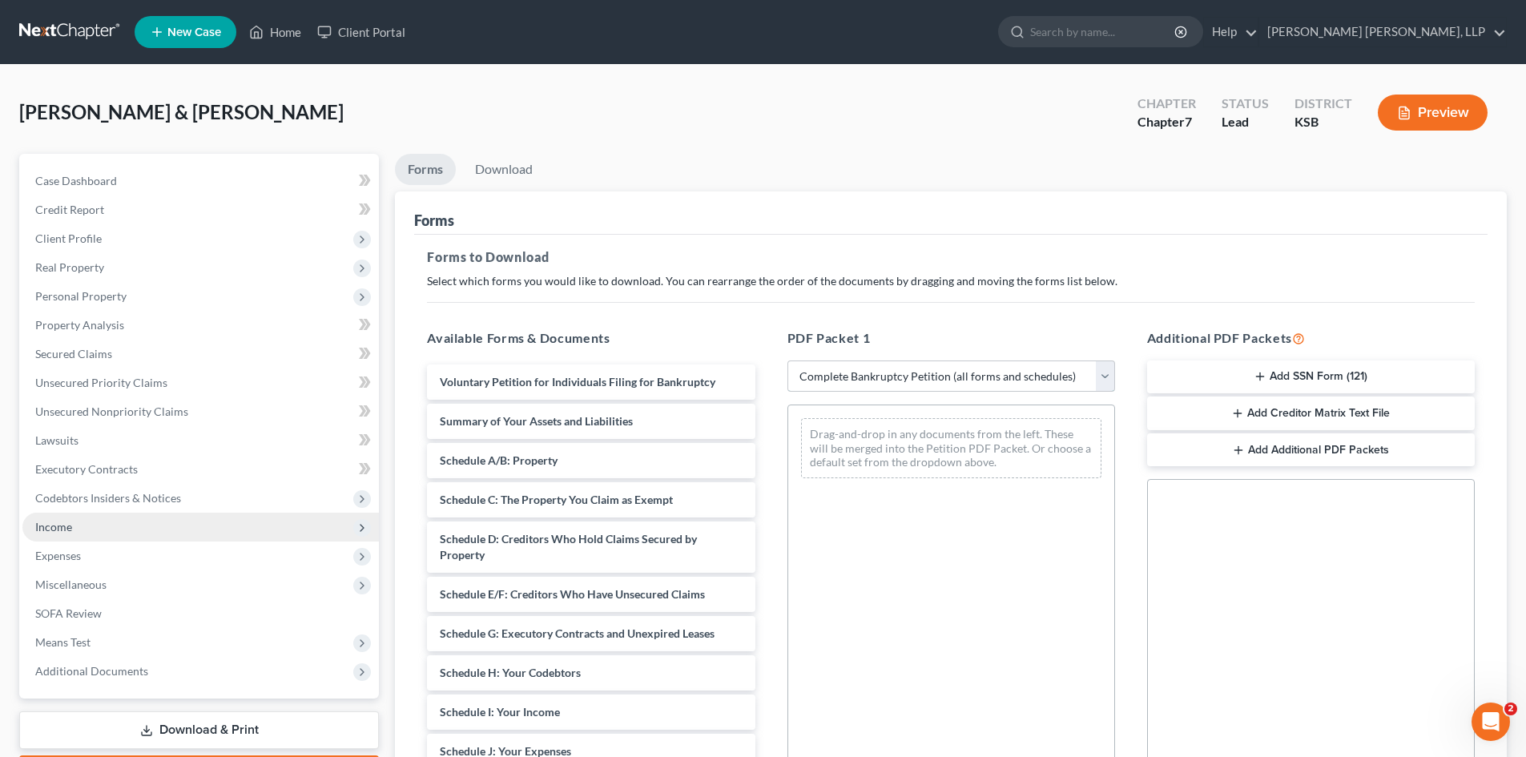
click at [787, 360] on select "Choose Default Petition PDF Packet Complete Bankruptcy Petition (all forms and …" at bounding box center [951, 376] width 328 height 32
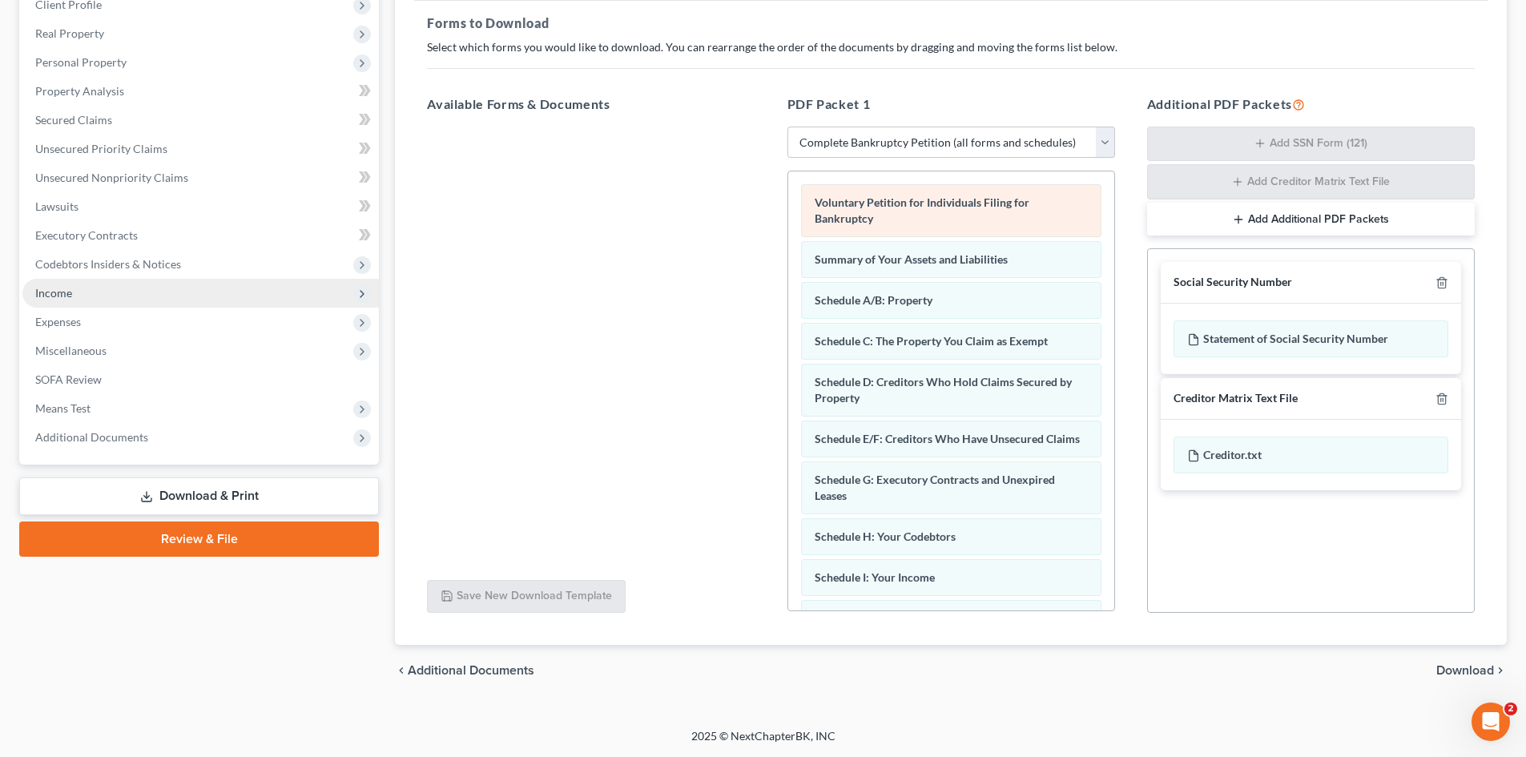
click at [915, 200] on span "Voluntary Petition for Individuals Filing for Bankruptcy" at bounding box center [922, 210] width 215 height 30
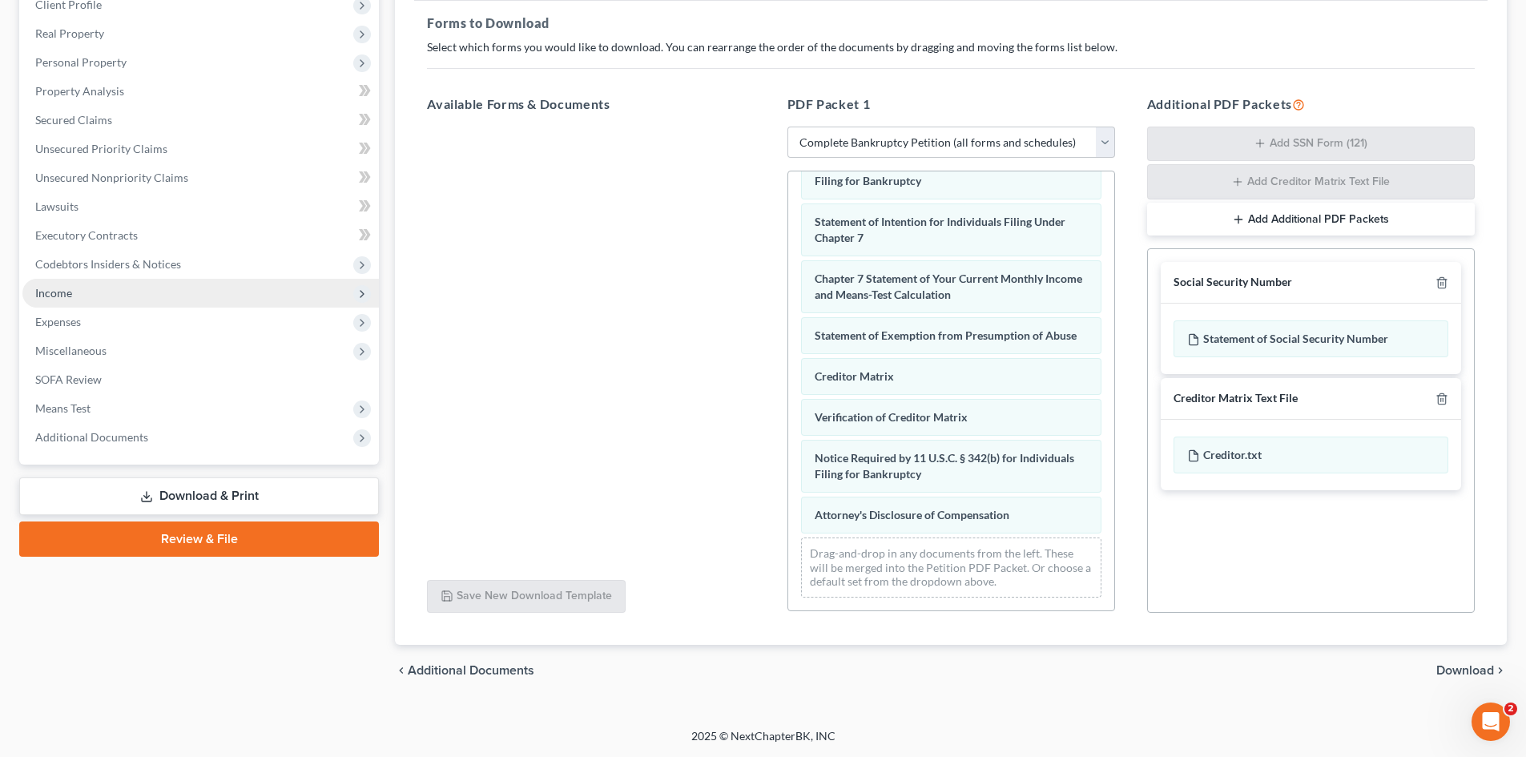
scroll to position [551, 0]
click at [908, 518] on span "Attorney's Disclosure of Compensation" at bounding box center [912, 515] width 195 height 14
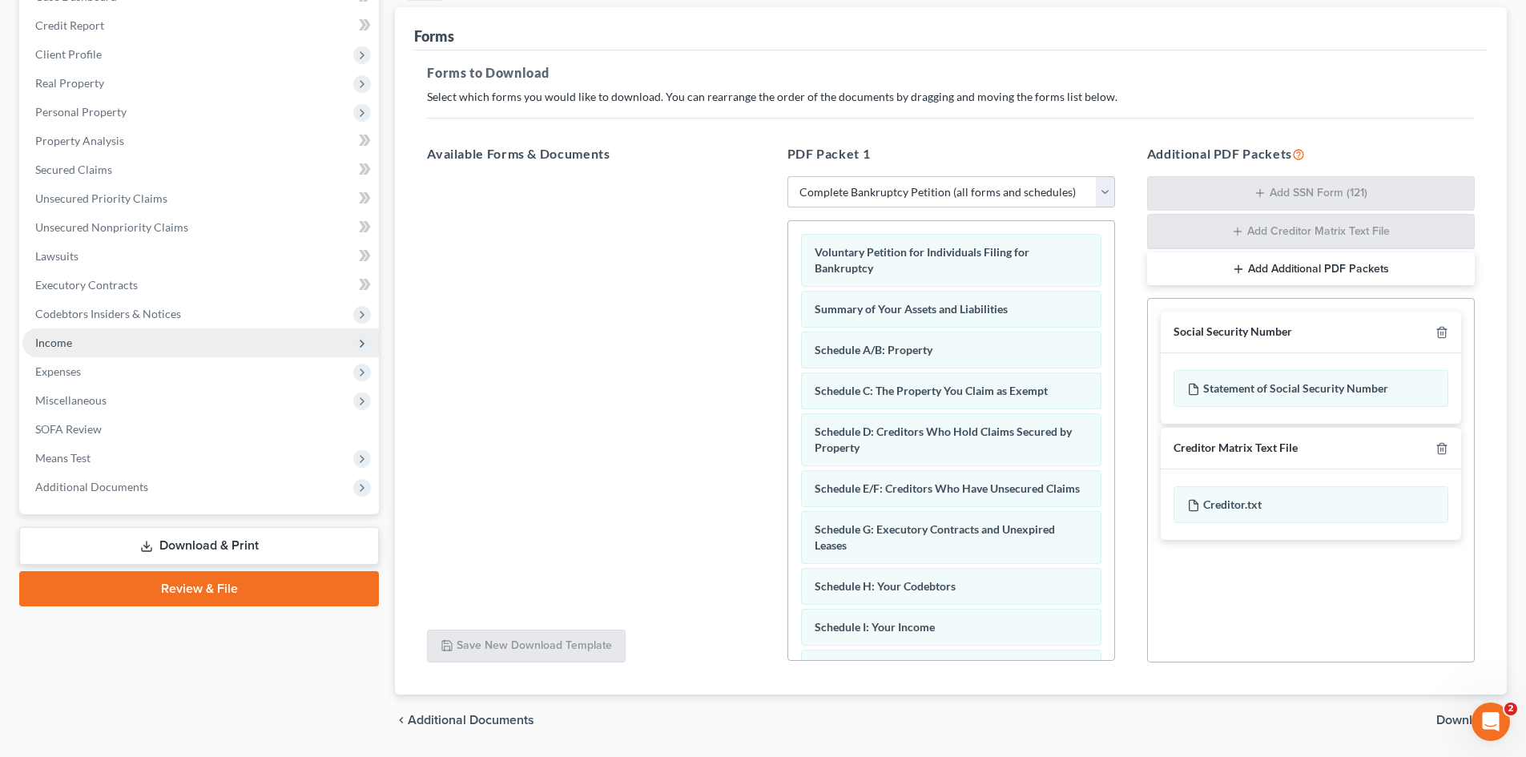
scroll to position [0, 0]
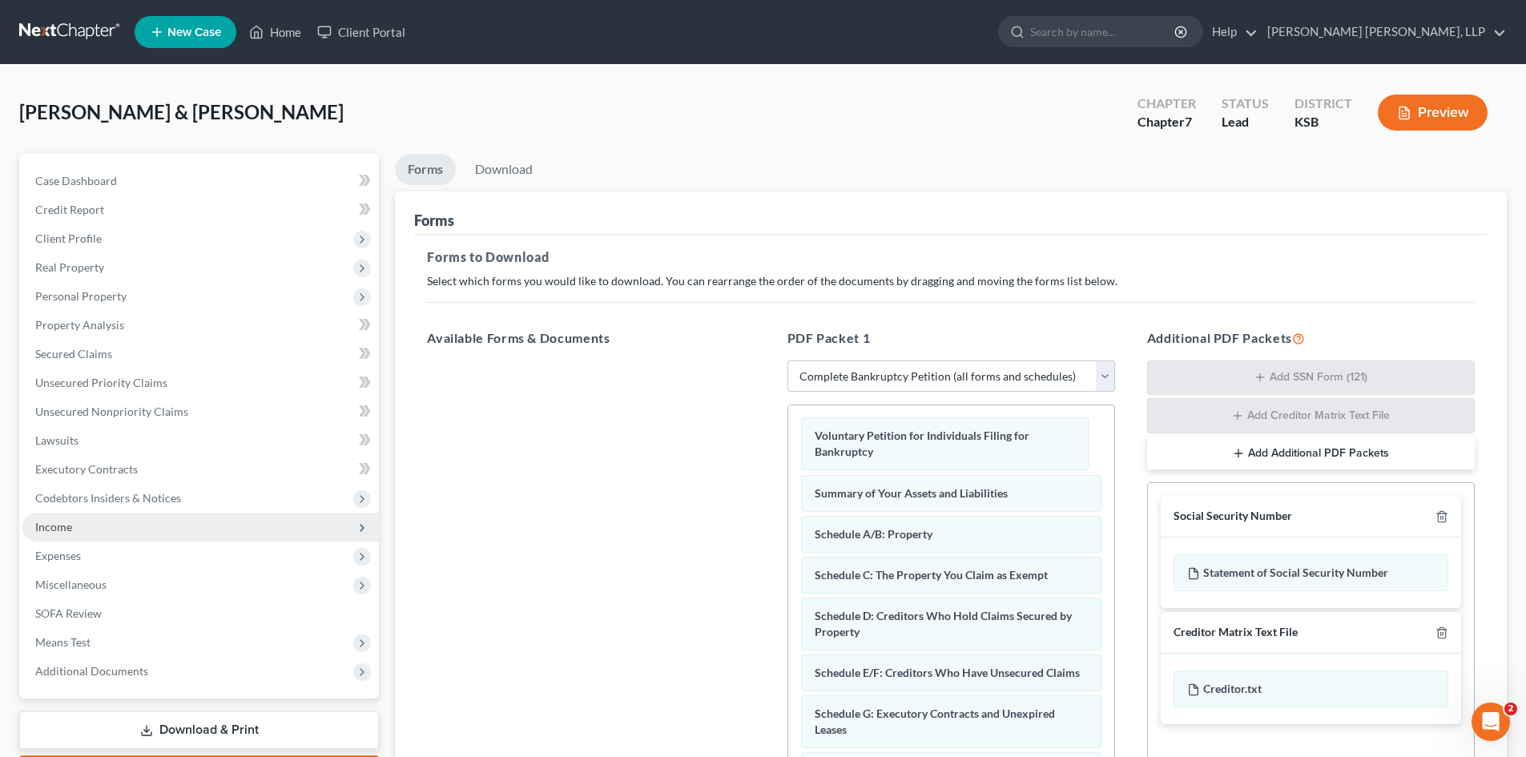
click at [939, 457] on div "Voluntary Petition for Individuals Filing for Bankruptcy" at bounding box center [951, 444] width 300 height 53
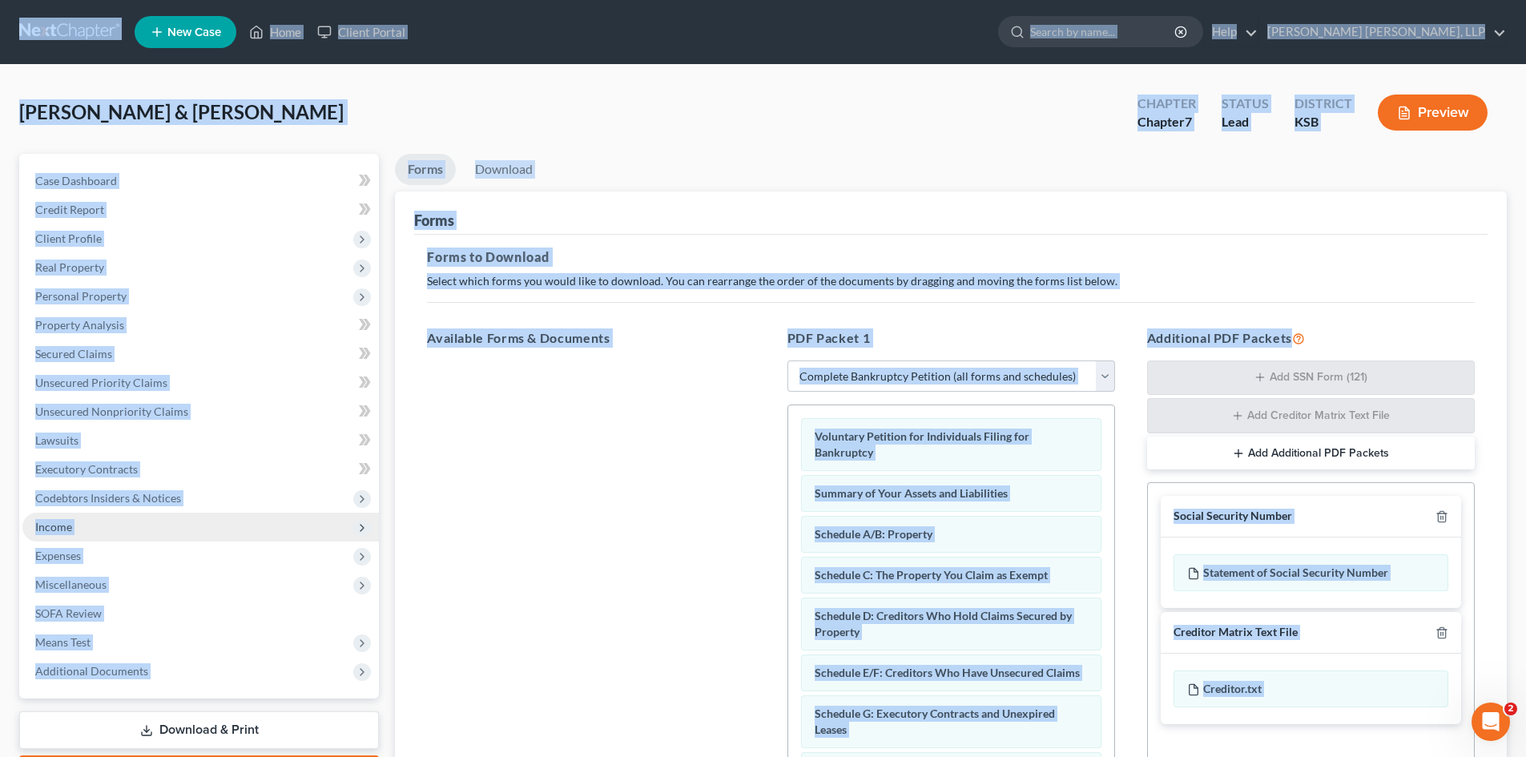
click at [653, 476] on div at bounding box center [590, 580] width 353 height 441
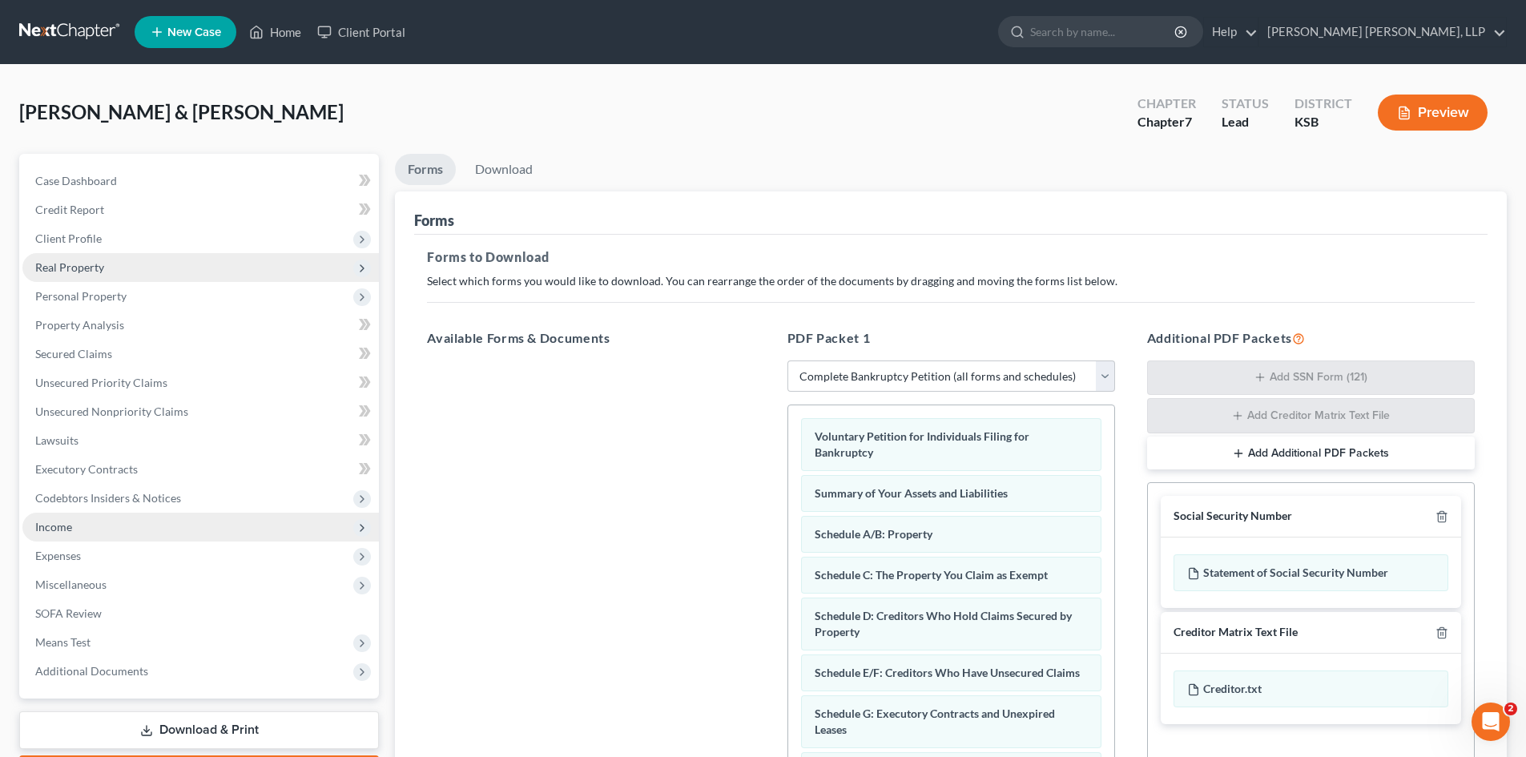
click at [180, 272] on span "Real Property" at bounding box center [200, 267] width 356 height 29
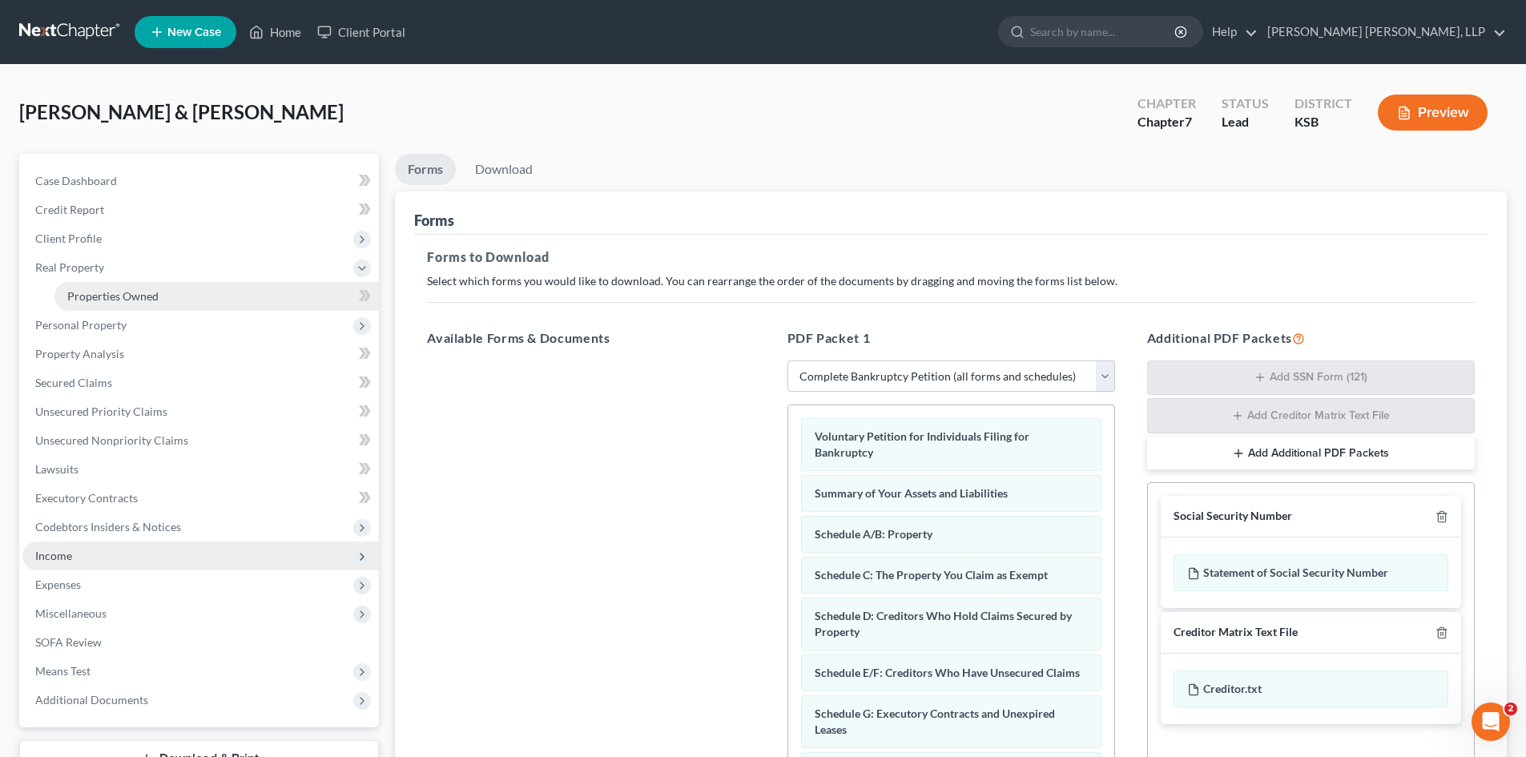
click at [180, 296] on link "Properties Owned" at bounding box center [216, 296] width 324 height 29
